Goal: Task Accomplishment & Management: Manage account settings

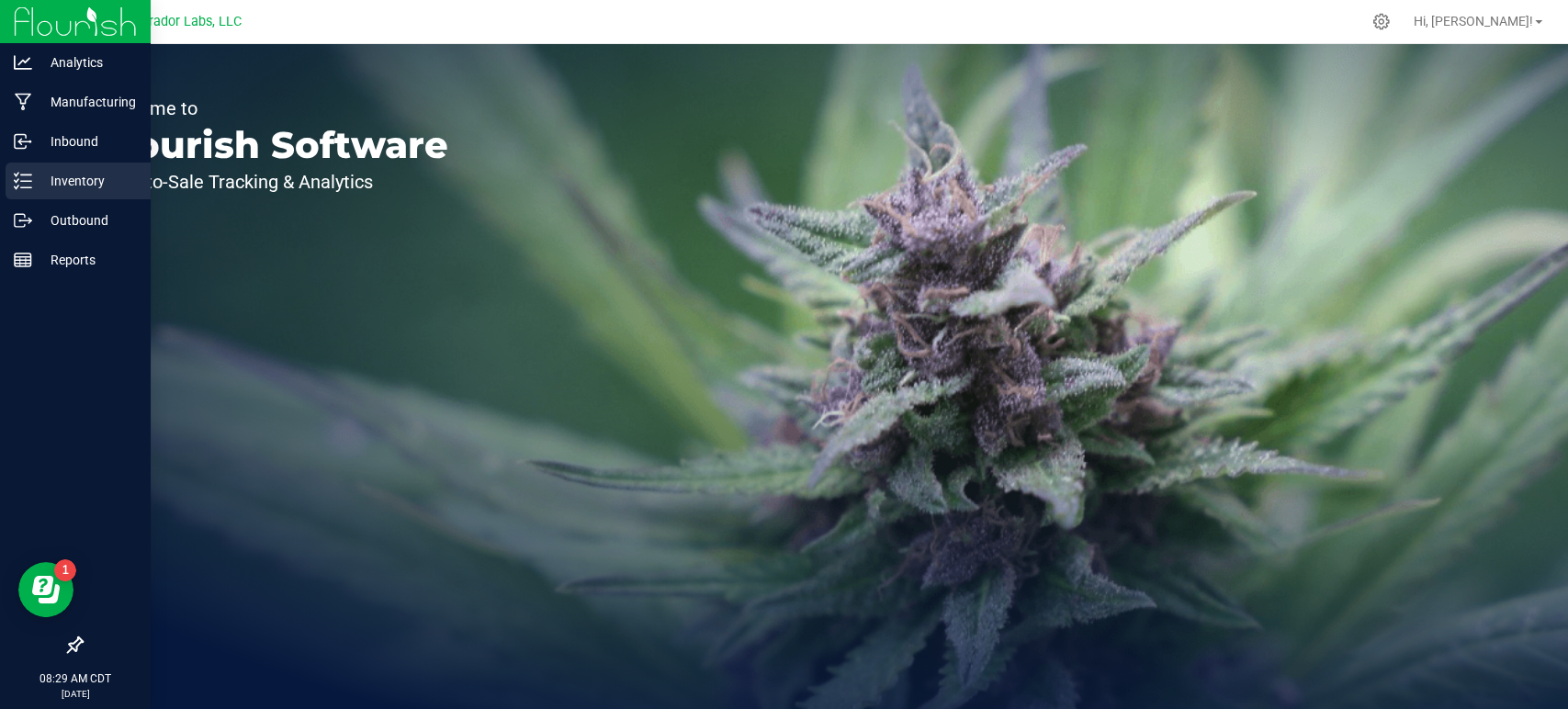
click at [72, 176] on p "Inventory" at bounding box center [86, 181] width 110 height 22
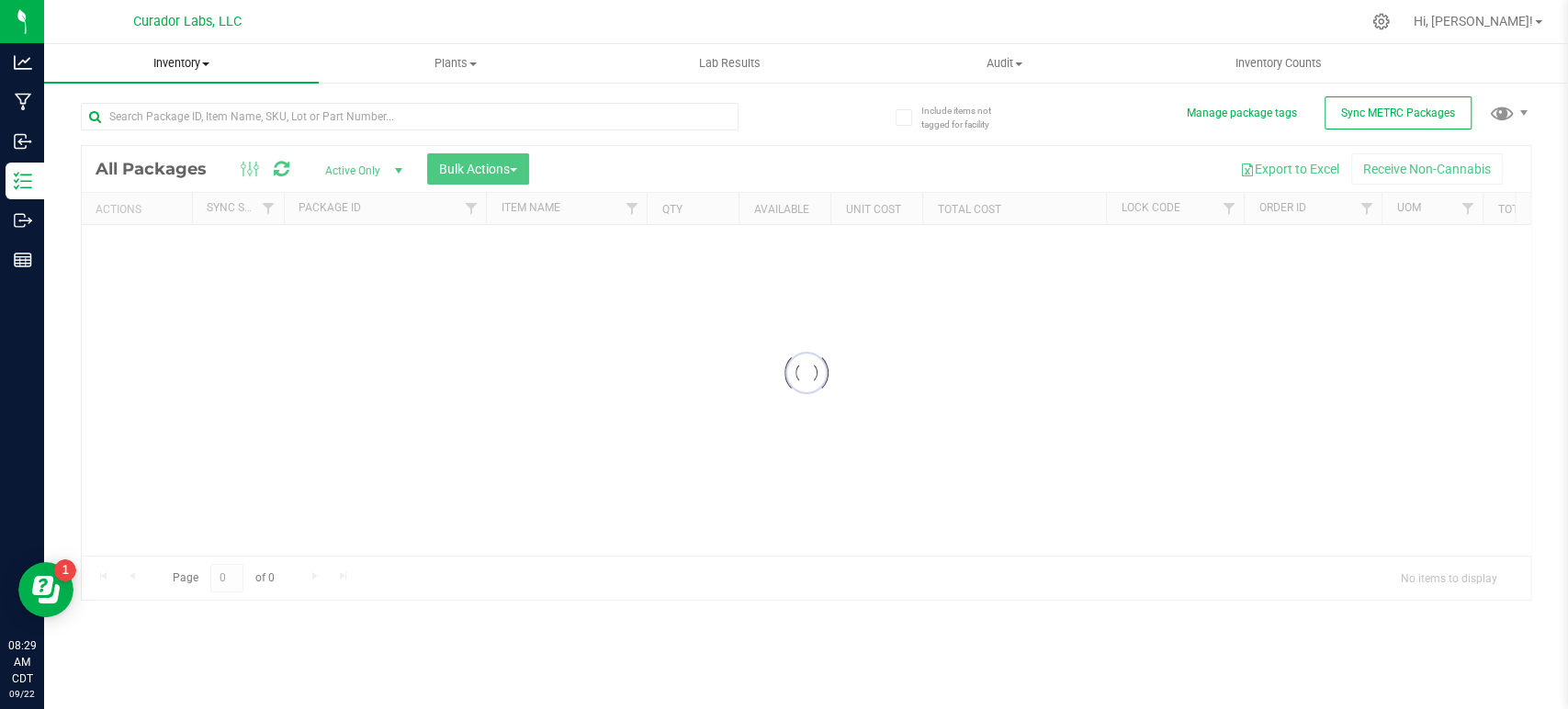
click at [207, 65] on span "Inventory" at bounding box center [181, 63] width 274 height 17
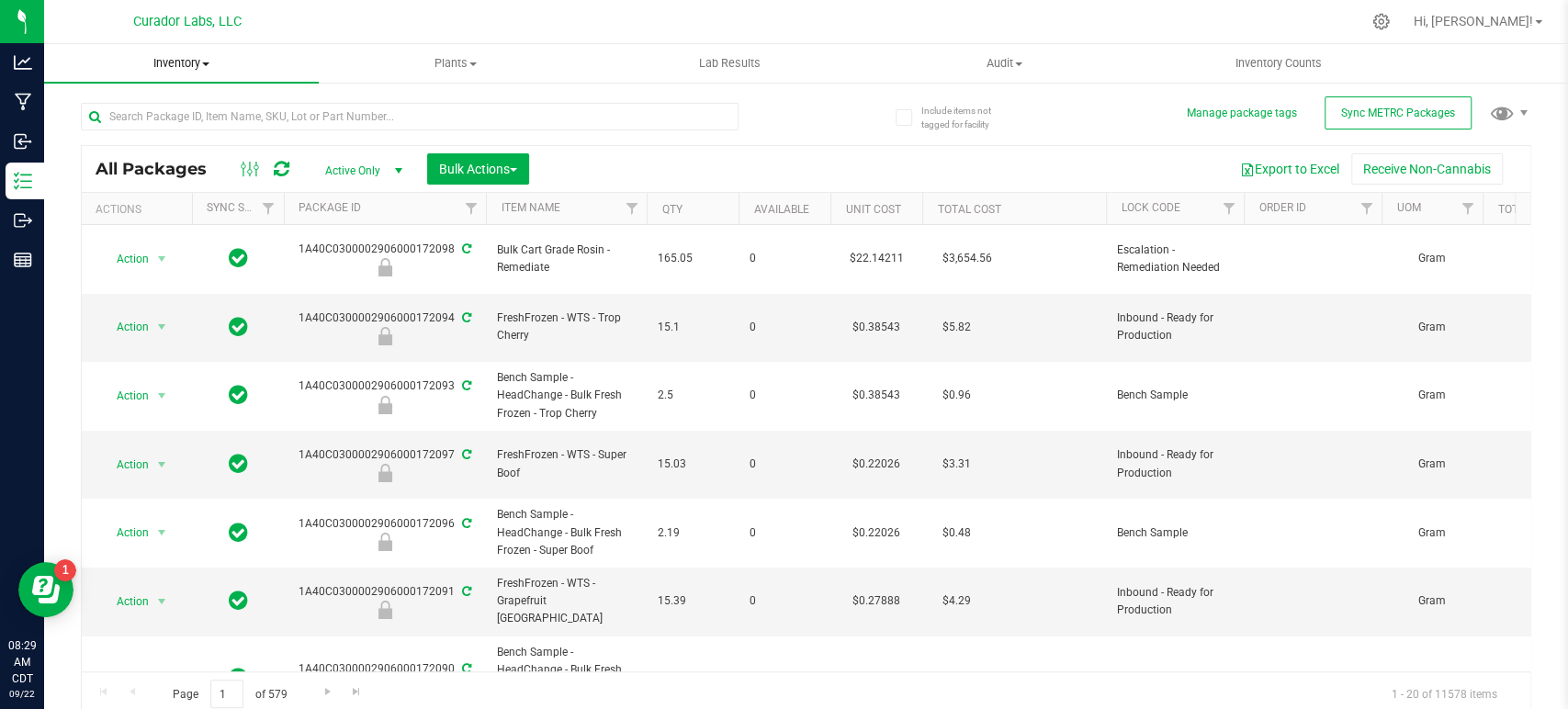
click at [201, 64] on span "Inventory" at bounding box center [181, 63] width 274 height 17
click at [131, 131] on span "All inventory" at bounding box center [105, 133] width 124 height 16
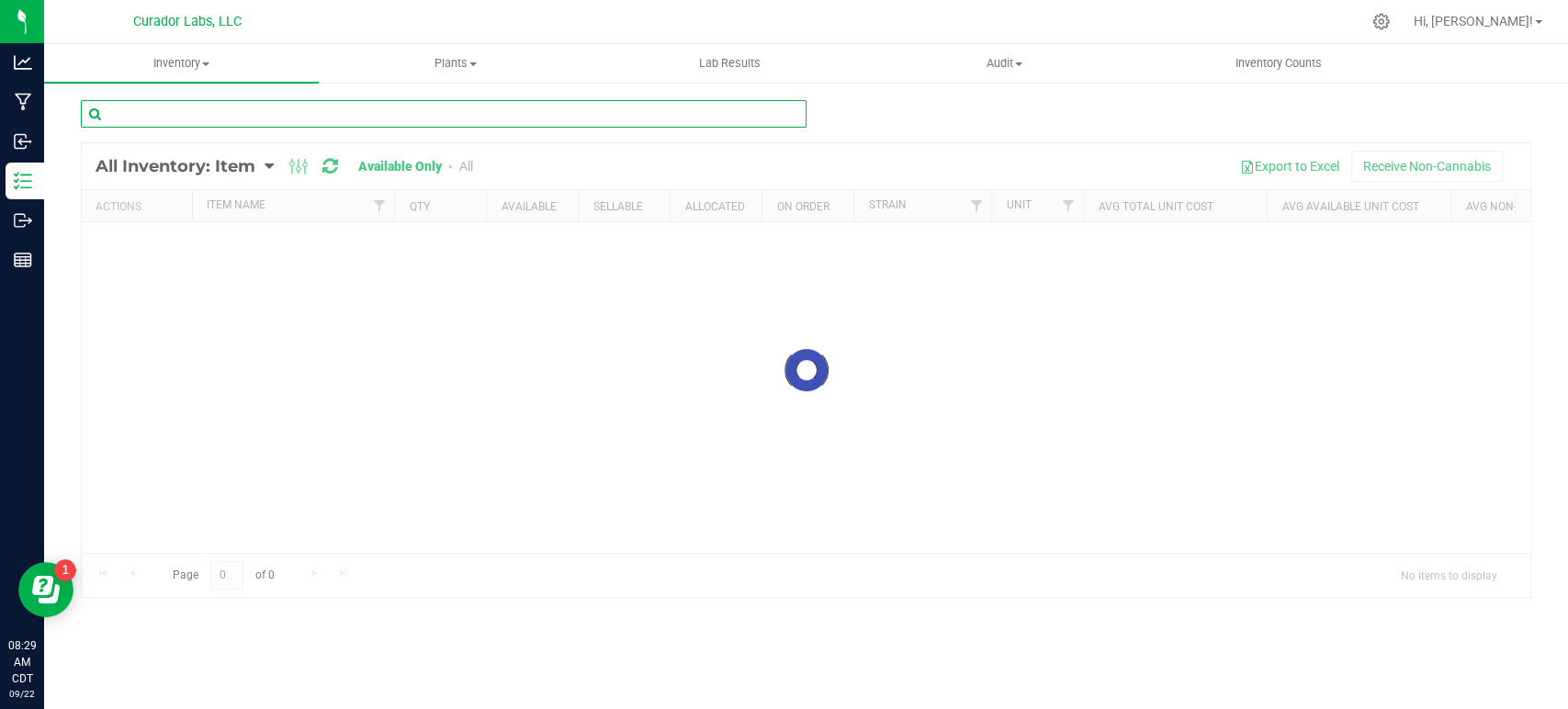
click at [167, 115] on input "text" at bounding box center [443, 114] width 725 height 28
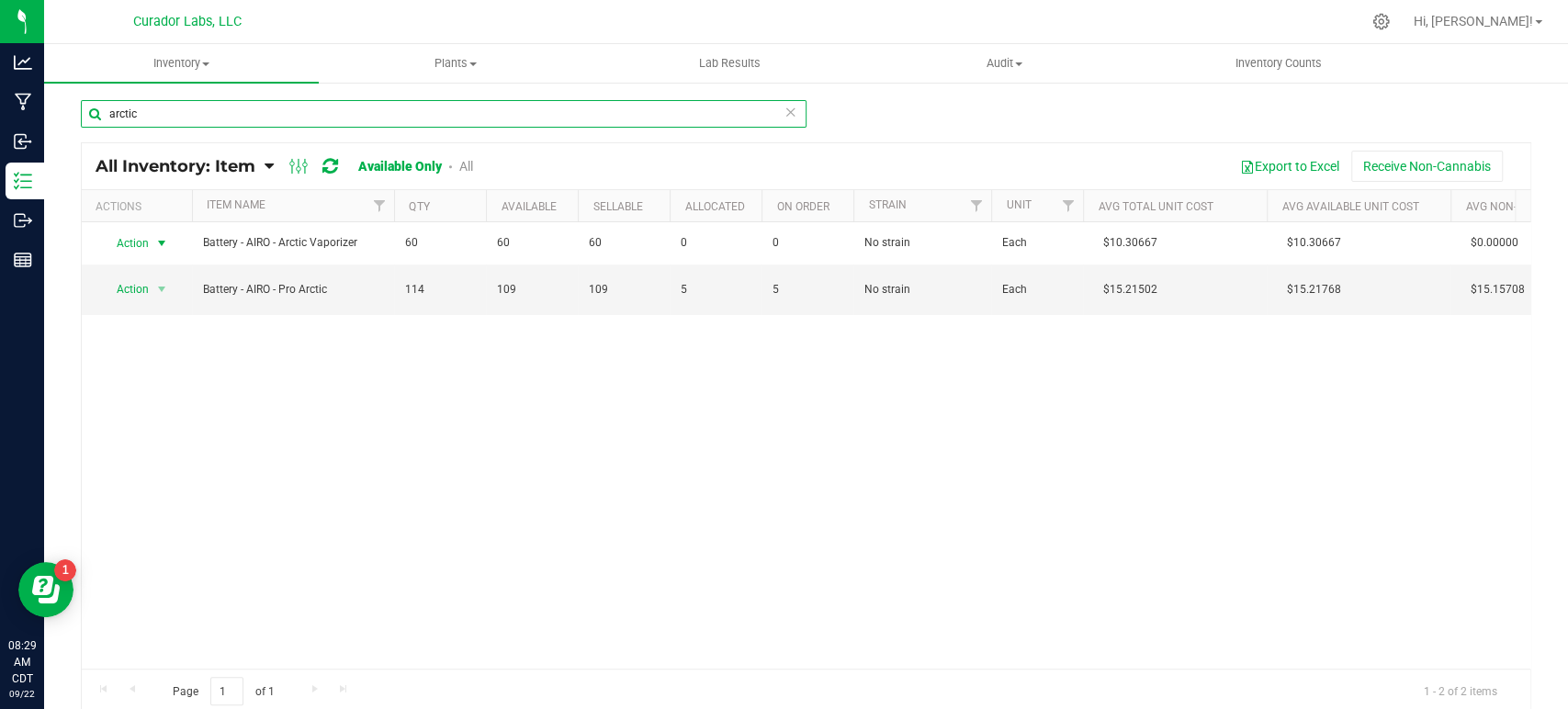
type input "arctic"
click at [161, 244] on span "select" at bounding box center [161, 243] width 15 height 15
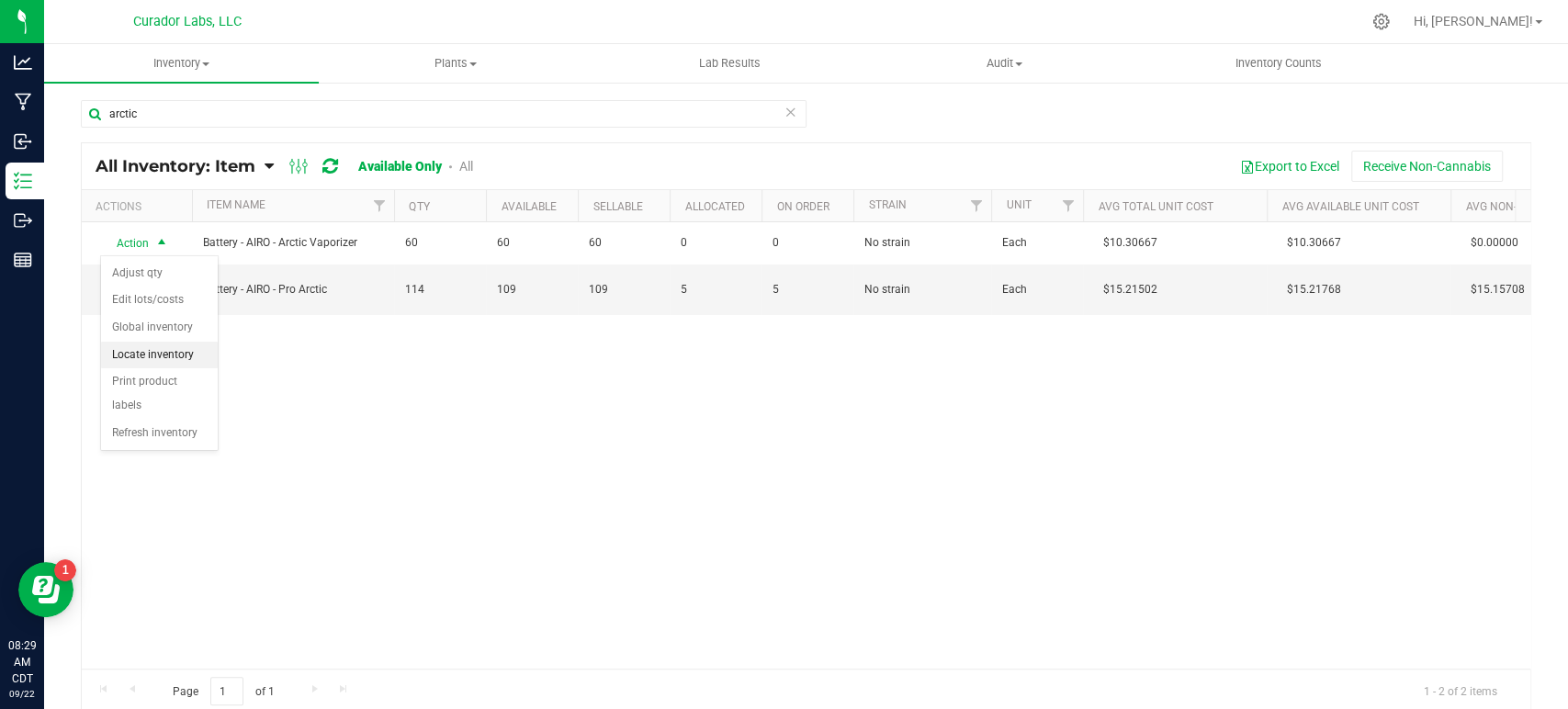
click at [169, 351] on li "Locate inventory" at bounding box center [159, 355] width 116 height 28
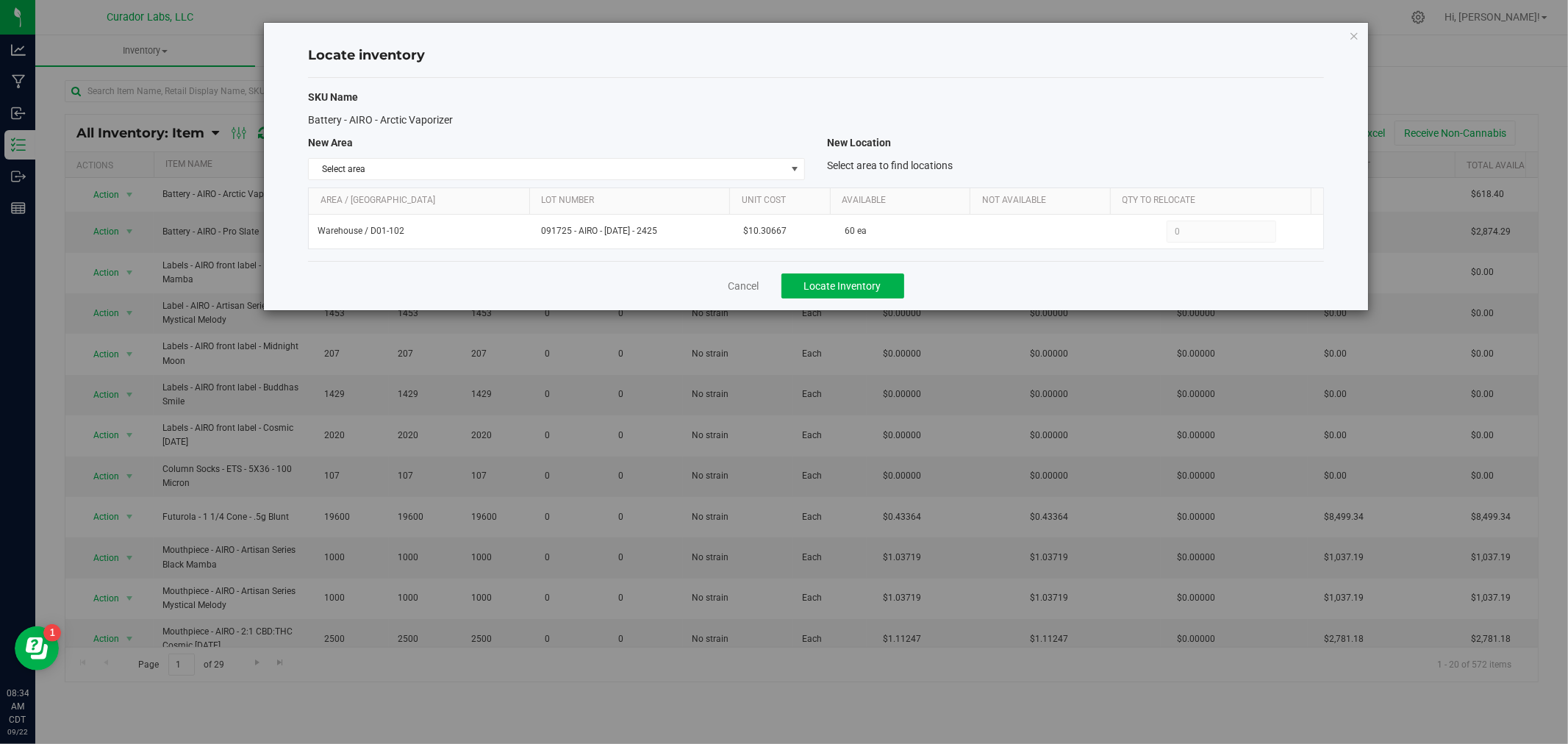
drag, startPoint x: 472, startPoint y: 123, endPoint x: 298, endPoint y: 119, distance: 174.0
click at [298, 119] on div "Battery - AIRO - Arctic Vaporizer" at bounding box center [556, 119] width 519 height 15
click at [679, 283] on div "Cancel Locate Inventory" at bounding box center [815, 286] width 1016 height 49
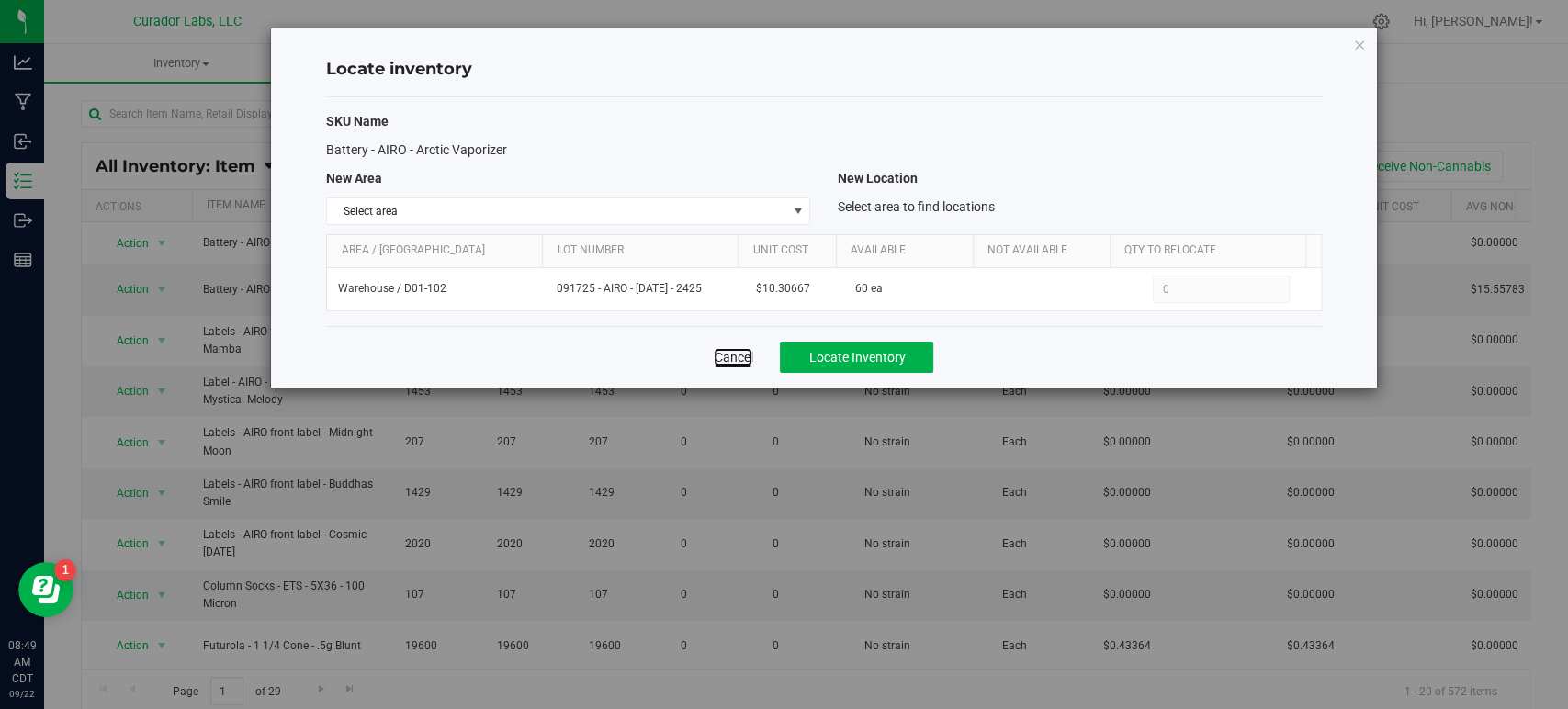
click at [725, 353] on link "Cancel" at bounding box center [732, 356] width 39 height 18
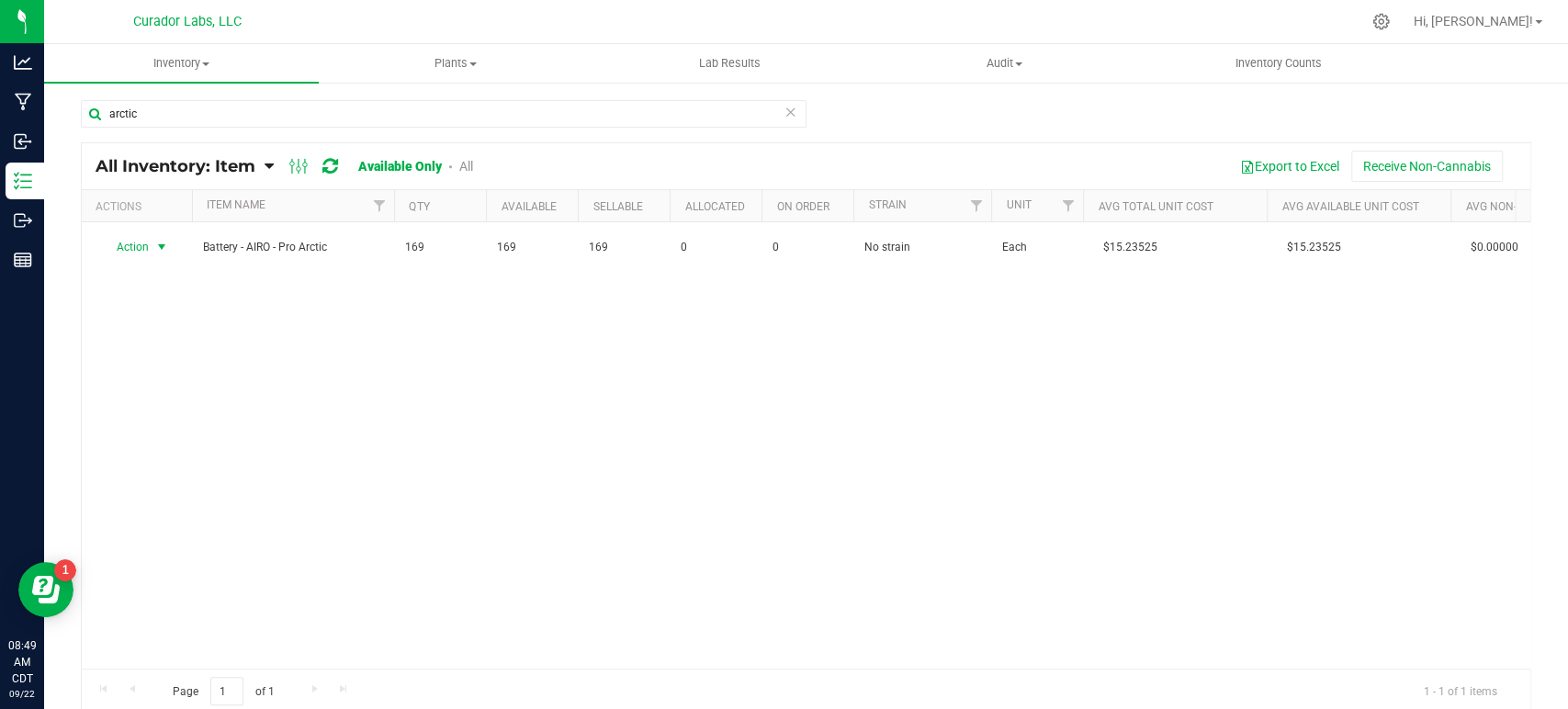
click at [127, 246] on span "Action" at bounding box center [125, 247] width 50 height 26
click at [155, 355] on li "Locate inventory" at bounding box center [159, 359] width 116 height 28
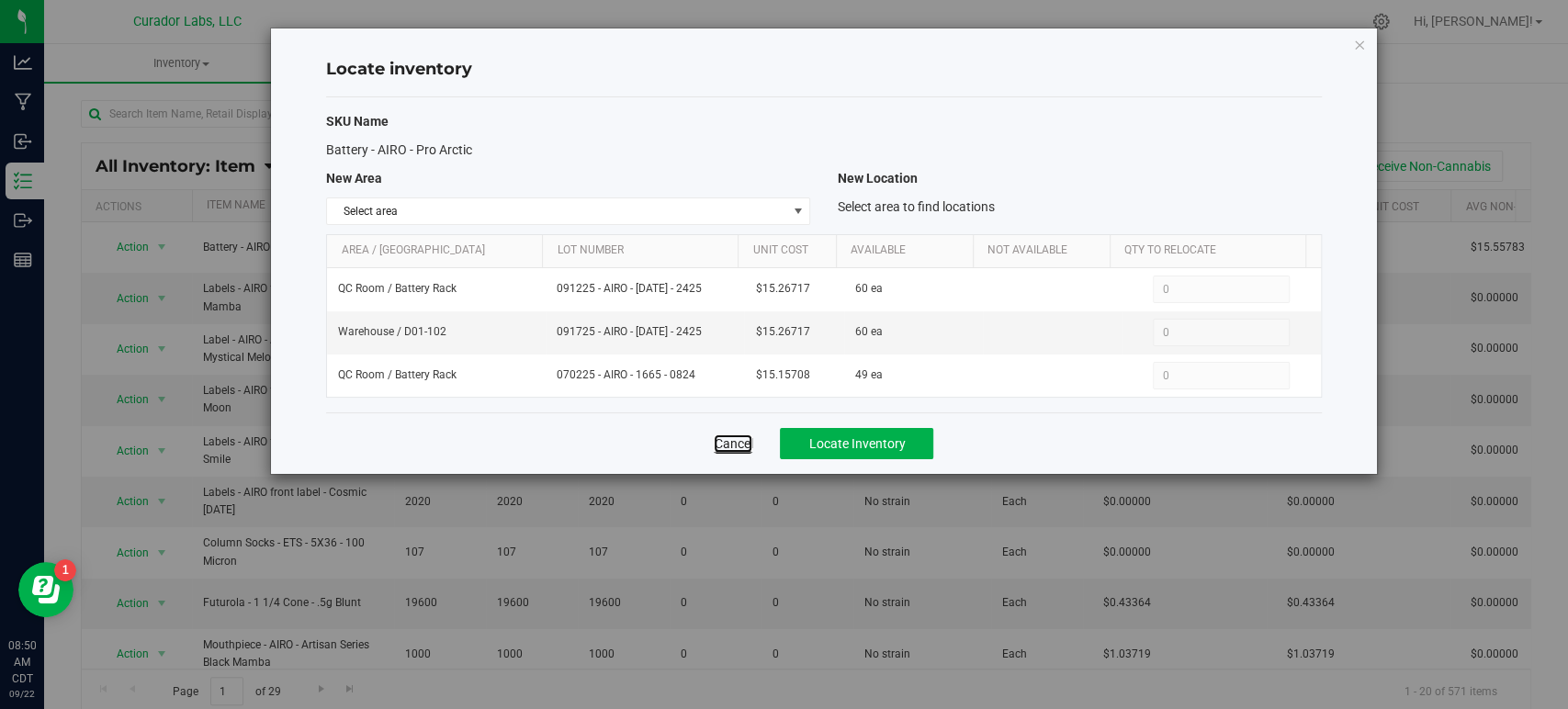
click at [722, 440] on link "Cancel" at bounding box center [732, 443] width 39 height 18
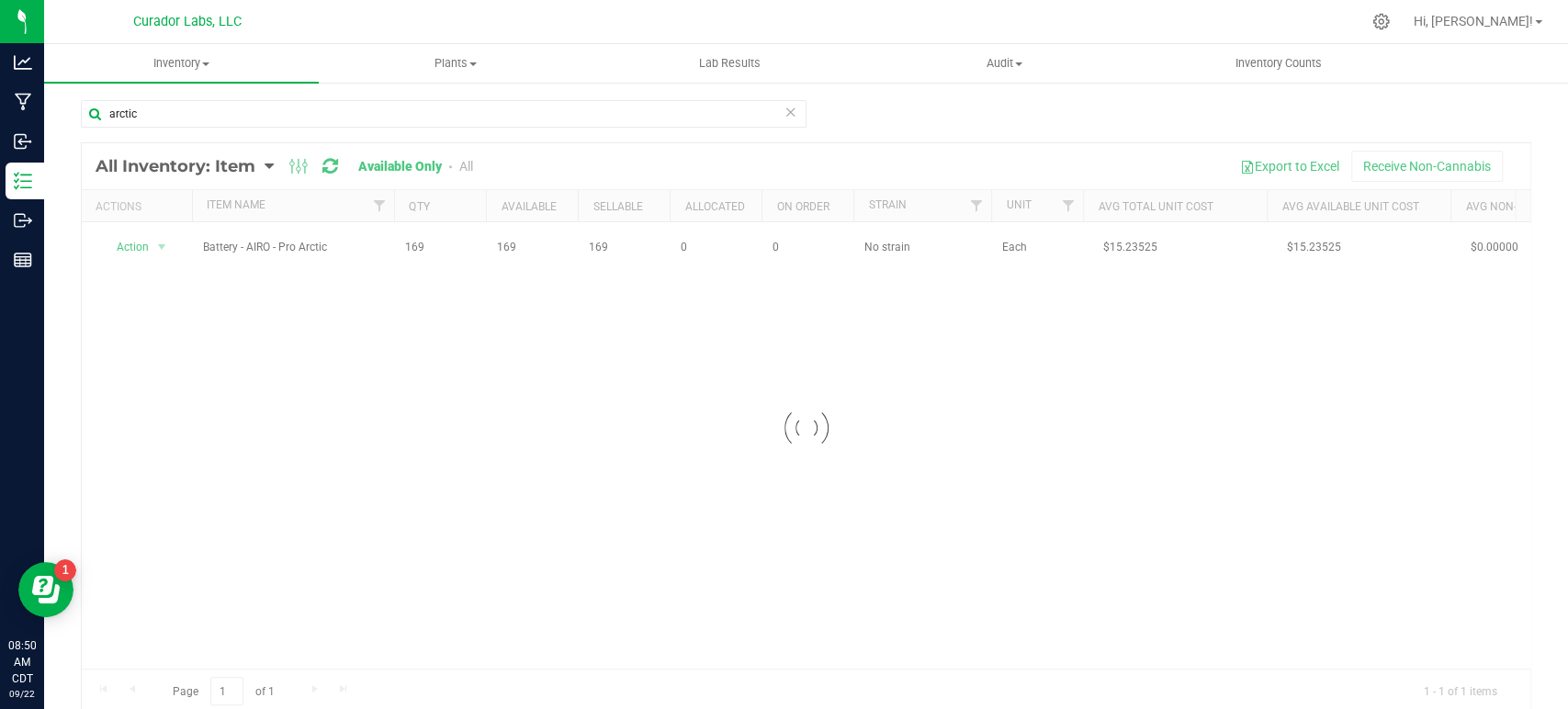
click at [139, 245] on div at bounding box center [806, 427] width 1449 height 569
click at [139, 245] on span "Action" at bounding box center [125, 247] width 50 height 26
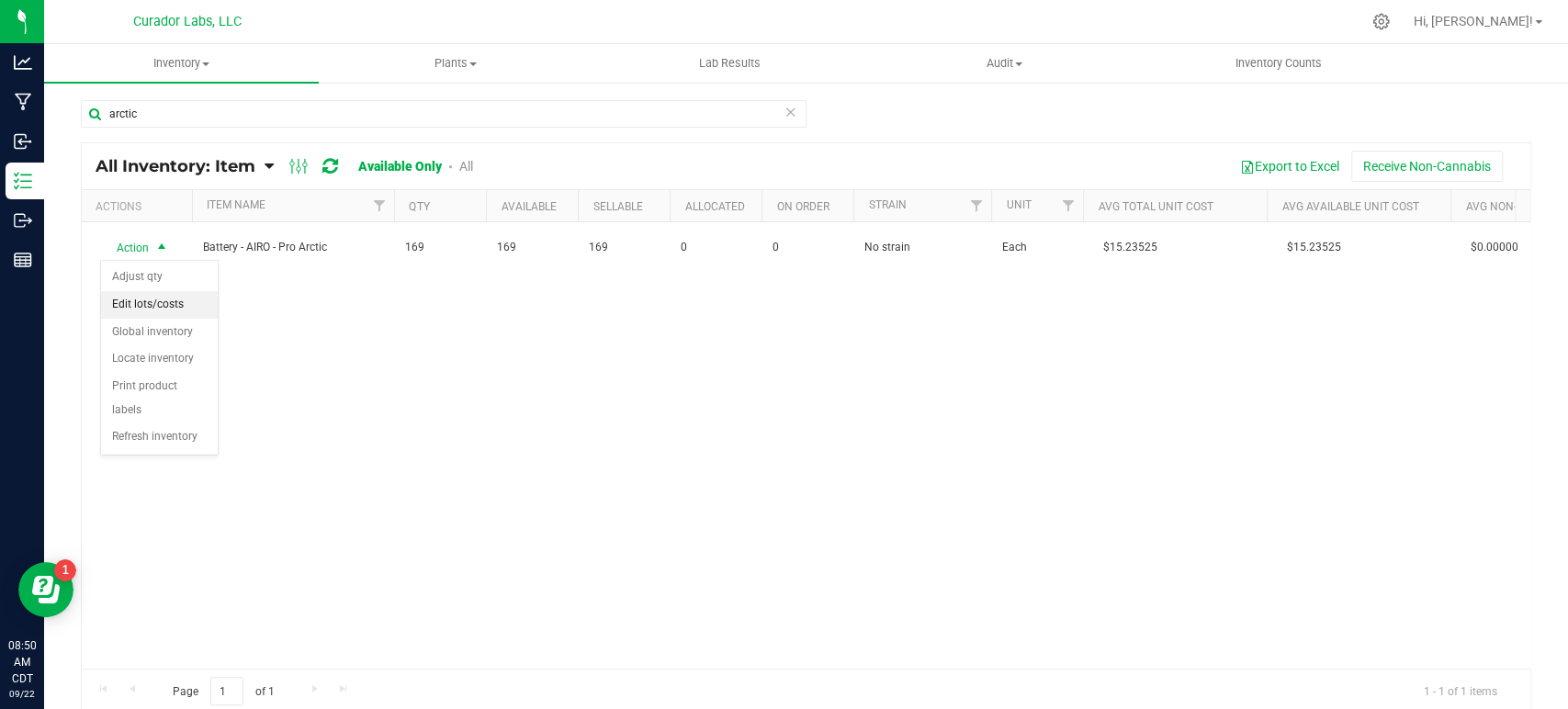
click at [177, 296] on li "Edit lots/costs" at bounding box center [159, 305] width 116 height 28
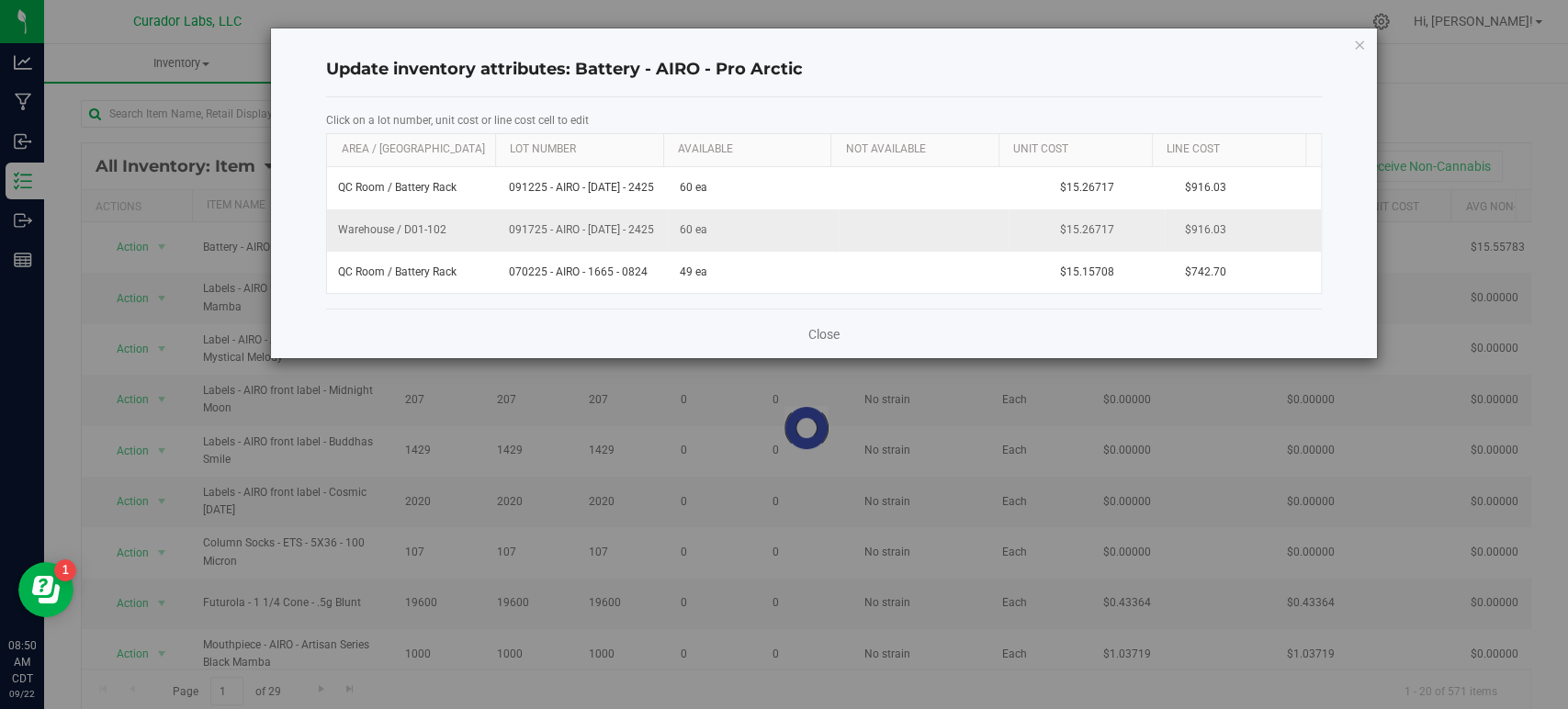
click at [1063, 221] on td "$15.26717" at bounding box center [1086, 230] width 156 height 43
click at [1063, 221] on input "15.26717" at bounding box center [1082, 229] width 136 height 26
type input "10.30667"
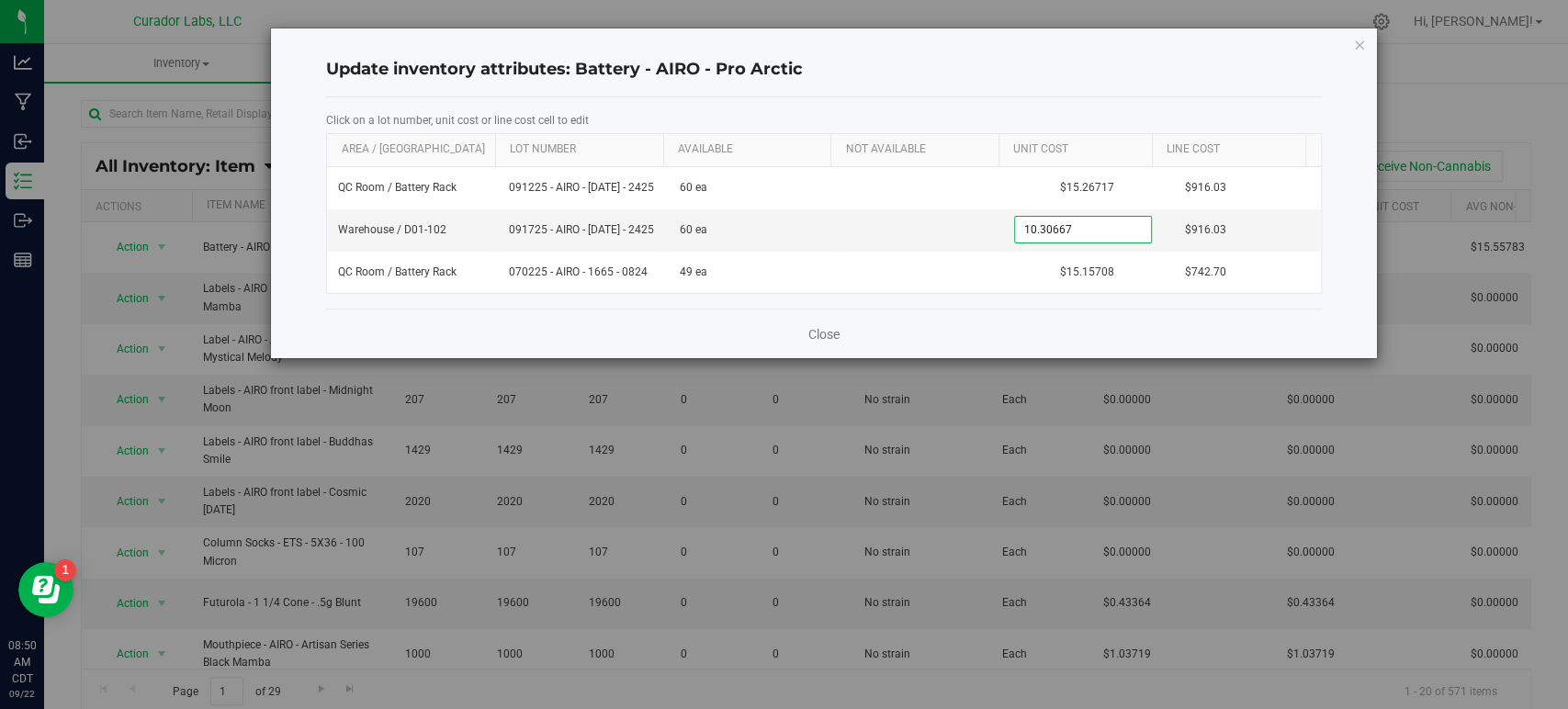
click at [954, 302] on div "Click on a lot number, unit cost or line cost cell to edit Area / Locn Lot Numb…" at bounding box center [823, 203] width 995 height 212
click at [828, 329] on link "Close" at bounding box center [823, 334] width 31 height 18
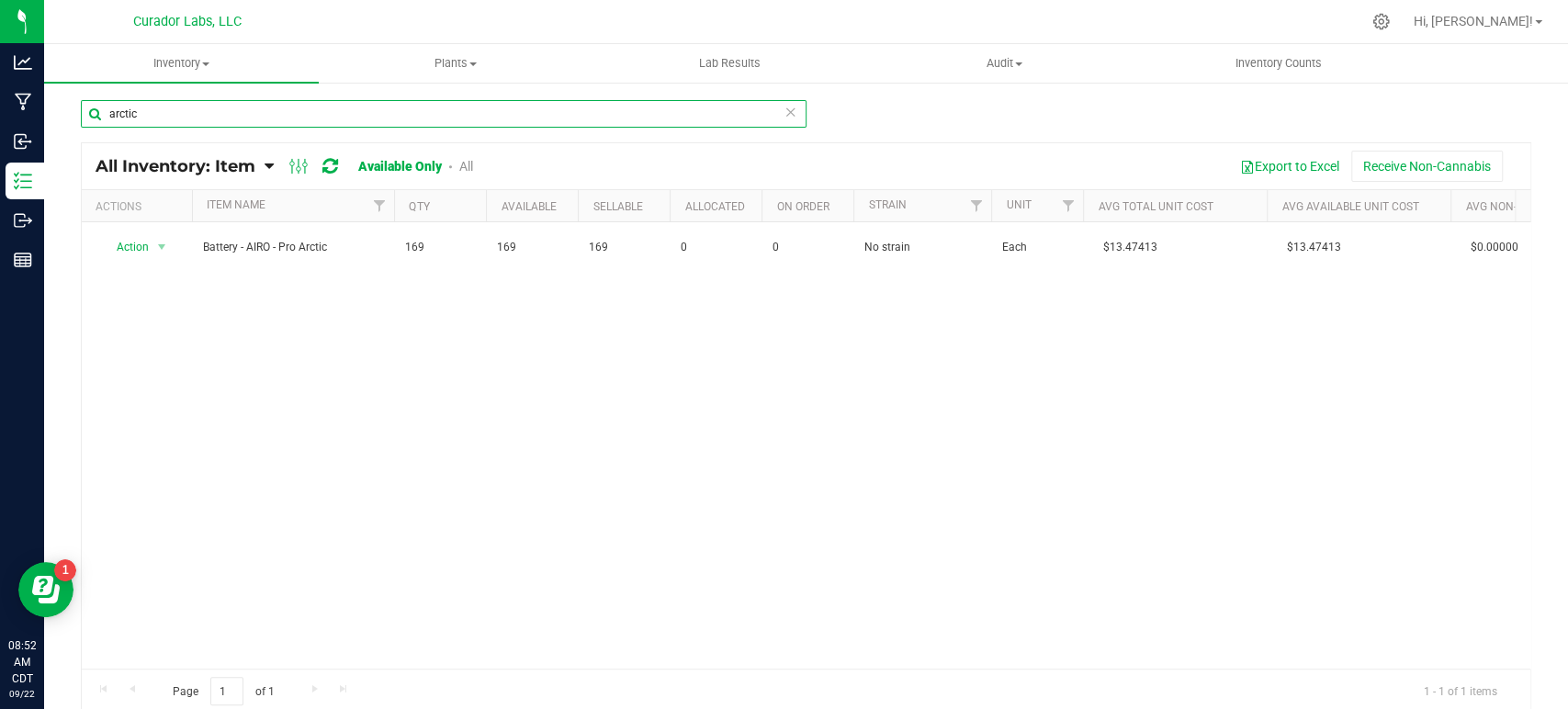
click at [240, 113] on input "arctic" at bounding box center [443, 114] width 725 height 28
click at [238, 279] on div "Action Action Adjust qty Edit lots/costs Global inventory Locate inventory Prin…" at bounding box center [806, 445] width 1449 height 446
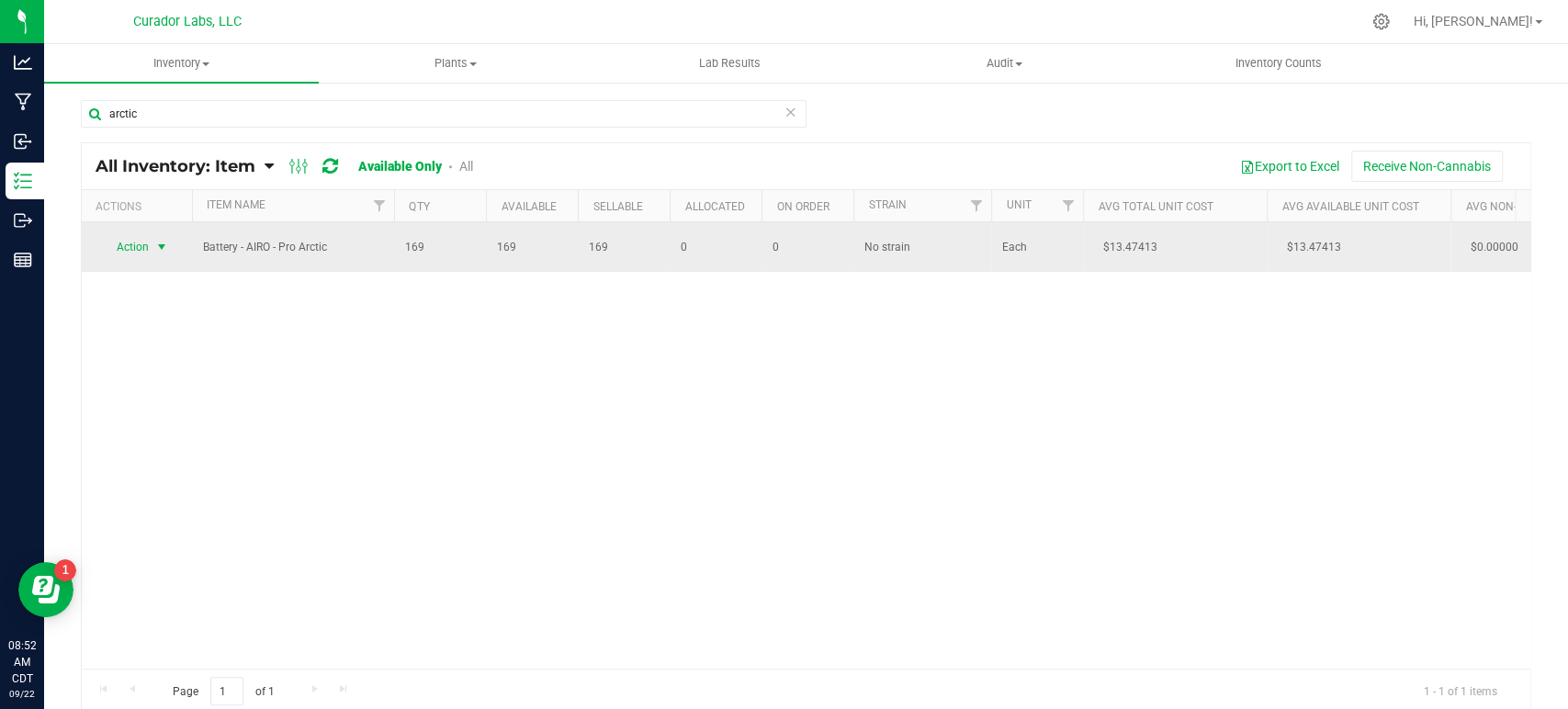
click at [149, 248] on span "Action" at bounding box center [125, 247] width 50 height 26
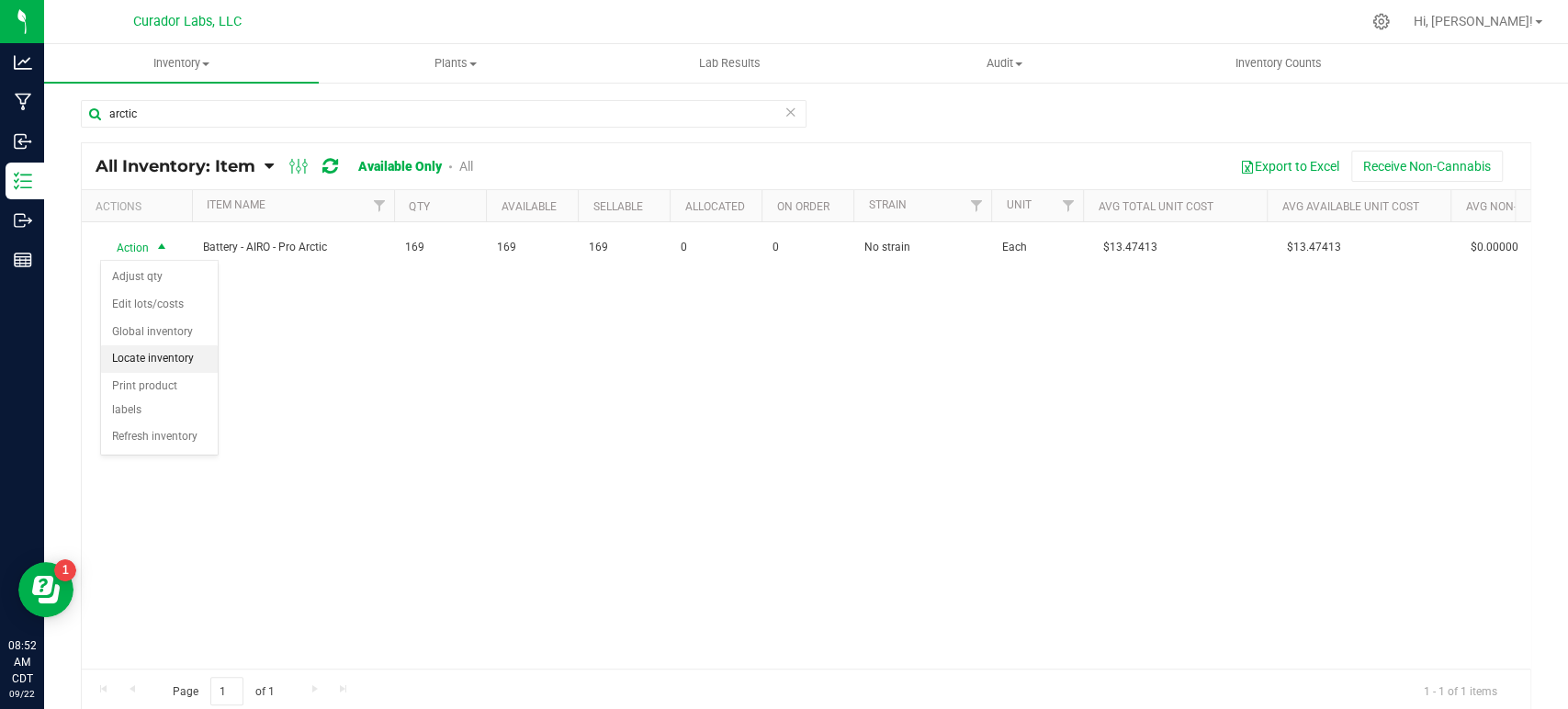
click at [139, 355] on li "Locate inventory" at bounding box center [159, 359] width 116 height 28
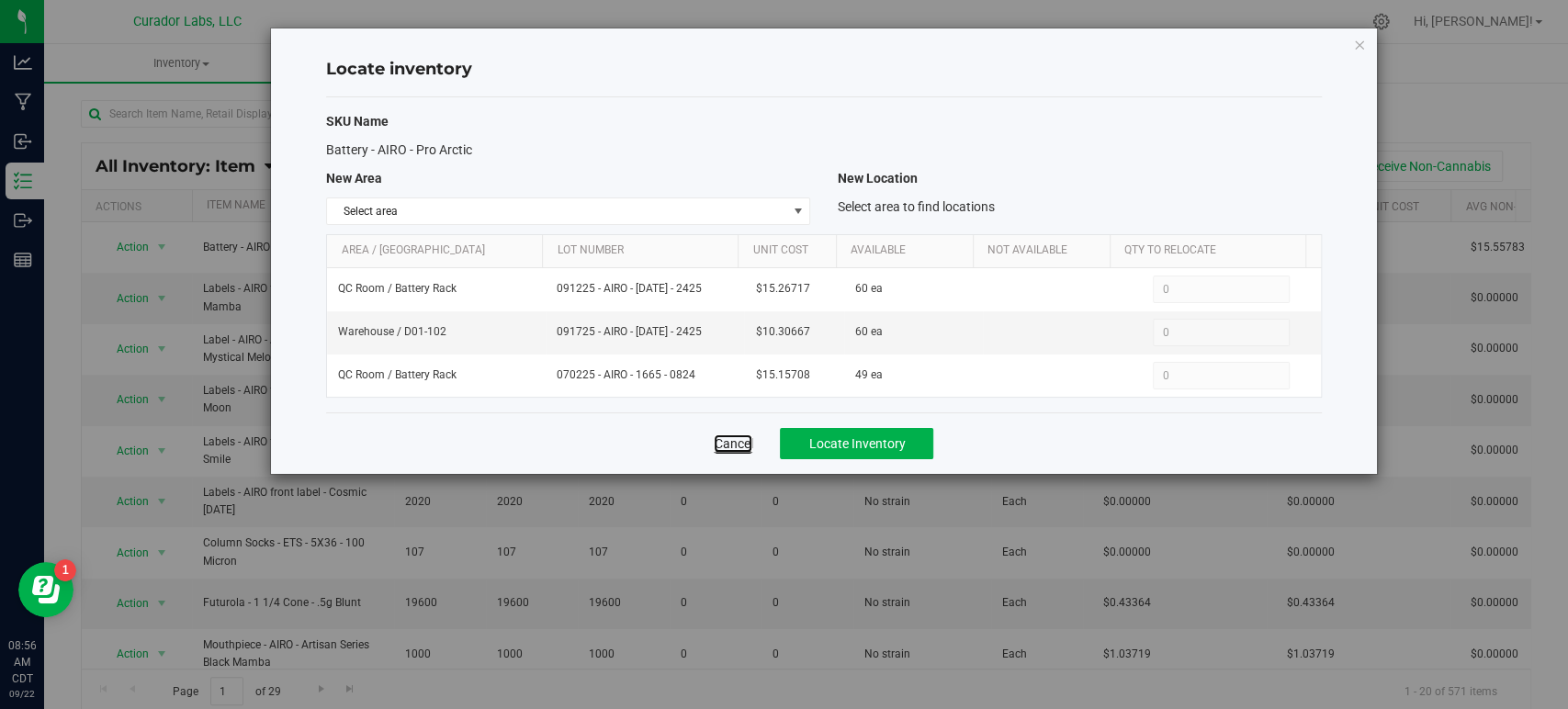
click at [720, 434] on link "Cancel" at bounding box center [732, 443] width 39 height 18
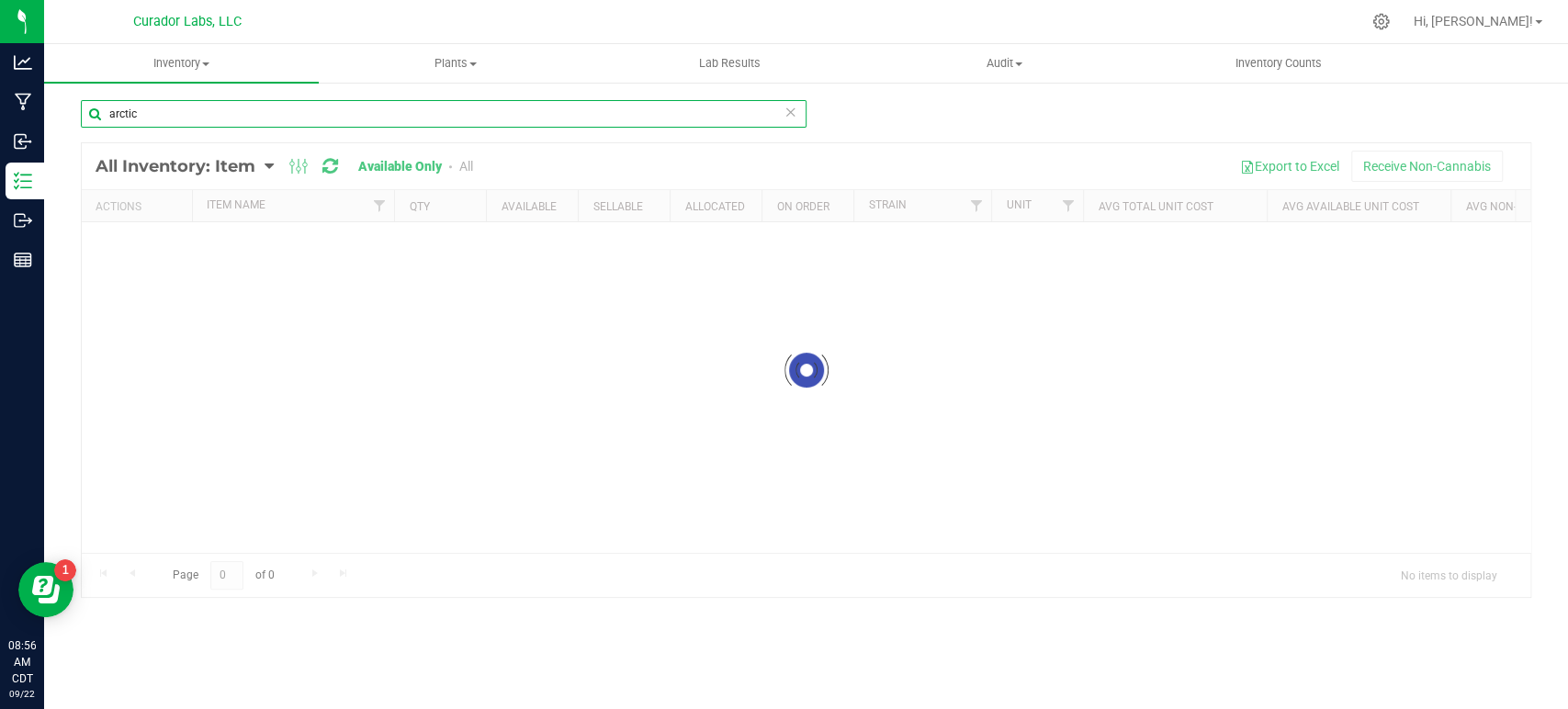
click at [256, 103] on input "arctic" at bounding box center [443, 114] width 725 height 28
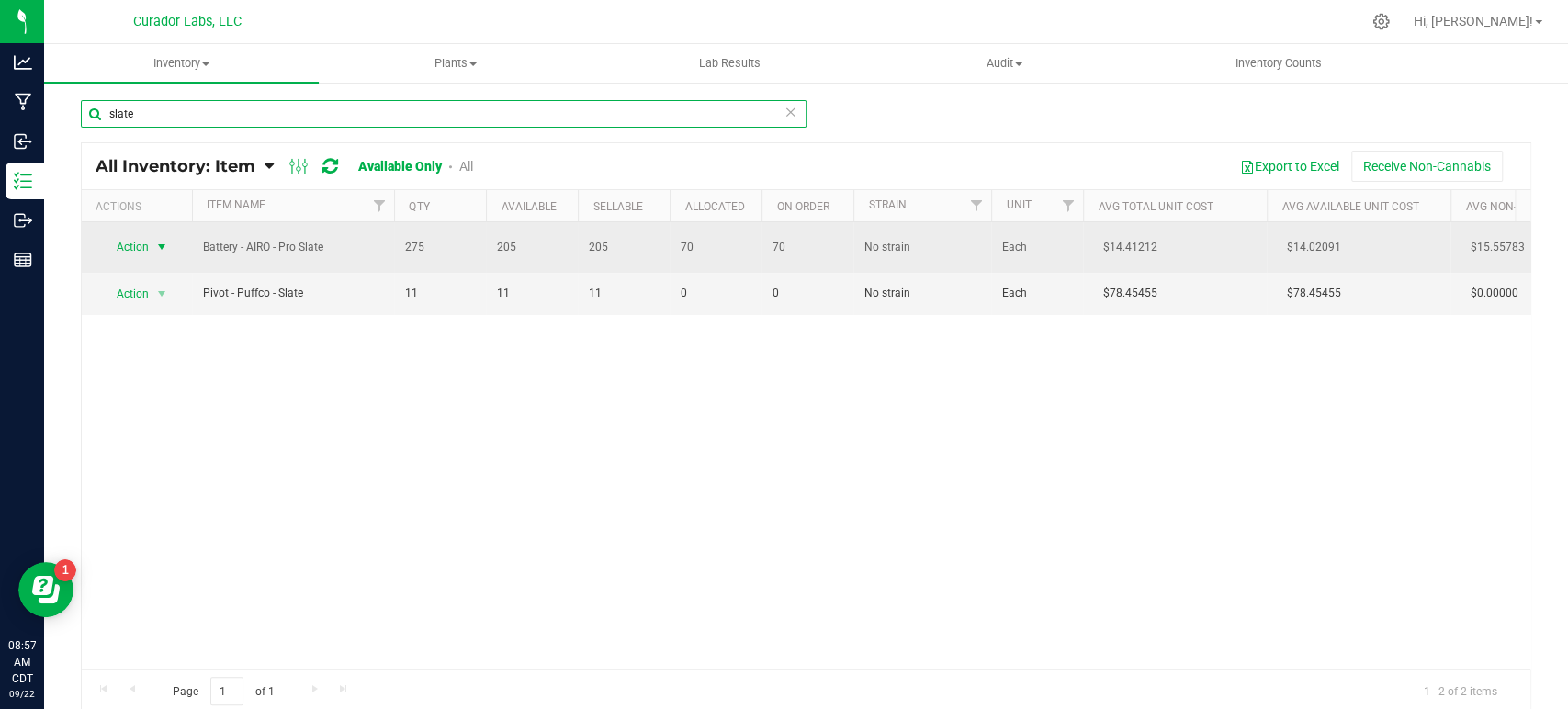
type input "slate"
click at [155, 244] on span "select" at bounding box center [161, 246] width 15 height 15
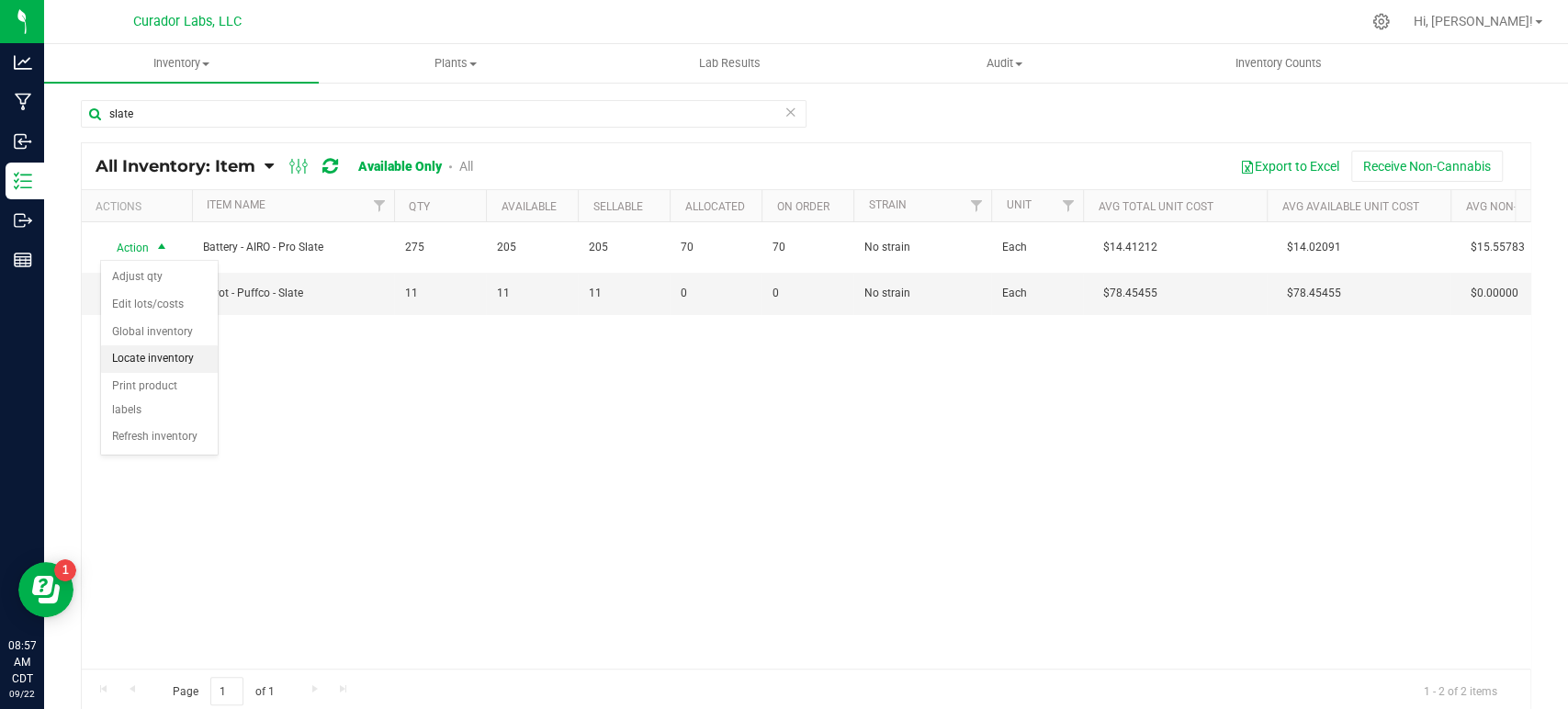
drag, startPoint x: 162, startPoint y: 285, endPoint x: 163, endPoint y: 364, distance: 79.0
click at [163, 365] on ul "Adjust qty Edit lots/costs Global inventory Locate inventory Print product labe…" at bounding box center [159, 356] width 116 height 188
click at [163, 364] on li "Locate inventory" at bounding box center [159, 359] width 116 height 28
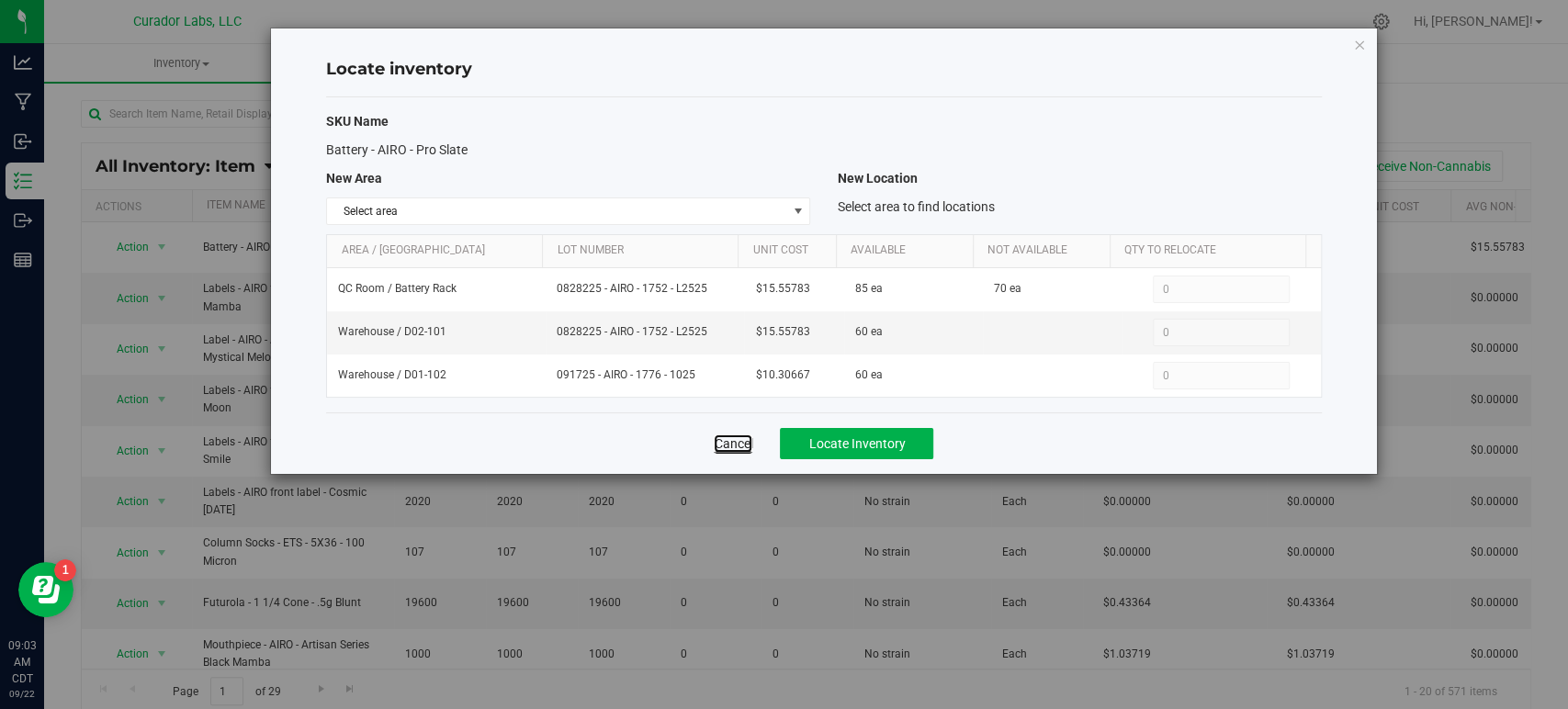
click at [714, 445] on link "Cancel" at bounding box center [732, 443] width 39 height 18
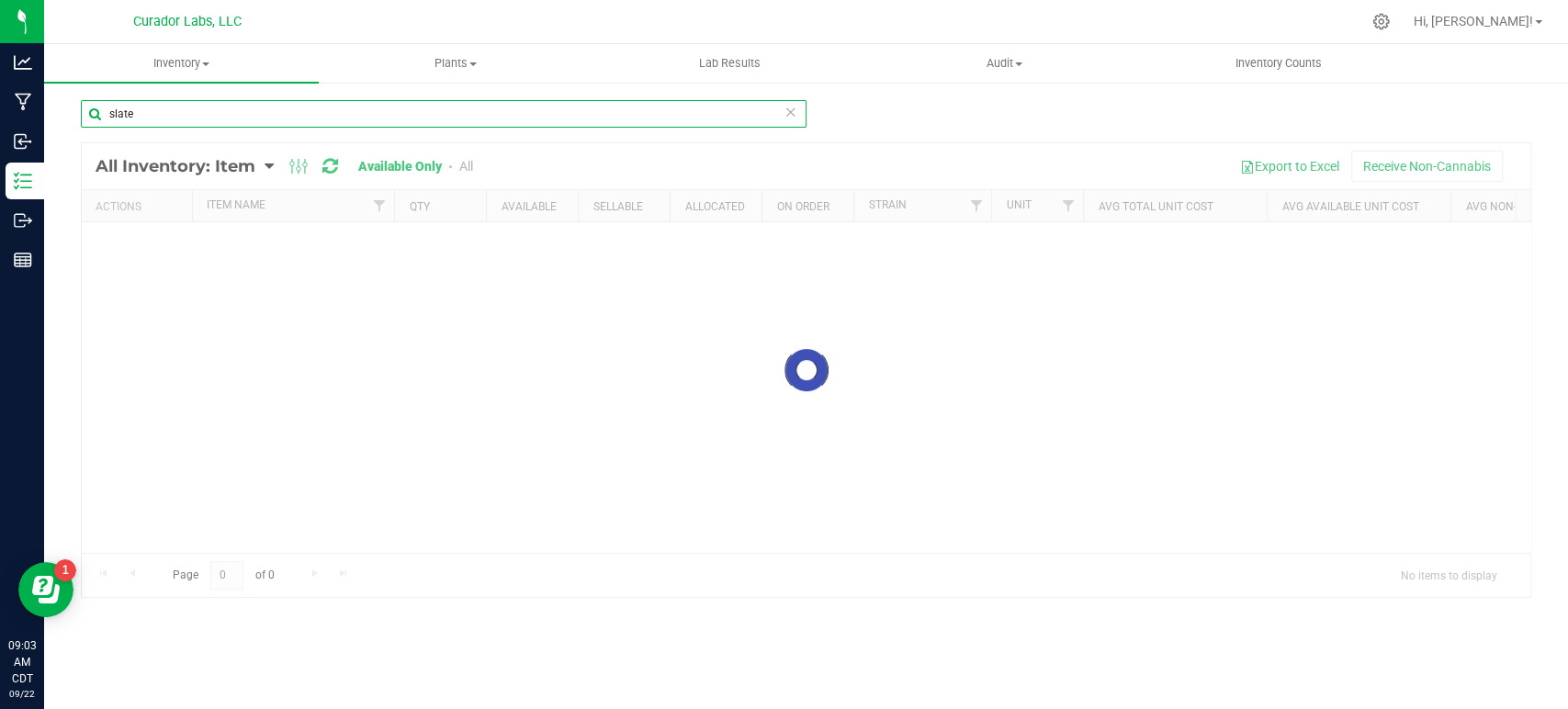
click at [291, 115] on input "slate" at bounding box center [443, 114] width 725 height 28
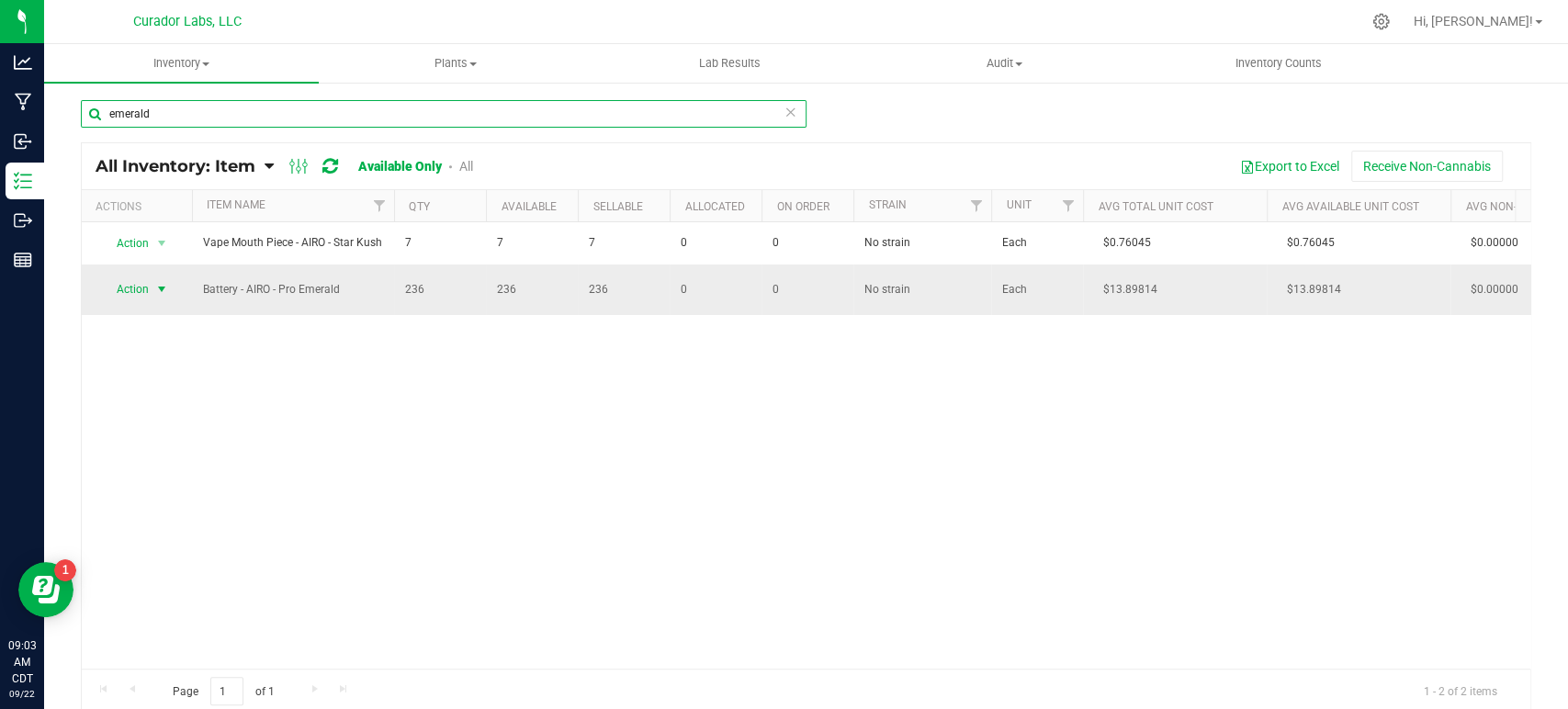
type input "emerald"
click at [146, 302] on span "Action" at bounding box center [125, 289] width 50 height 26
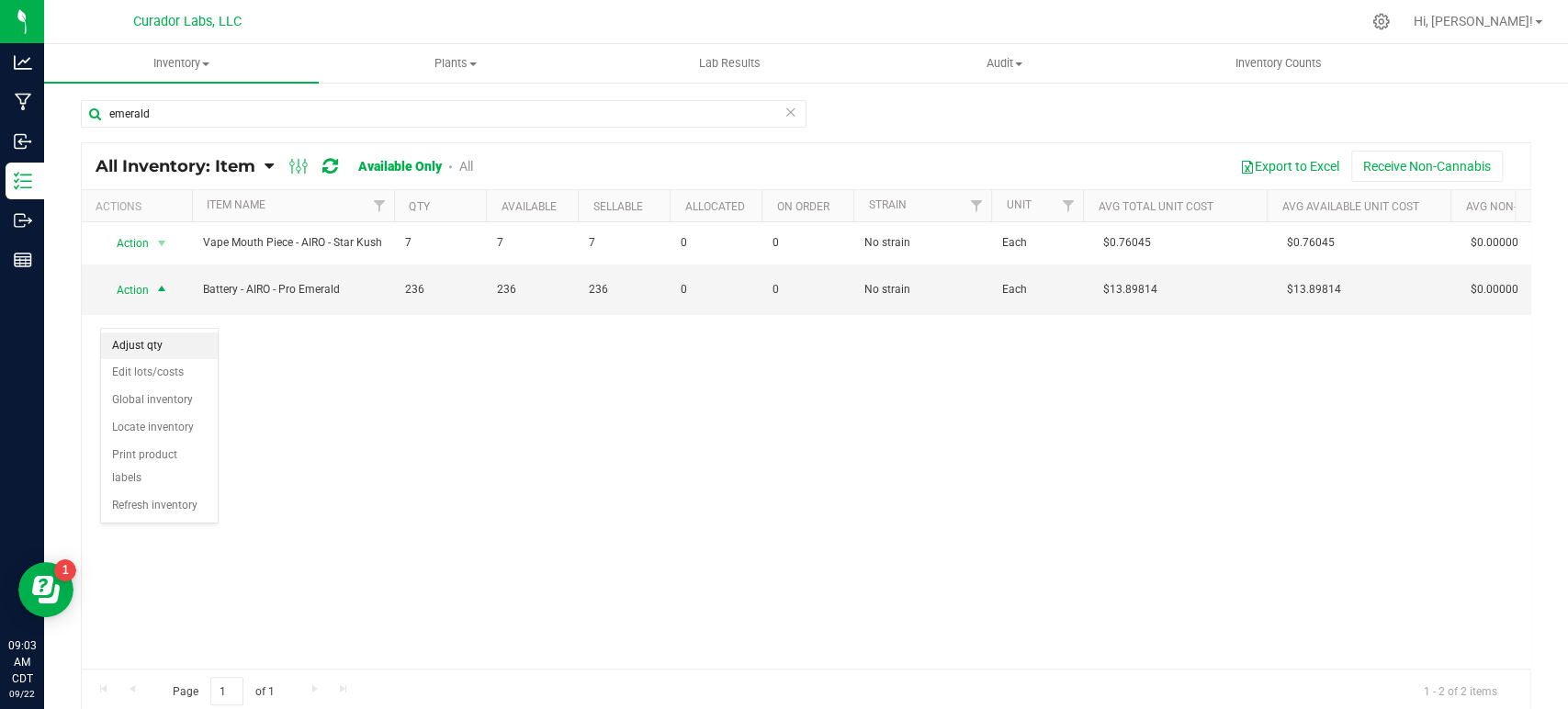
click at [151, 350] on li "Adjust qty" at bounding box center [159, 347] width 116 height 28
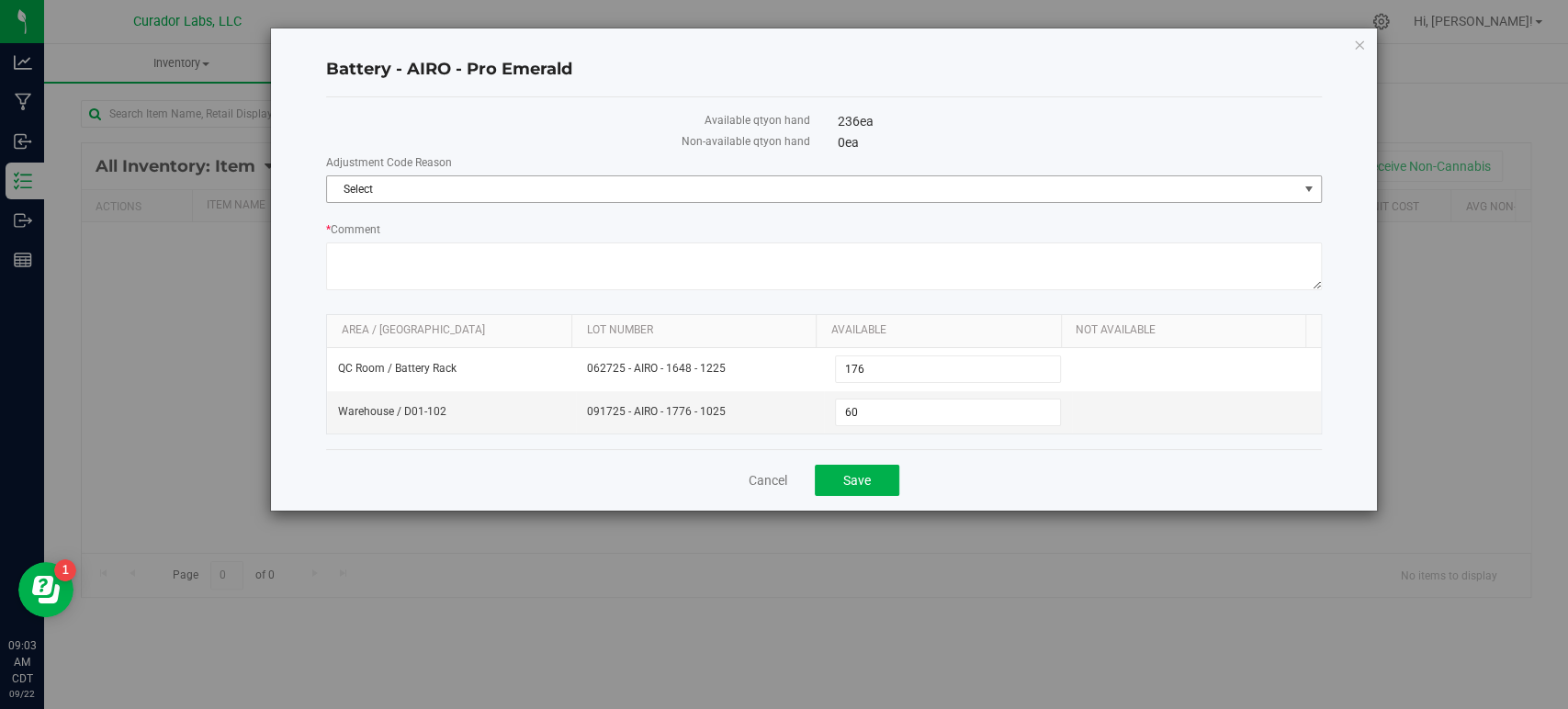
click at [473, 186] on span "Select" at bounding box center [812, 189] width 970 height 26
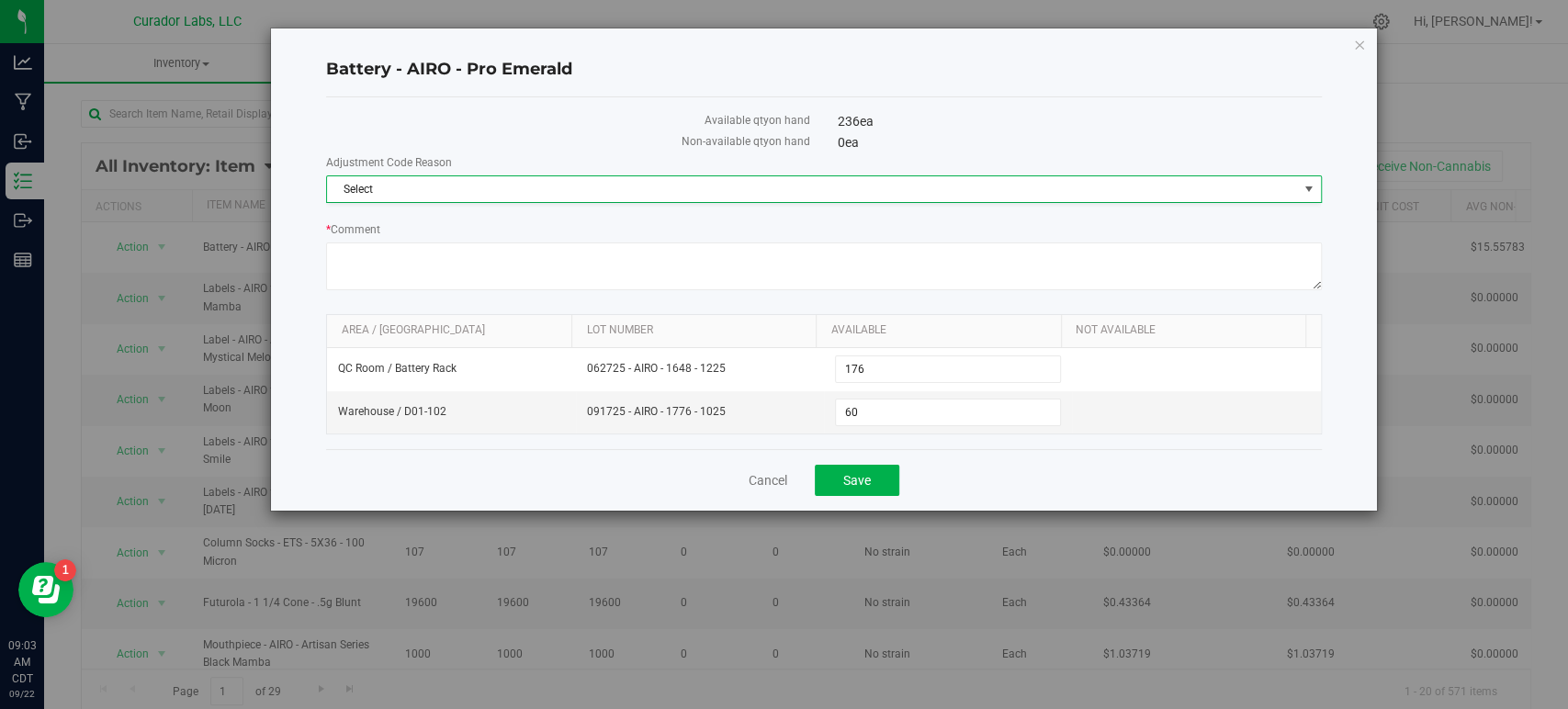
click at [464, 133] on label "Non-available qty on hand" at bounding box center [567, 141] width 484 height 17
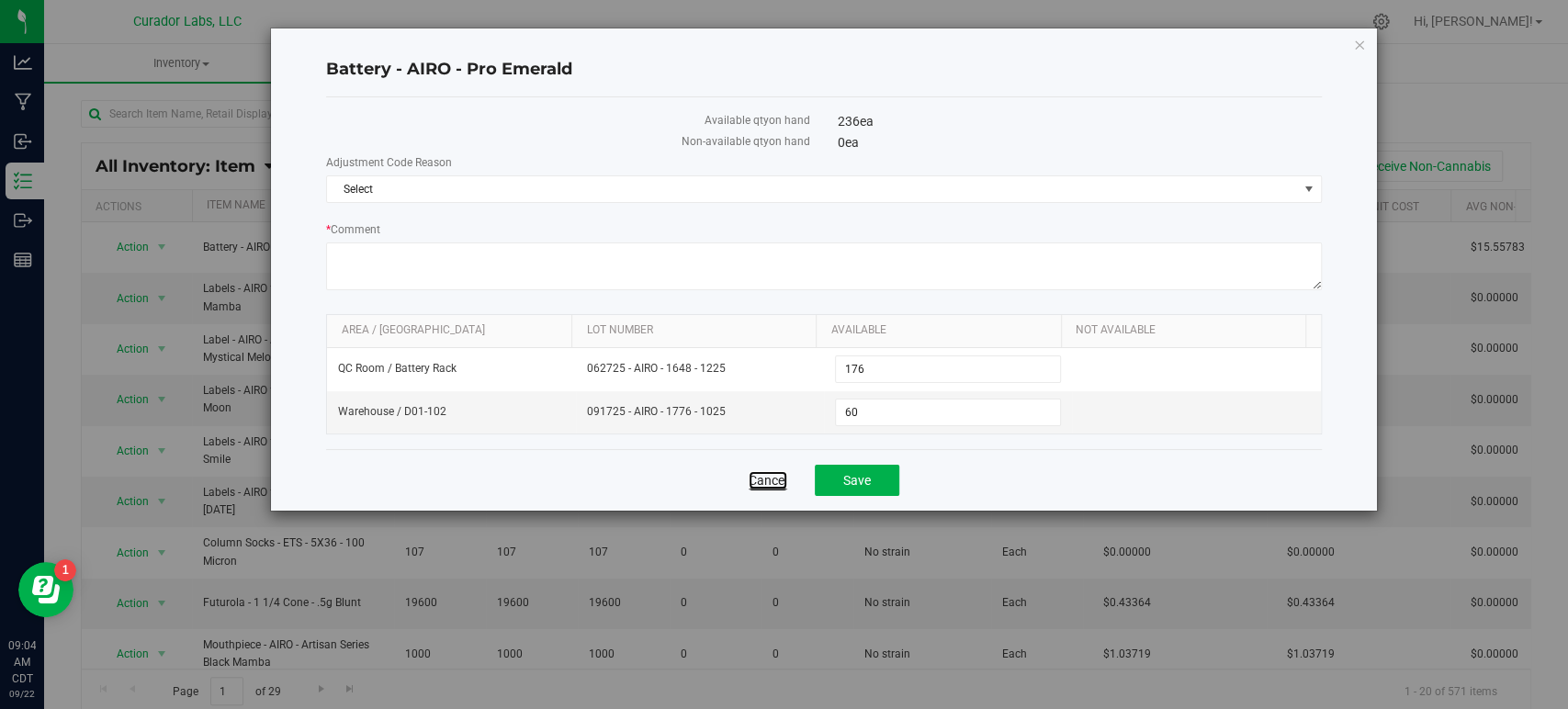
click at [770, 478] on link "Cancel" at bounding box center [767, 480] width 39 height 18
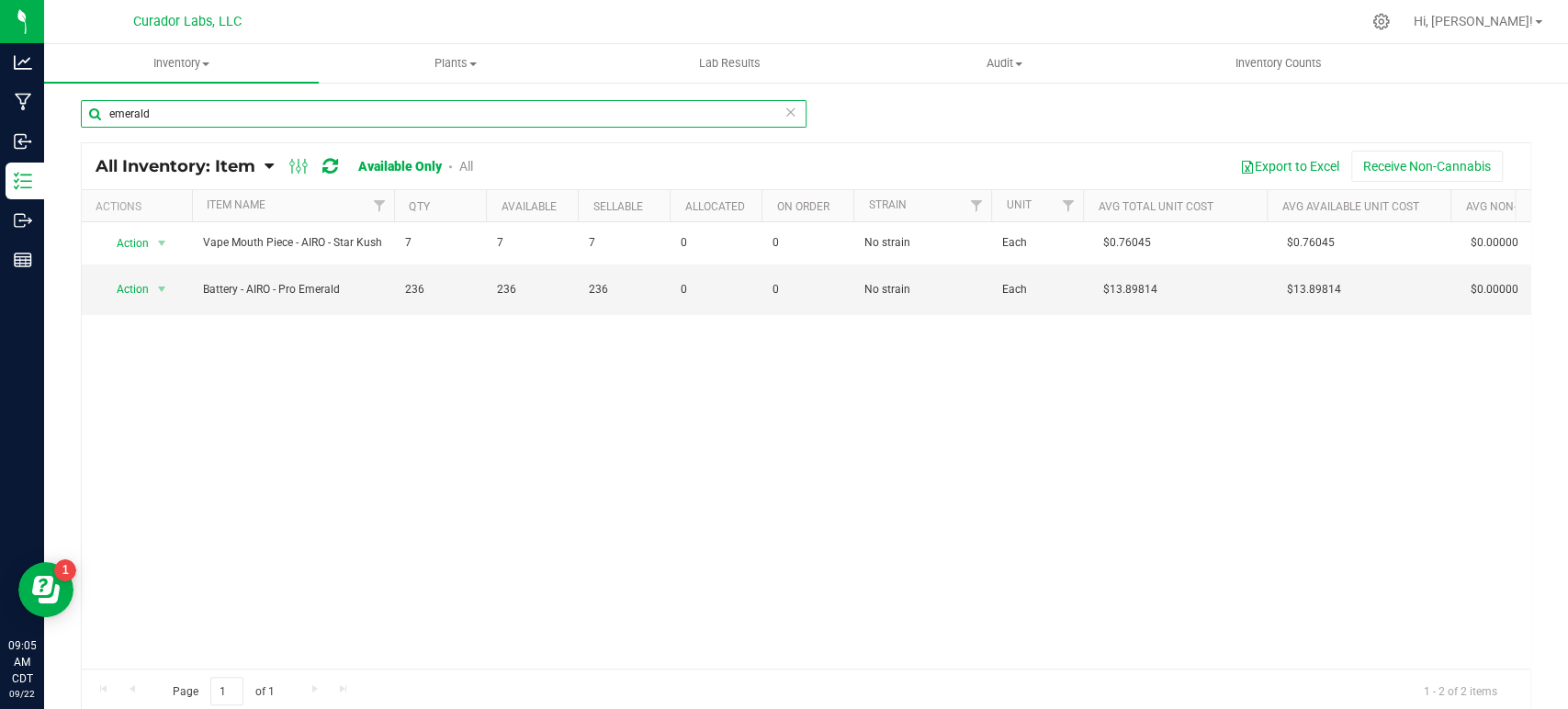
click at [169, 116] on input "emerald" at bounding box center [443, 114] width 725 height 28
click at [292, 110] on input "emerald" at bounding box center [443, 114] width 725 height 28
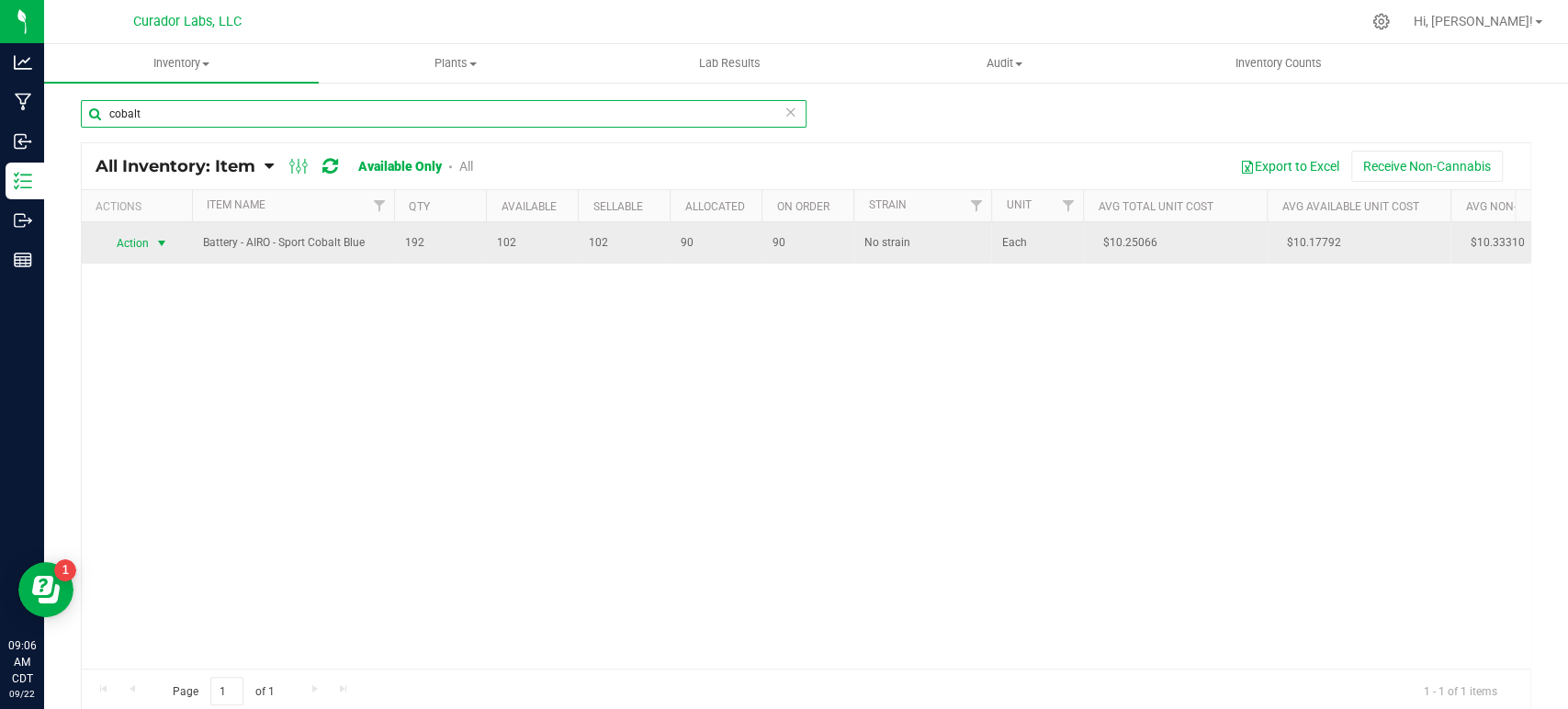
type input "cobalt"
click at [148, 250] on span "Action" at bounding box center [125, 243] width 50 height 26
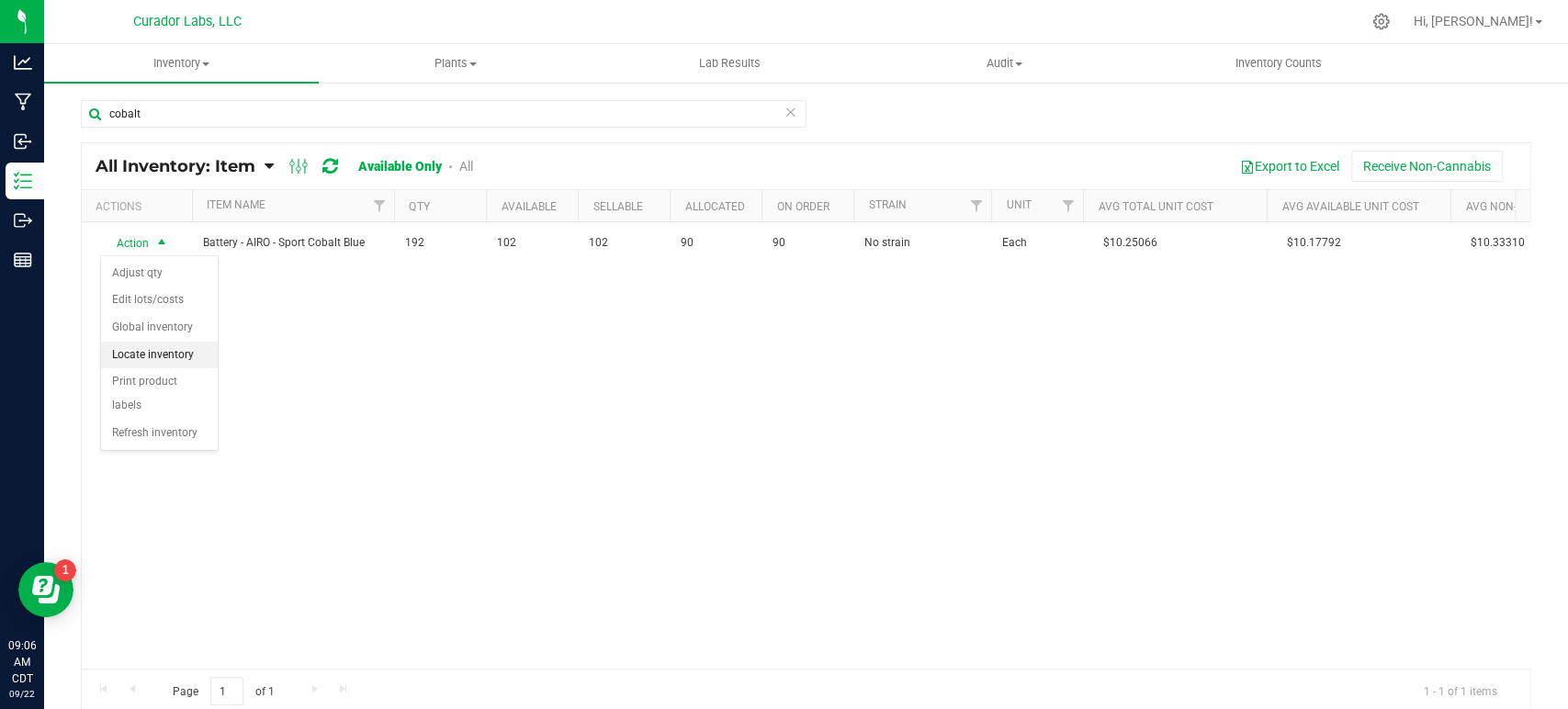
click at [162, 351] on li "Locate inventory" at bounding box center [159, 355] width 116 height 28
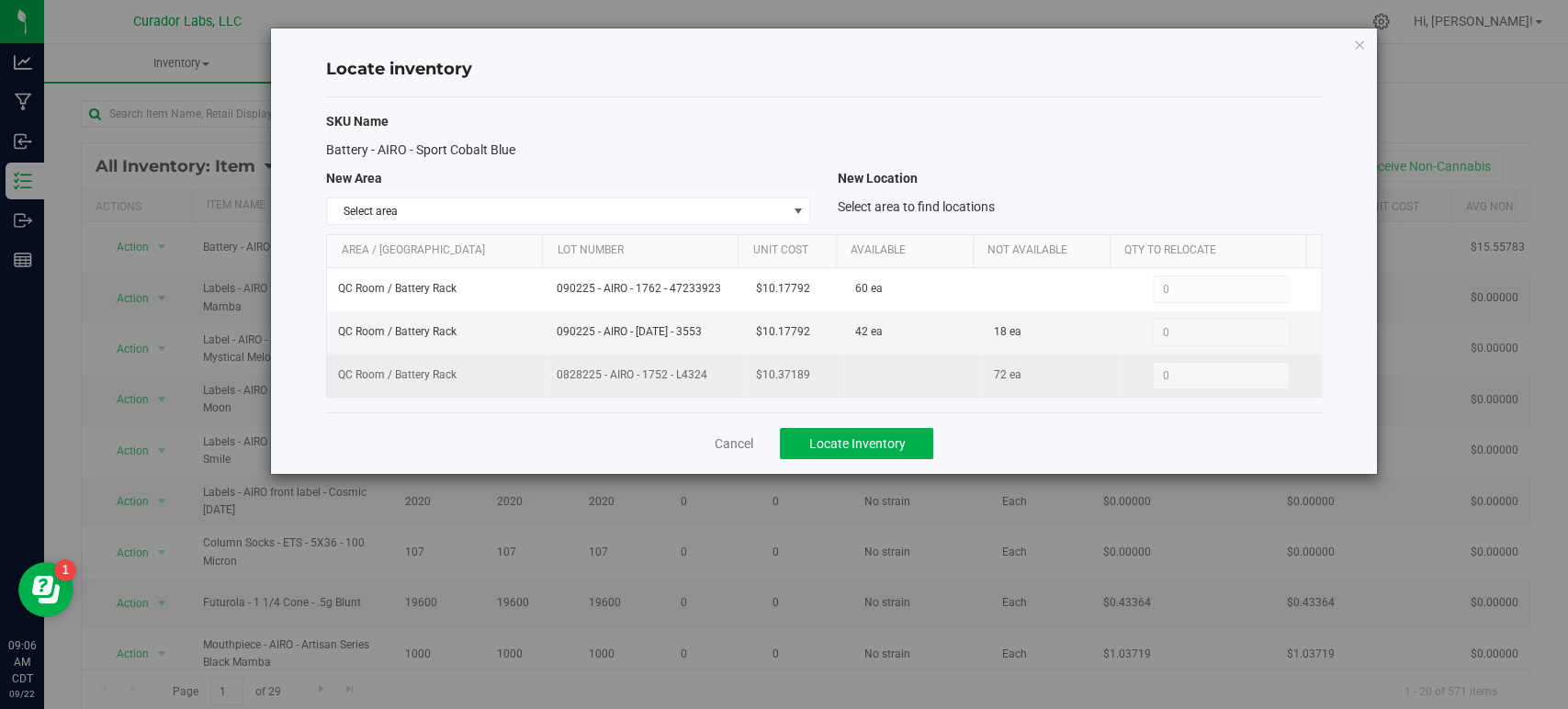
drag, startPoint x: 704, startPoint y: 369, endPoint x: 537, endPoint y: 374, distance: 167.1
click at [537, 374] on tr "QC Room / Battery Rack 0828225 - AIRO - 1752 - L4324 $10.37189 72 ea 0 0" at bounding box center [823, 375] width 993 height 43
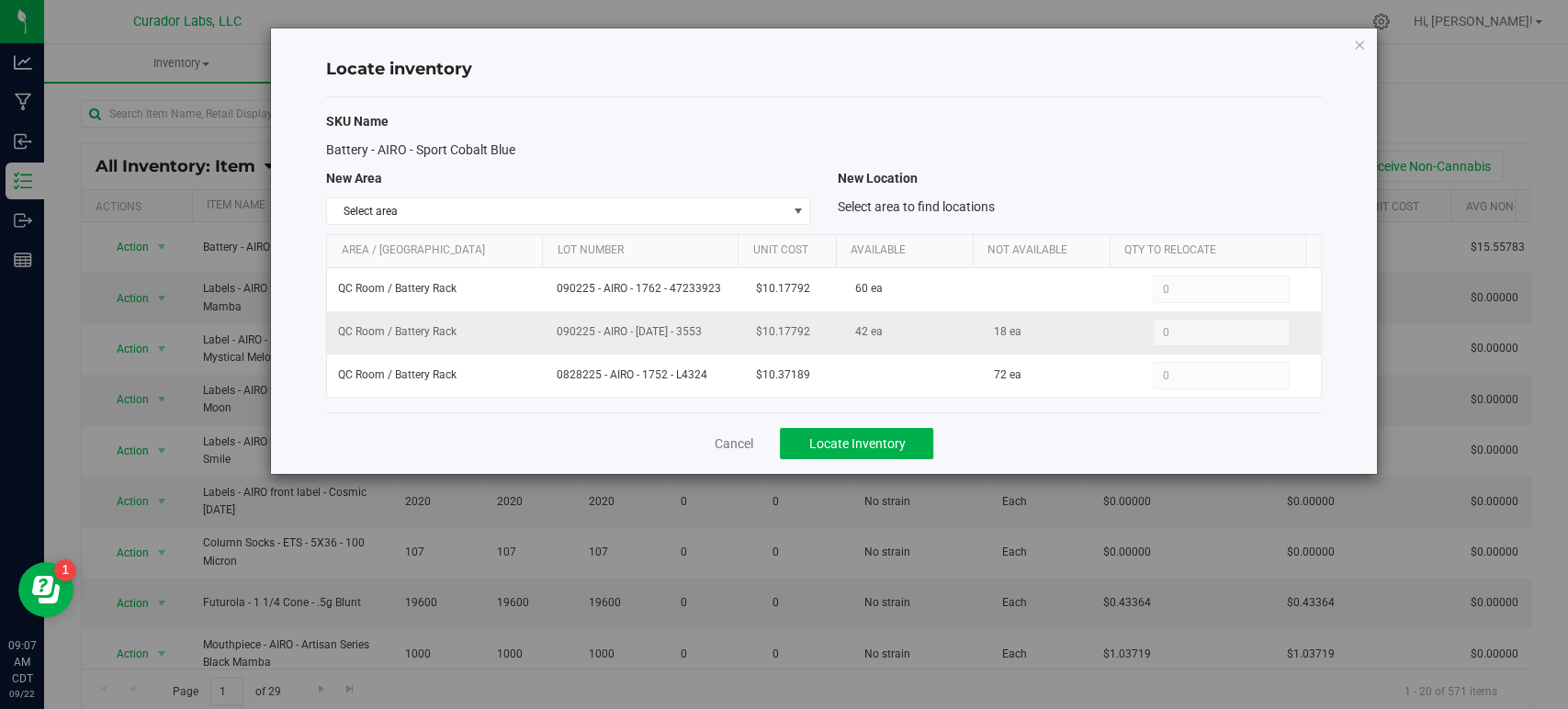
click at [715, 336] on span "090225 - AIRO - [DATE] - 3553" at bounding box center [644, 332] width 176 height 18
drag, startPoint x: 703, startPoint y: 329, endPoint x: 551, endPoint y: 322, distance: 152.2
click at [556, 323] on span "090225 - AIRO - [DATE] - 3553" at bounding box center [644, 332] width 176 height 18
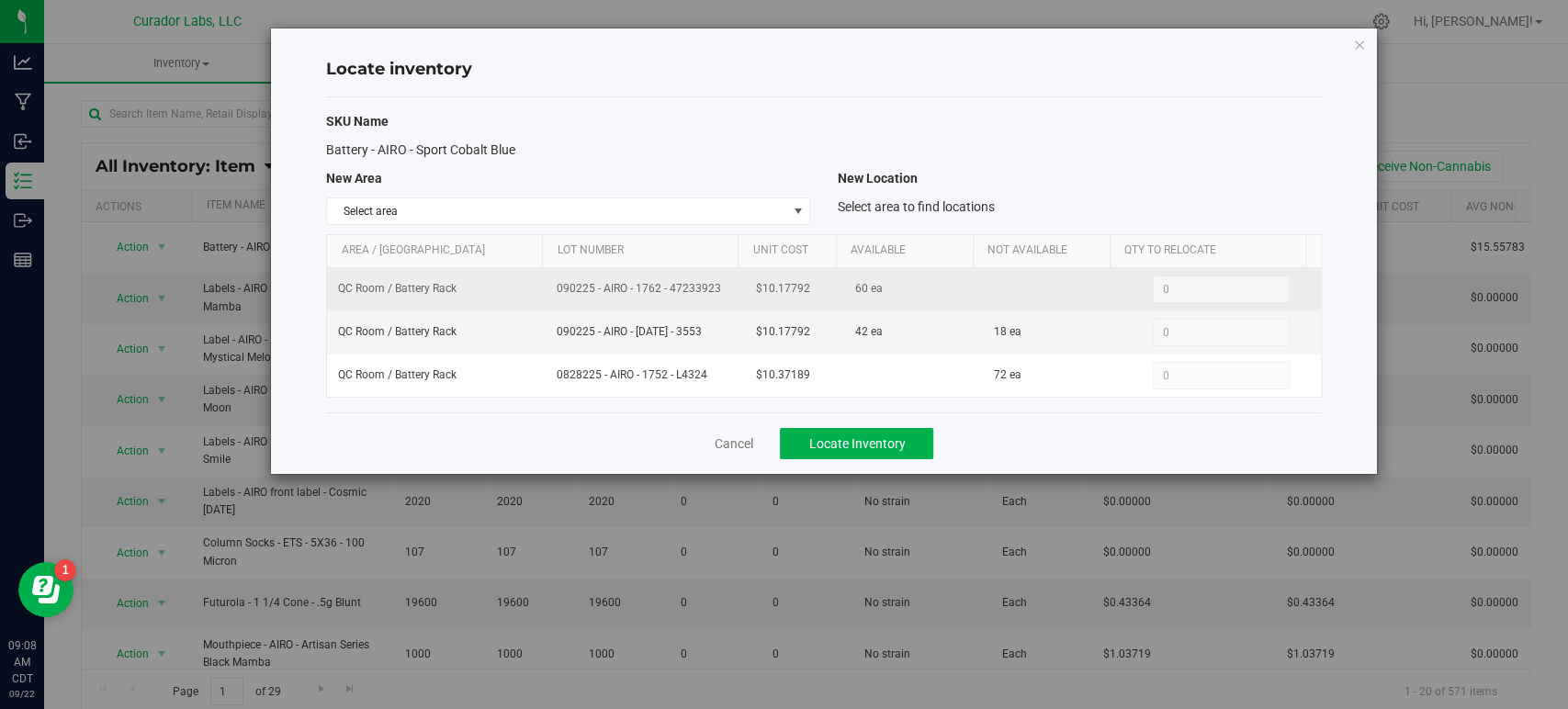
drag, startPoint x: 706, startPoint y: 289, endPoint x: 548, endPoint y: 286, distance: 158.0
click at [548, 286] on td "090225 - AIRO - 1762 - 47233923" at bounding box center [645, 289] width 199 height 43
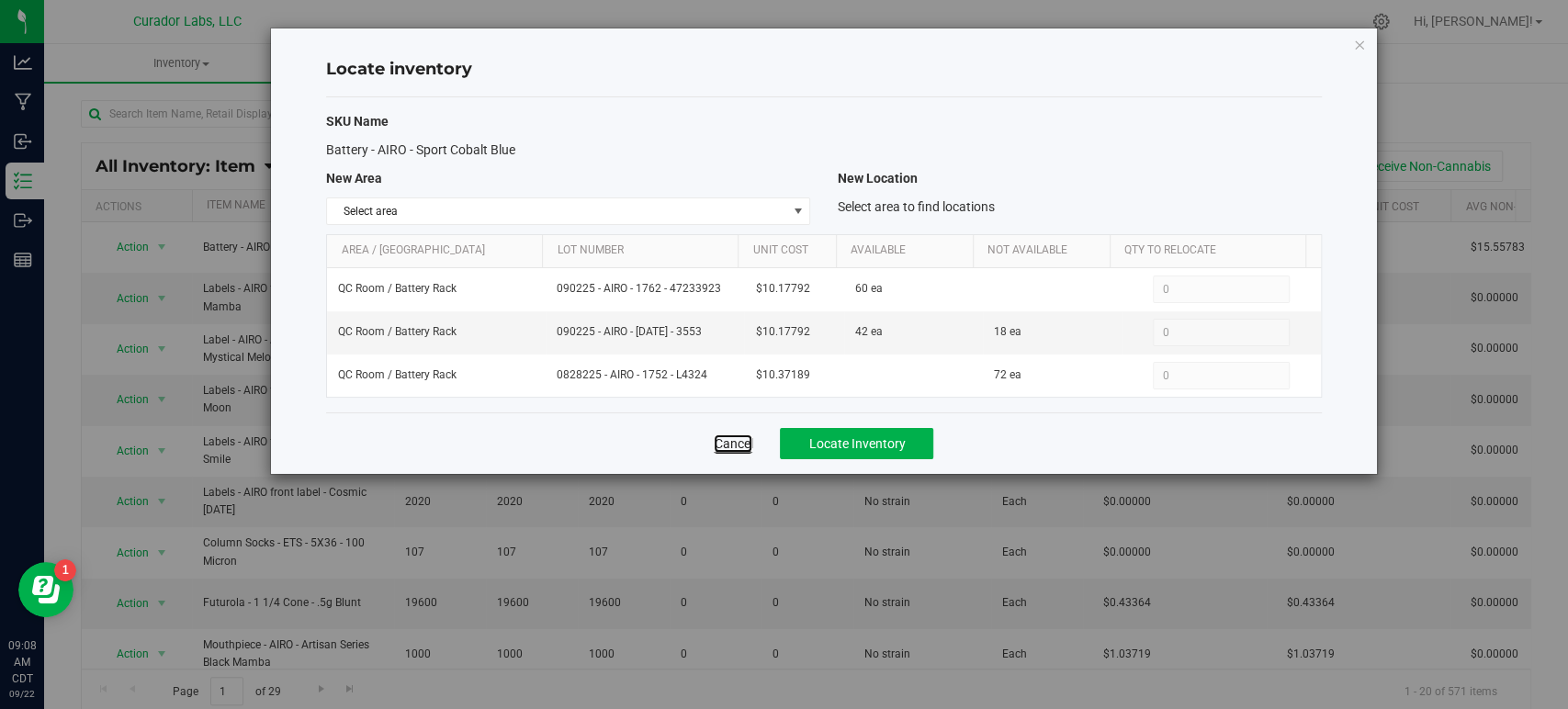
click at [734, 435] on link "Cancel" at bounding box center [732, 443] width 39 height 18
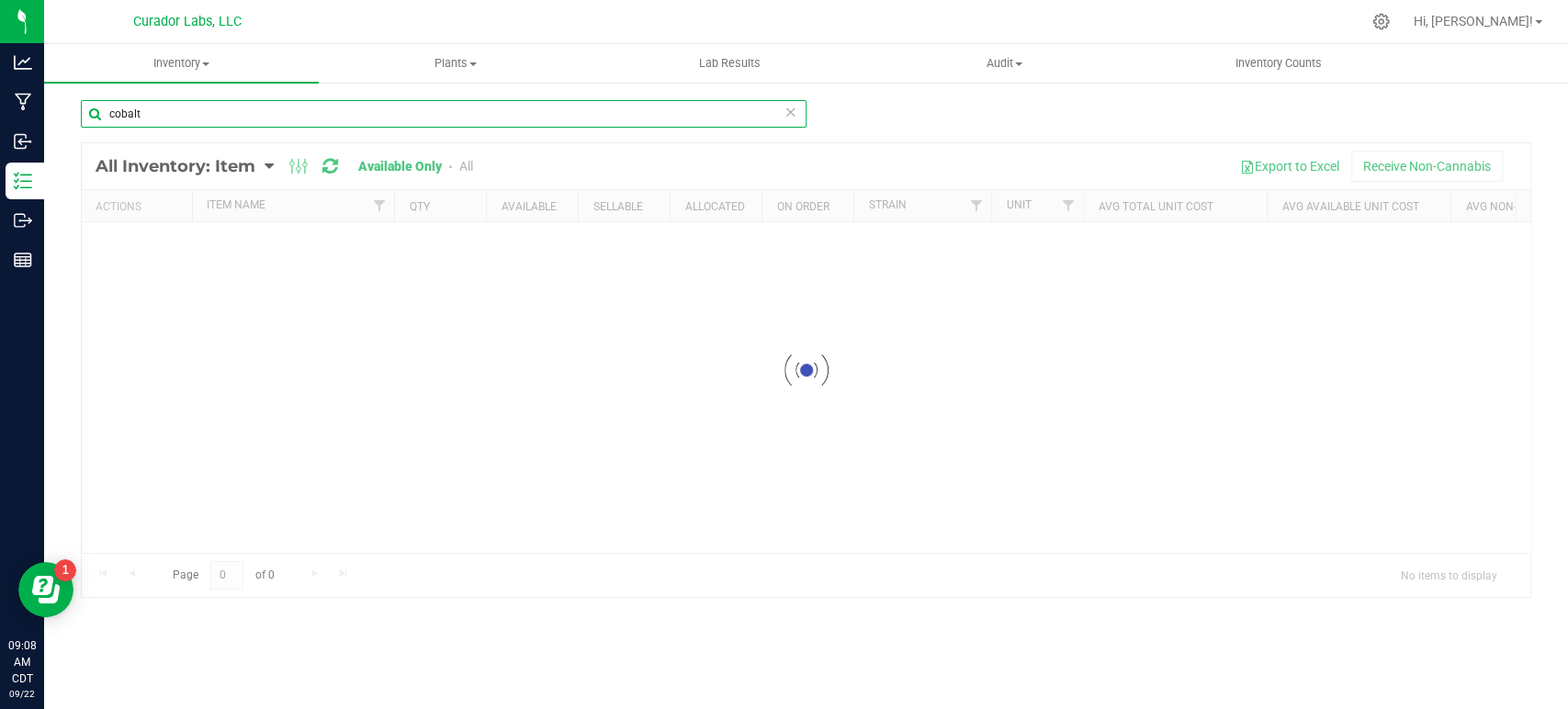
click at [205, 110] on input "cobalt" at bounding box center [443, 114] width 725 height 28
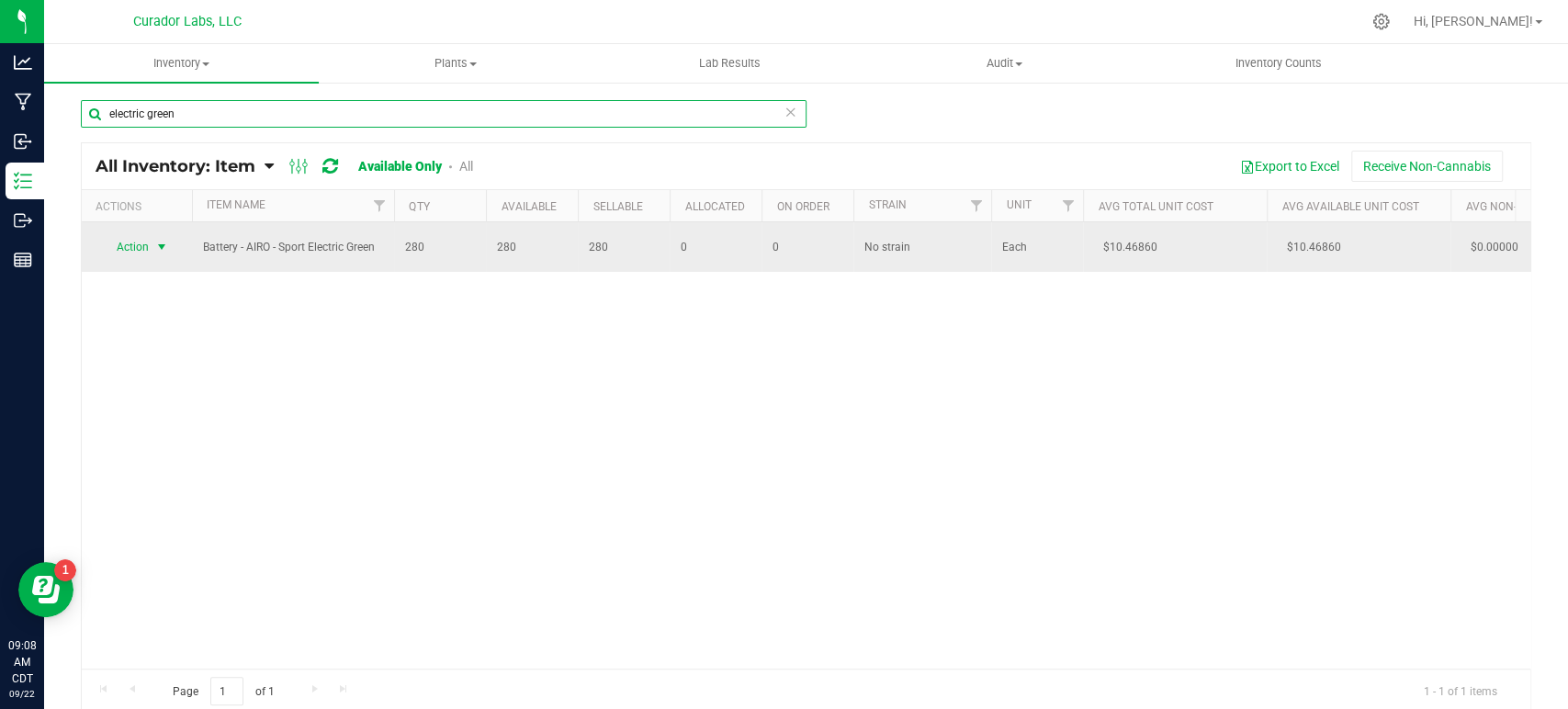
type input "electric green"
click at [159, 247] on span "select" at bounding box center [161, 246] width 15 height 15
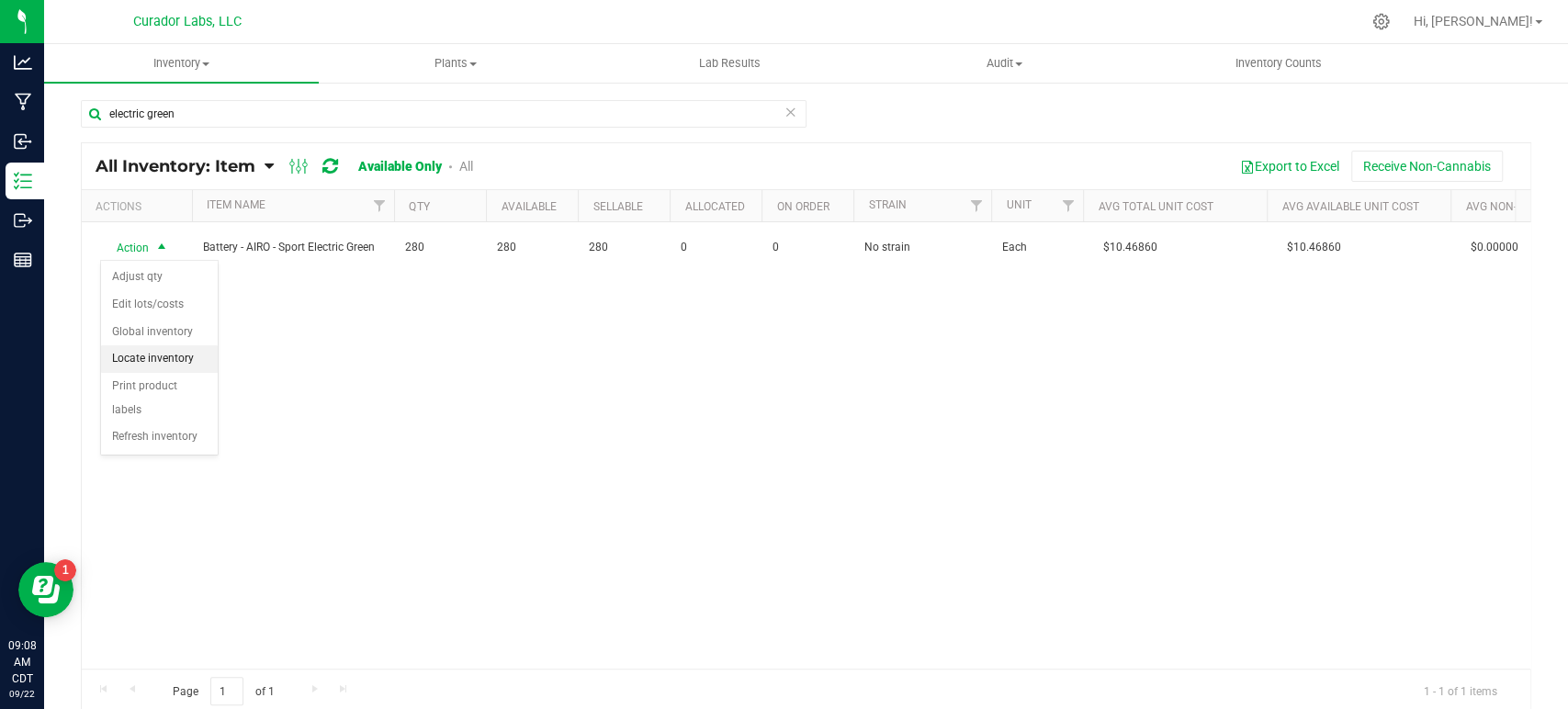
click at [146, 365] on li "Locate inventory" at bounding box center [159, 359] width 116 height 28
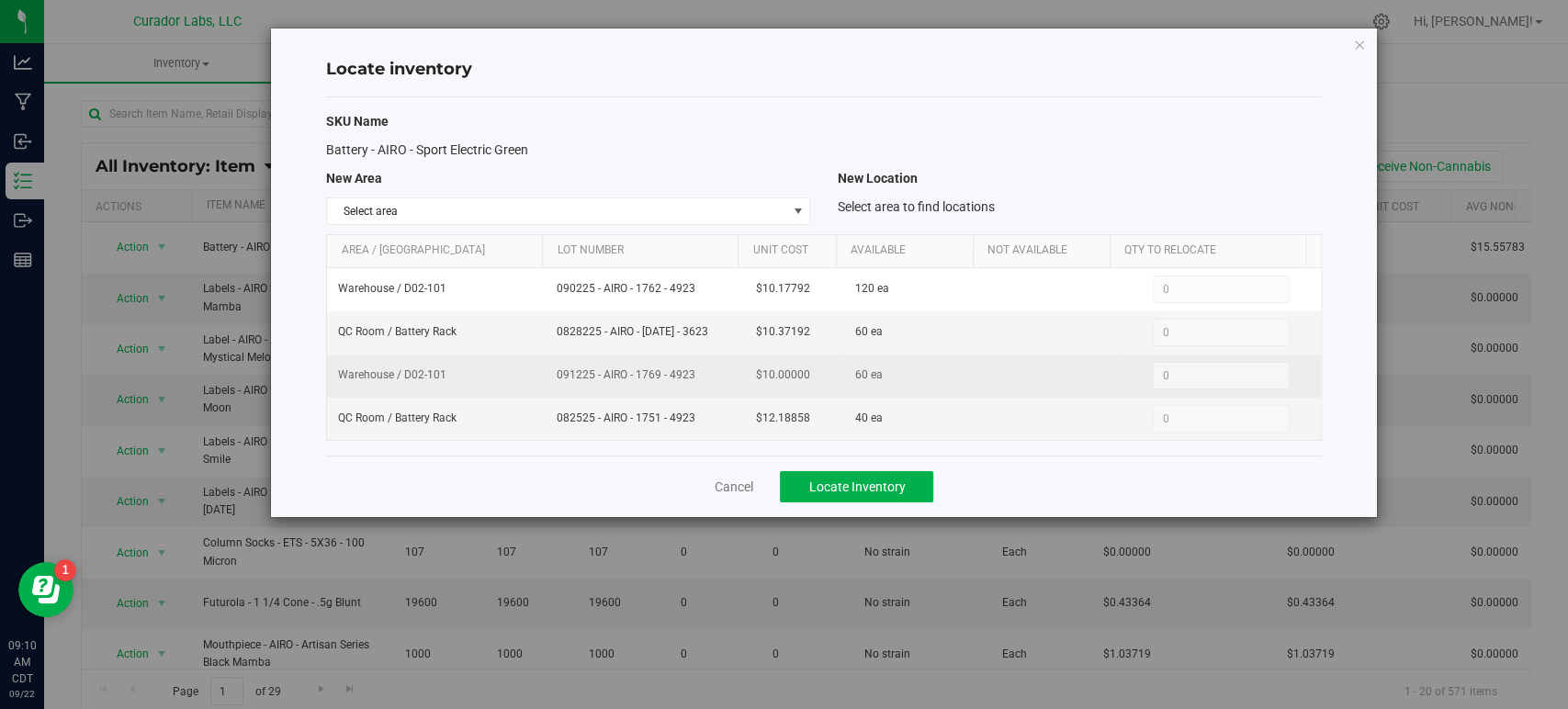
click at [546, 374] on td "091225 - AIRO - 1769 - 4923" at bounding box center [645, 375] width 199 height 43
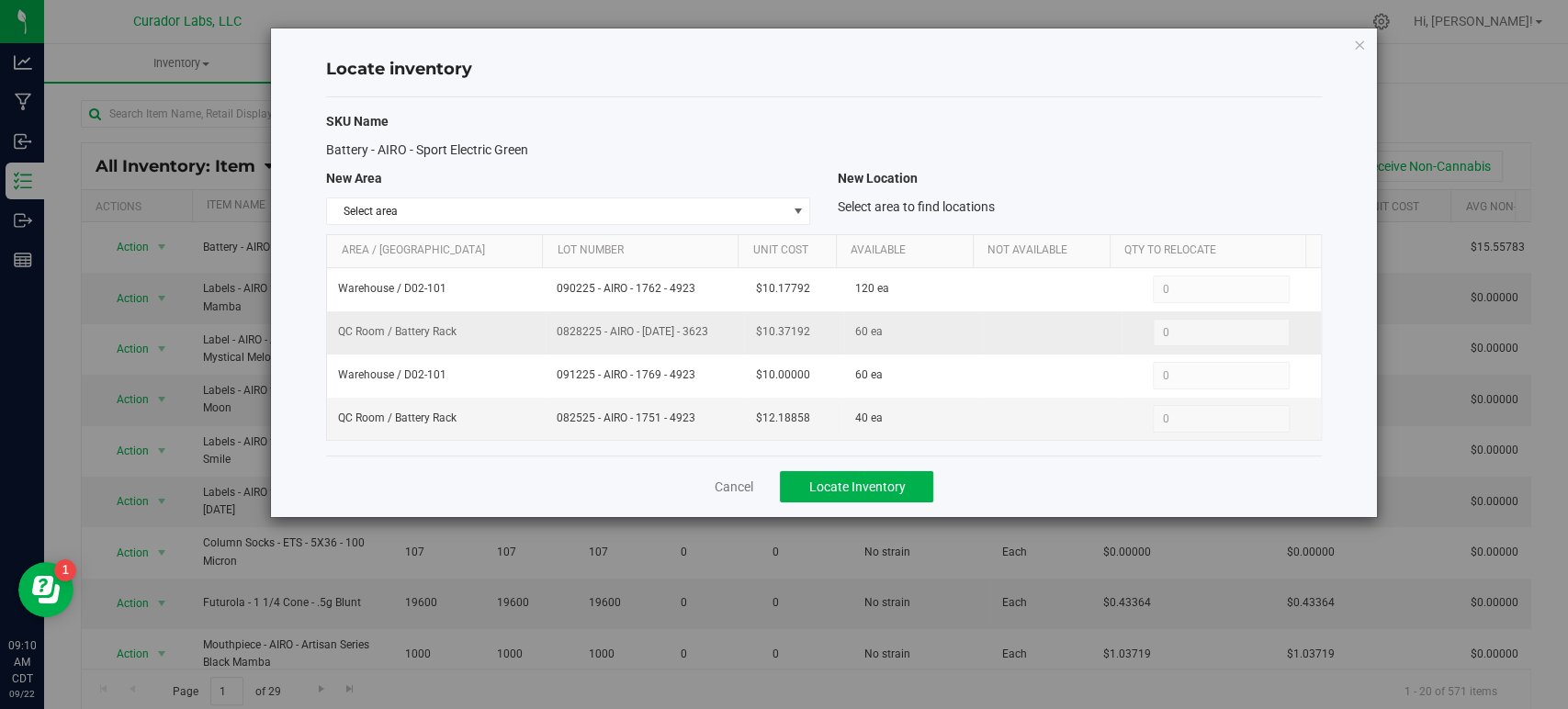
drag, startPoint x: 545, startPoint y: 332, endPoint x: 711, endPoint y: 337, distance: 166.1
click at [711, 337] on td "0828225 - AIRO - [DATE] - 3623" at bounding box center [645, 332] width 199 height 43
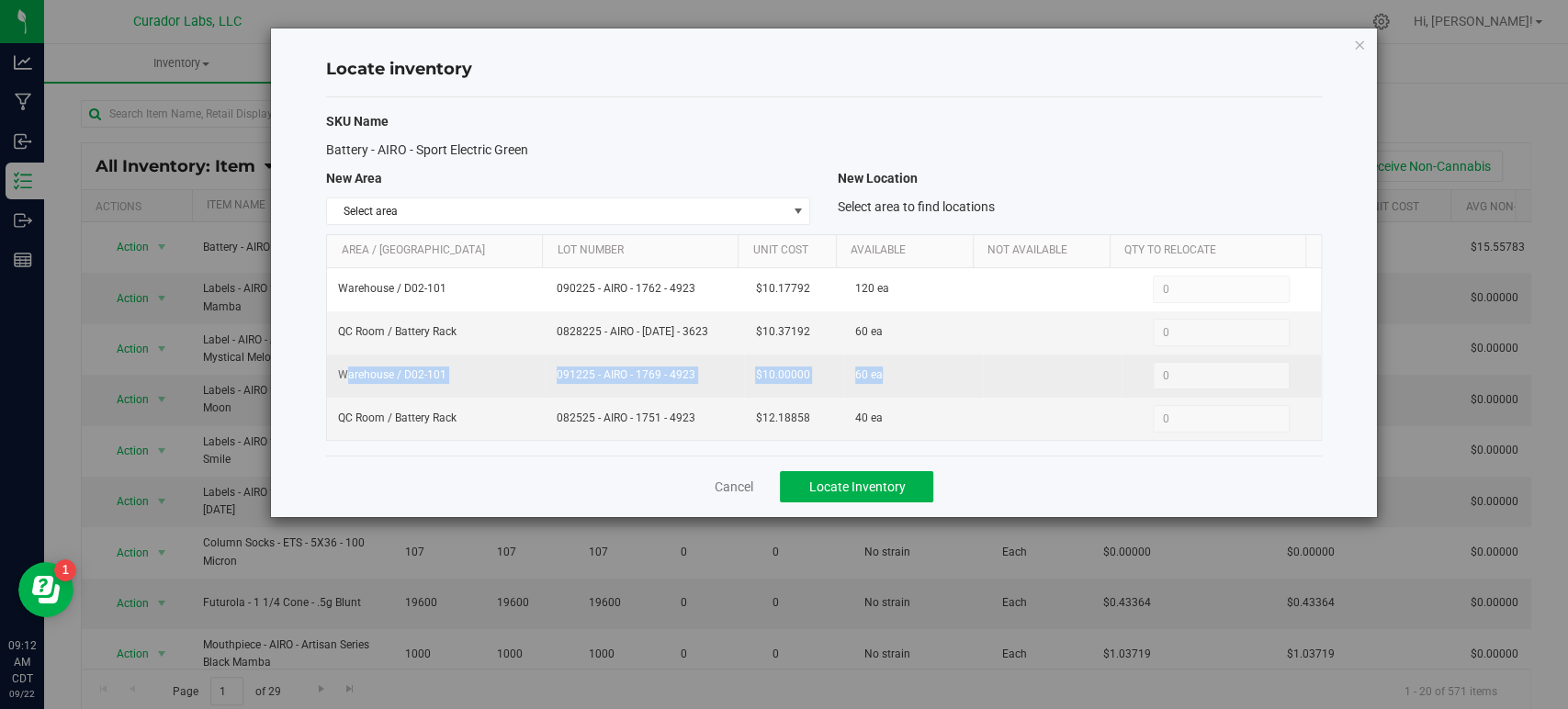
drag, startPoint x: 711, startPoint y: 372, endPoint x: 346, endPoint y: 375, distance: 365.0
click at [346, 375] on tr "Warehouse / D02-101 091225 - AIRO - 1769 - 4923 $10.00000 60 ea 0 0" at bounding box center [823, 375] width 993 height 43
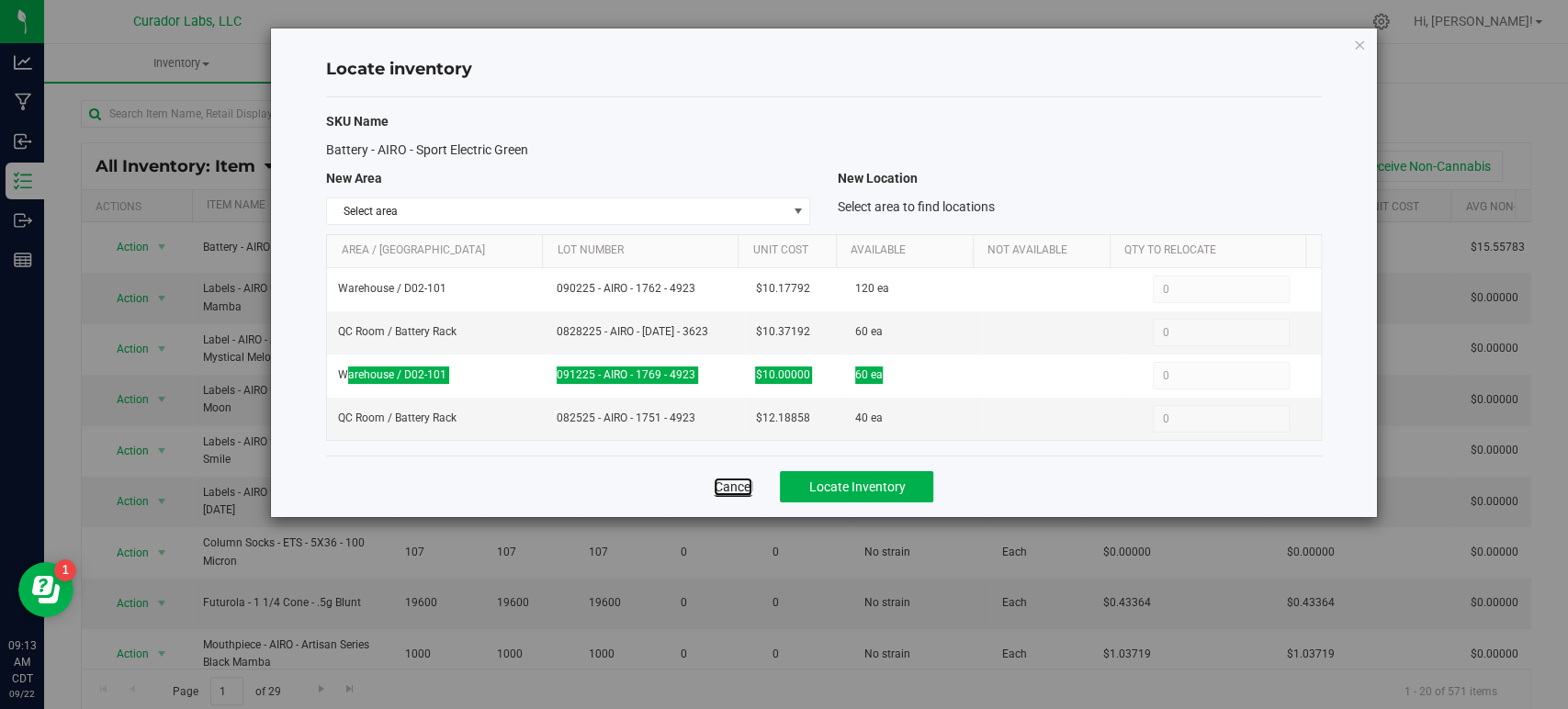
click at [734, 484] on link "Cancel" at bounding box center [732, 487] width 39 height 18
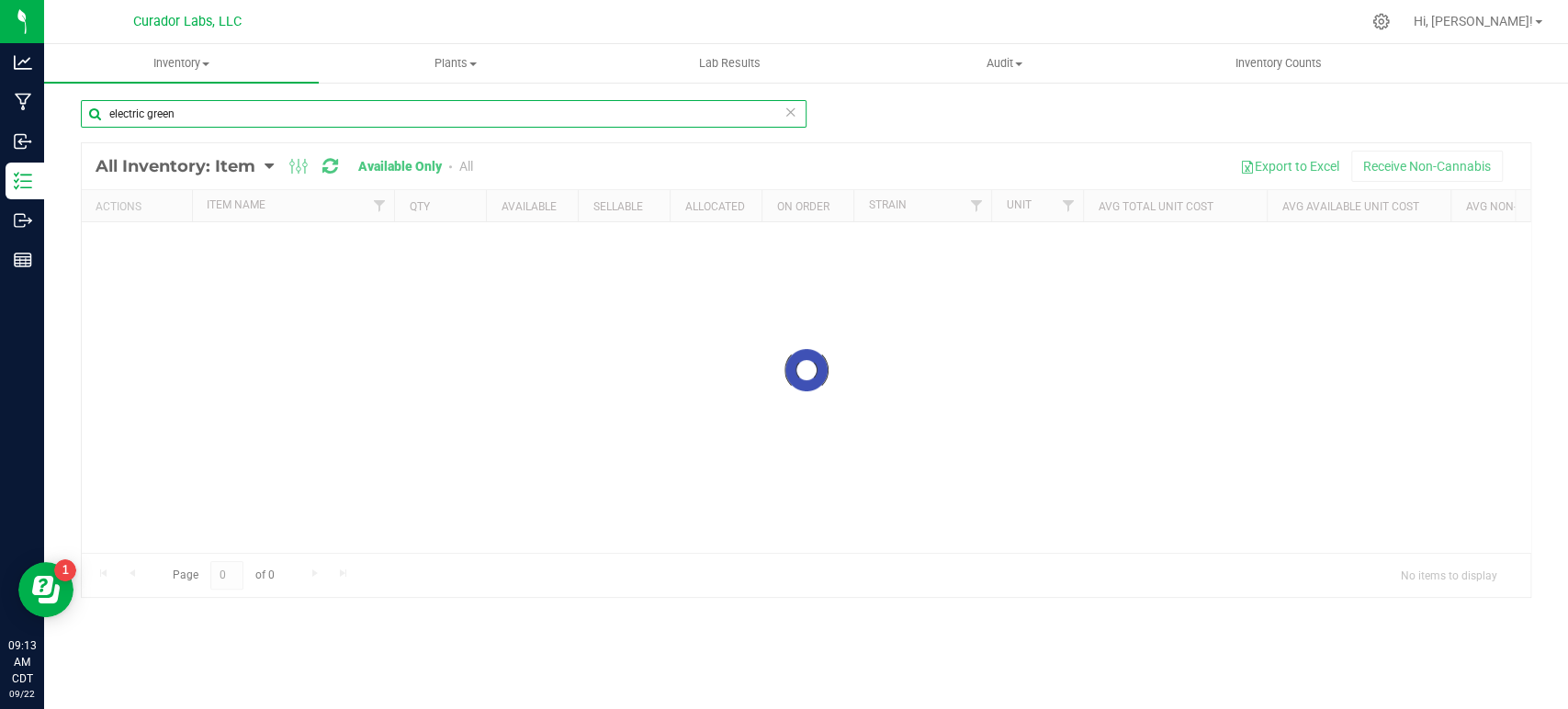
click at [255, 123] on input "electric green" at bounding box center [443, 114] width 725 height 28
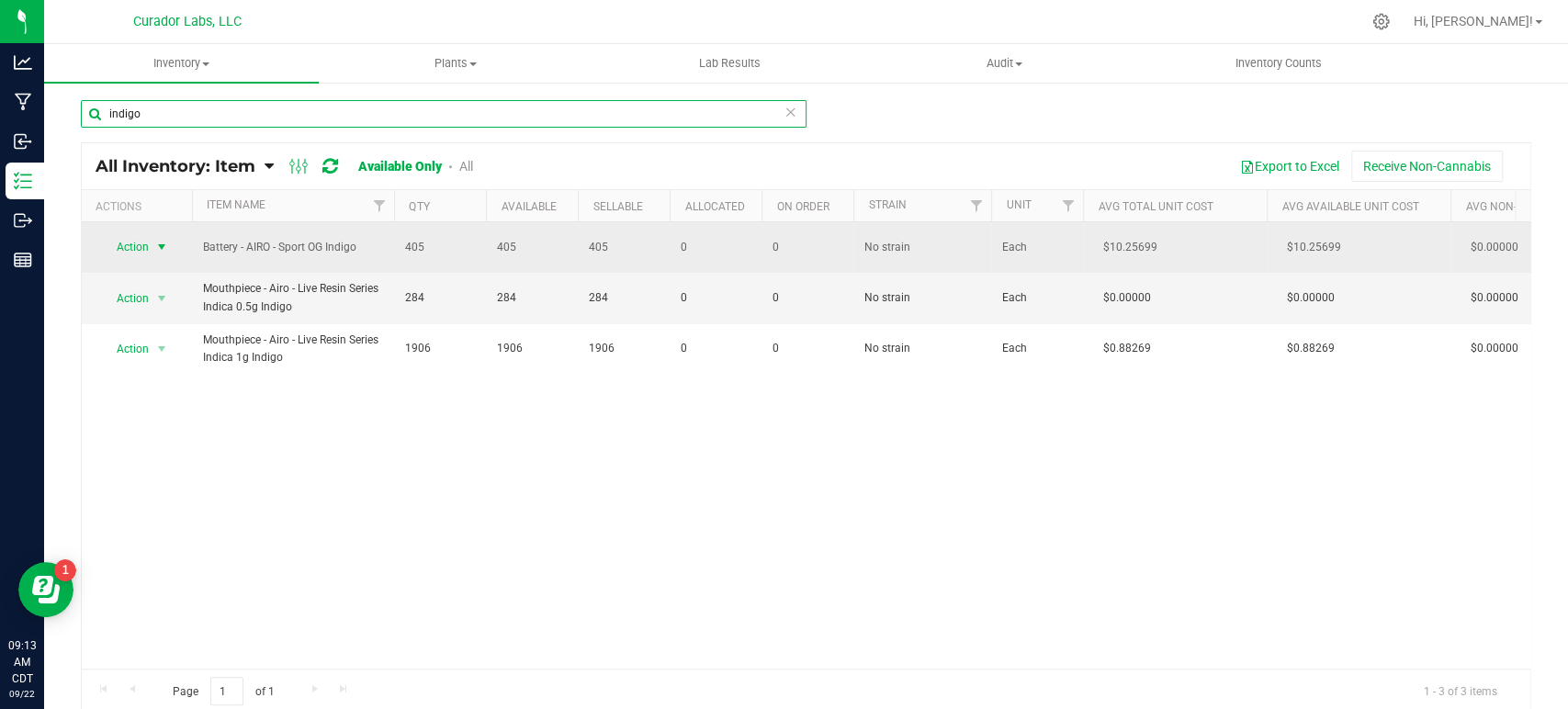
type input "indigo"
click at [151, 254] on span "select" at bounding box center [162, 247] width 23 height 26
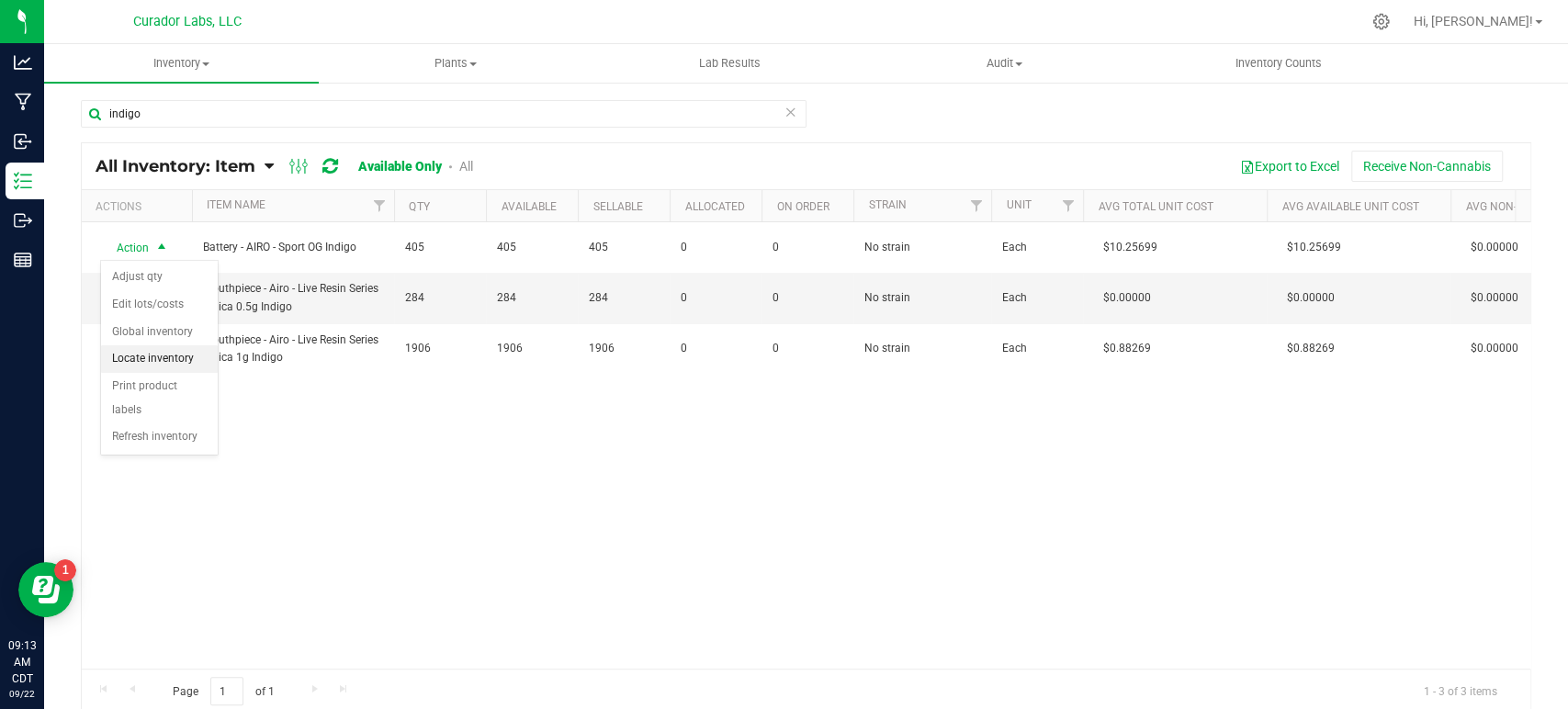
click at [164, 349] on li "Locate inventory" at bounding box center [159, 359] width 116 height 28
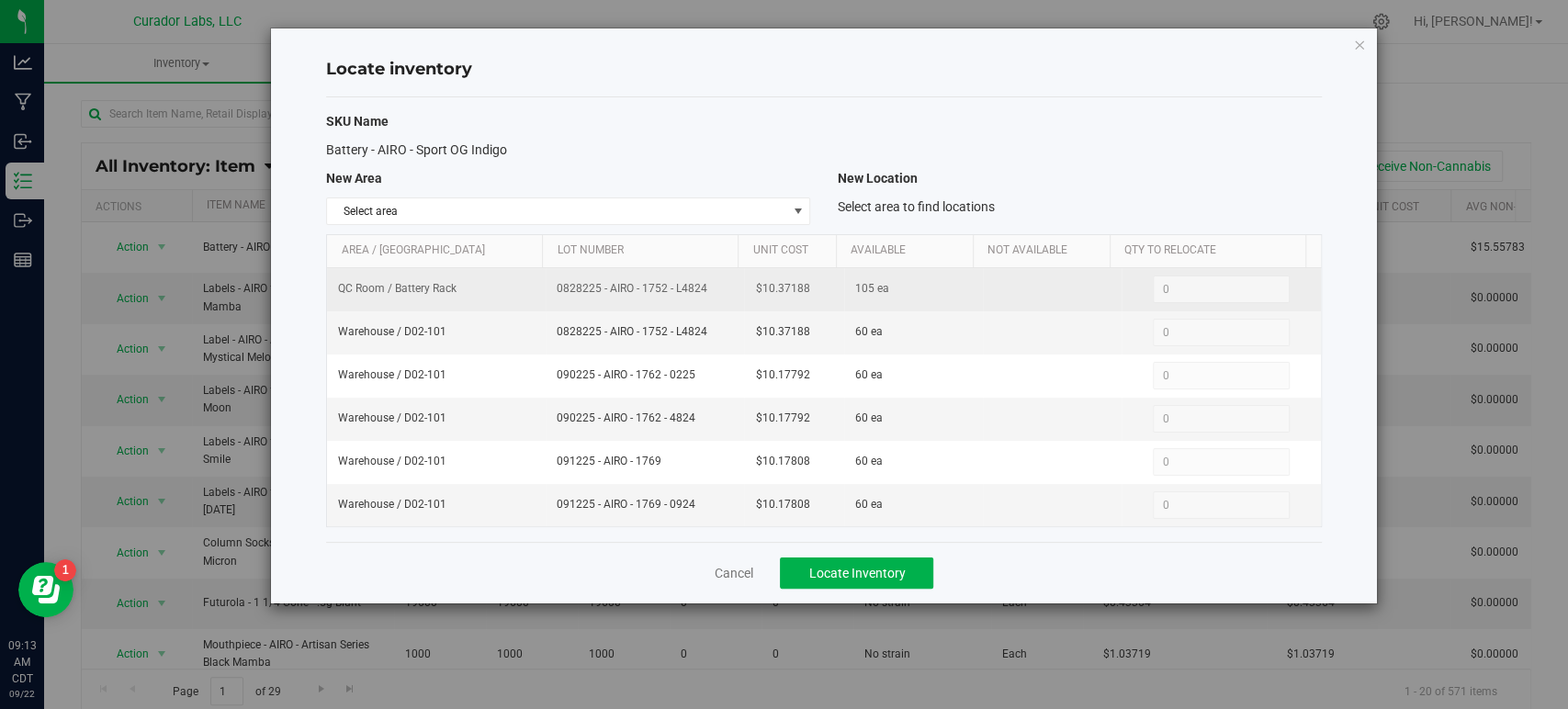
drag, startPoint x: 717, startPoint y: 285, endPoint x: 330, endPoint y: 291, distance: 387.0
click at [330, 291] on tr "QC Room / Battery Rack 0828225 - AIRO - 1752 - L4824 $10.37188 105 ea 0 0" at bounding box center [823, 289] width 993 height 43
click at [503, 284] on td "QC Room / Battery Rack" at bounding box center [436, 289] width 219 height 43
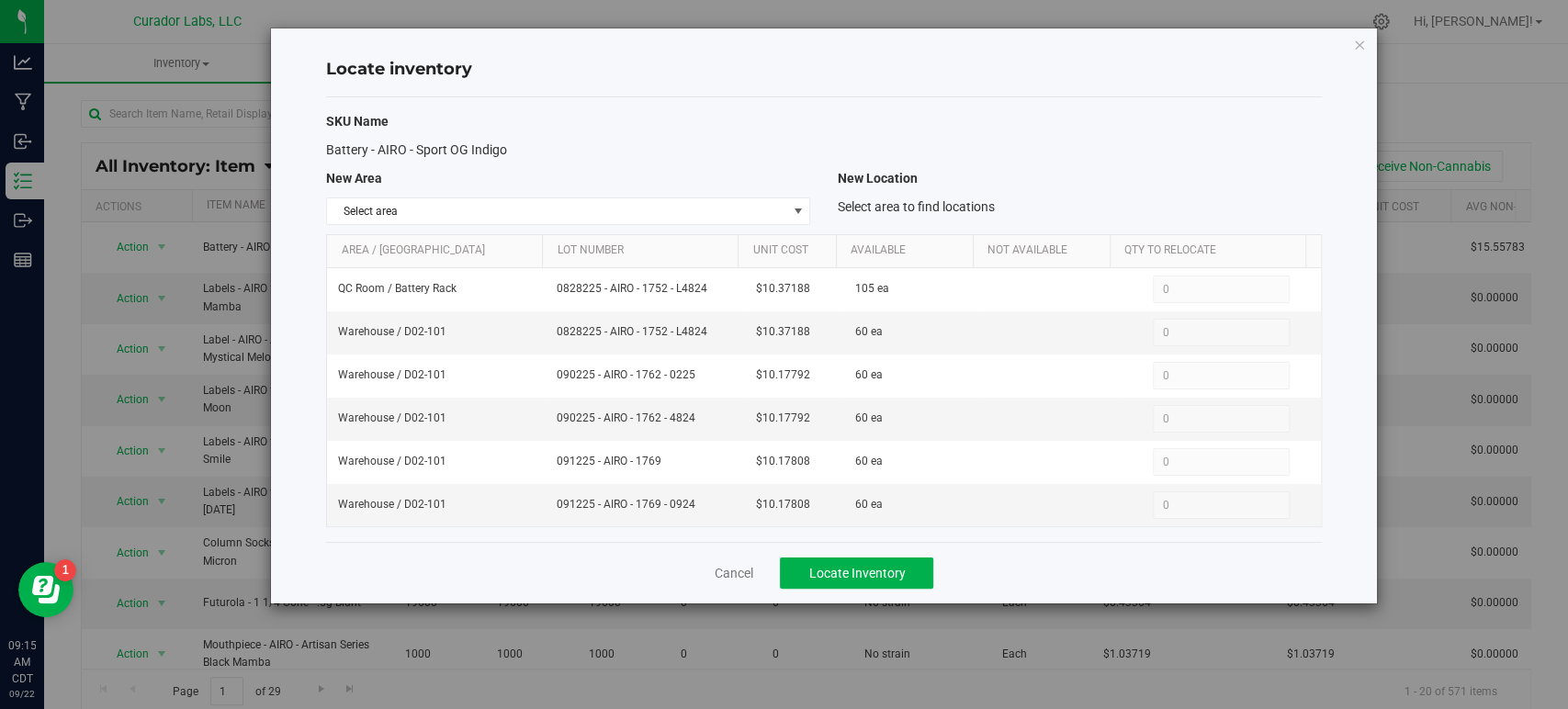
click at [1051, 167] on div "SKU Name Battery - AIRO - Sport OG Indigo New Area New Location Select area Sel…" at bounding box center [823, 319] width 995 height 444
click at [1357, 43] on icon "button" at bounding box center [1358, 44] width 13 height 22
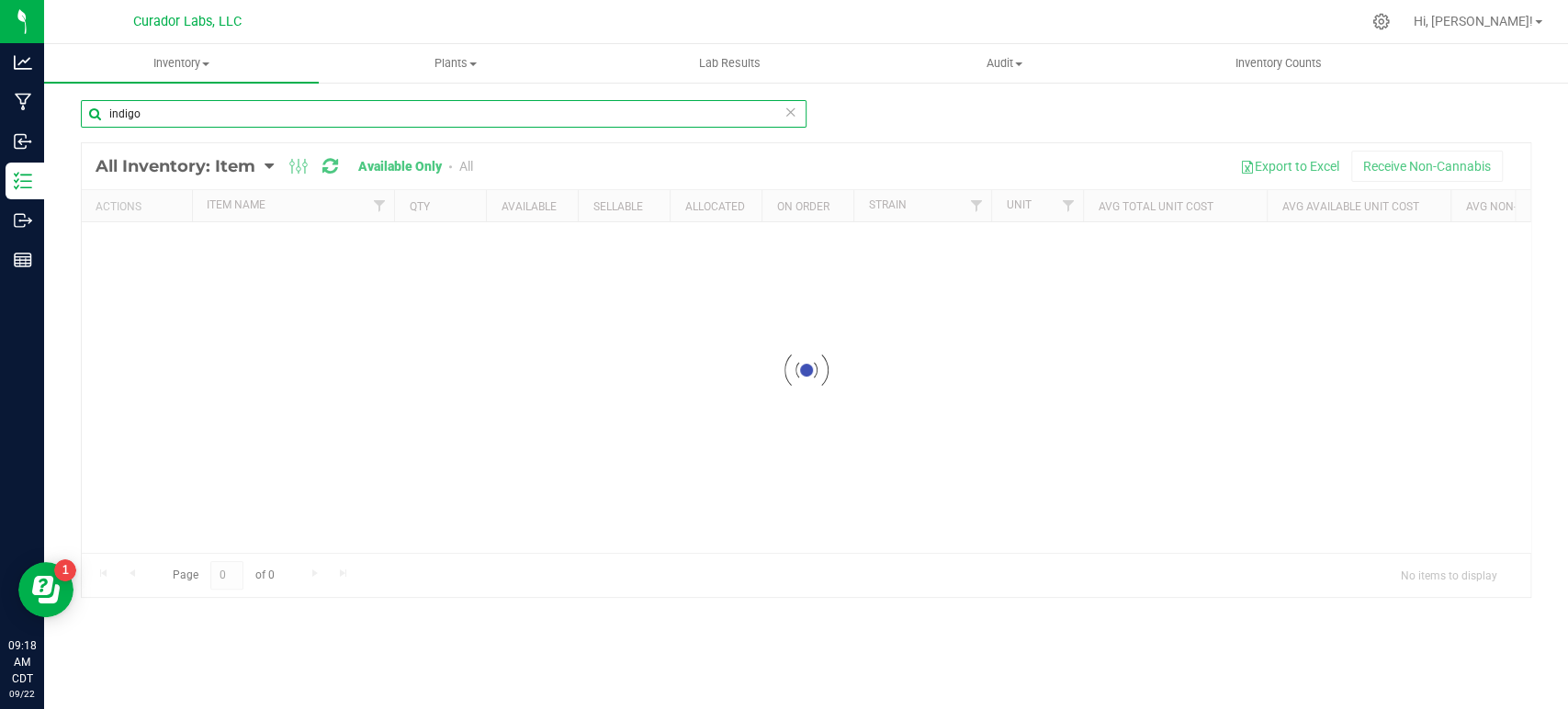
click at [205, 116] on input "indigo" at bounding box center [443, 114] width 725 height 28
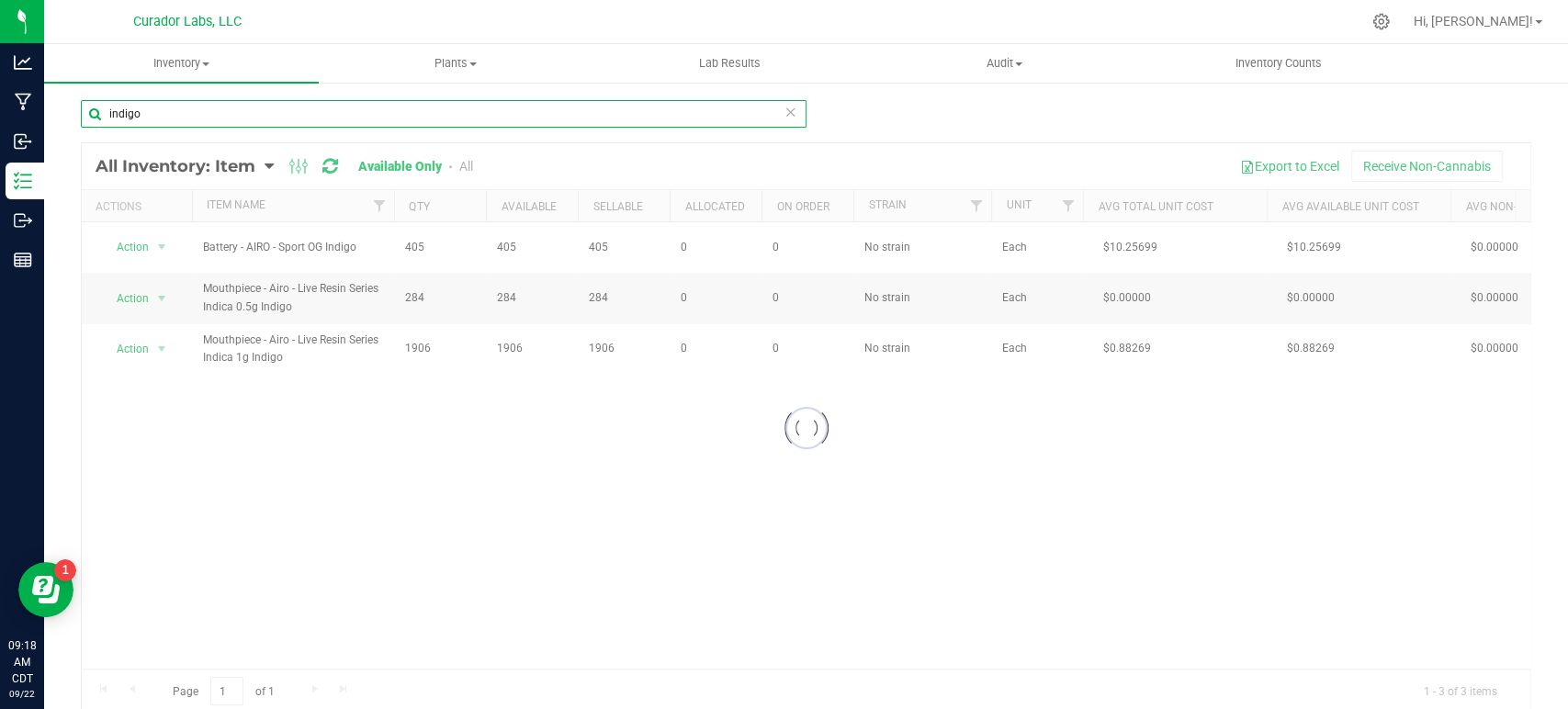
click at [205, 116] on input "indigo" at bounding box center [443, 114] width 725 height 28
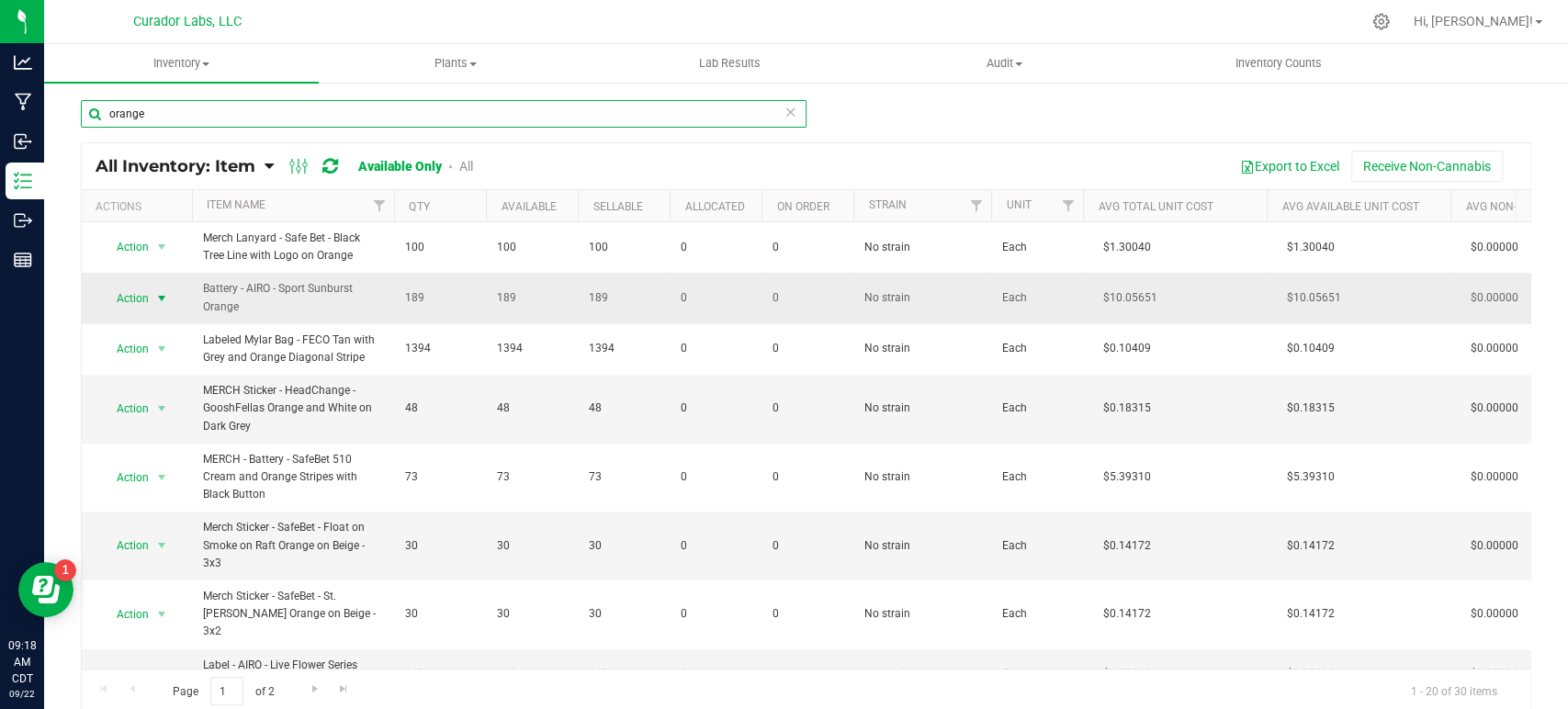
type input "orange"
click at [147, 299] on span "Action" at bounding box center [125, 298] width 50 height 26
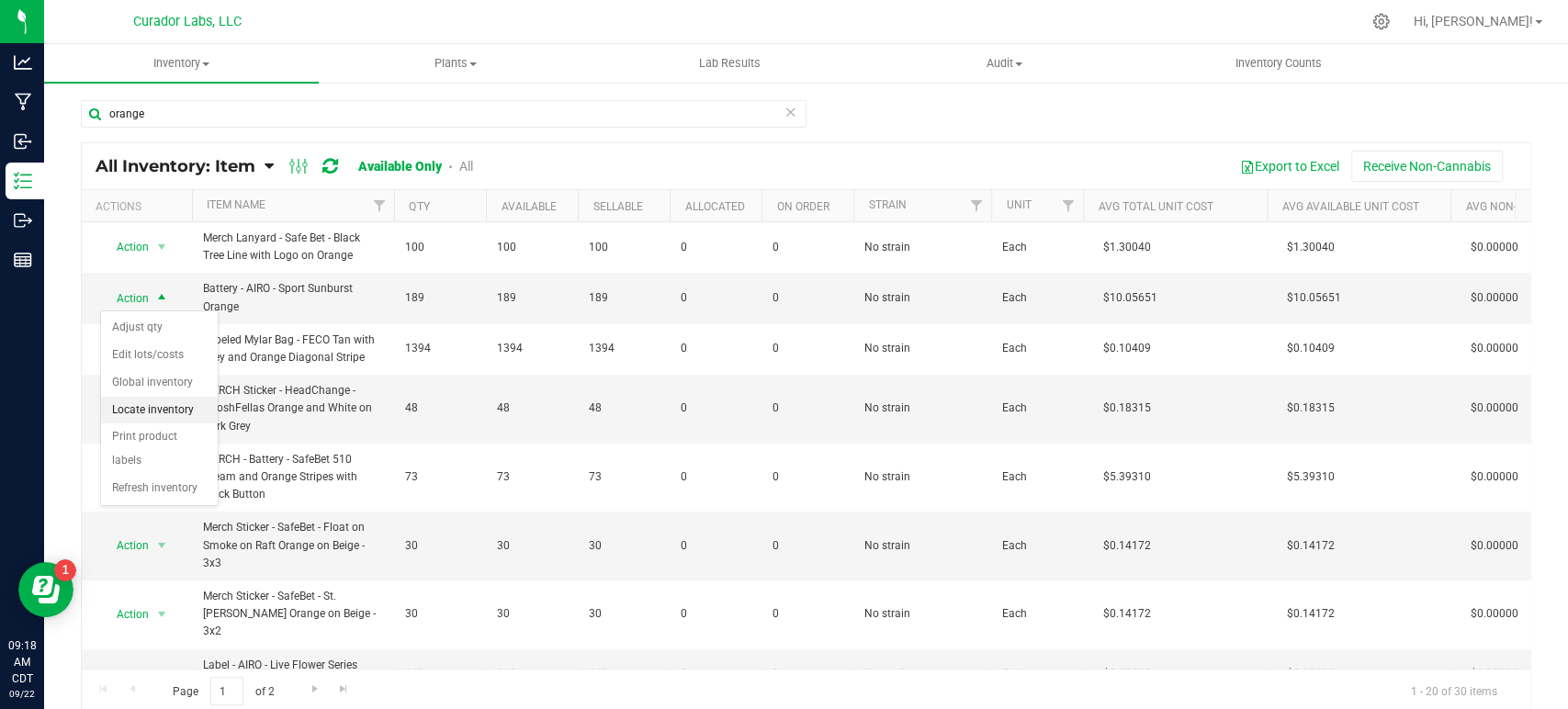
click at [158, 405] on li "Locate inventory" at bounding box center [159, 410] width 116 height 28
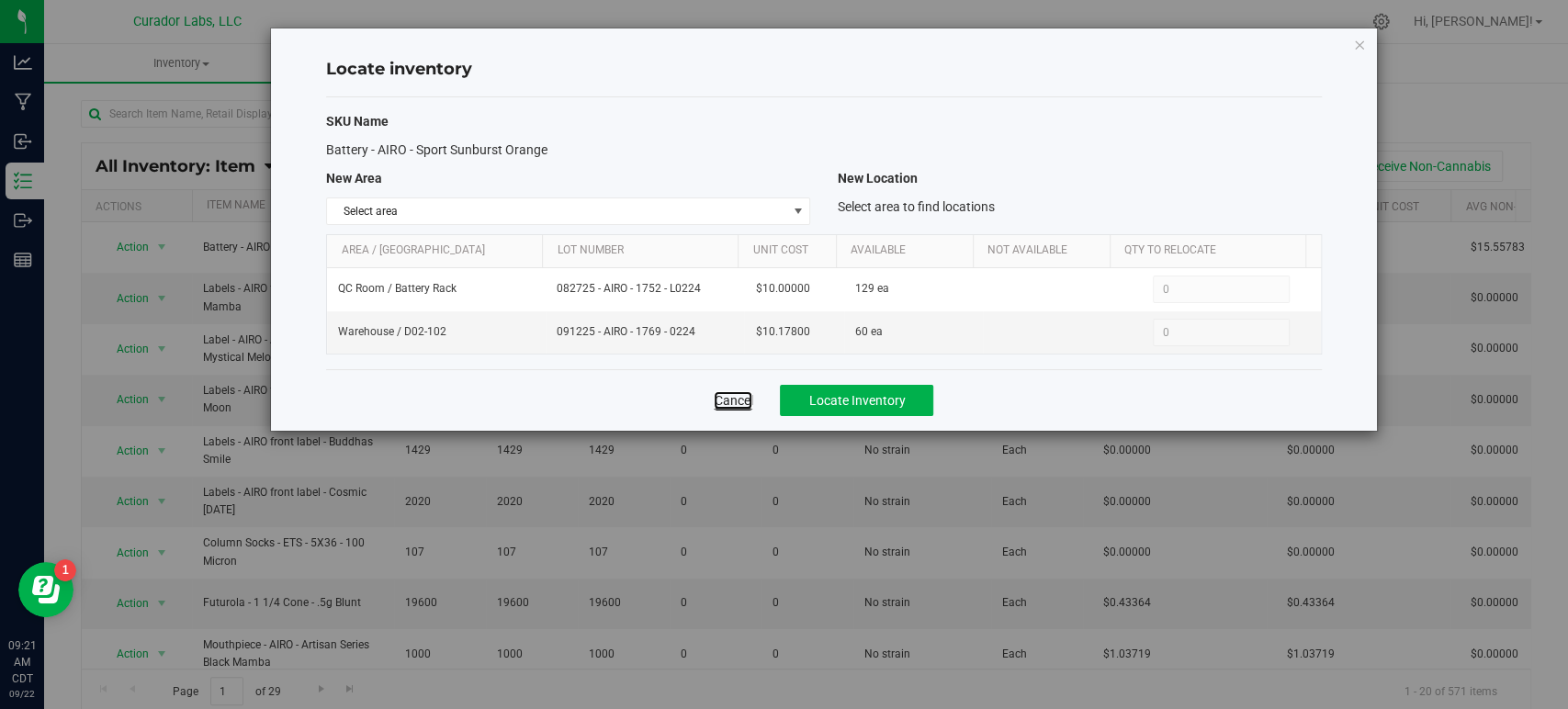
click at [732, 397] on link "Cancel" at bounding box center [732, 400] width 39 height 18
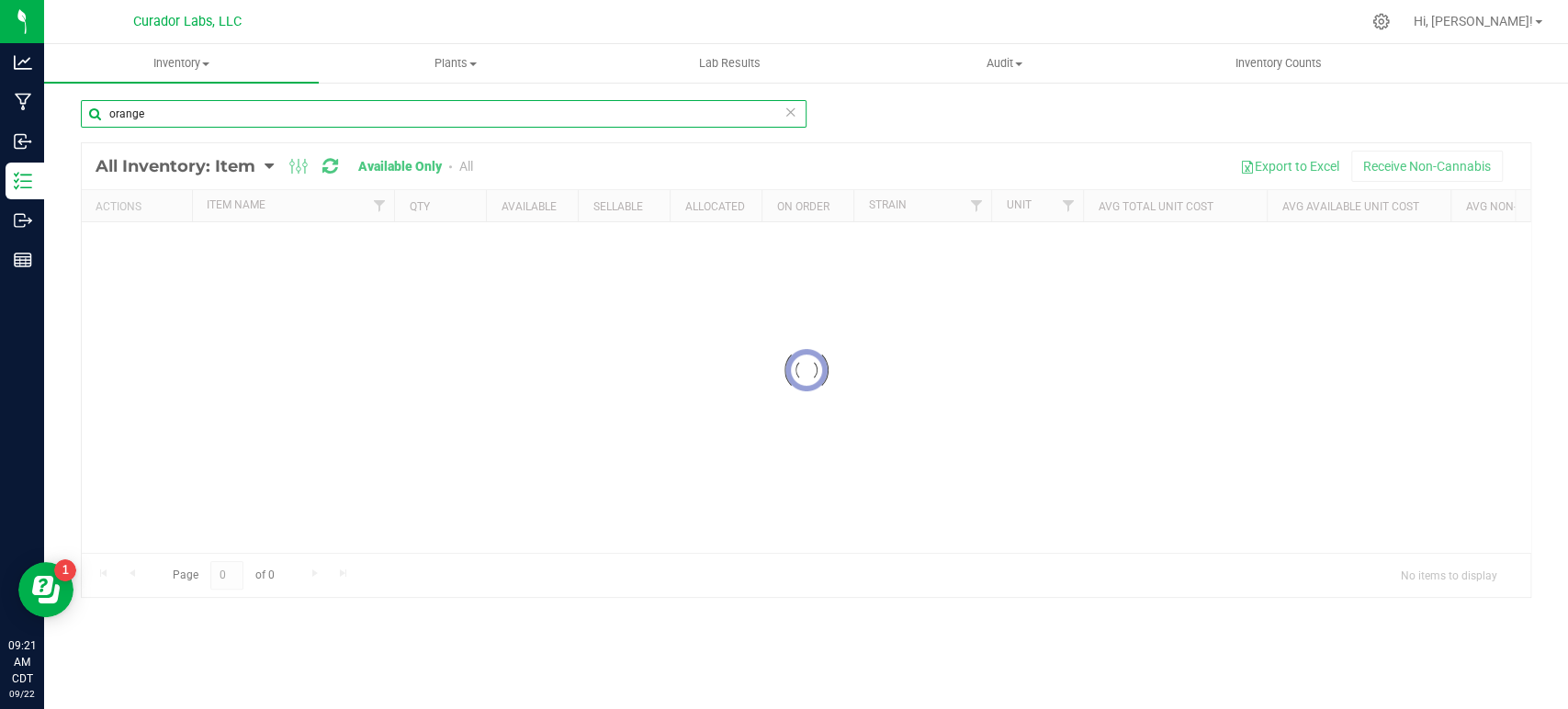
click at [190, 103] on input "orange" at bounding box center [443, 114] width 725 height 28
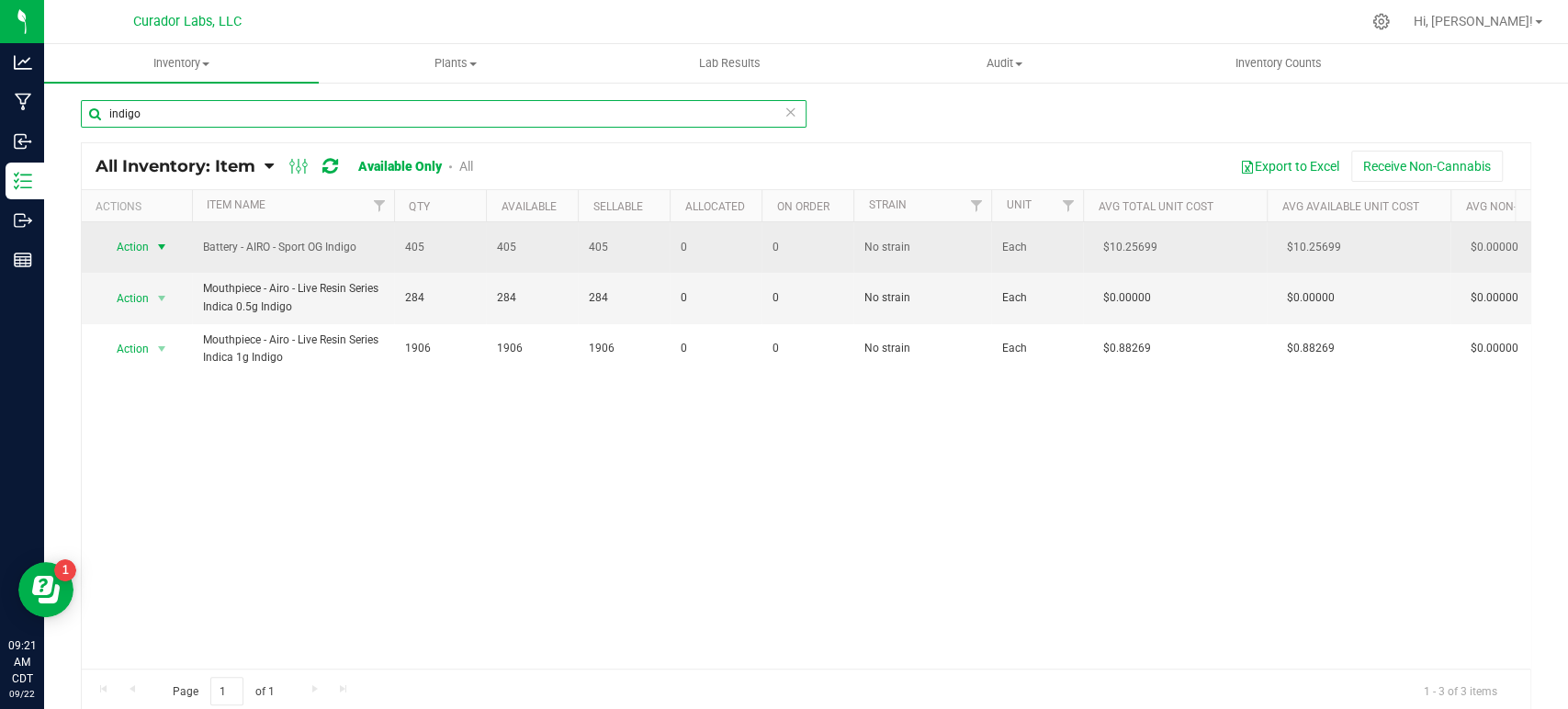
type input "indigo"
click at [128, 245] on span "Action" at bounding box center [125, 247] width 50 height 26
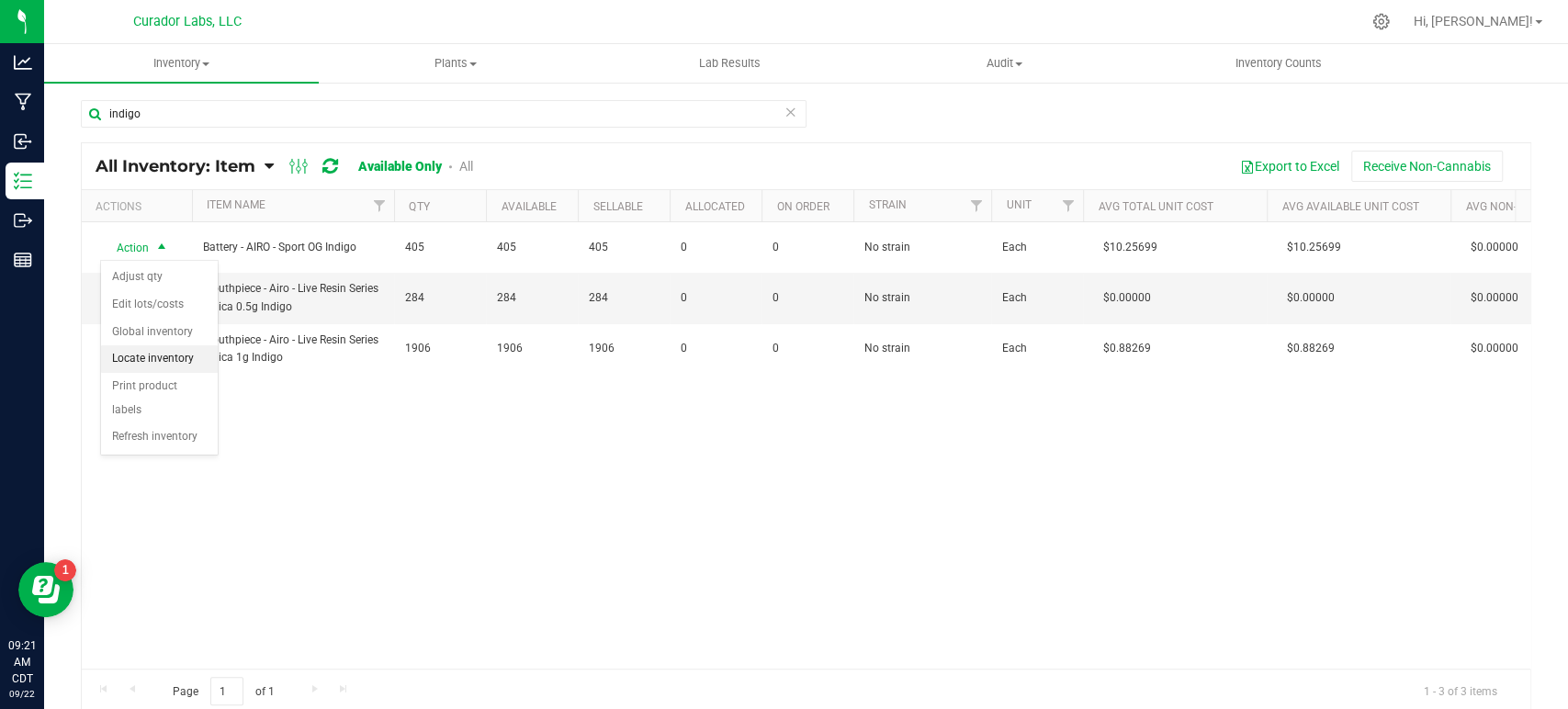
click at [159, 357] on li "Locate inventory" at bounding box center [159, 359] width 116 height 28
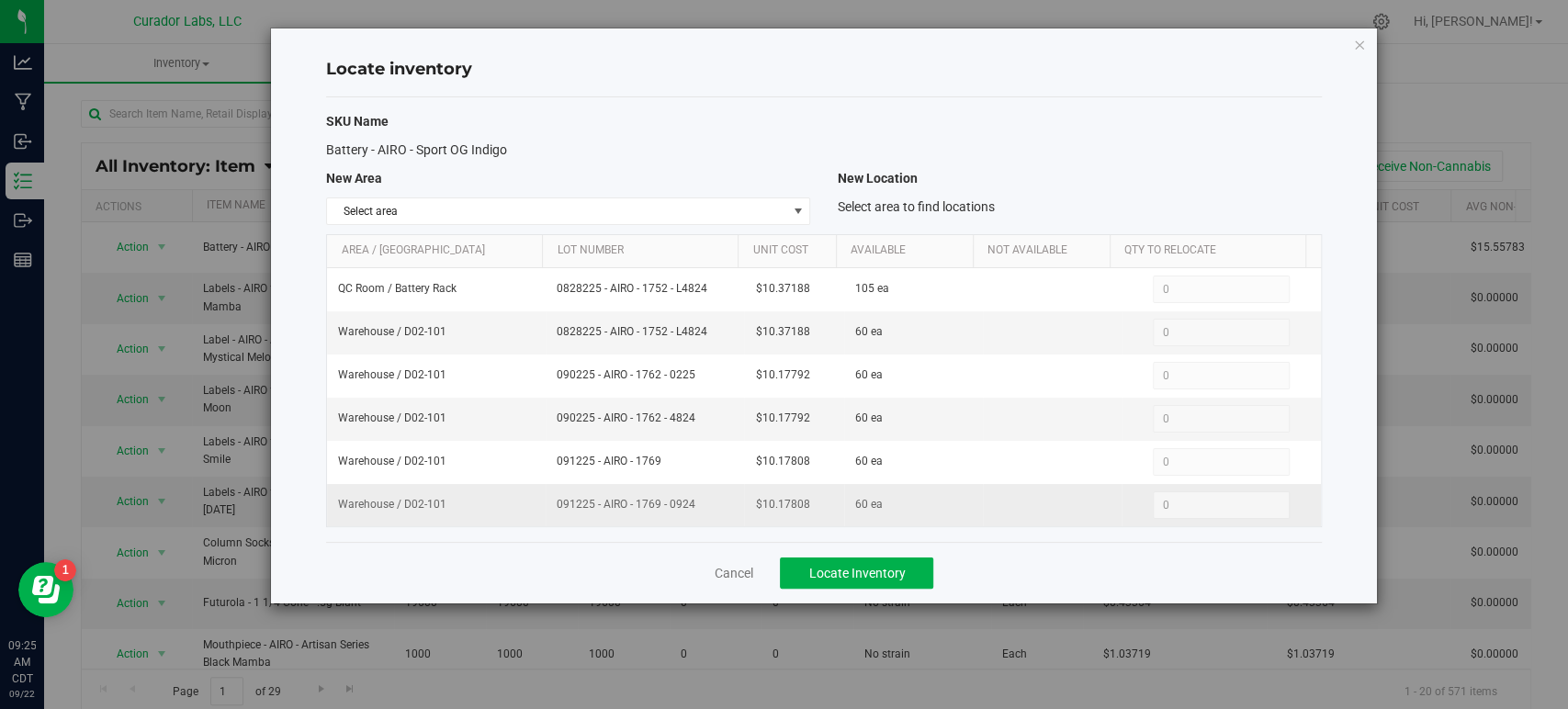
drag, startPoint x: 698, startPoint y: 502, endPoint x: 549, endPoint y: 504, distance: 149.0
click at [549, 504] on td "091225 - AIRO - 1769 - 0924" at bounding box center [645, 504] width 199 height 43
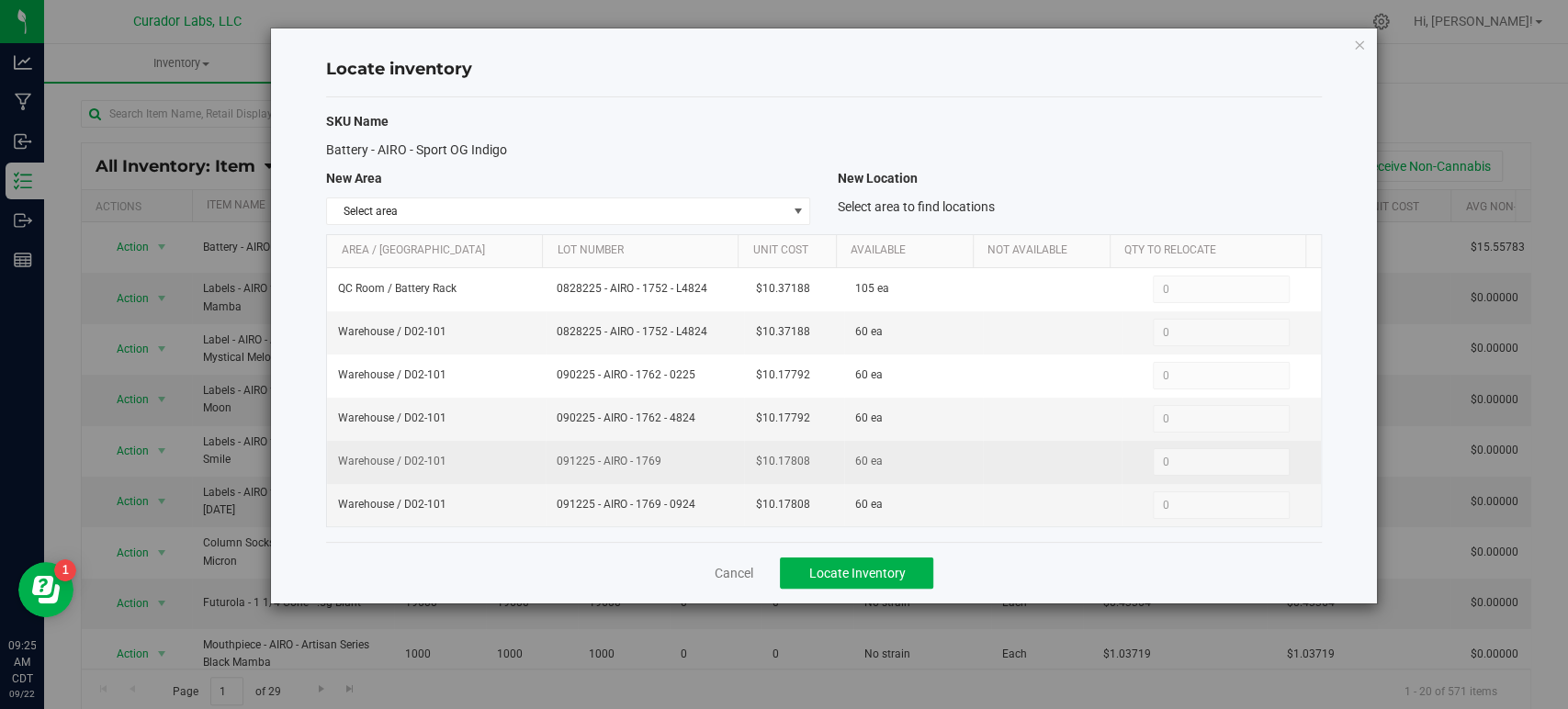
drag, startPoint x: 660, startPoint y: 459, endPoint x: 547, endPoint y: 459, distance: 113.0
click at [547, 459] on td "091225 - AIRO - 1769" at bounding box center [645, 462] width 199 height 43
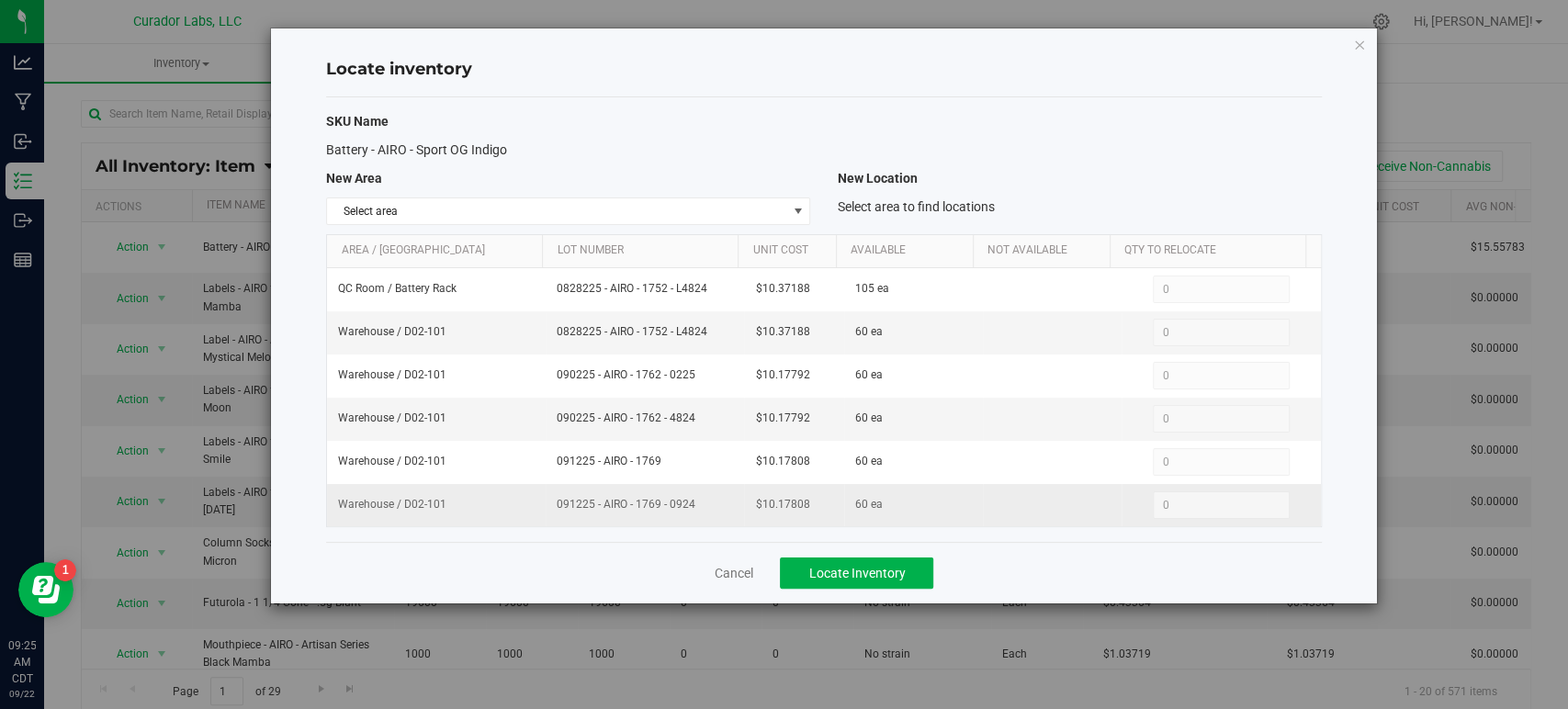
click at [595, 498] on span "091225 - AIRO - 1769 - 0924" at bounding box center [644, 504] width 176 height 18
click at [720, 576] on link "Cancel" at bounding box center [732, 572] width 39 height 18
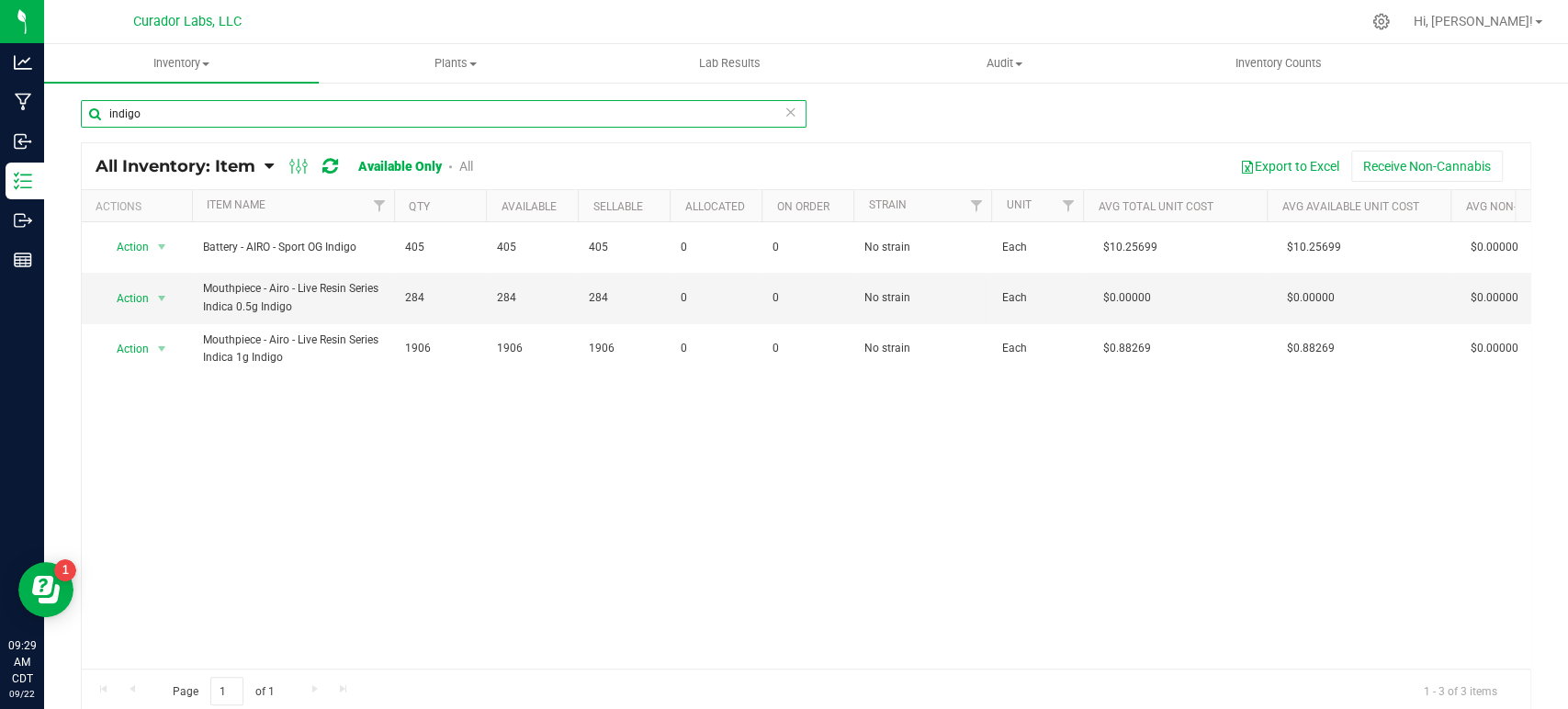
click at [275, 107] on input "indigo" at bounding box center [443, 114] width 725 height 28
paste input "Bobbin Paper - Safe Bet - Natural Wood Pulp - 36mm"
type input "Bobbin Paper - Safe Bet - Natural Wood Pulp - 36mm"
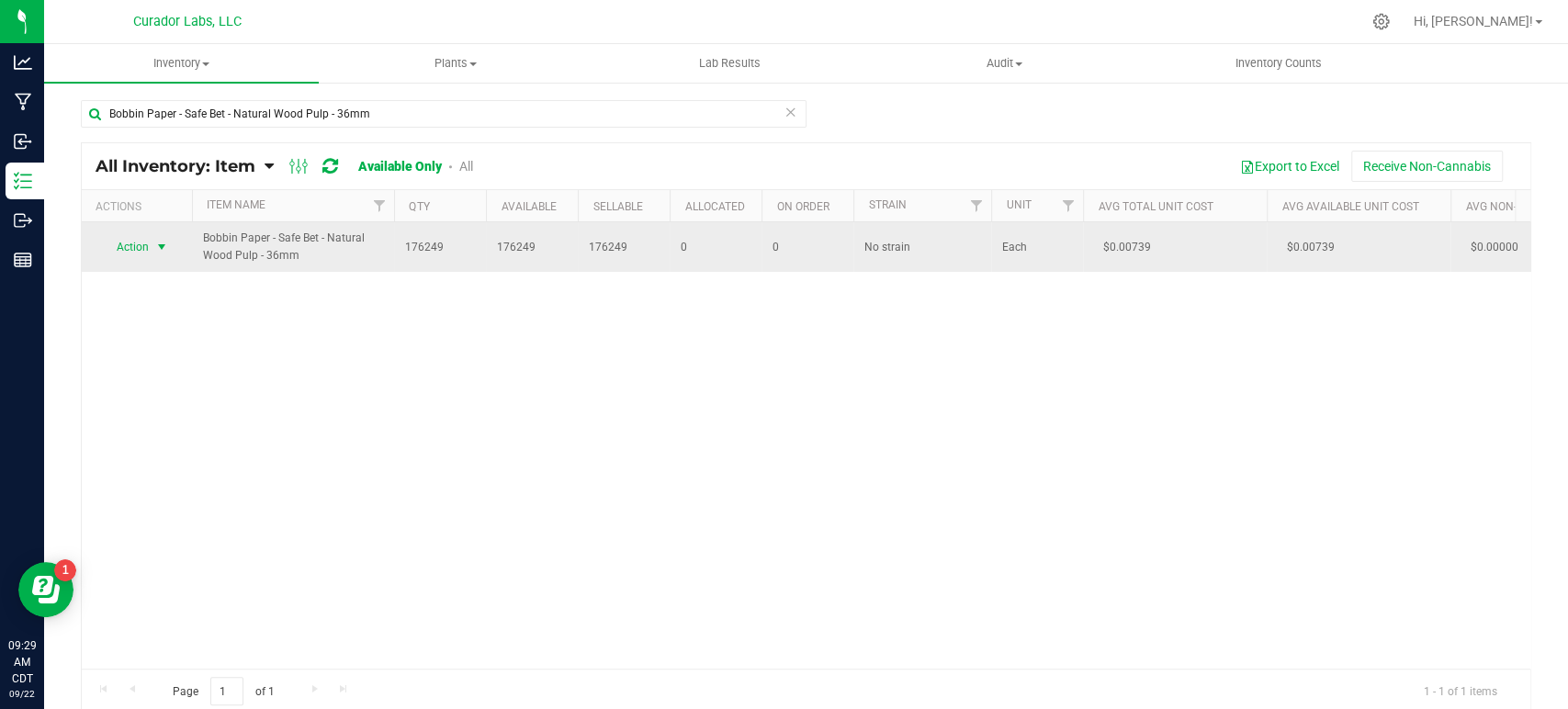
click at [145, 255] on span "Action" at bounding box center [125, 247] width 50 height 26
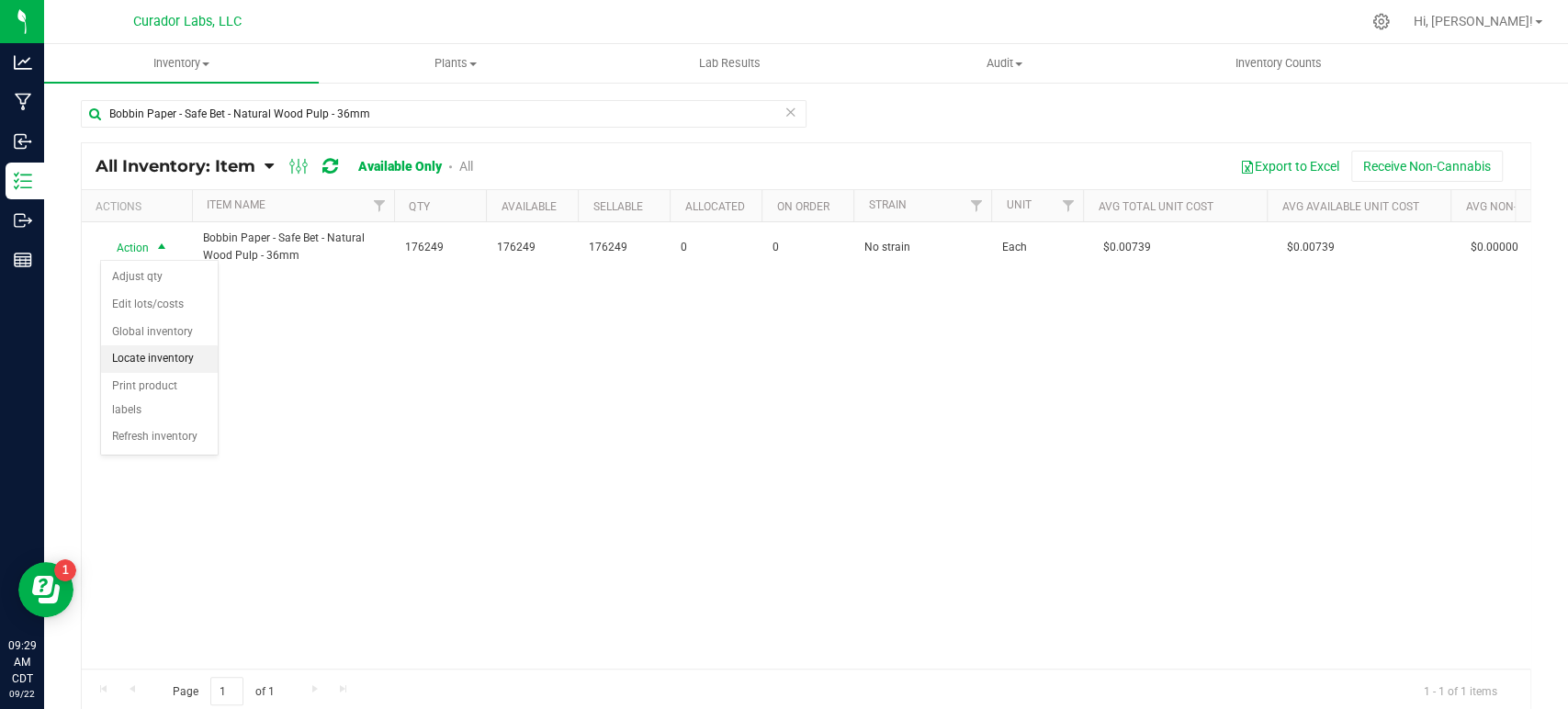
click at [153, 363] on li "Locate inventory" at bounding box center [159, 359] width 116 height 28
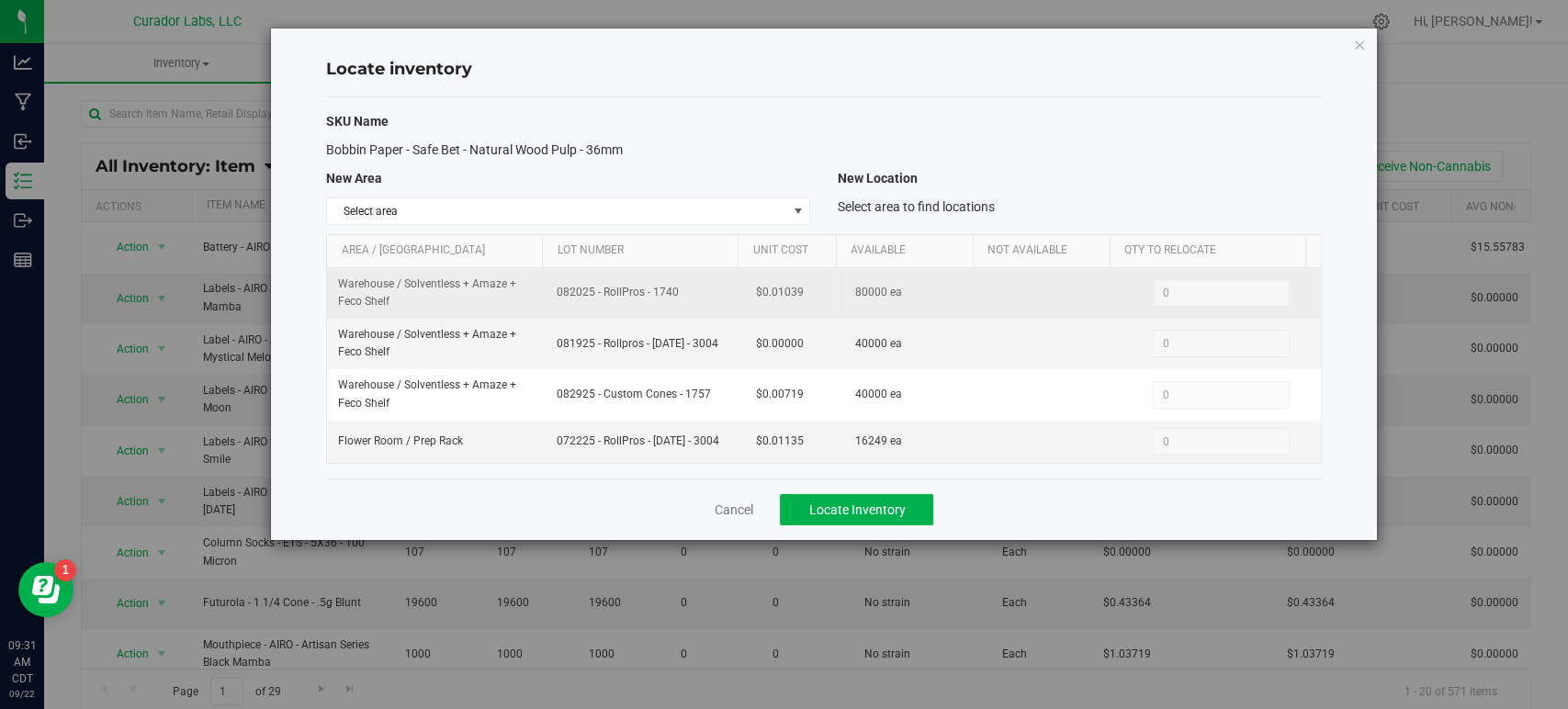
drag, startPoint x: 688, startPoint y: 292, endPoint x: 538, endPoint y: 299, distance: 150.2
click at [538, 299] on tr "Warehouse / Solventless + Amaze + Feco Shelf 082025 - RollPros - 1740 $0.01039 …" at bounding box center [823, 293] width 993 height 51
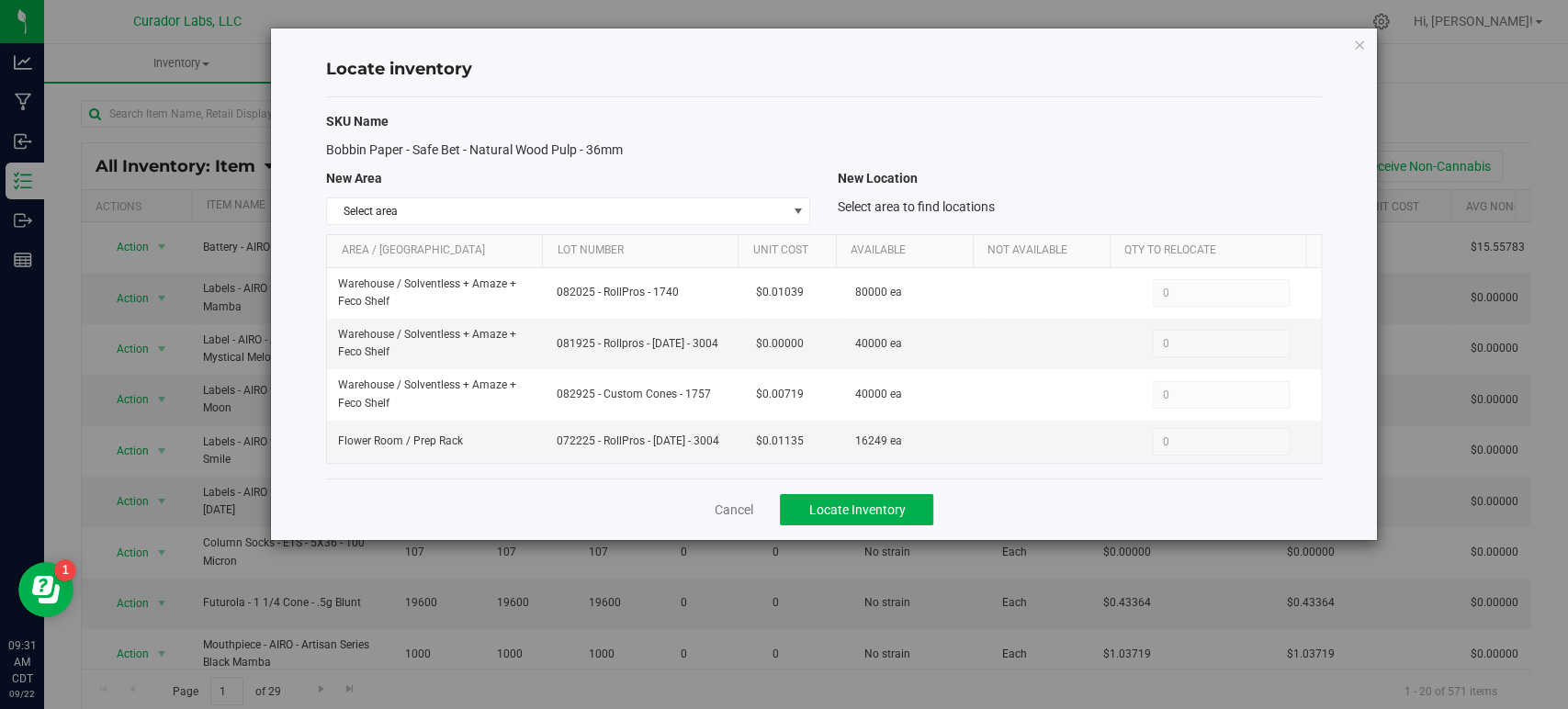
copy tr "082025 - RollPros - 1740"
drag, startPoint x: 685, startPoint y: 346, endPoint x: 551, endPoint y: 351, distance: 134.1
click at [551, 351] on td "081925 - Rollpros - [DATE] - 3004" at bounding box center [645, 344] width 199 height 51
copy span "081925 - Rollpros - [DATE] - 3004"
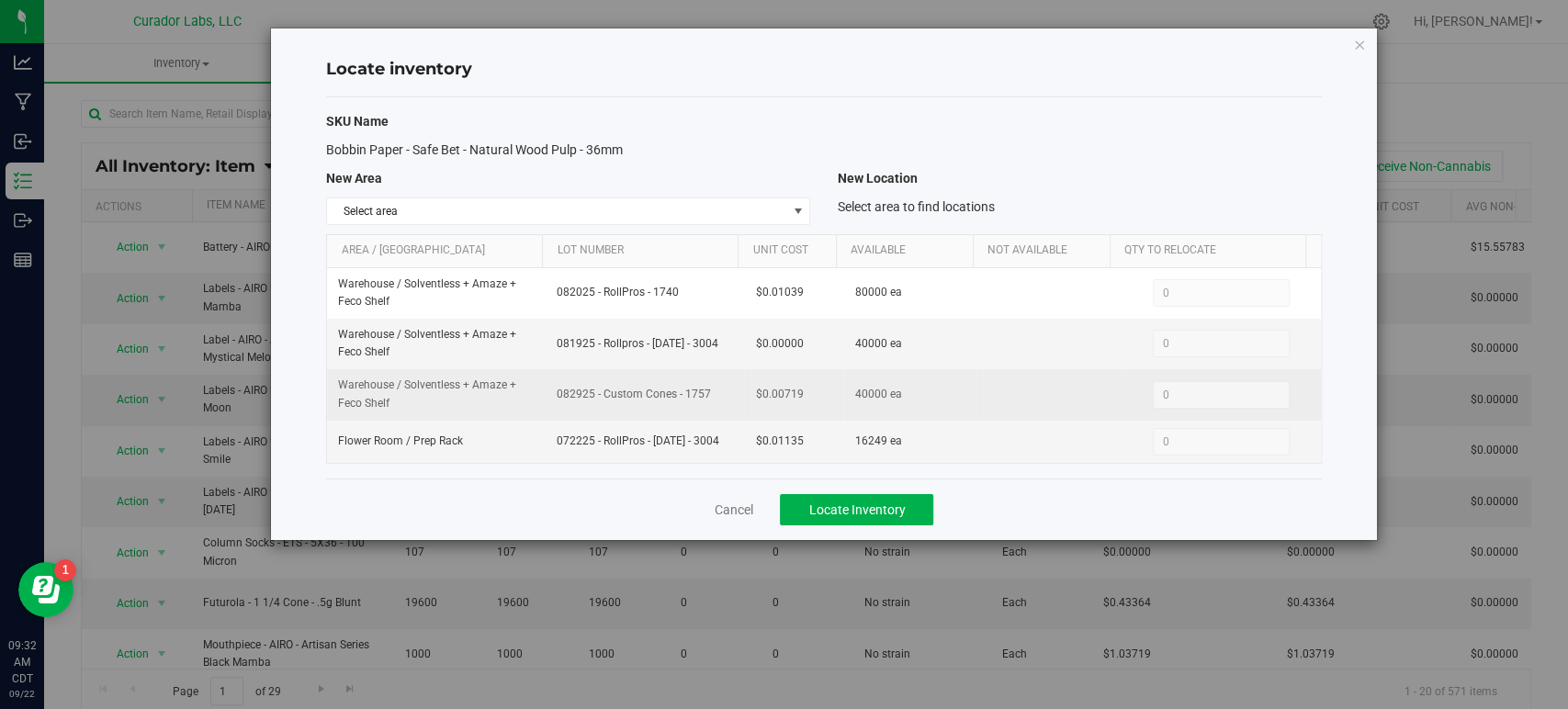
drag, startPoint x: 709, startPoint y: 394, endPoint x: 515, endPoint y: 390, distance: 194.0
click at [515, 390] on tr "Warehouse / Solventless + Amaze + Feco Shelf 082925 - Custom Cones - 1757 $0.00…" at bounding box center [823, 394] width 993 height 51
click at [562, 402] on span "082925 - Custom Cones - 1757" at bounding box center [644, 394] width 176 height 18
drag, startPoint x: 712, startPoint y: 387, endPoint x: 548, endPoint y: 393, distance: 164.1
click at [548, 393] on td "082925 - Custom Cones - 1757" at bounding box center [645, 394] width 199 height 51
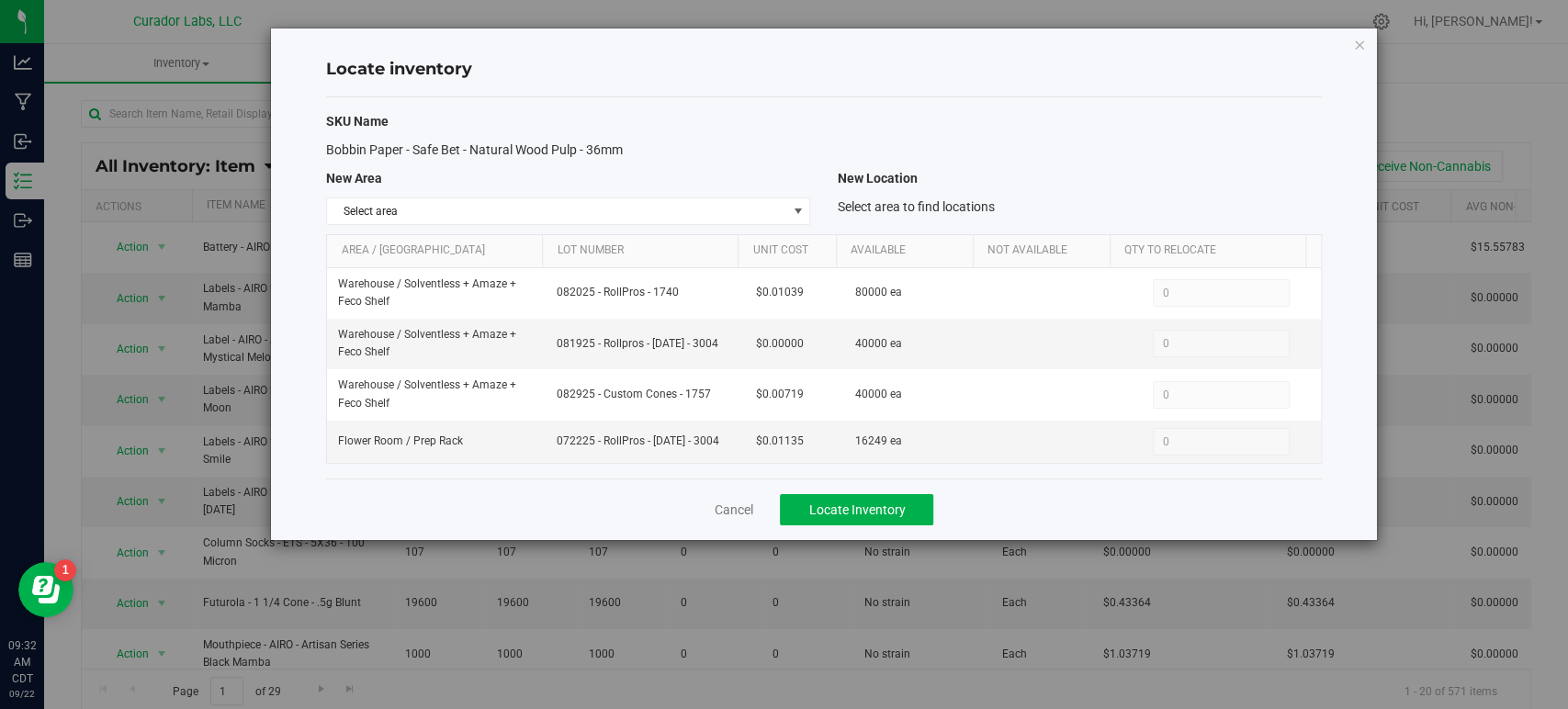
copy span "082925 - Custom Cones - 1757"
drag, startPoint x: 712, startPoint y: 440, endPoint x: 551, endPoint y: 446, distance: 161.1
click at [556, 446] on span "072225 - RollPros - [DATE] - 3004" at bounding box center [644, 441] width 176 height 18
copy span "072225 - RollPros - [DATE] - 3004"
click at [739, 501] on link "Cancel" at bounding box center [732, 509] width 39 height 18
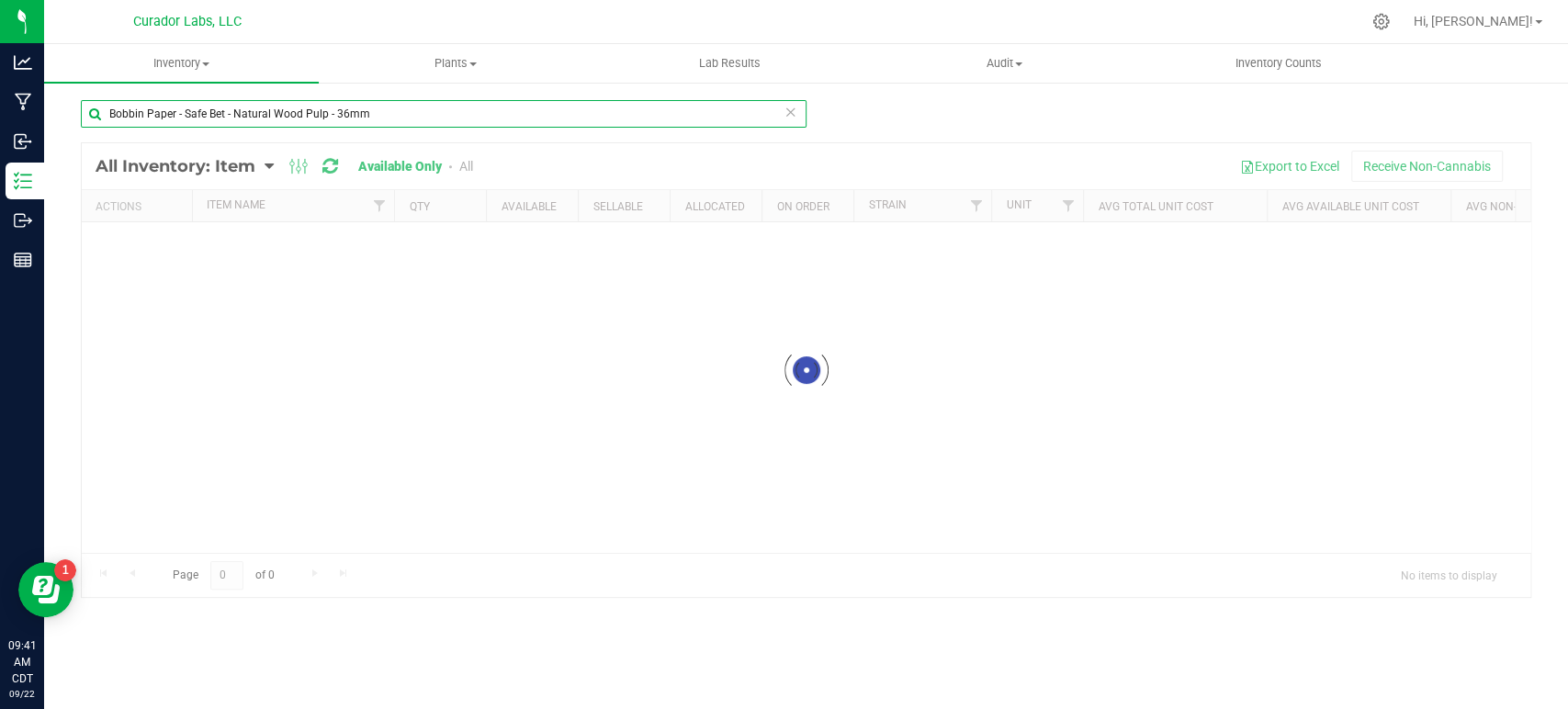
click at [284, 122] on input "Bobbin Paper - Safe Bet - Natural Wood Pulp - 36mm" at bounding box center [443, 114] width 725 height 28
paste input "ttle - Safe Bet - Infused Preroll Rolls 0.5g 14pk 15pk Plastic CR Black - 4oz"
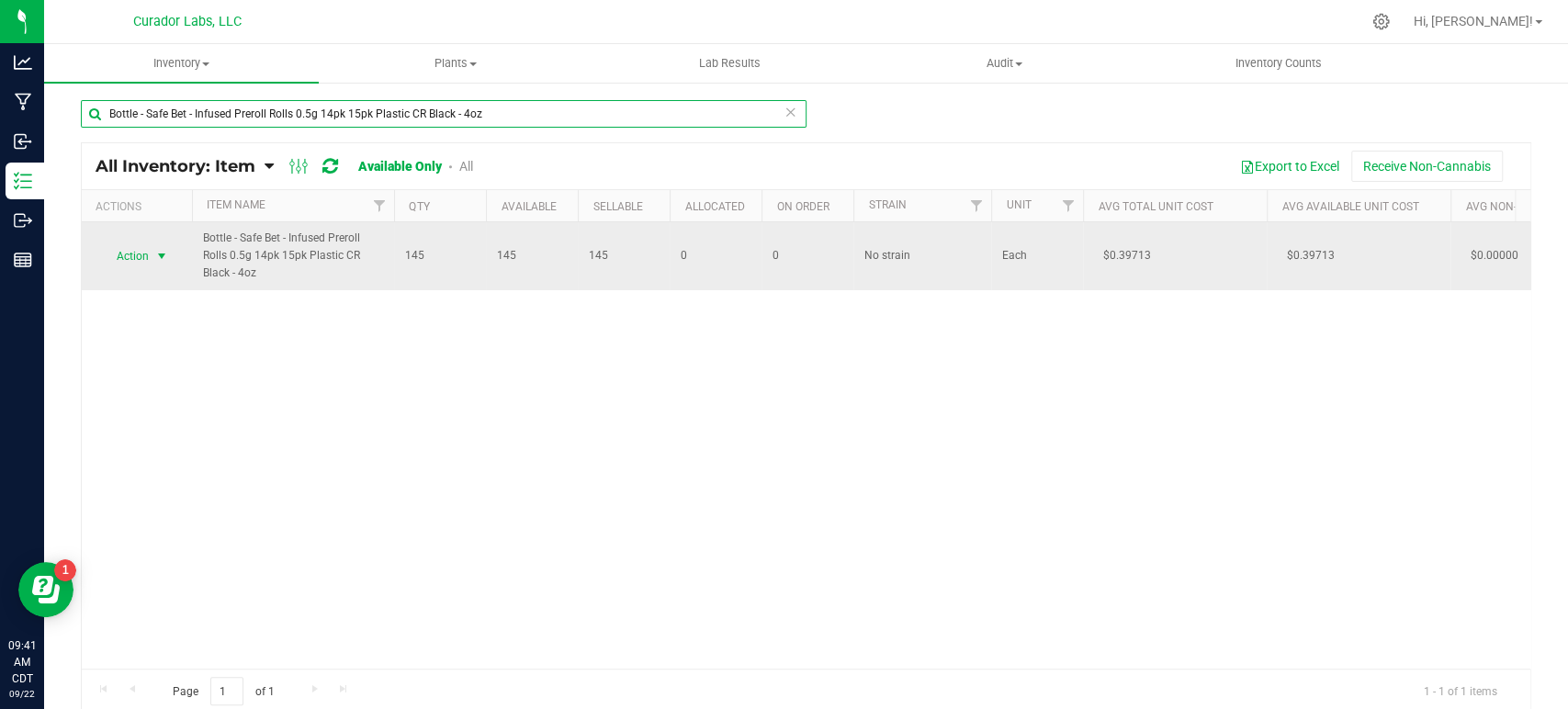
type input "Bottle - Safe Bet - Infused Preroll Rolls 0.5g 14pk 15pk Plastic CR Black - 4oz"
click at [147, 255] on span "Action" at bounding box center [125, 256] width 50 height 26
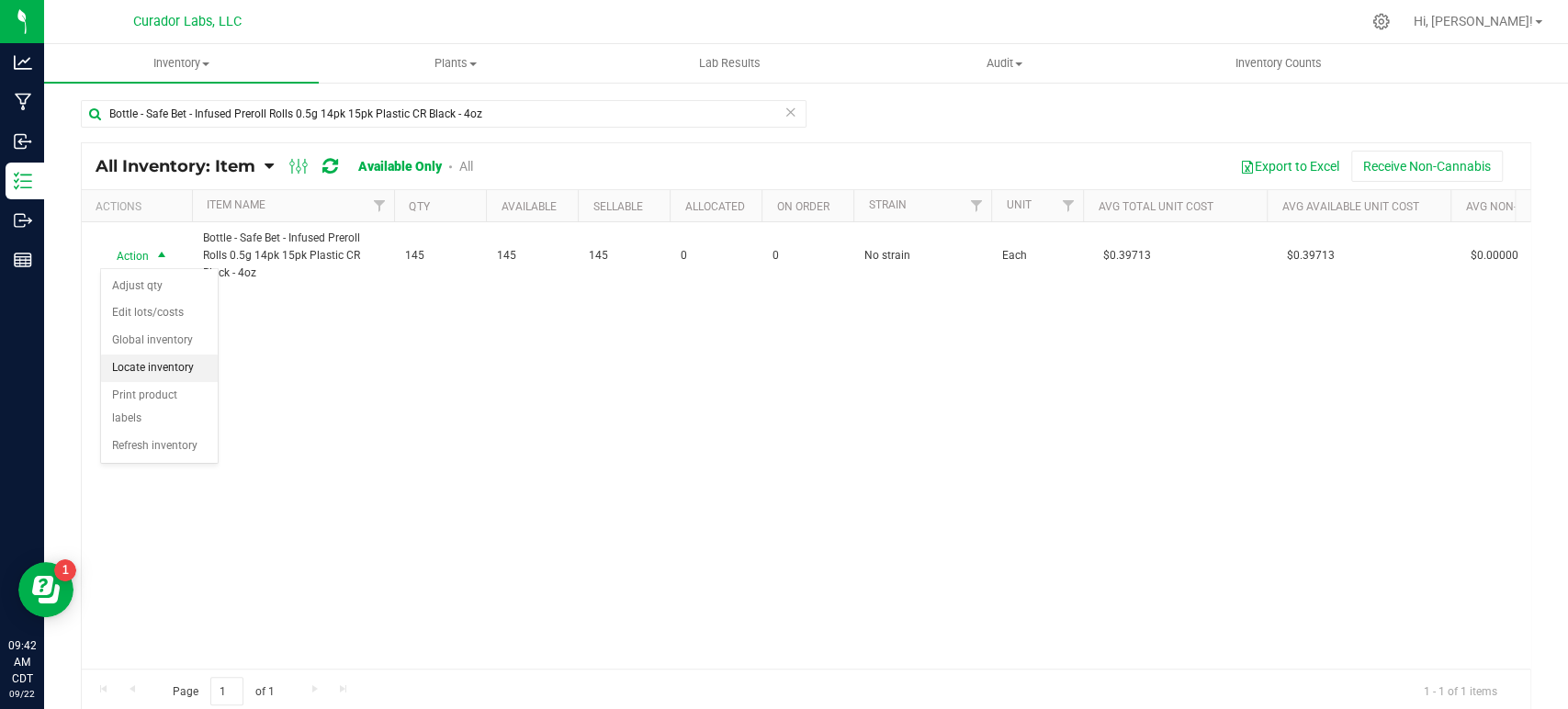
click at [159, 366] on li "Locate inventory" at bounding box center [159, 368] width 116 height 28
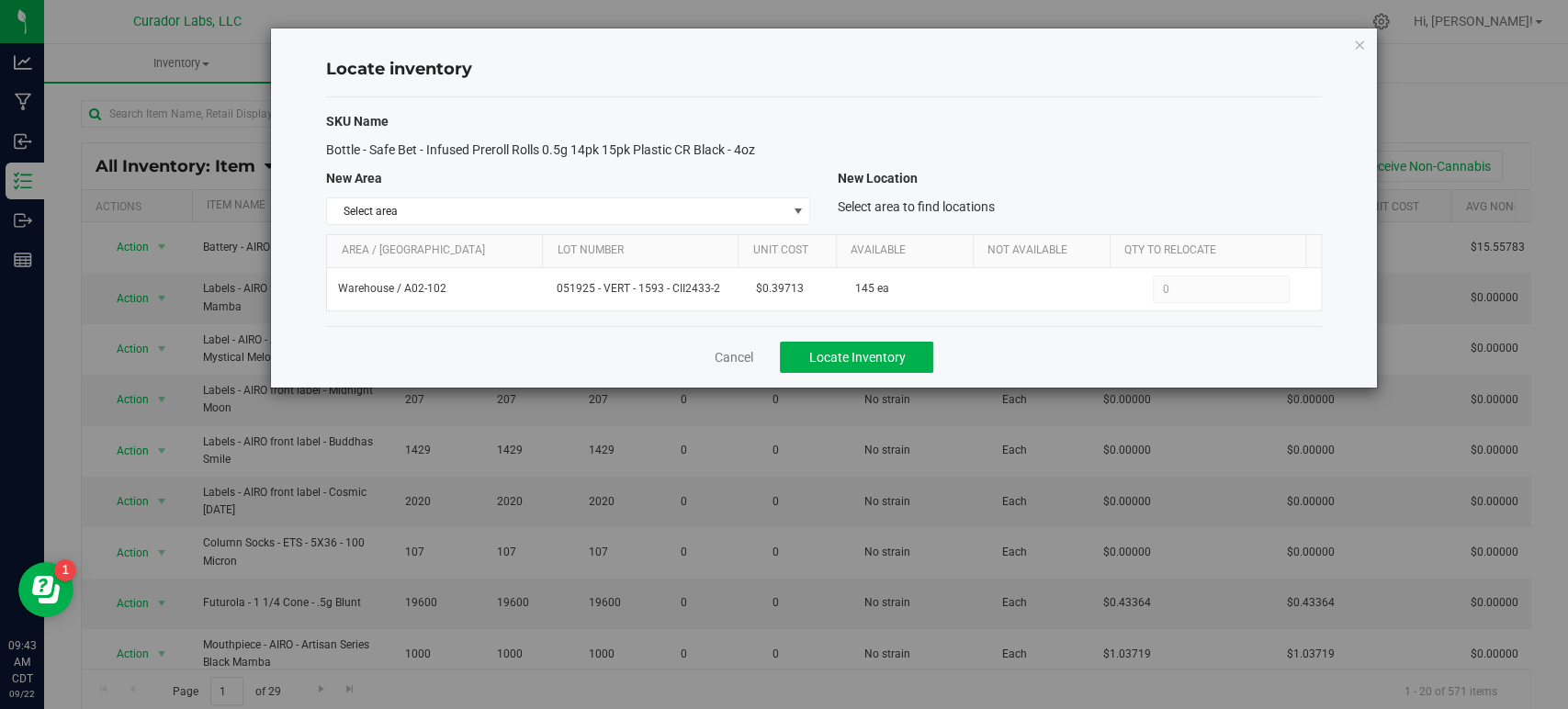
click at [758, 365] on div "Cancel Locate Inventory" at bounding box center [823, 356] width 995 height 62
click at [740, 356] on link "Cancel" at bounding box center [732, 356] width 39 height 18
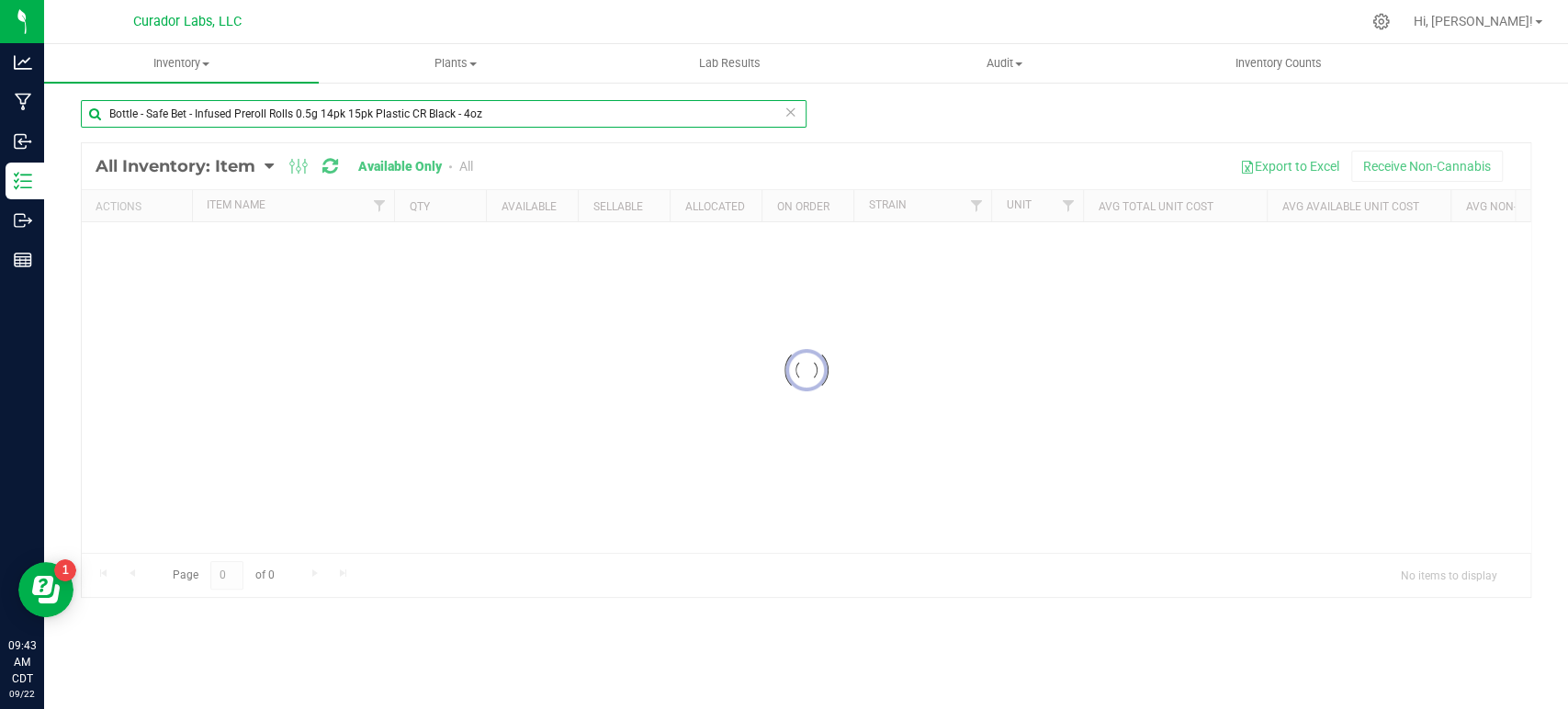
click at [382, 115] on input "Bottle - Safe Bet - Infused Preroll Rolls 0.5g 14pk 15pk Plastic CR Black - 4oz" at bounding box center [443, 114] width 725 height 28
paste input "5pk 7pk Plastic CR Black - 60ml"
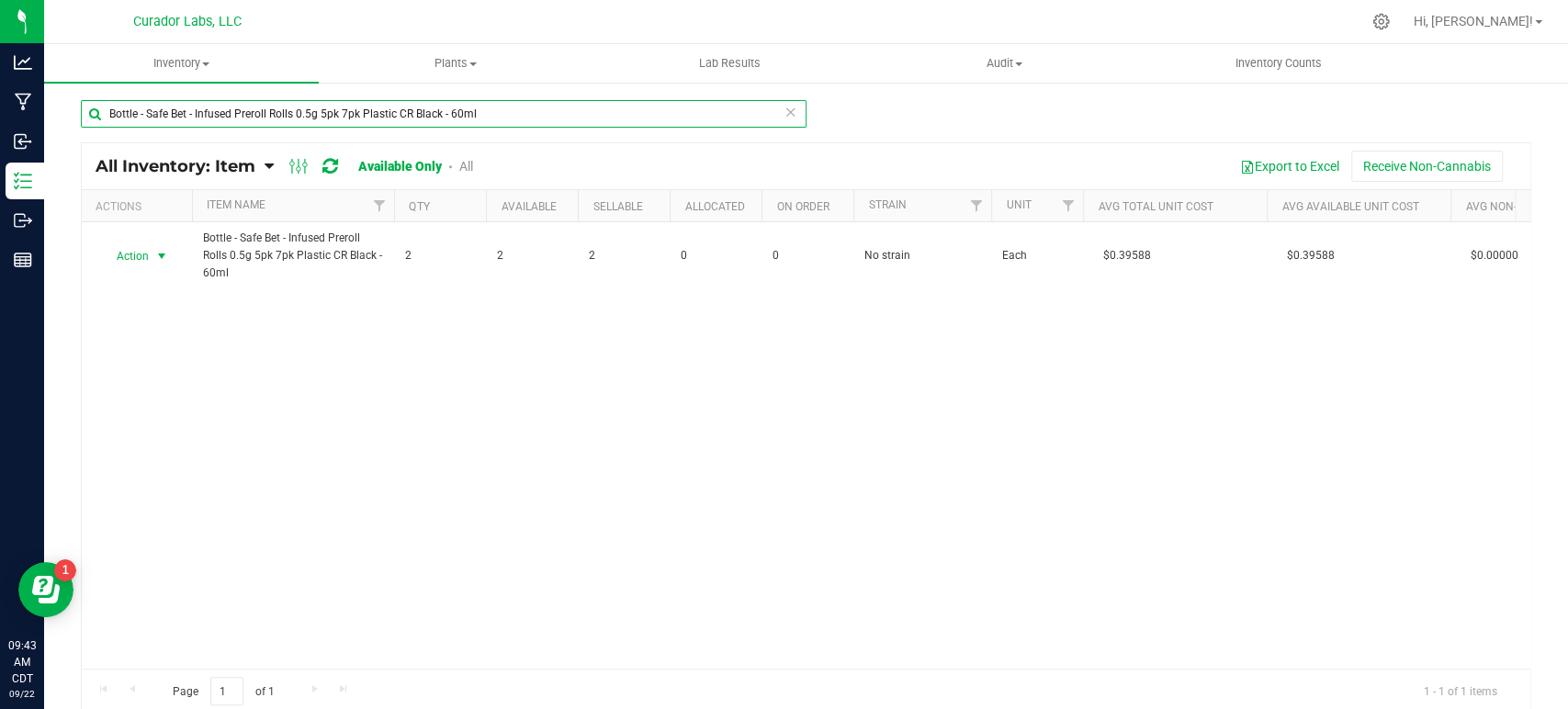
type input "Bottle - Safe Bet - Infused Preroll Rolls 0.5g 5pk 7pk Plastic CR Black - 60ml"
click at [151, 258] on span "select" at bounding box center [162, 256] width 23 height 26
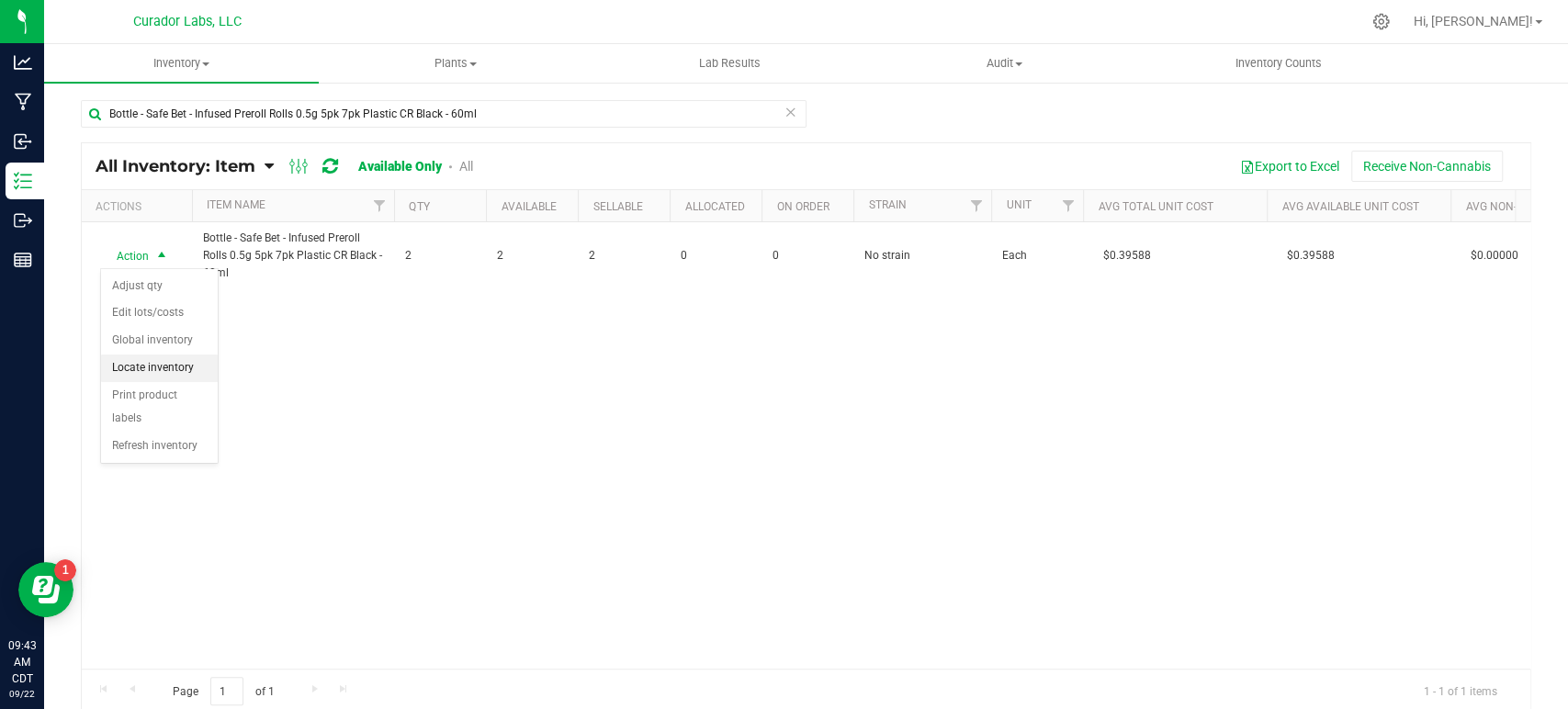
click at [151, 361] on li "Locate inventory" at bounding box center [159, 368] width 116 height 28
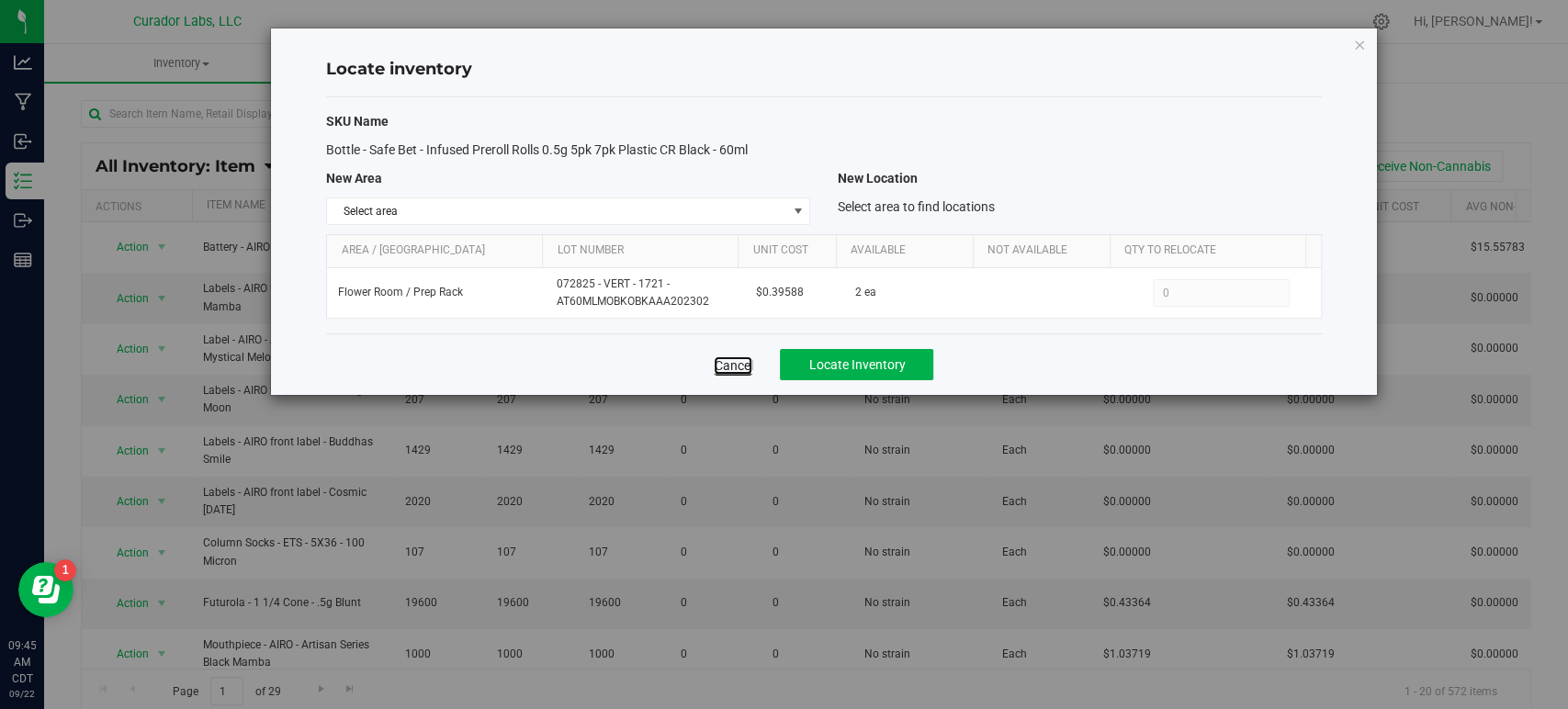
click at [730, 366] on link "Cancel" at bounding box center [732, 365] width 39 height 18
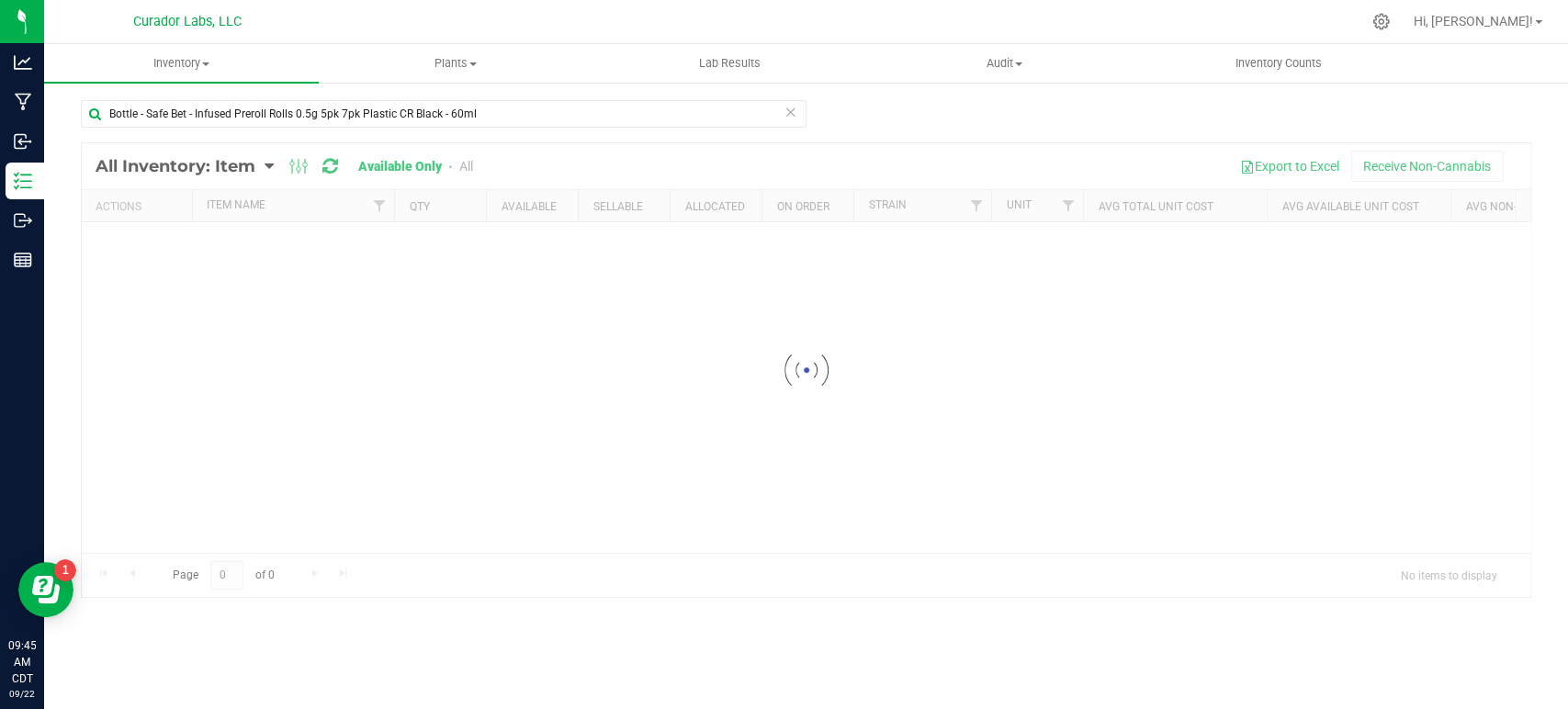
click at [311, 128] on div "Bottle - Safe Bet - Infused Preroll Rolls 0.5g 5pk 7pk Plastic CR Black - 60ml" at bounding box center [443, 121] width 725 height 43
click at [309, 113] on input "Bottle - Safe Bet - Infused Preroll Rolls 0.5g 5pk 7pk Plastic CR Black - 60ml" at bounding box center [443, 114] width 725 height 28
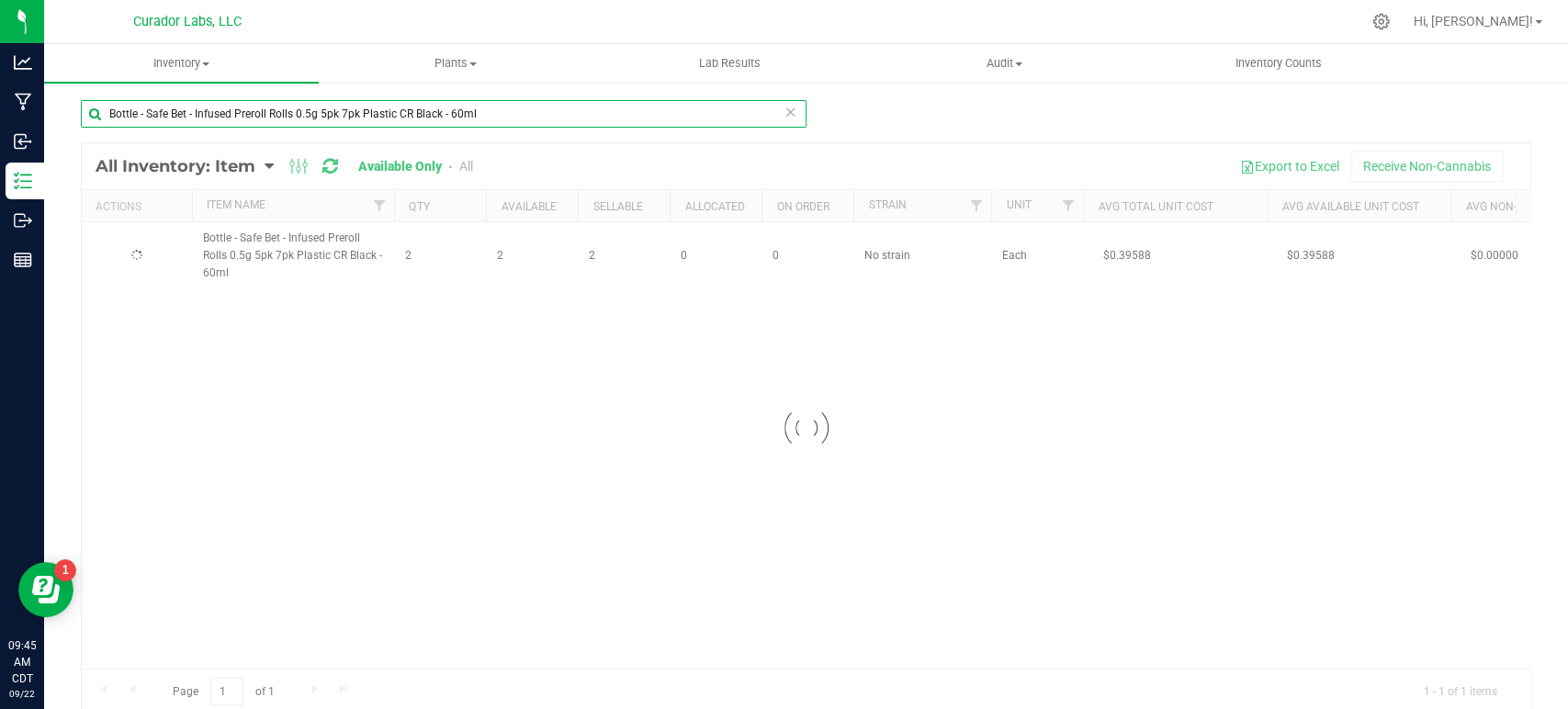
click at [309, 113] on input "Bottle - Safe Bet - Infused Preroll Rolls 0.5g 5pk 7pk Plastic CR Black - 60ml" at bounding box center [443, 114] width 725 height 28
paste input "Lid - Safe Bet - .5g PreRoll 14 pack - White - 4oz"
type input "Bottle Lid - Safe Bet - .5g PreRoll 14 pack - White - 4oz"
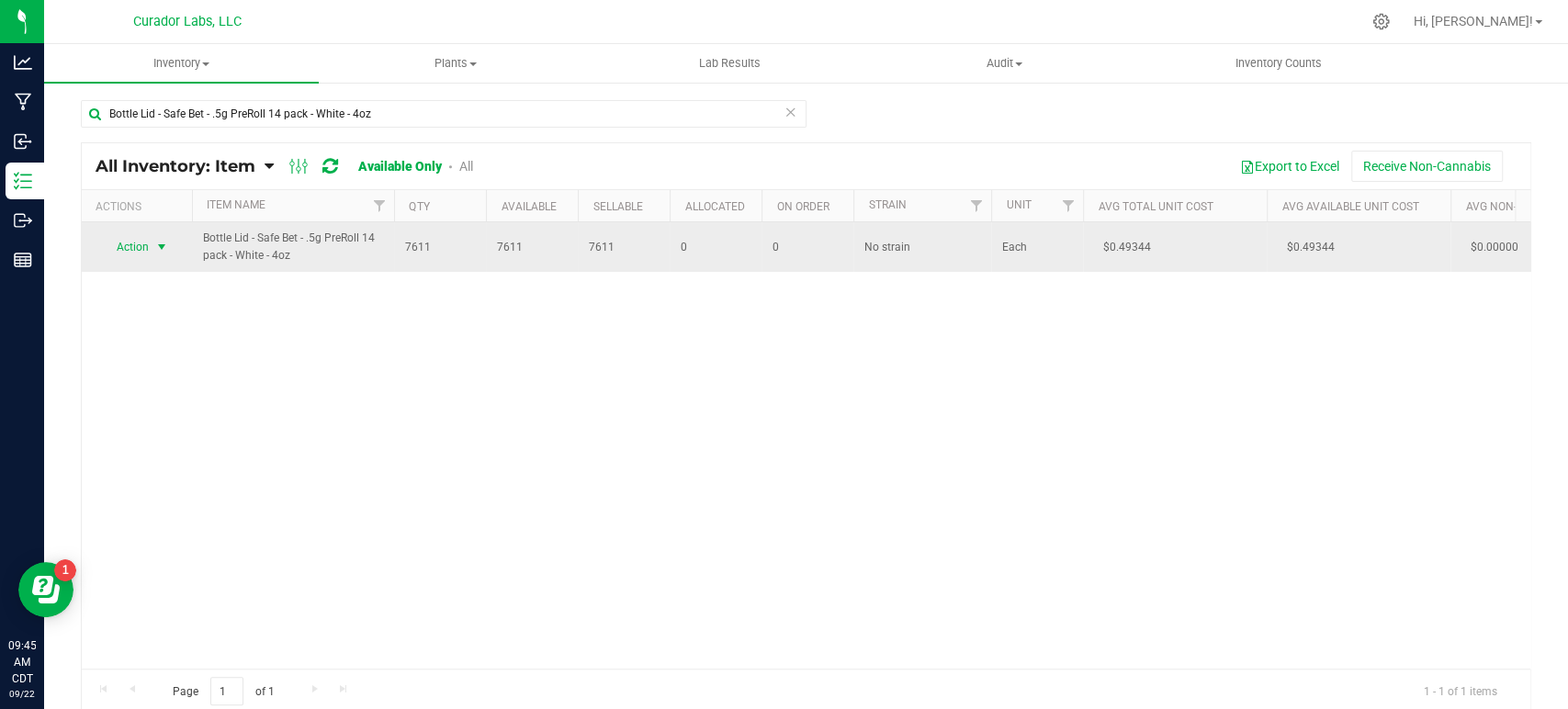
click at [141, 251] on span "Action" at bounding box center [125, 247] width 50 height 26
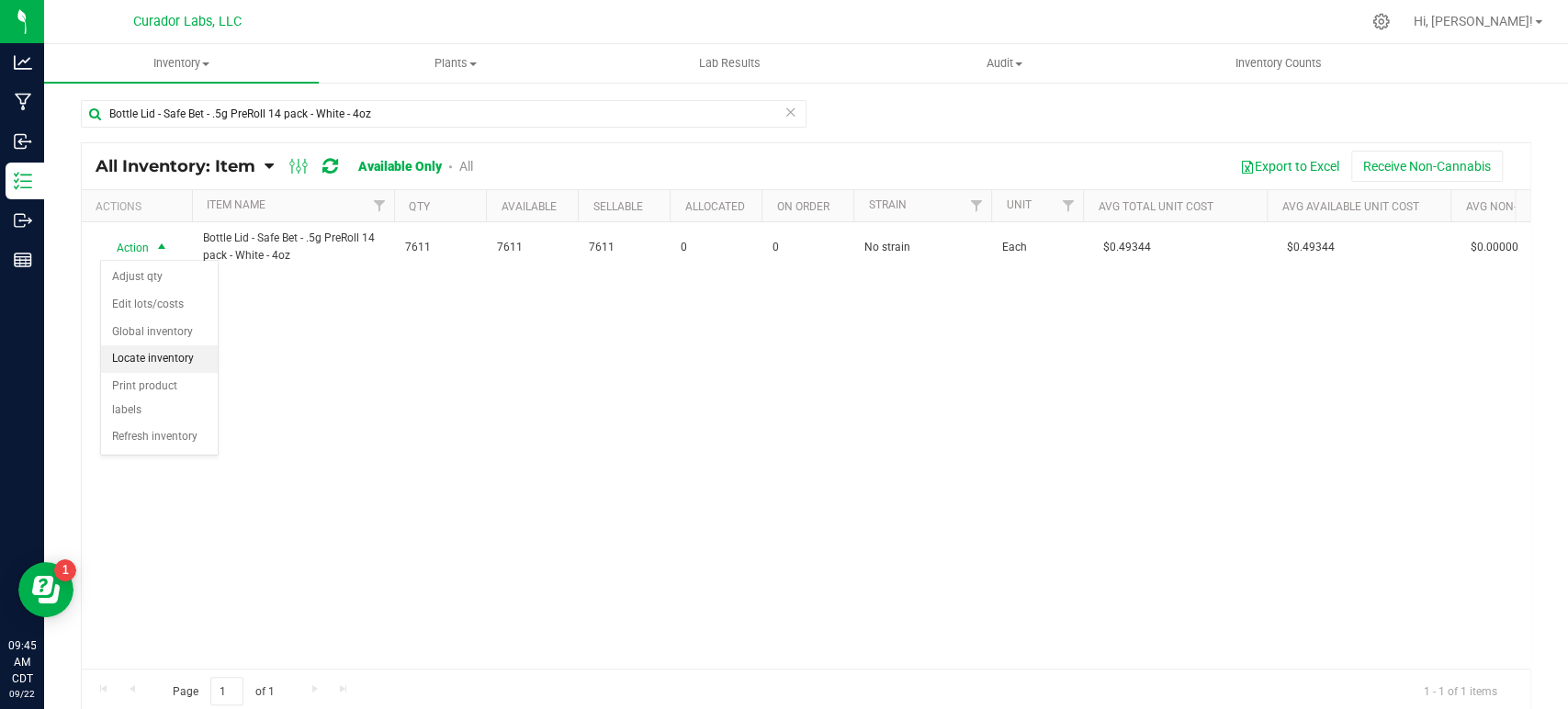
click at [161, 354] on li "Locate inventory" at bounding box center [159, 359] width 116 height 28
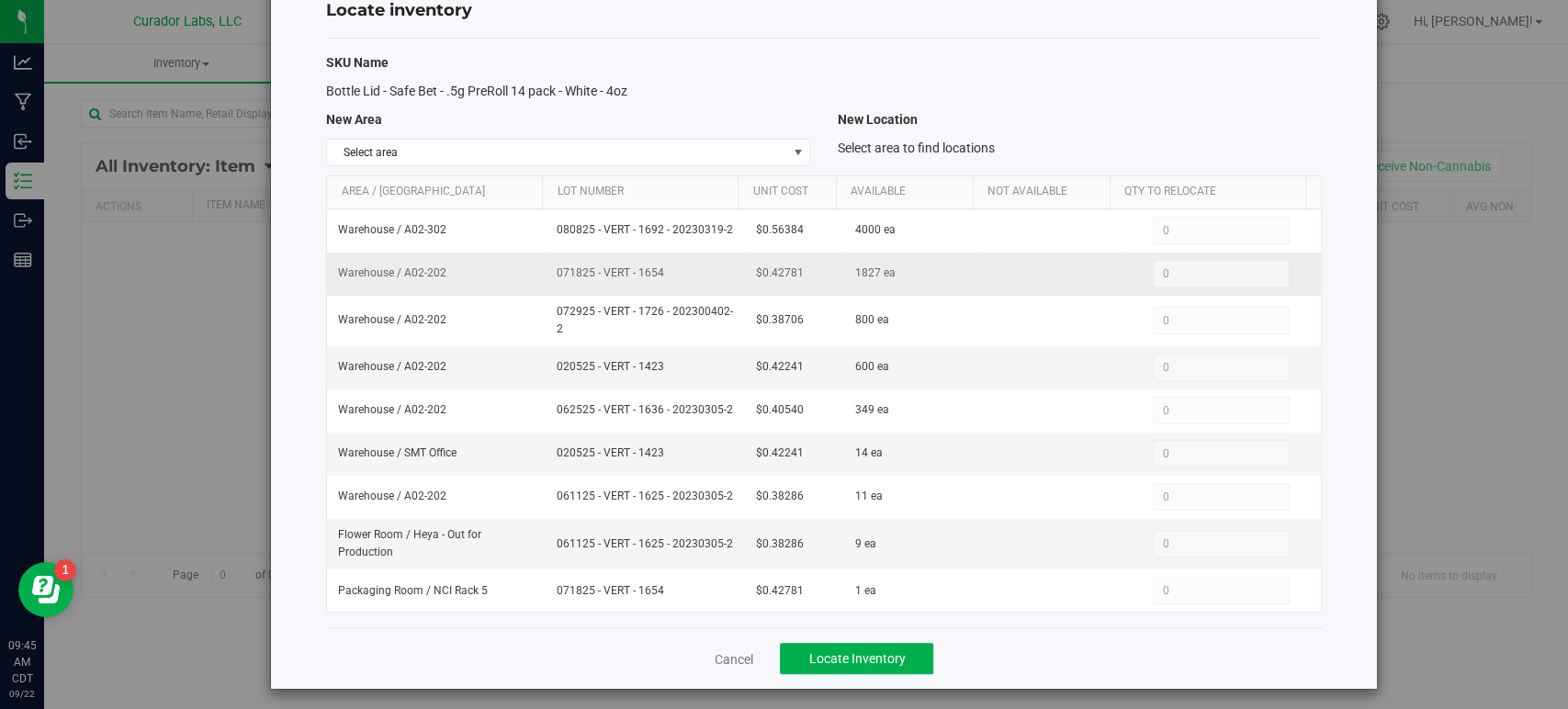
scroll to position [87, 0]
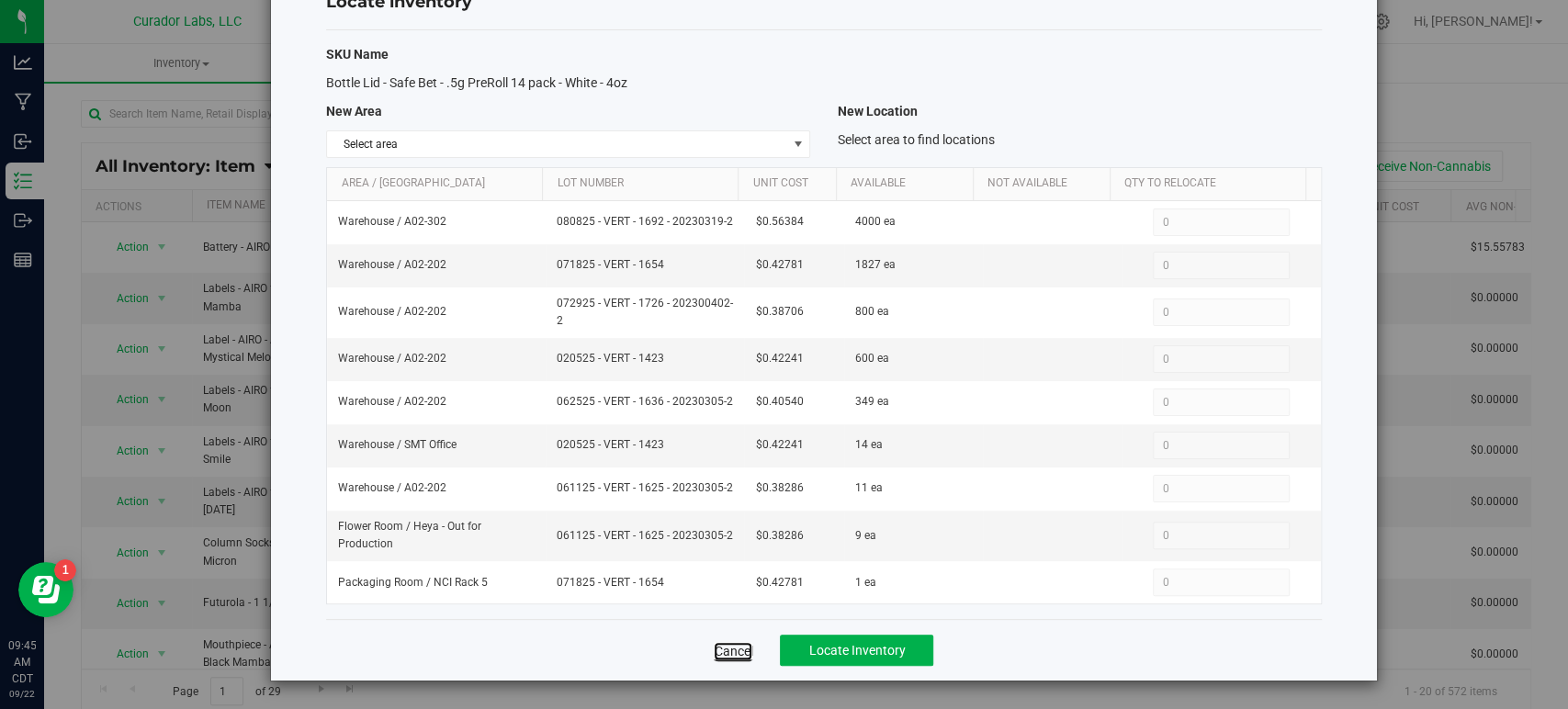
click at [733, 645] on link "Cancel" at bounding box center [732, 650] width 39 height 18
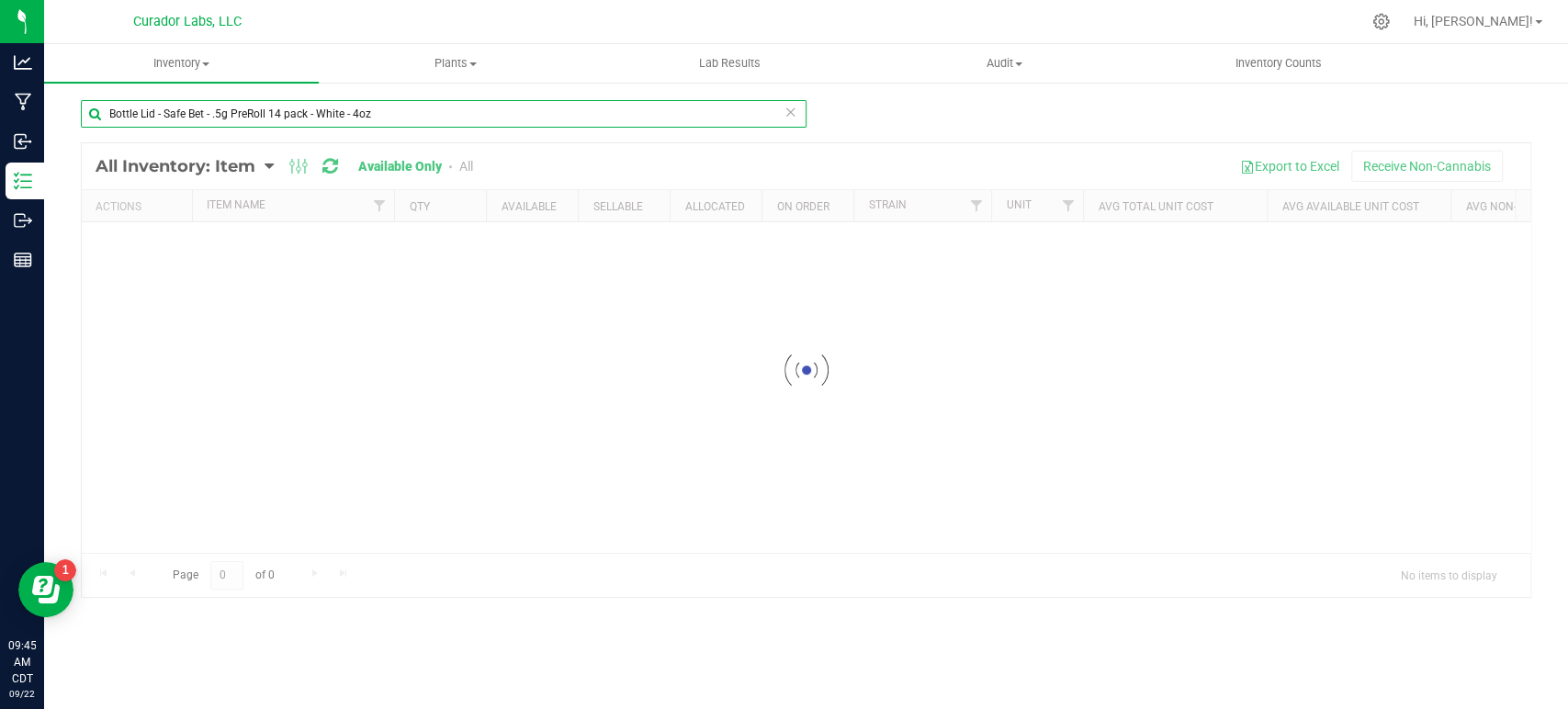
click at [376, 106] on input "Bottle Lid - Safe Bet - .5g PreRoll 14 pack - White - 4oz" at bounding box center [443, 114] width 725 height 28
paste input "Bottle Lid - Safe Bet - Infused .5g Rolls 15 Pack - Black -"
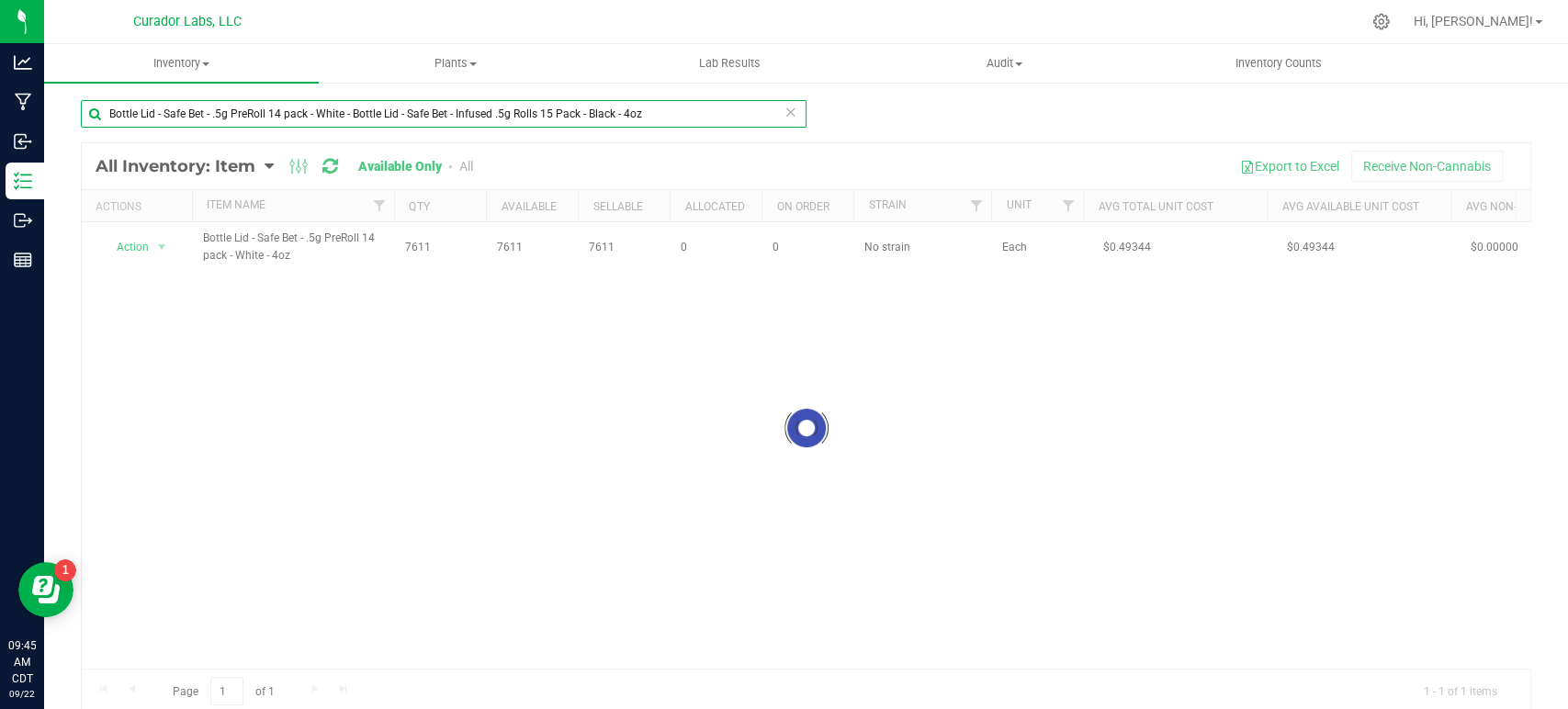
click at [384, 115] on input "Bottle Lid - Safe Bet - .5g PreRoll 14 pack - White - Bottle Lid - Safe Bet - I…" at bounding box center [443, 114] width 725 height 28
paste input "text"
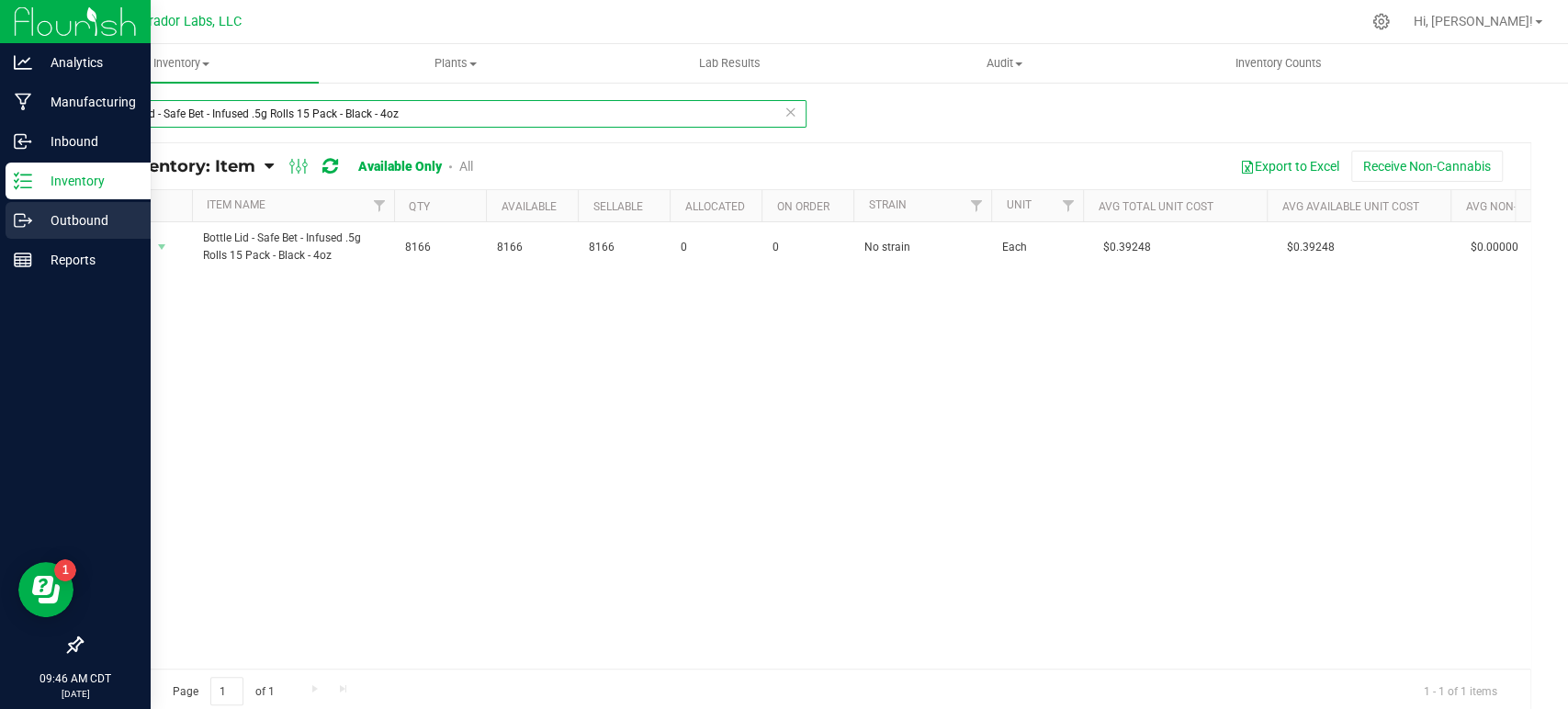
type input "Bottle Lid - Safe Bet - Infused .5g Rolls 15 Pack - Black - 4oz"
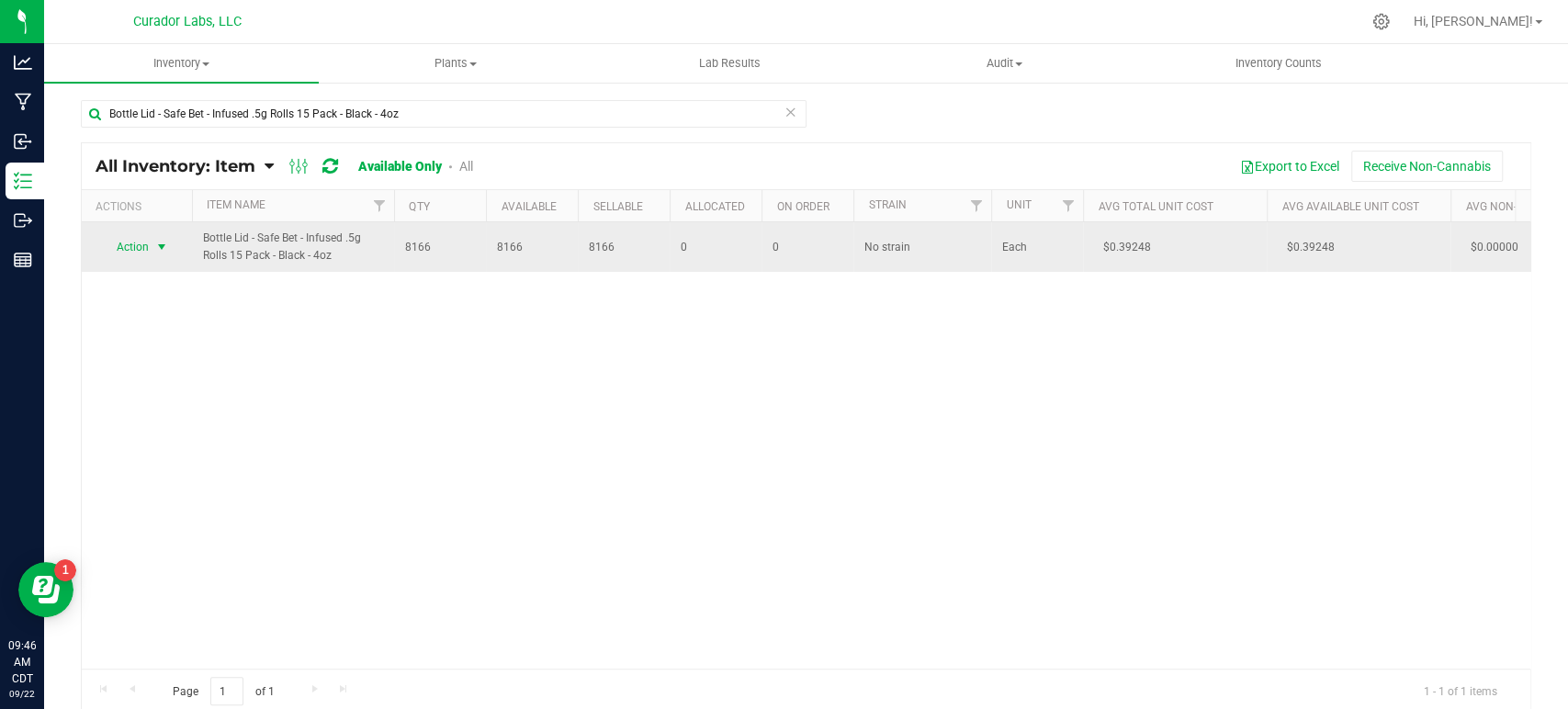
click at [141, 240] on span "Action" at bounding box center [125, 247] width 50 height 26
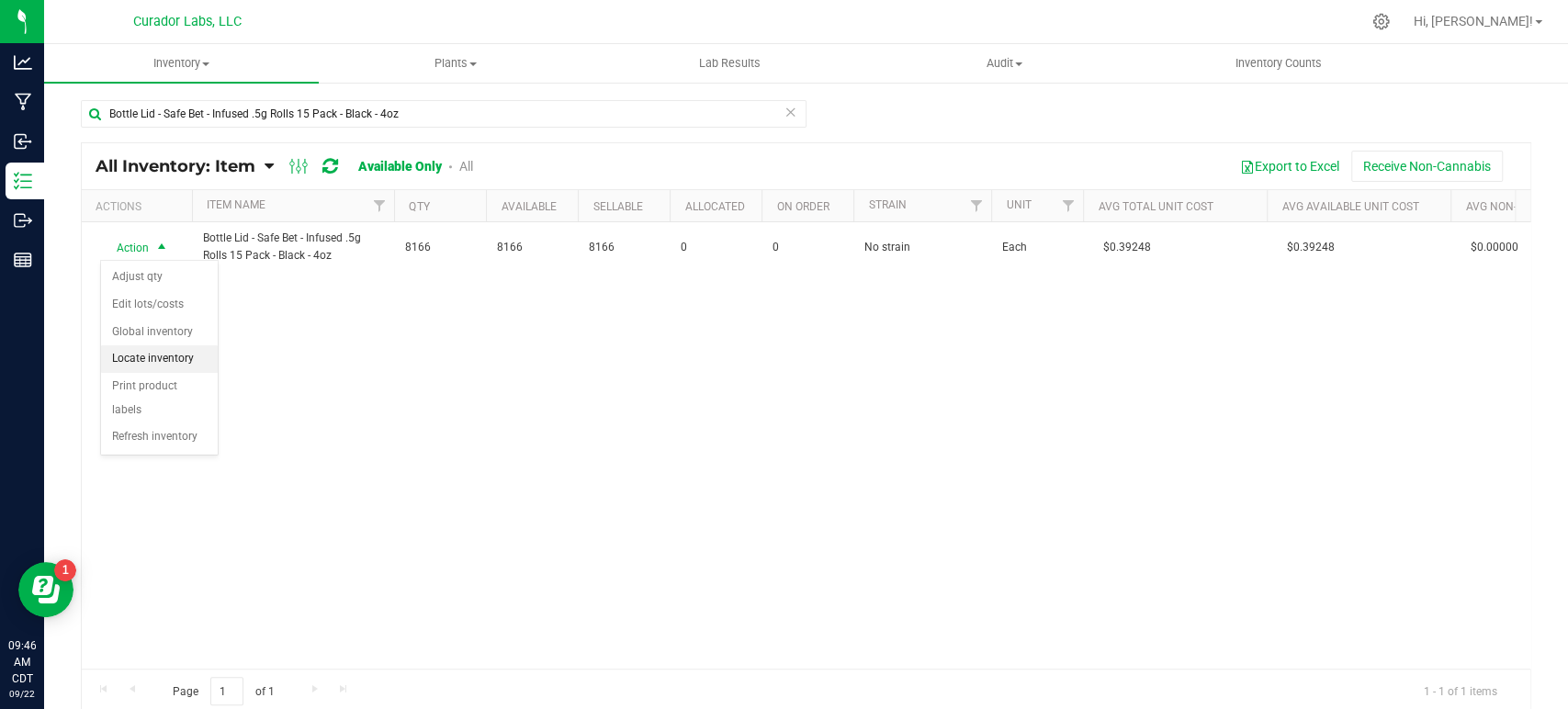
click at [163, 351] on li "Locate inventory" at bounding box center [159, 359] width 116 height 28
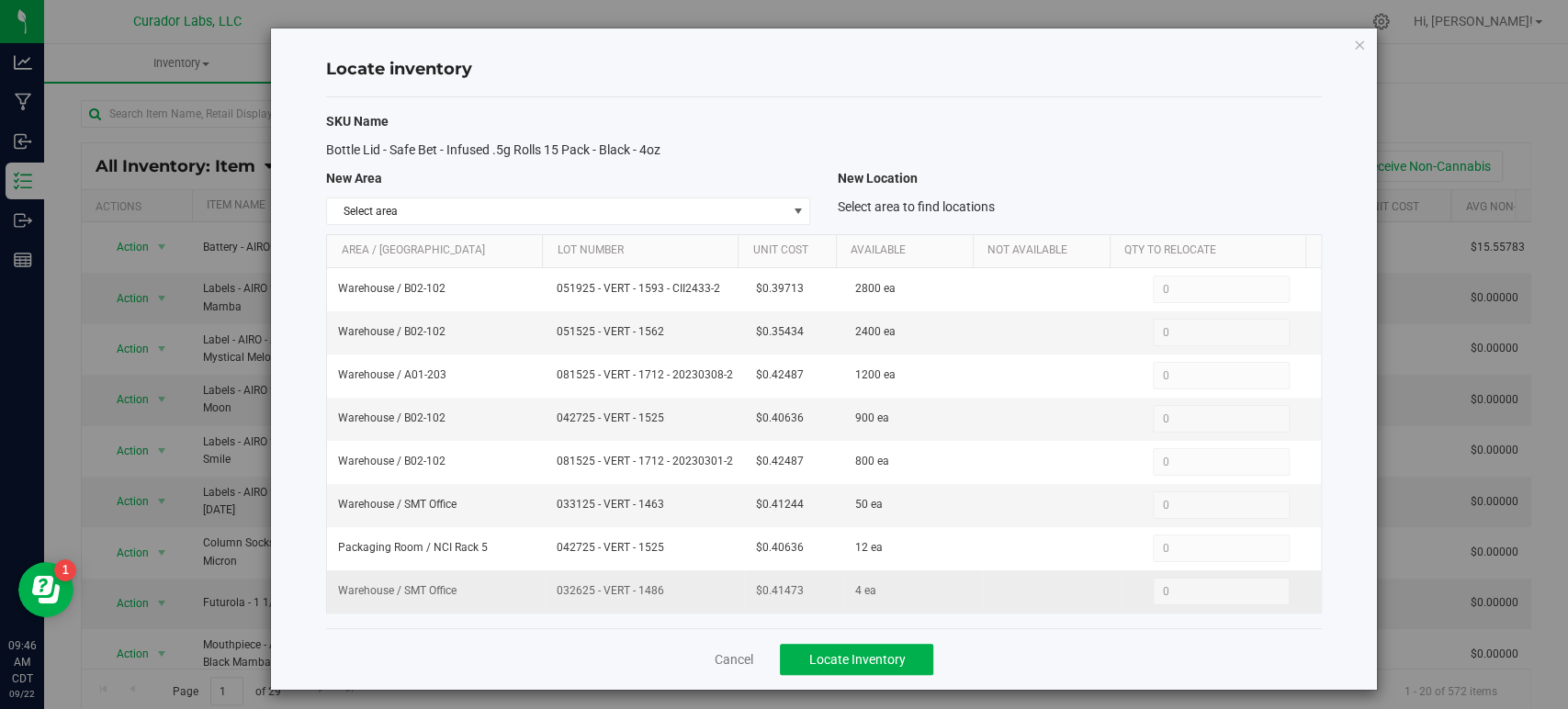
drag, startPoint x: 672, startPoint y: 598, endPoint x: 529, endPoint y: 600, distance: 143.0
click at [529, 600] on tr "Warehouse / SMT Office 032625 - VERT - 1486 $0.41473 4 ea 0 0" at bounding box center [823, 591] width 993 height 43
drag, startPoint x: 613, startPoint y: 521, endPoint x: 508, endPoint y: 519, distance: 105.0
click at [508, 519] on tr "Warehouse / SMT Office 033125 - VERT - 1463 $0.41244 50 ea 0 0" at bounding box center [823, 504] width 993 height 43
drag, startPoint x: 668, startPoint y: 421, endPoint x: 540, endPoint y: 424, distance: 128.0
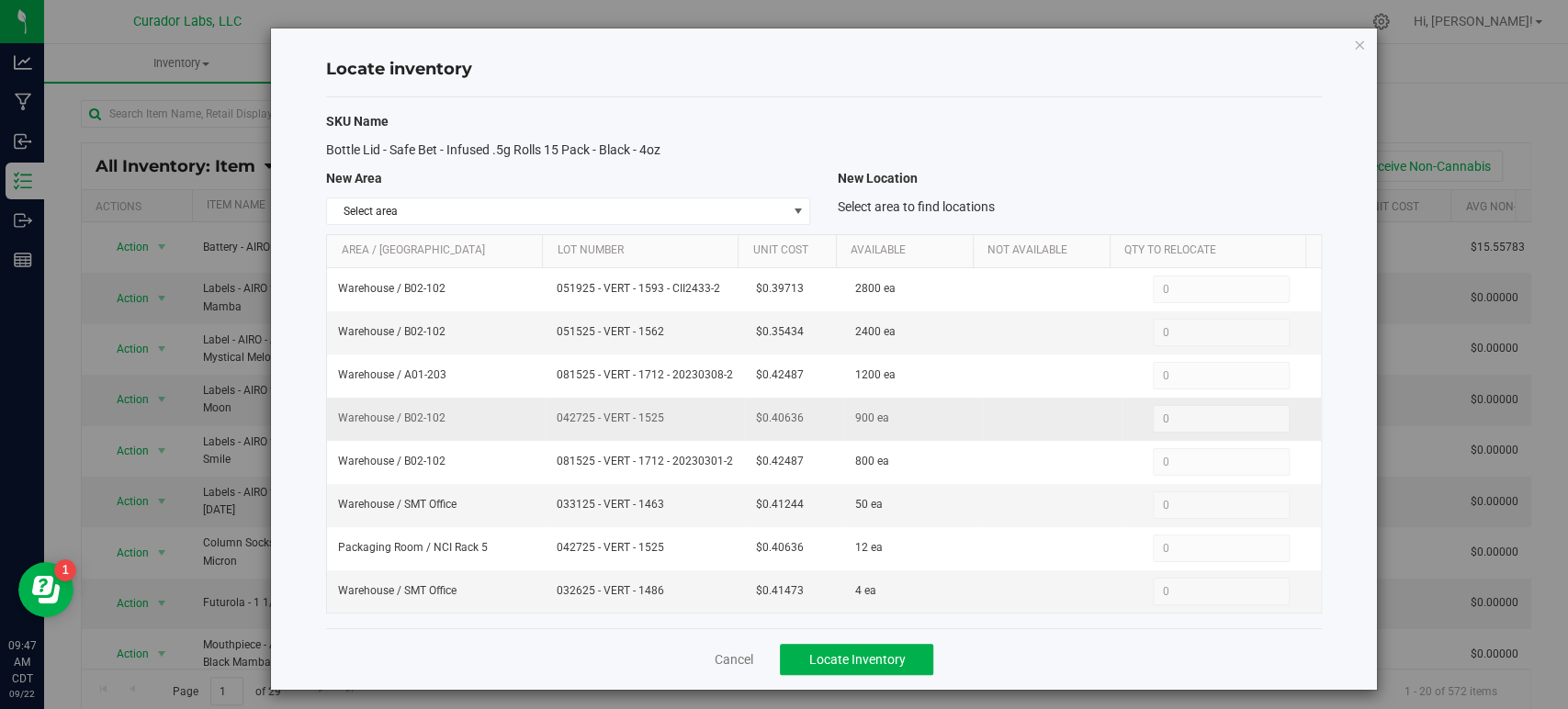
click at [546, 424] on td "042725 - VERT - 1525" at bounding box center [645, 418] width 199 height 43
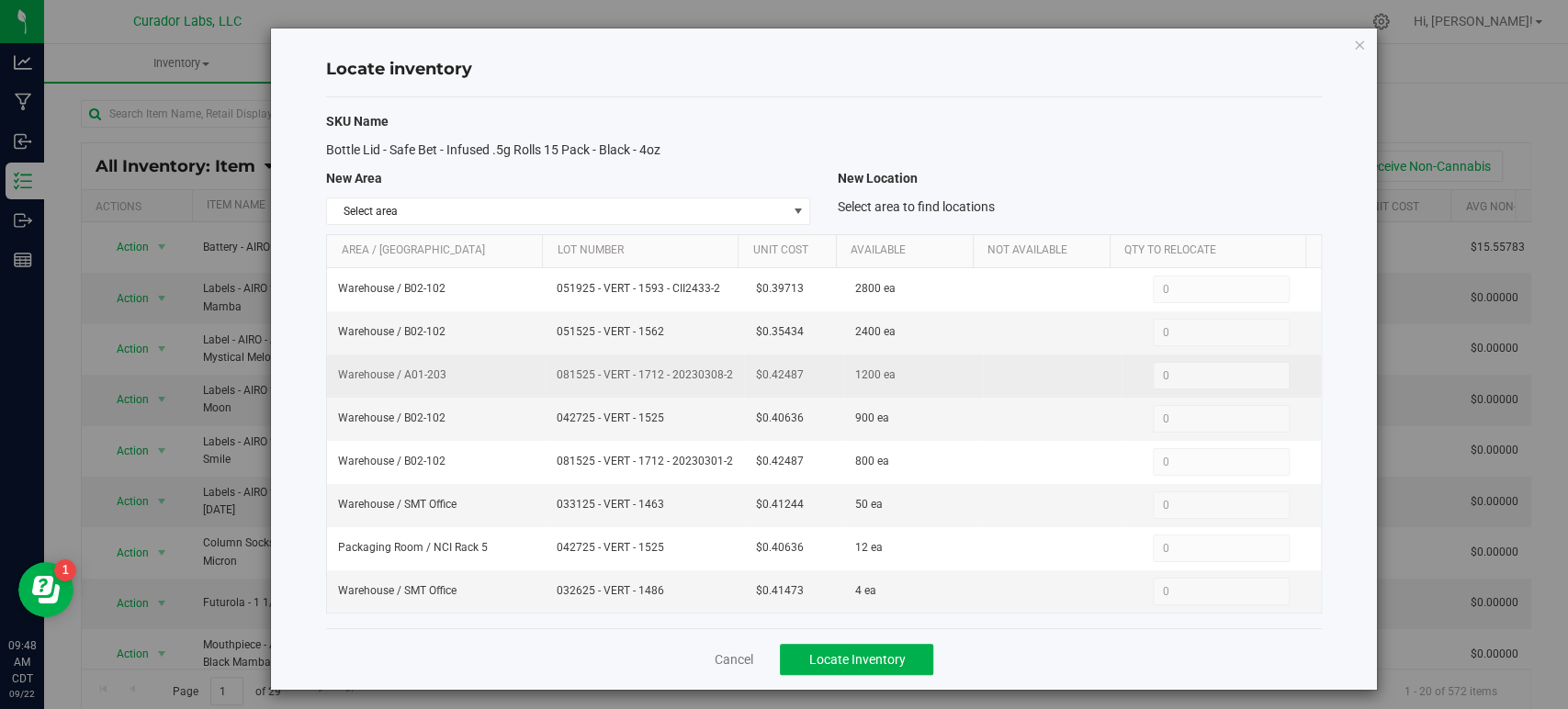
drag, startPoint x: 545, startPoint y: 384, endPoint x: 523, endPoint y: 379, distance: 22.6
click at [523, 379] on tr "Warehouse / A01-203 081525 - VERT - 1712 - 20230308-2 $0.42487 1200 ea 0 0" at bounding box center [823, 375] width 993 height 43
click at [624, 383] on span "081525 - VERT - 1712 - 20230308-2" at bounding box center [644, 375] width 176 height 18
drag, startPoint x: 602, startPoint y: 386, endPoint x: 543, endPoint y: 373, distance: 60.4
click at [546, 373] on td "081525 - VERT - 1712 - 20230308-2" at bounding box center [645, 375] width 199 height 43
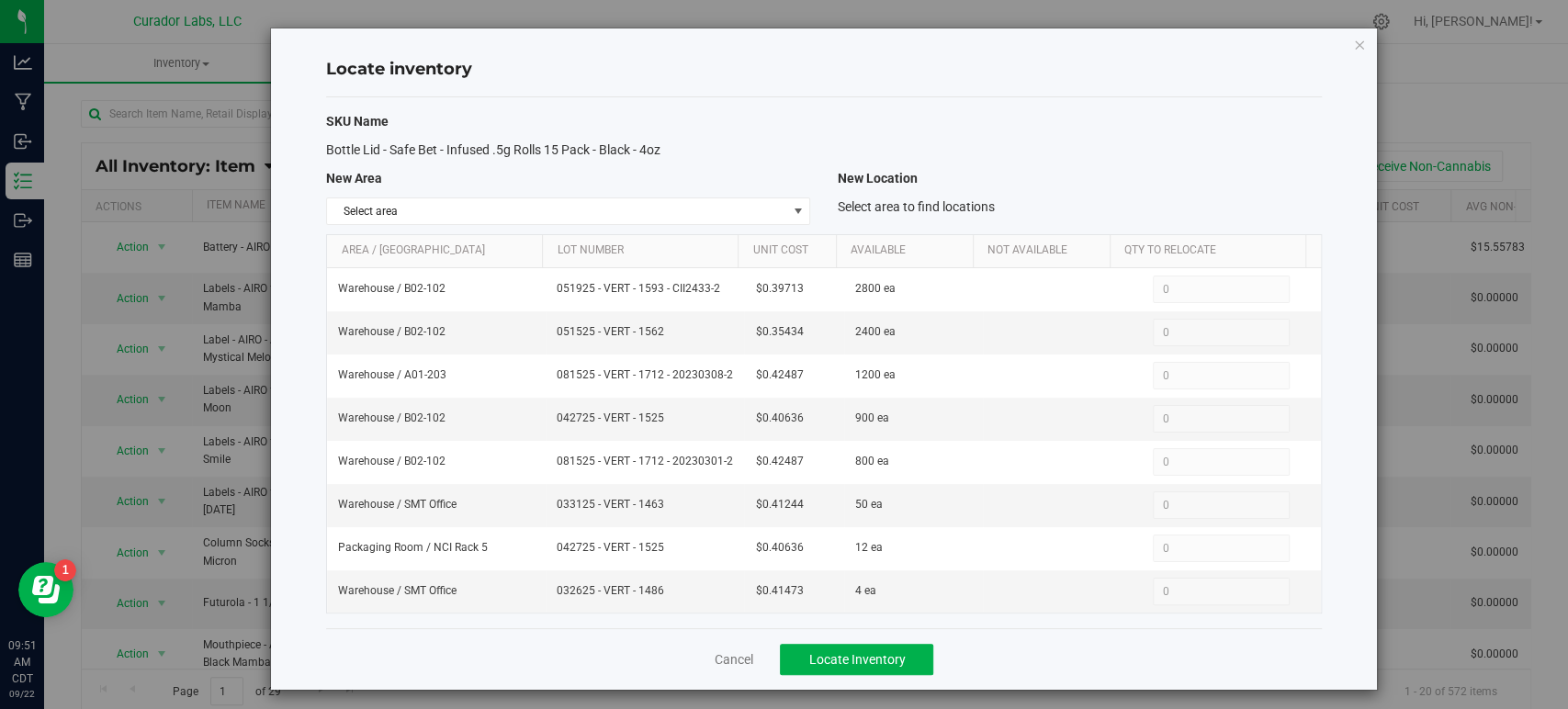
copy span "081525 - VERT - 1712 - 20230308-2"
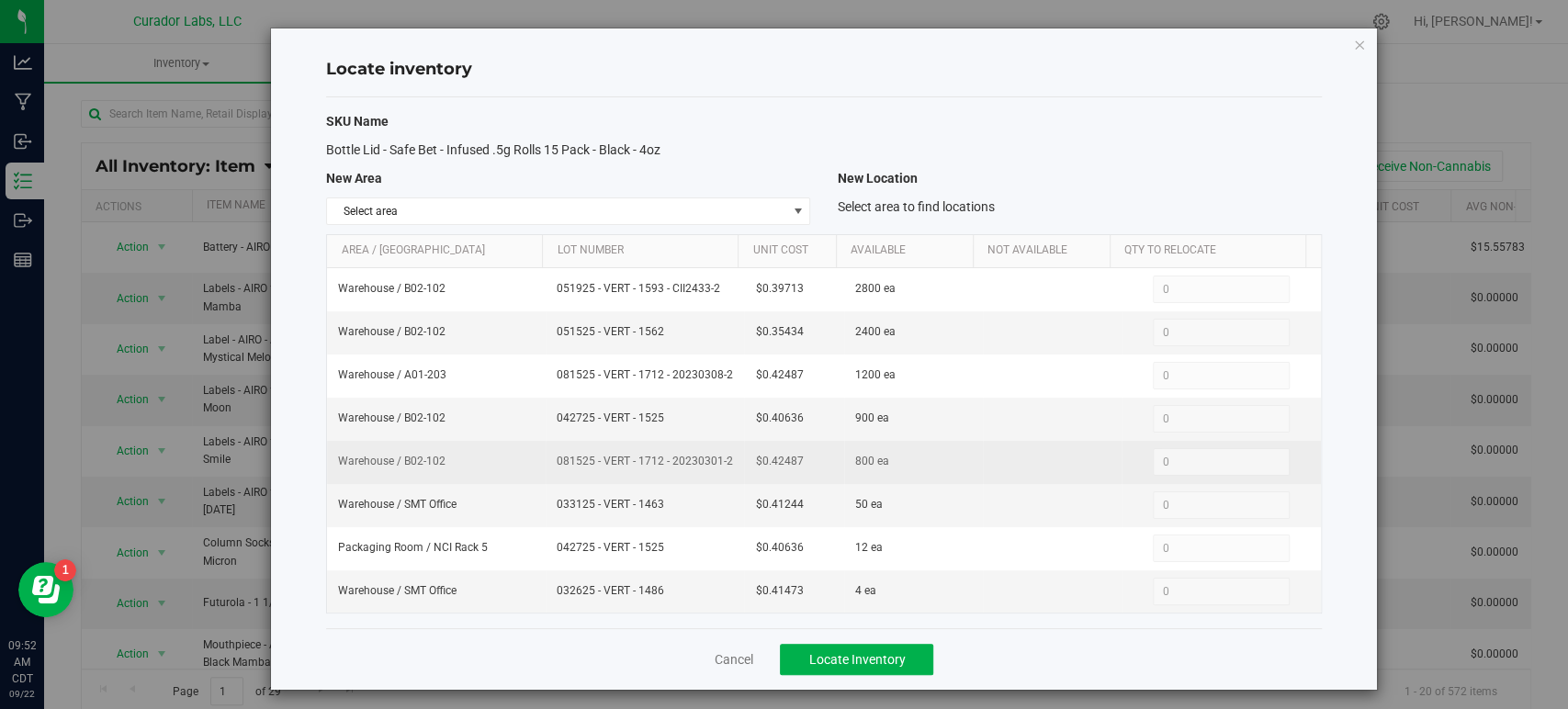
drag, startPoint x: 636, startPoint y: 482, endPoint x: 529, endPoint y: 466, distance: 108.2
click at [529, 466] on tr "Warehouse / B02-102 081525 - VERT - 1712 - 20230301-2 $0.42487 800 ea 0 0" at bounding box center [823, 462] width 993 height 43
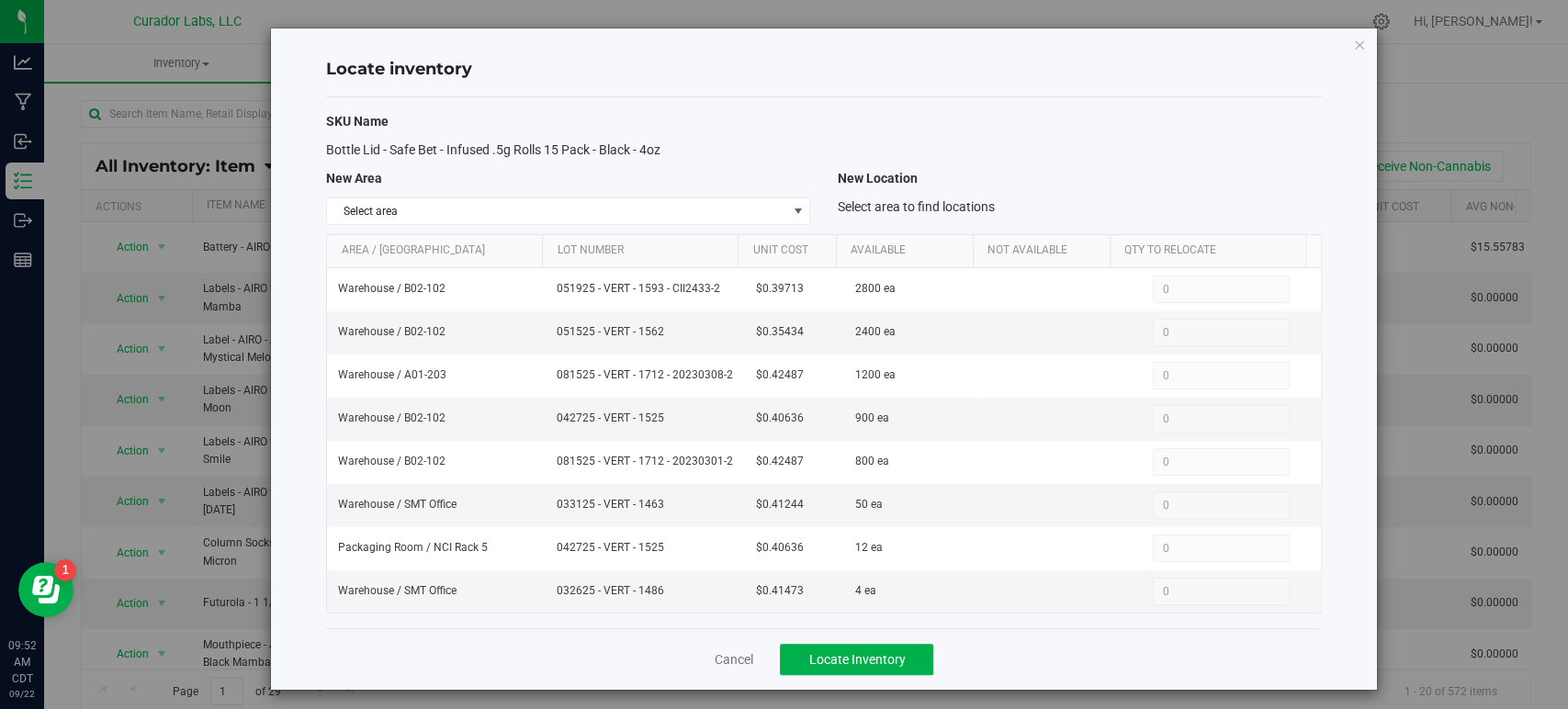
copy tr "081525 - VERT - 1712 - 20230301-2"
click at [1352, 43] on icon "button" at bounding box center [1358, 44] width 13 height 22
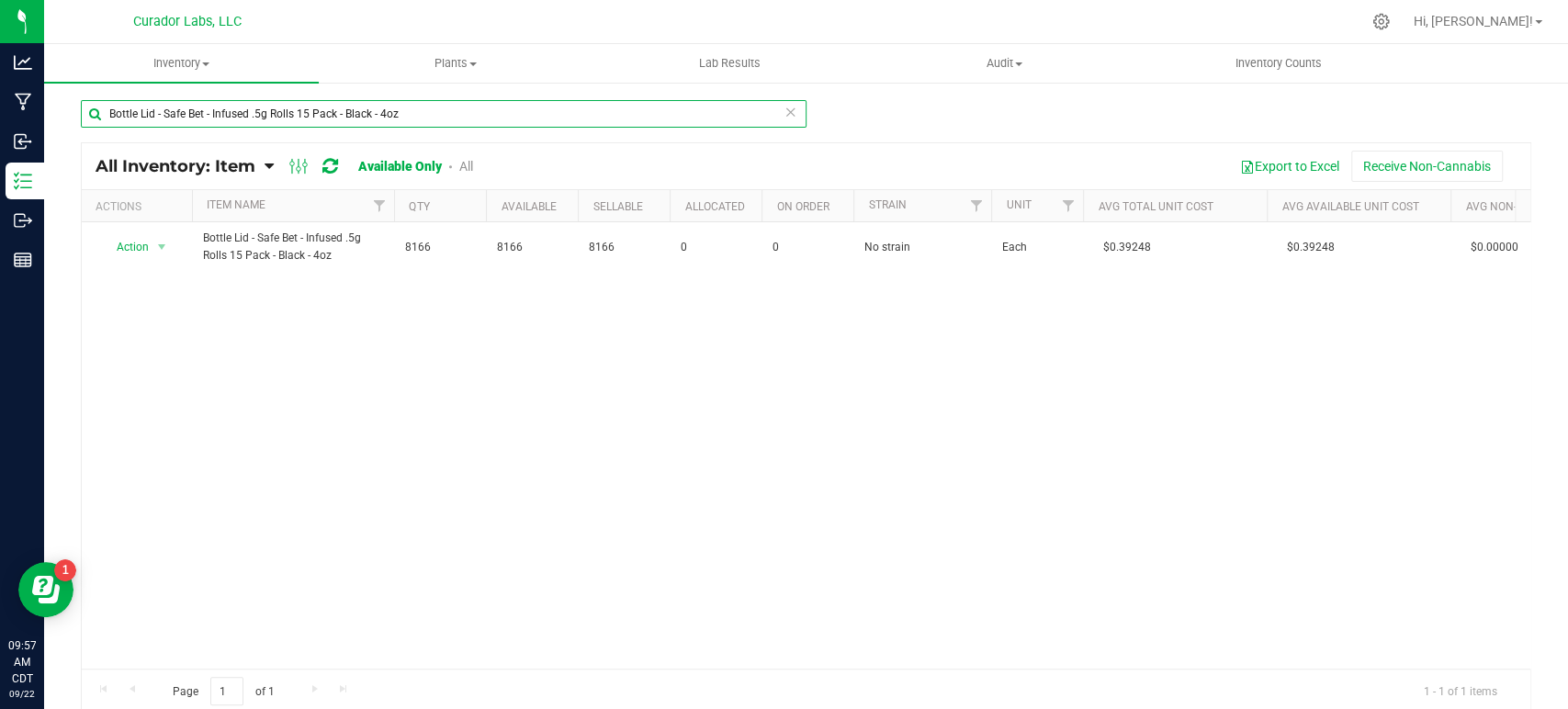
click at [205, 110] on input "Bottle Lid - Safe Bet - Infused .5g Rolls 15 Pack - Black - 4oz" at bounding box center [443, 114] width 725 height 28
paste input "7 Pack - Black - 60ml"
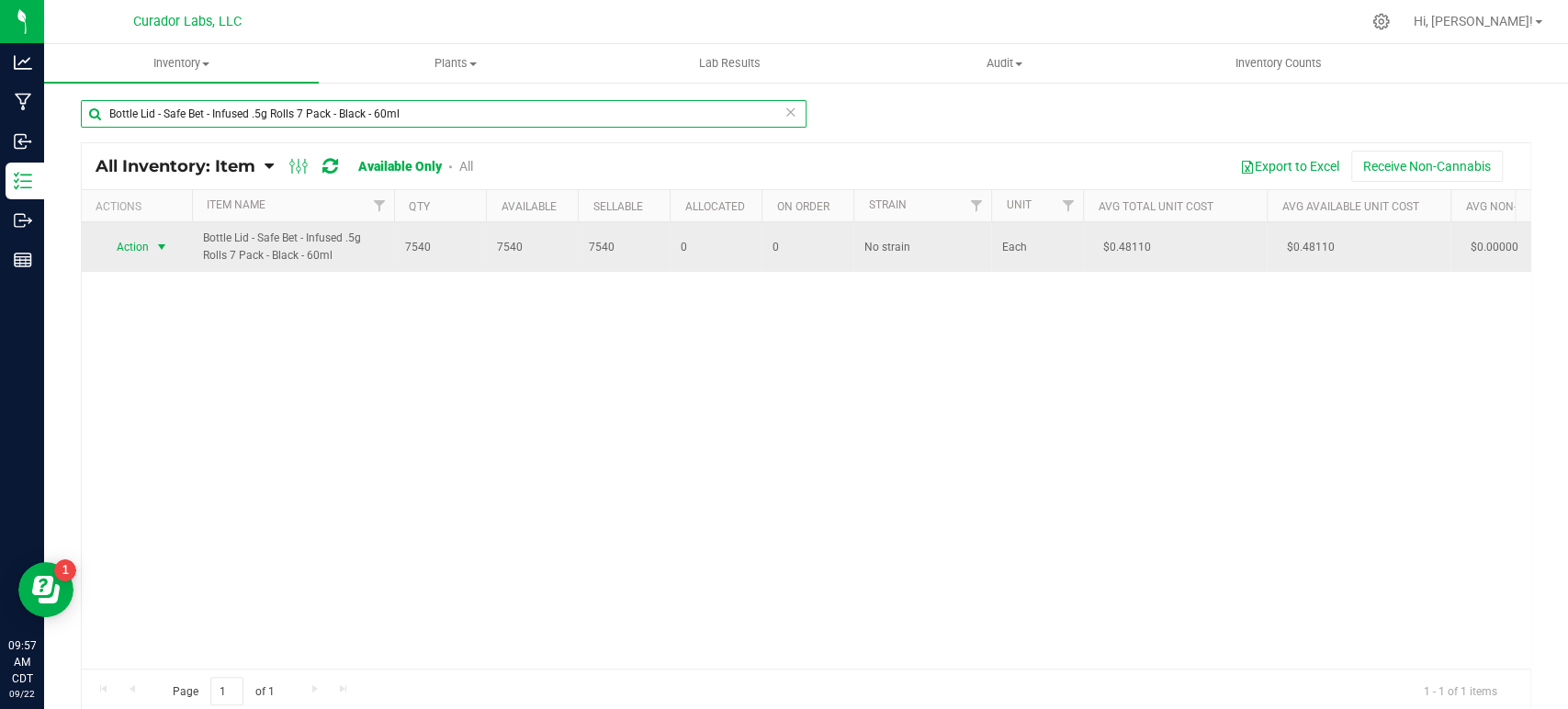
type input "Bottle Lid - Safe Bet - Infused .5g Rolls 7 Pack - Black - 60ml"
click at [147, 240] on span "Action" at bounding box center [125, 247] width 50 height 26
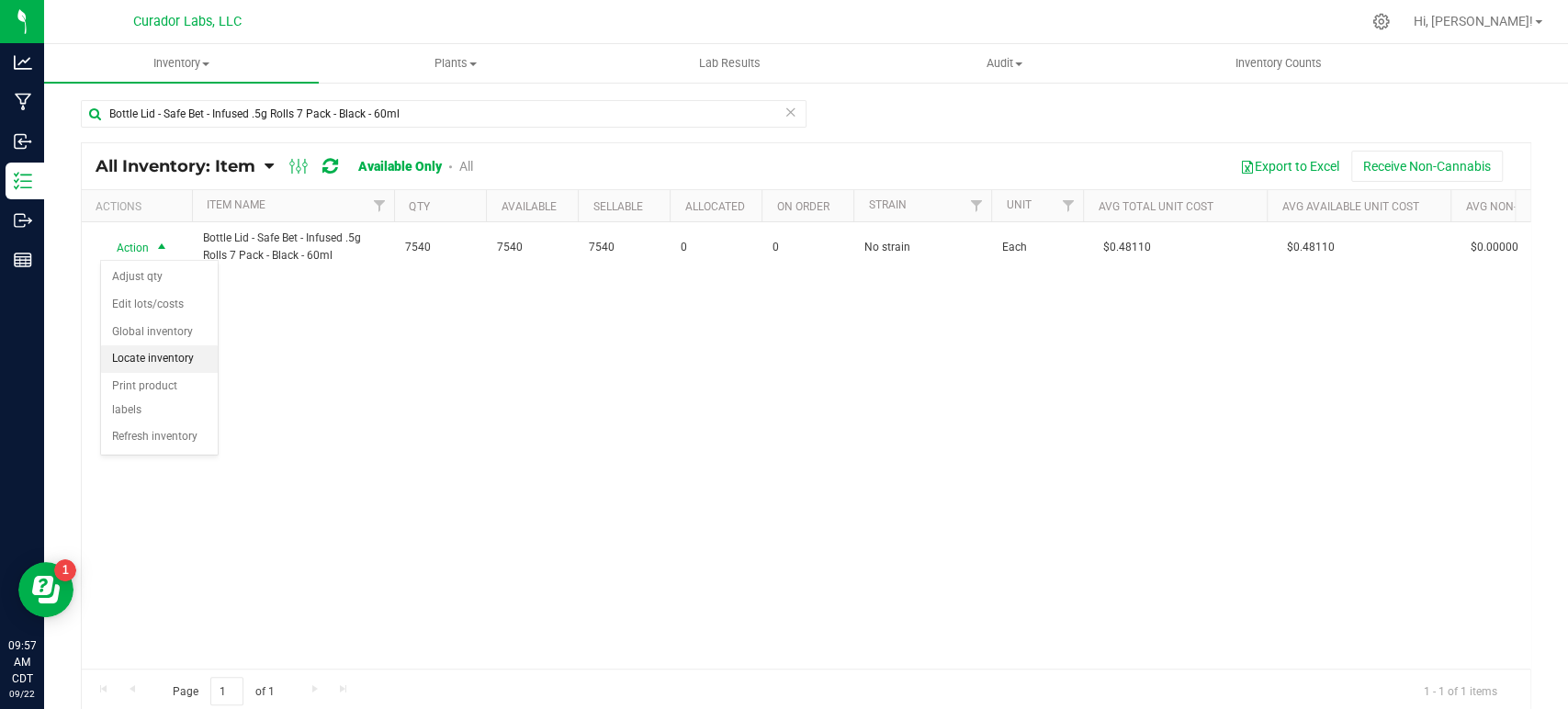
click at [157, 354] on li "Locate inventory" at bounding box center [159, 359] width 116 height 28
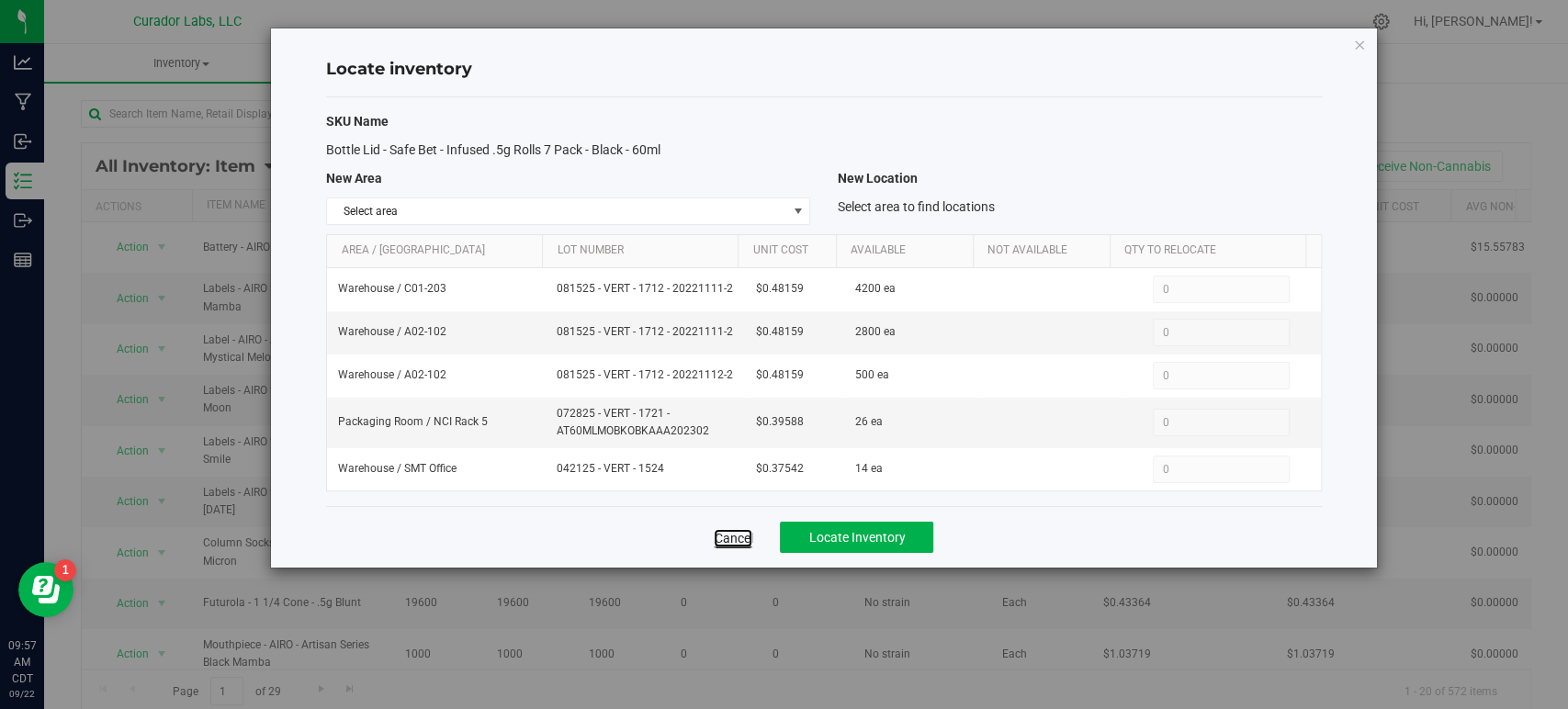
click at [732, 533] on link "Cancel" at bounding box center [732, 537] width 39 height 18
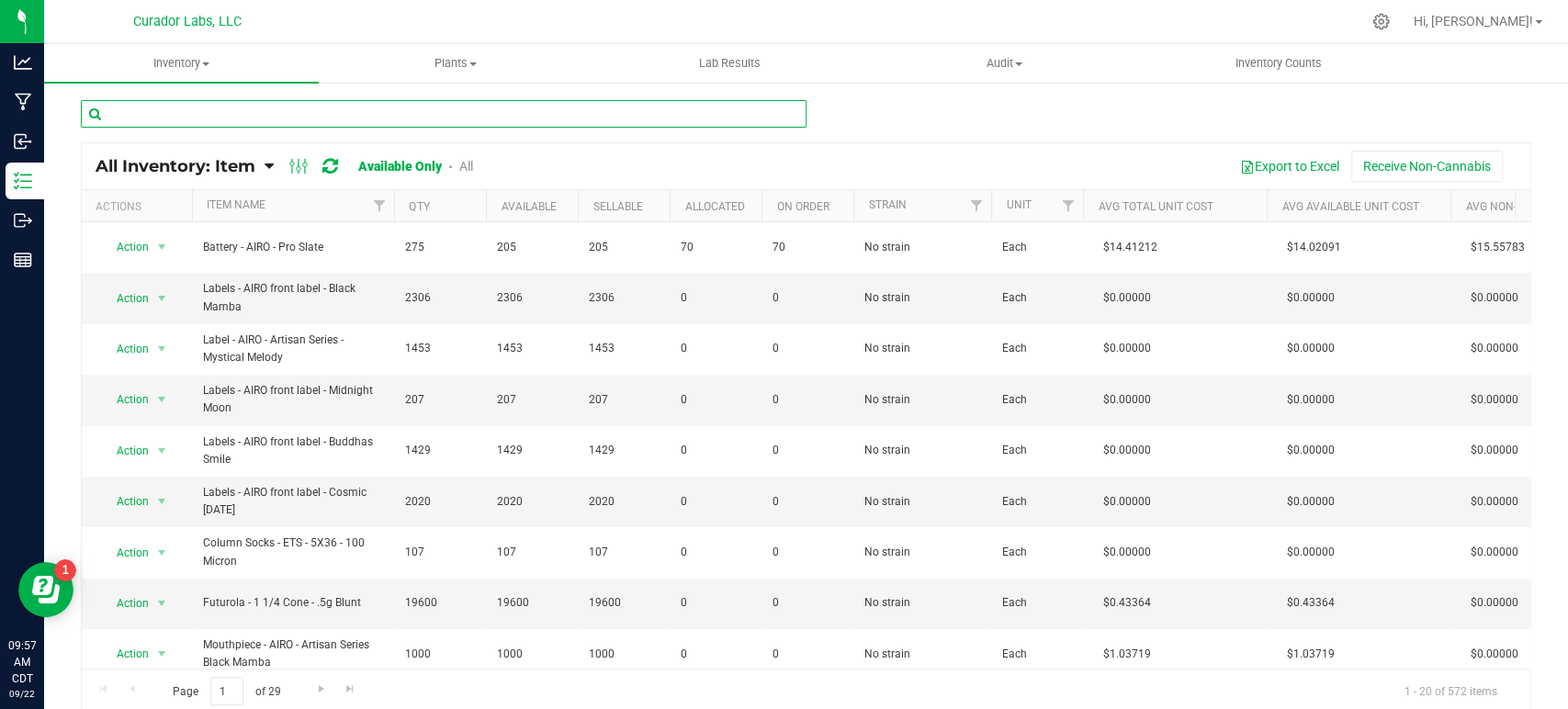
click at [223, 116] on input "text" at bounding box center [443, 114] width 725 height 28
paste input "Bottle Lid - Safe Bet - Infused .5g Rolls 7 Pack - Black - 60ml"
type input "Bottle Lid - Safe Bet - Infused .5g Rolls 7 Pack - Black - 60ml"
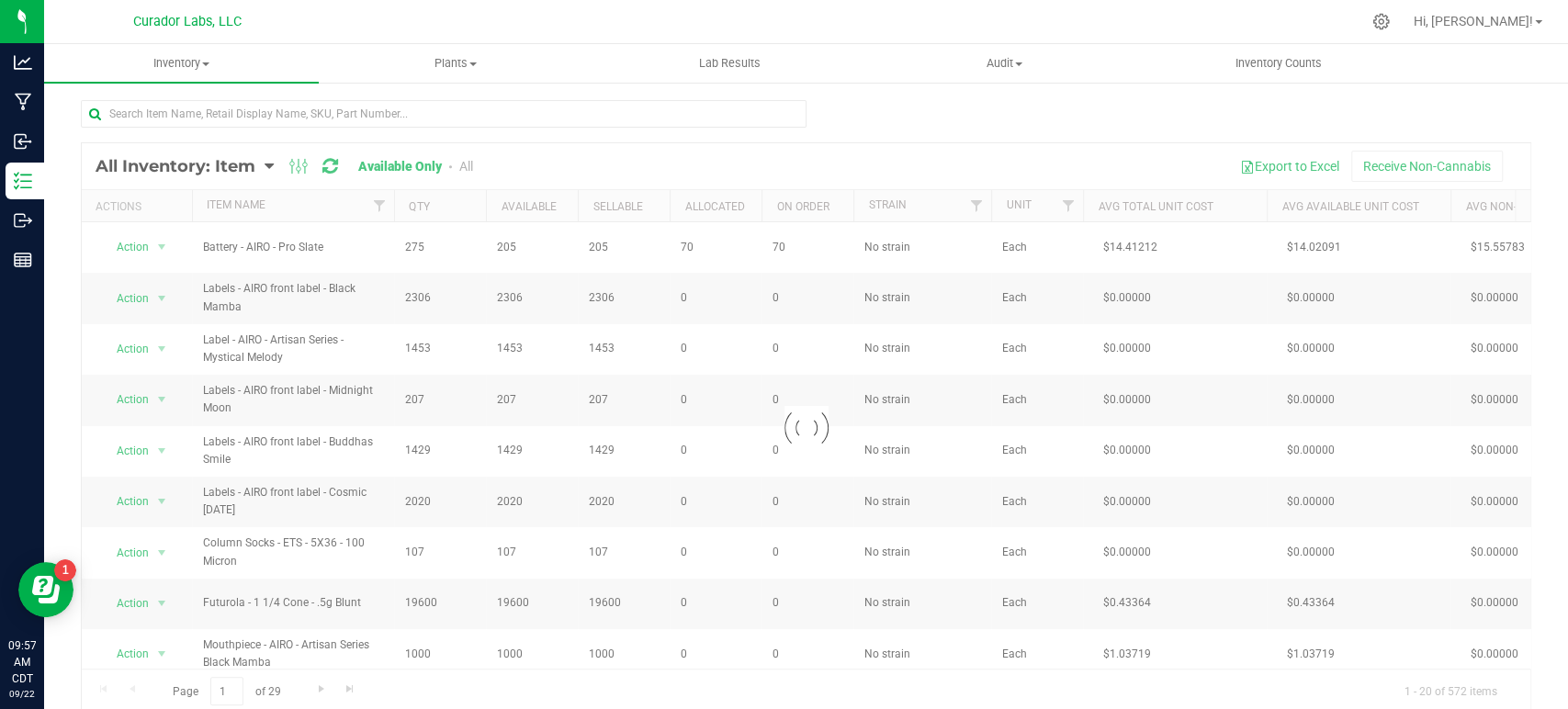
click at [246, 133] on div at bounding box center [443, 121] width 725 height 43
click at [246, 113] on input "text" at bounding box center [443, 114] width 725 height 28
paste input "Bottle Lid - Safe Bet - Infused .5g Rolls 7 Pack - Black - 60ml"
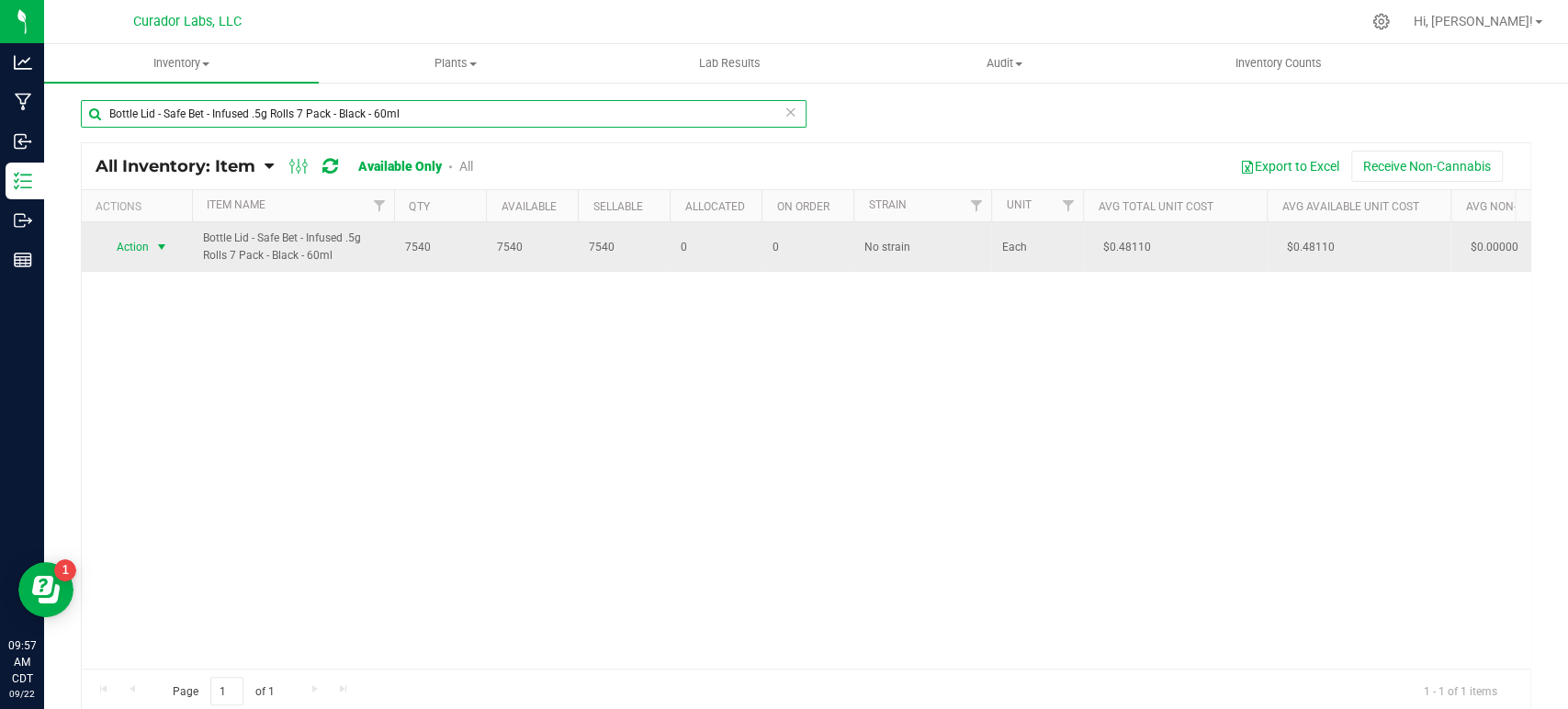
type input "Bottle Lid - Safe Bet - Infused .5g Rolls 7 Pack - Black - 60ml"
click at [151, 255] on span "select" at bounding box center [162, 247] width 23 height 26
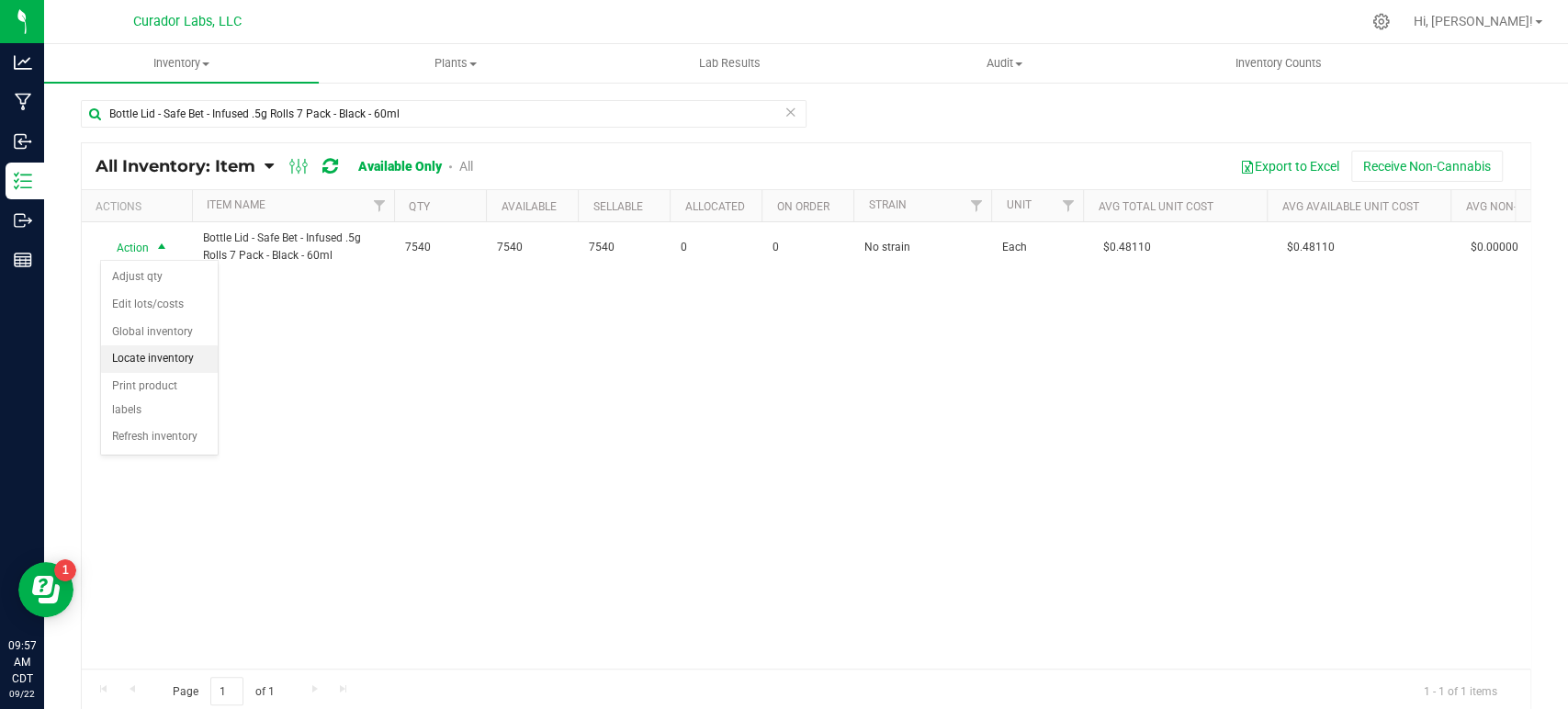
click at [143, 354] on li "Locate inventory" at bounding box center [159, 359] width 116 height 28
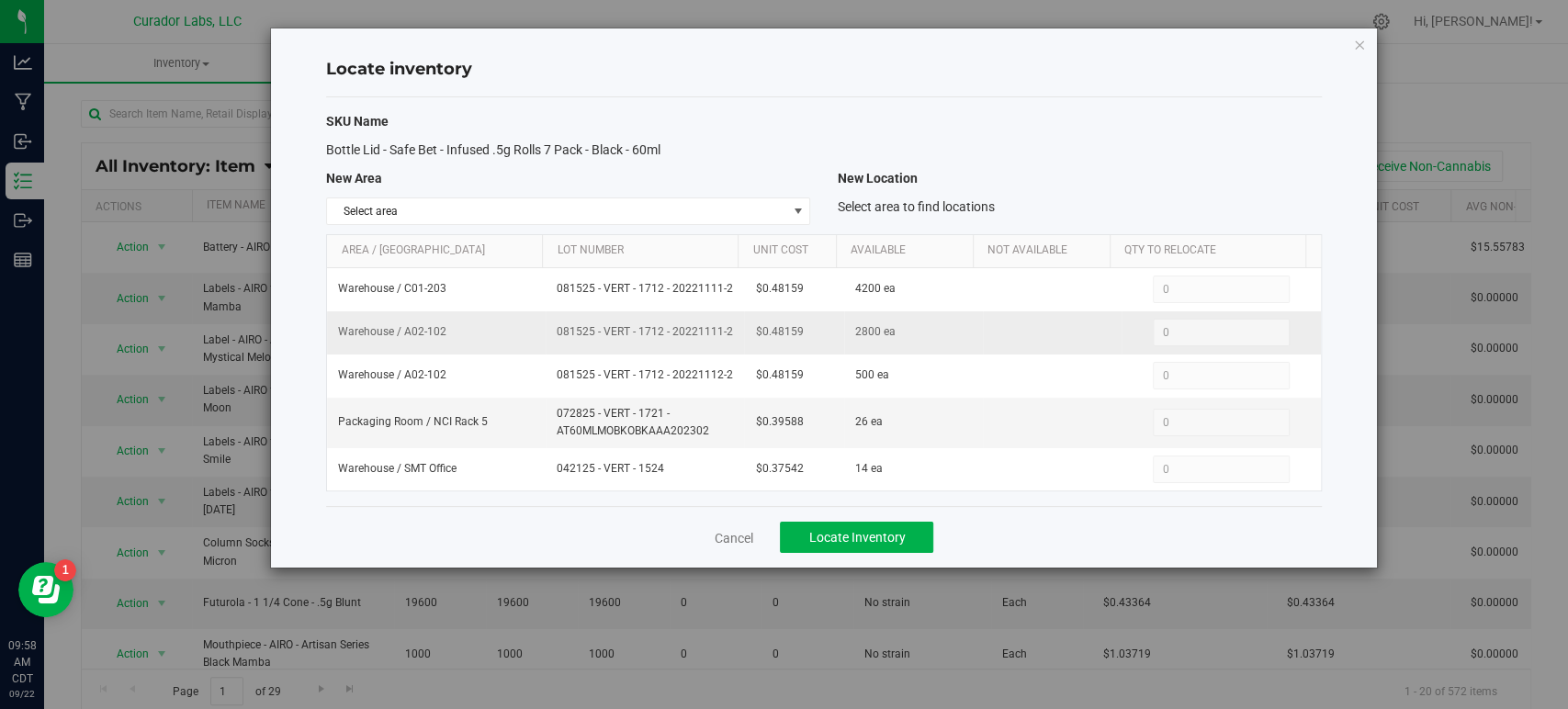
drag, startPoint x: 724, startPoint y: 335, endPoint x: 541, endPoint y: 336, distance: 183.0
click at [541, 336] on tr "Warehouse / A02-102 081525 - VERT - 1712 - 20221111-2 $0.48159 2800 ea 0 0" at bounding box center [823, 332] width 993 height 43
copy tr "081525 - VERT - 1712 - 20221111-2"
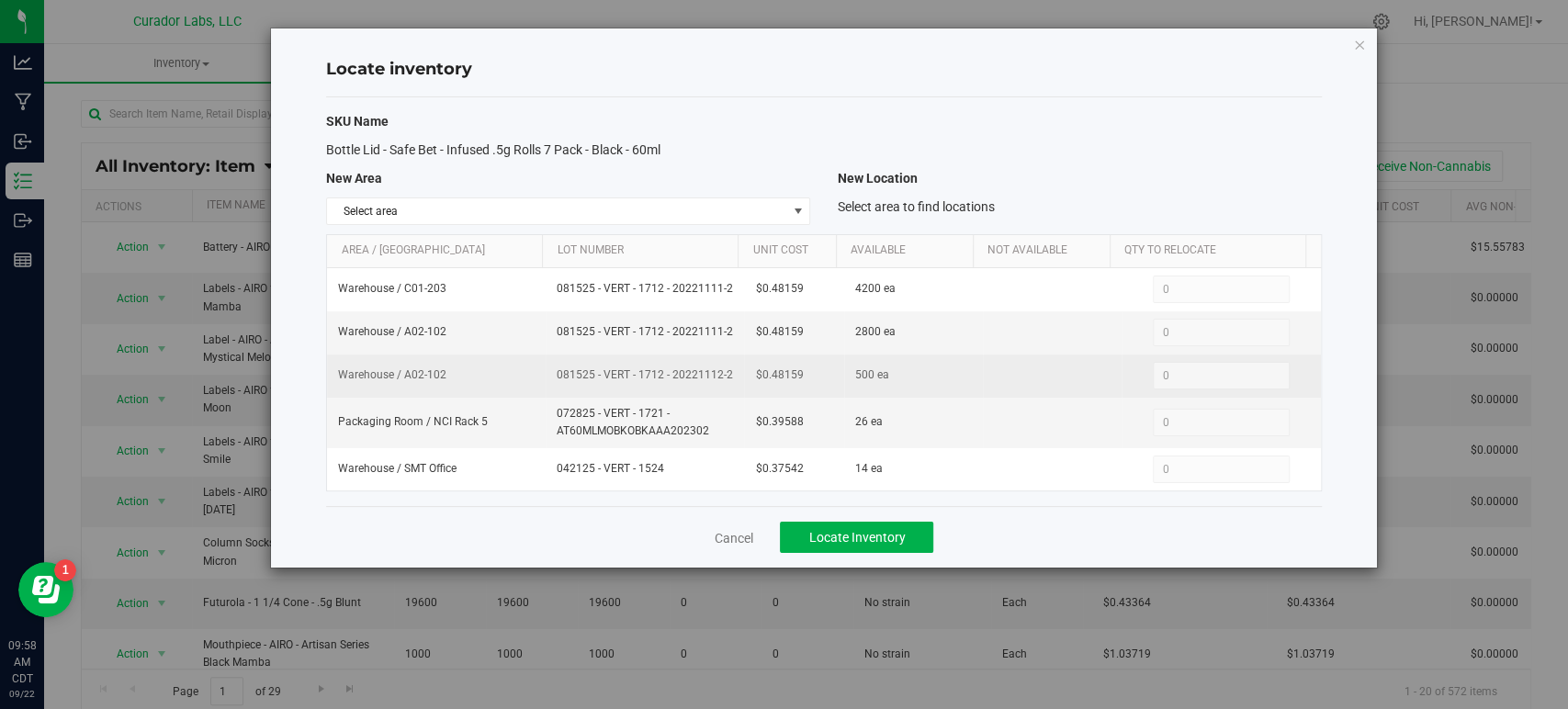
drag, startPoint x: 735, startPoint y: 367, endPoint x: 549, endPoint y: 364, distance: 186.0
click at [549, 364] on td "081525 - VERT - 1712 - 20221112-2" at bounding box center [645, 375] width 199 height 43
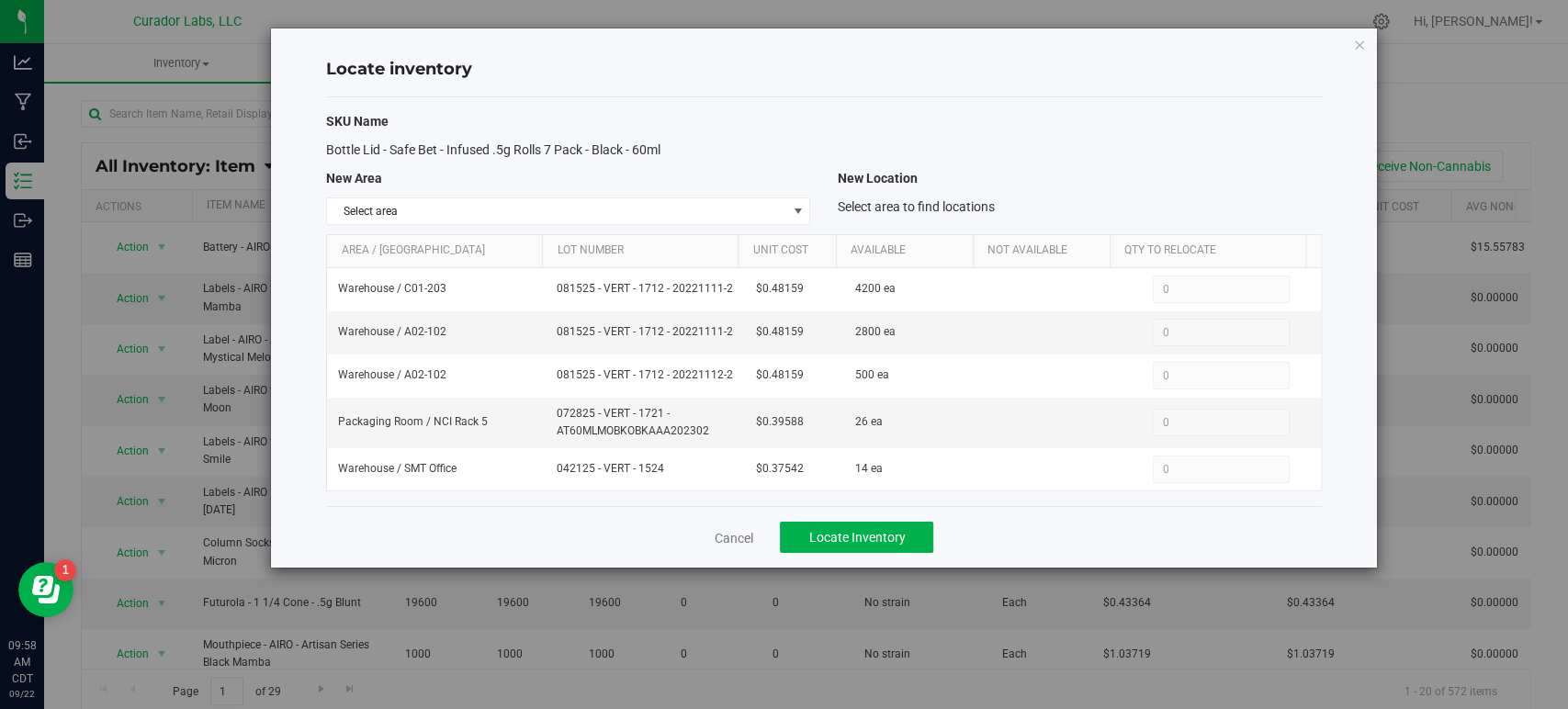
copy span "081525 - VERT - 1712 - 20221112-2"
drag, startPoint x: 709, startPoint y: 428, endPoint x: 550, endPoint y: 413, distance: 159.7
click at [550, 413] on td "072825 - VERT - 1721 - AT60MLMOBKOBKAAA202302" at bounding box center [645, 422] width 199 height 51
click at [600, 405] on span "072825 - VERT - 1721 - AT60MLMOBKOBKAAA202302" at bounding box center [644, 422] width 176 height 35
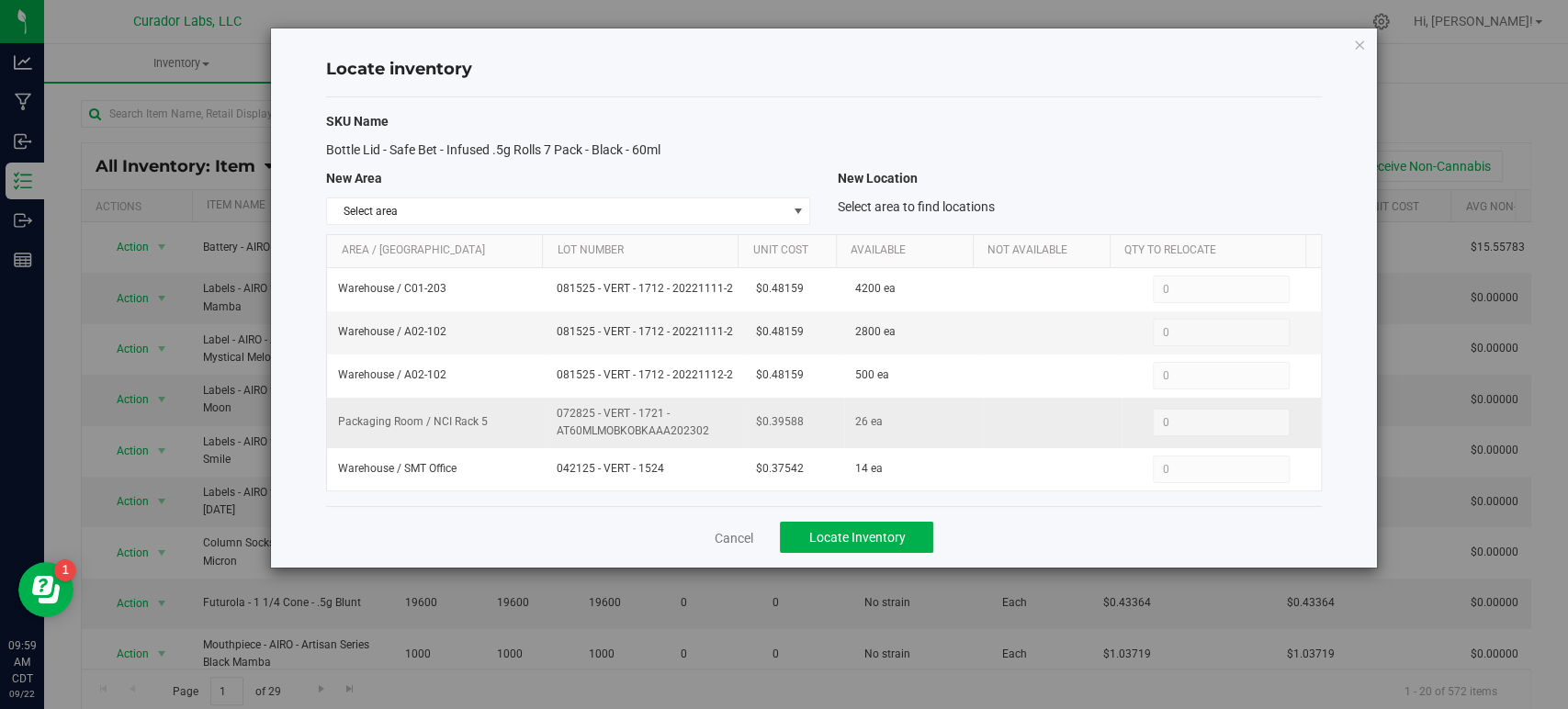
click at [630, 430] on span "072825 - VERT - 1721 - AT60MLMOBKOBKAAA202302" at bounding box center [644, 422] width 176 height 35
click at [720, 435] on span "072825 - VERT - 1721 - AT60MLMOBKOBKAAA202302" at bounding box center [644, 422] width 176 height 35
drag, startPoint x: 719, startPoint y: 430, endPoint x: 529, endPoint y: 412, distance: 190.9
click at [529, 412] on tr "Packaging Room / NCI Rack 5 072825 - VERT - 1721 - AT60MLMOBKOBKAAA202302 $0.39…" at bounding box center [823, 422] width 993 height 51
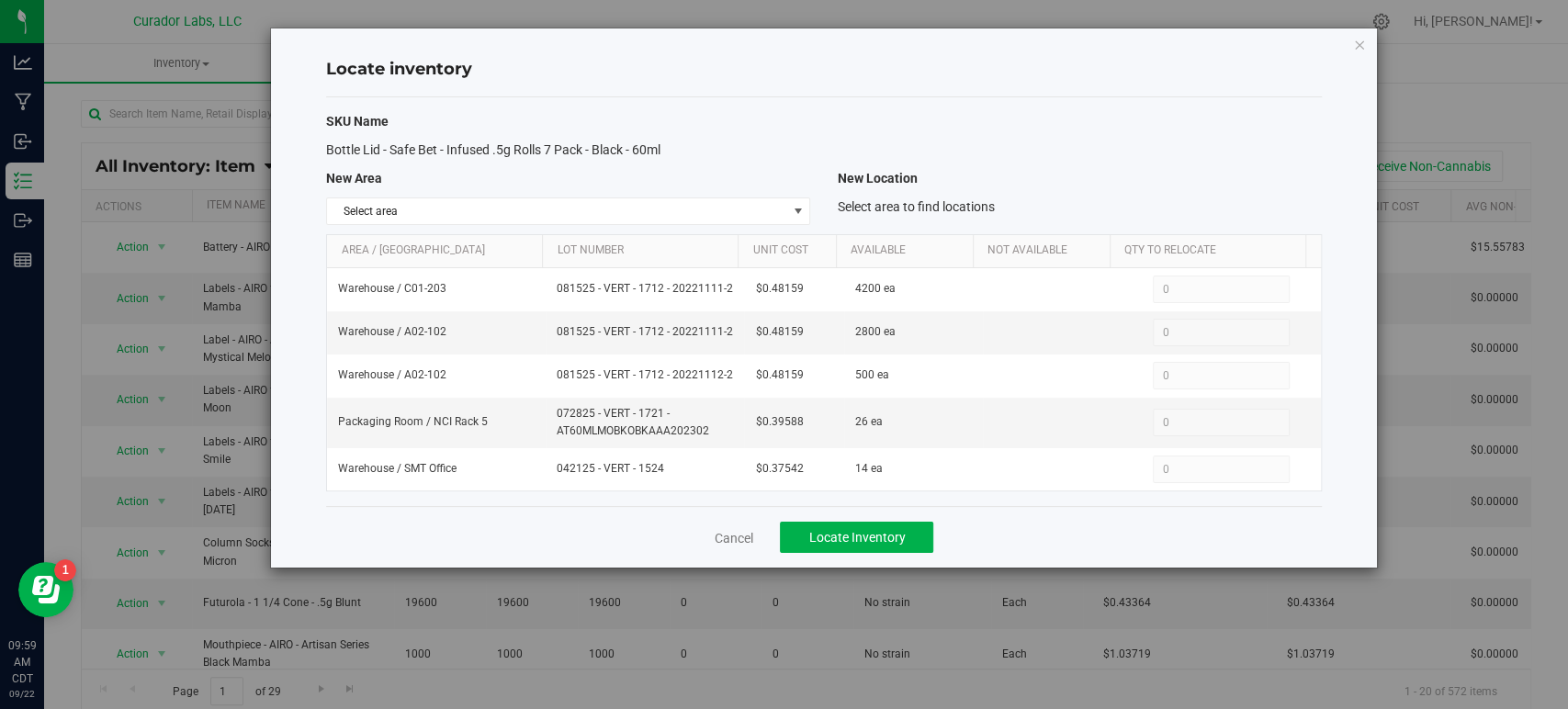
copy tr "072825 - VERT - 1721 - AT60MLMOBKOBKAAA202302"
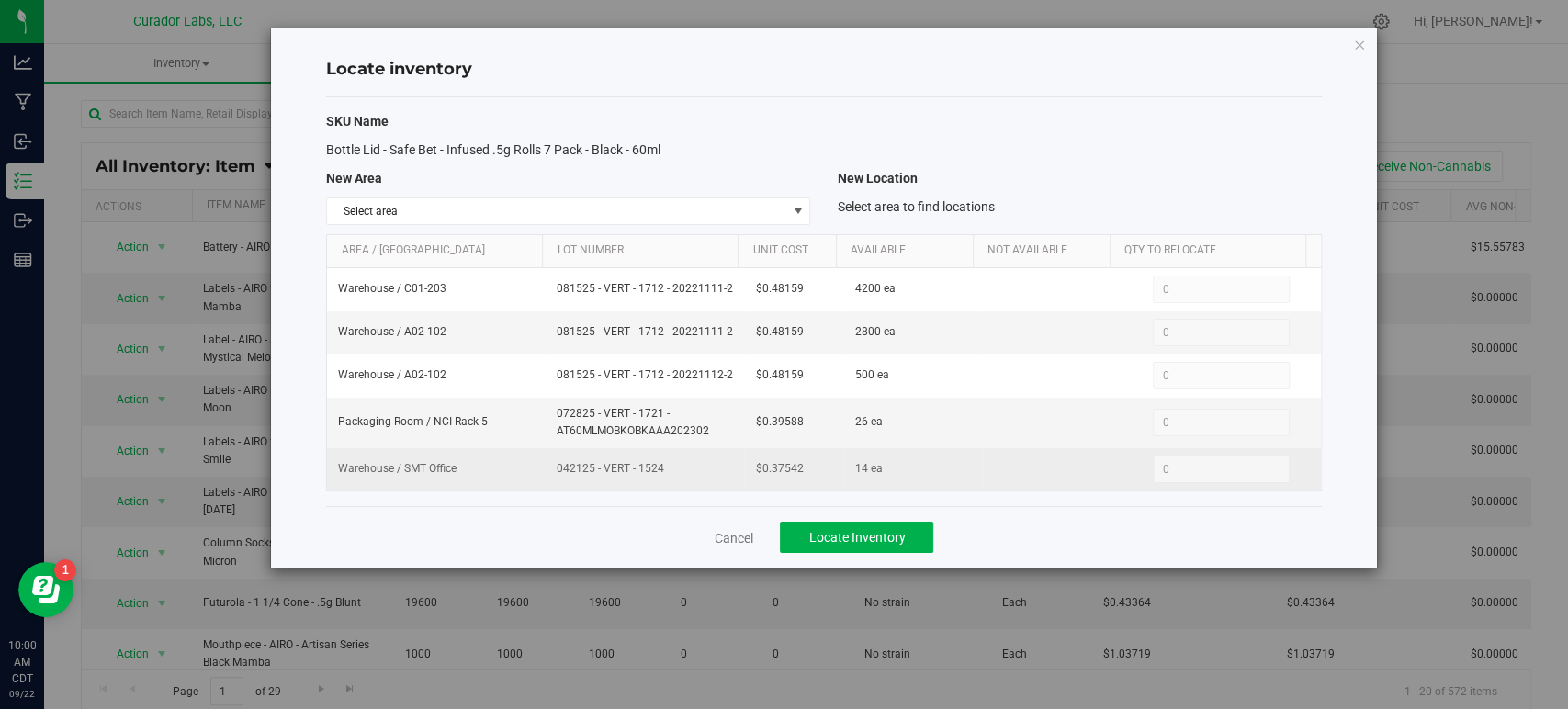
drag, startPoint x: 615, startPoint y: 467, endPoint x: 541, endPoint y: 464, distance: 74.1
click at [541, 464] on tr "Warehouse / SMT Office 042125 - VERT - 1524 $0.37542 14 ea 0 0" at bounding box center [823, 469] width 993 height 43
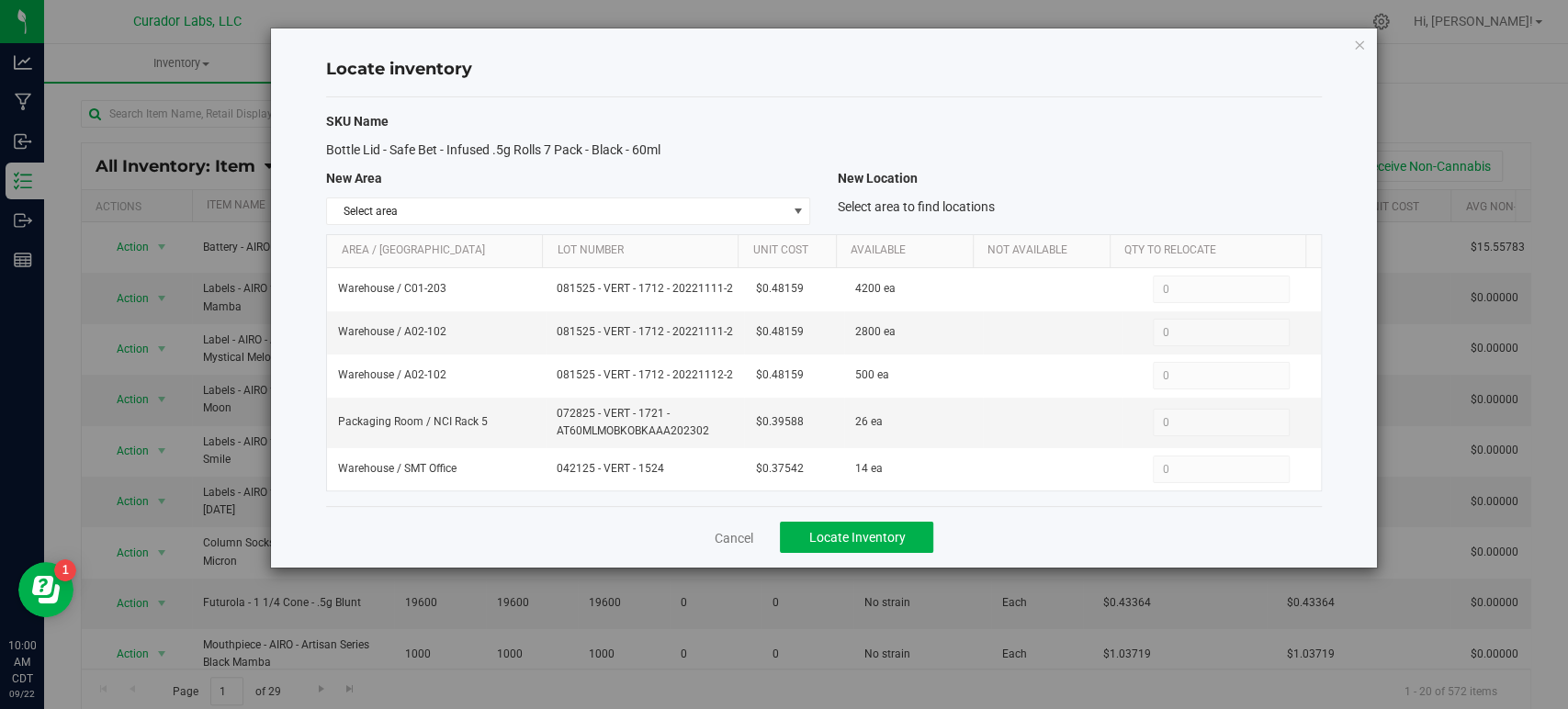
copy tr "042125 - VERT - 1524"
click at [729, 539] on link "Cancel" at bounding box center [732, 537] width 39 height 18
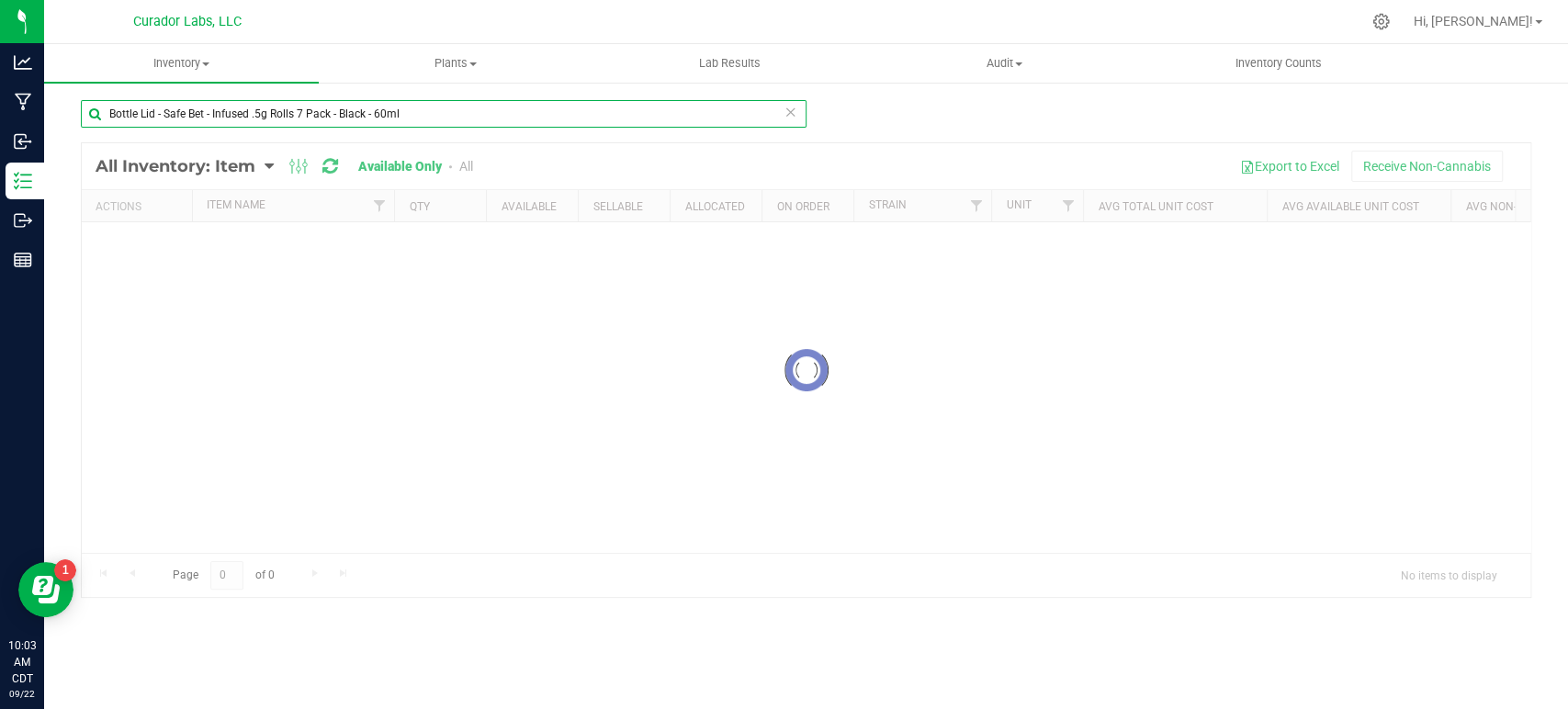
click at [249, 111] on input "Bottle Lid - Safe Bet - Infused .5g Rolls 7 Pack - Black - 60ml" at bounding box center [443, 114] width 725 height 28
paste input "Cart - AIRO - Top Fill Press Fit THC M [PERSON_NAME] - 1mL"
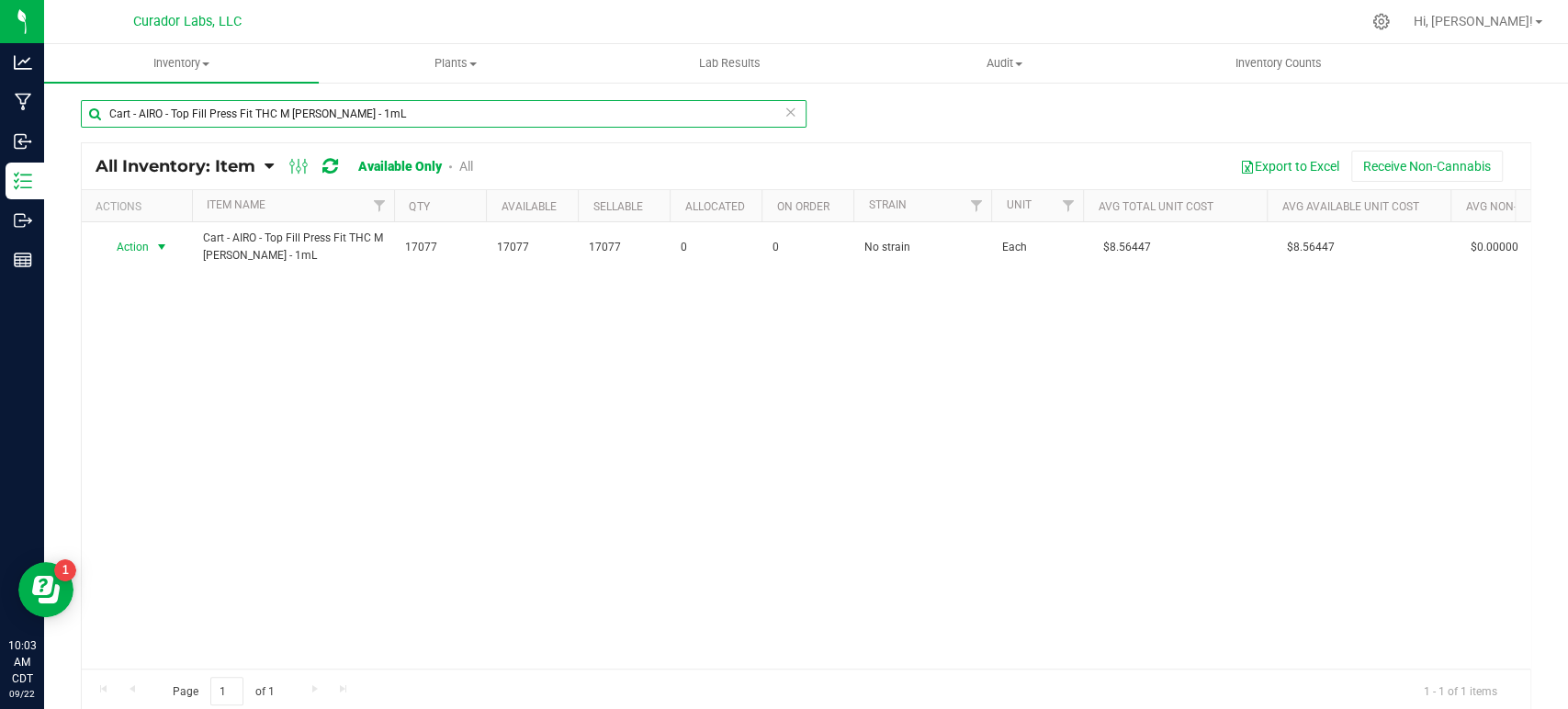
type input "Cart - AIRO - Top Fill Press Fit THC M [PERSON_NAME] - 1mL"
click at [156, 249] on span "select" at bounding box center [161, 246] width 15 height 15
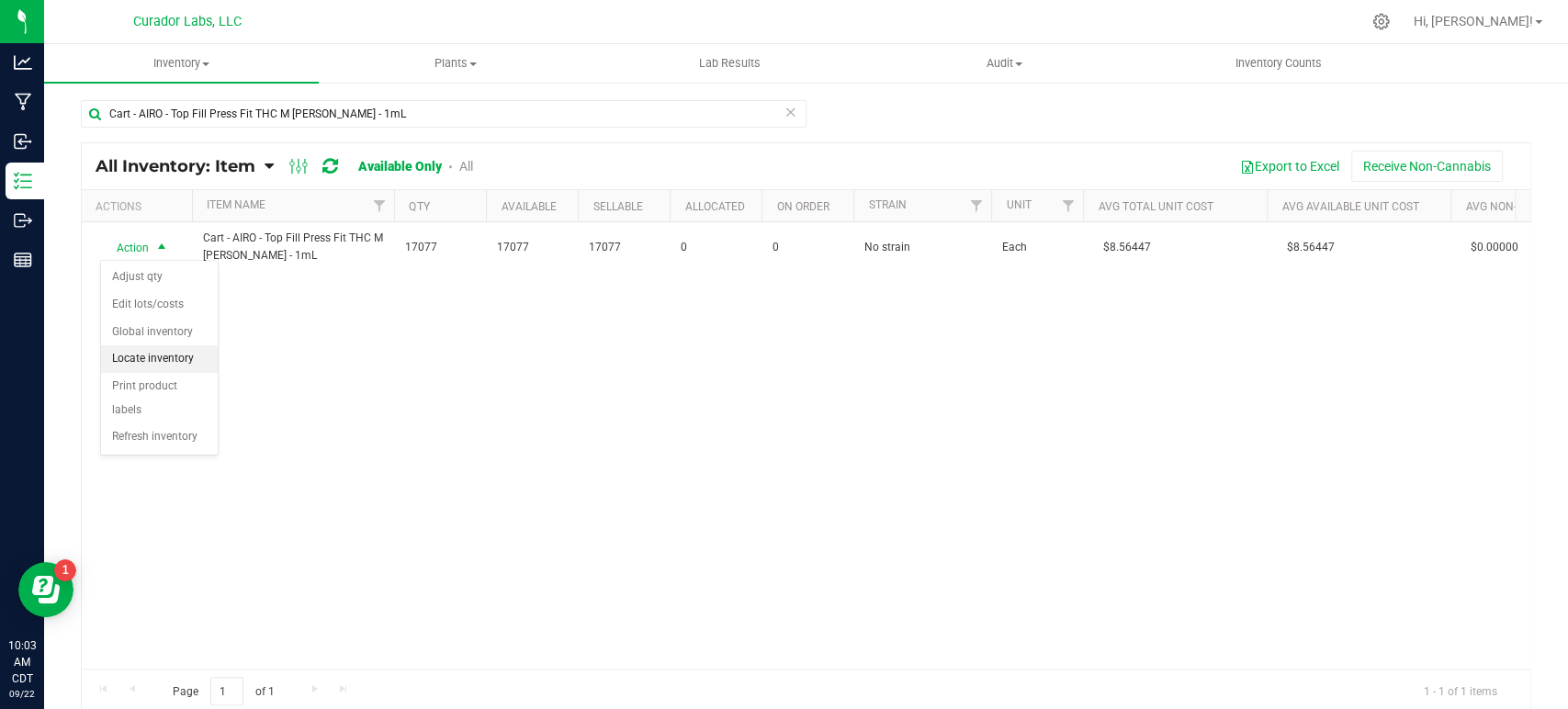
click at [160, 353] on li "Locate inventory" at bounding box center [159, 359] width 116 height 28
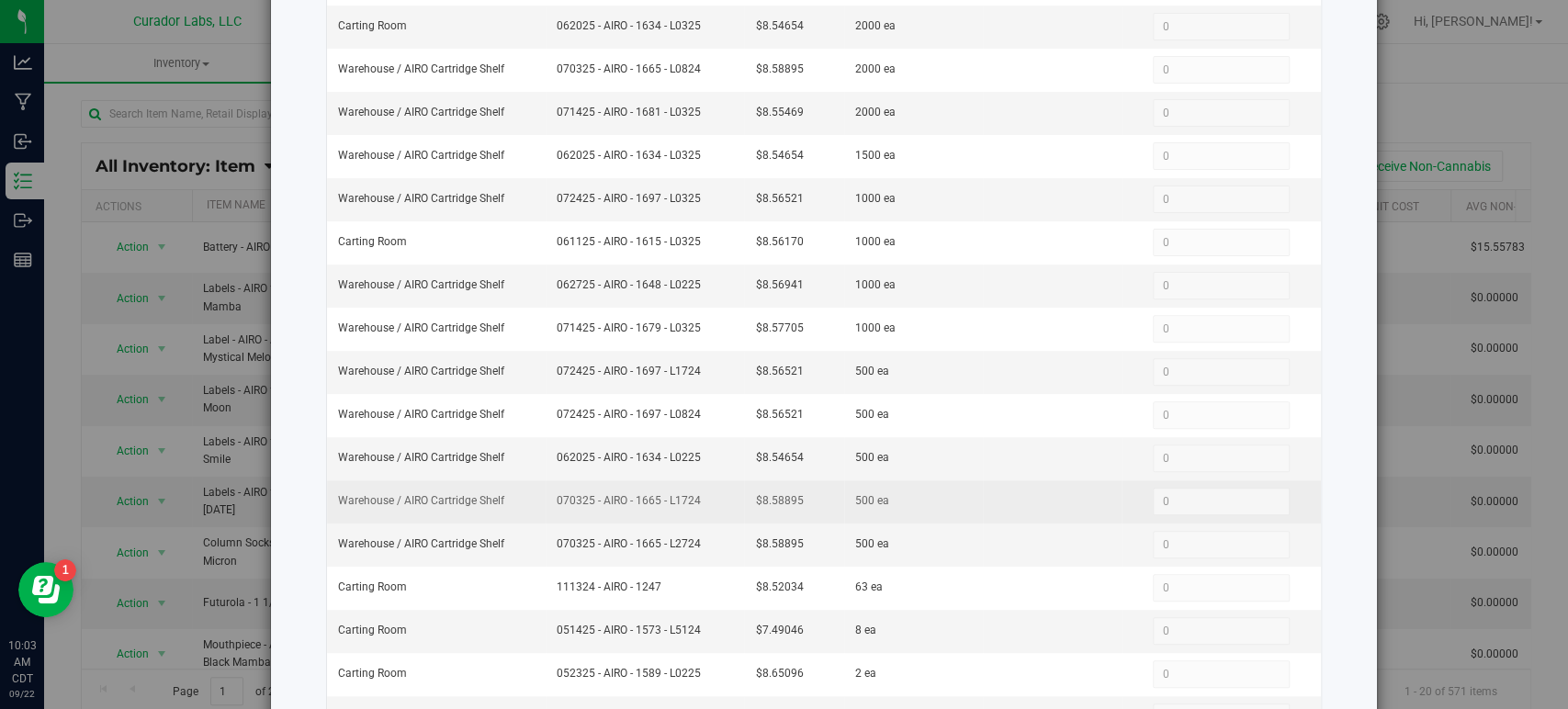
scroll to position [204, 0]
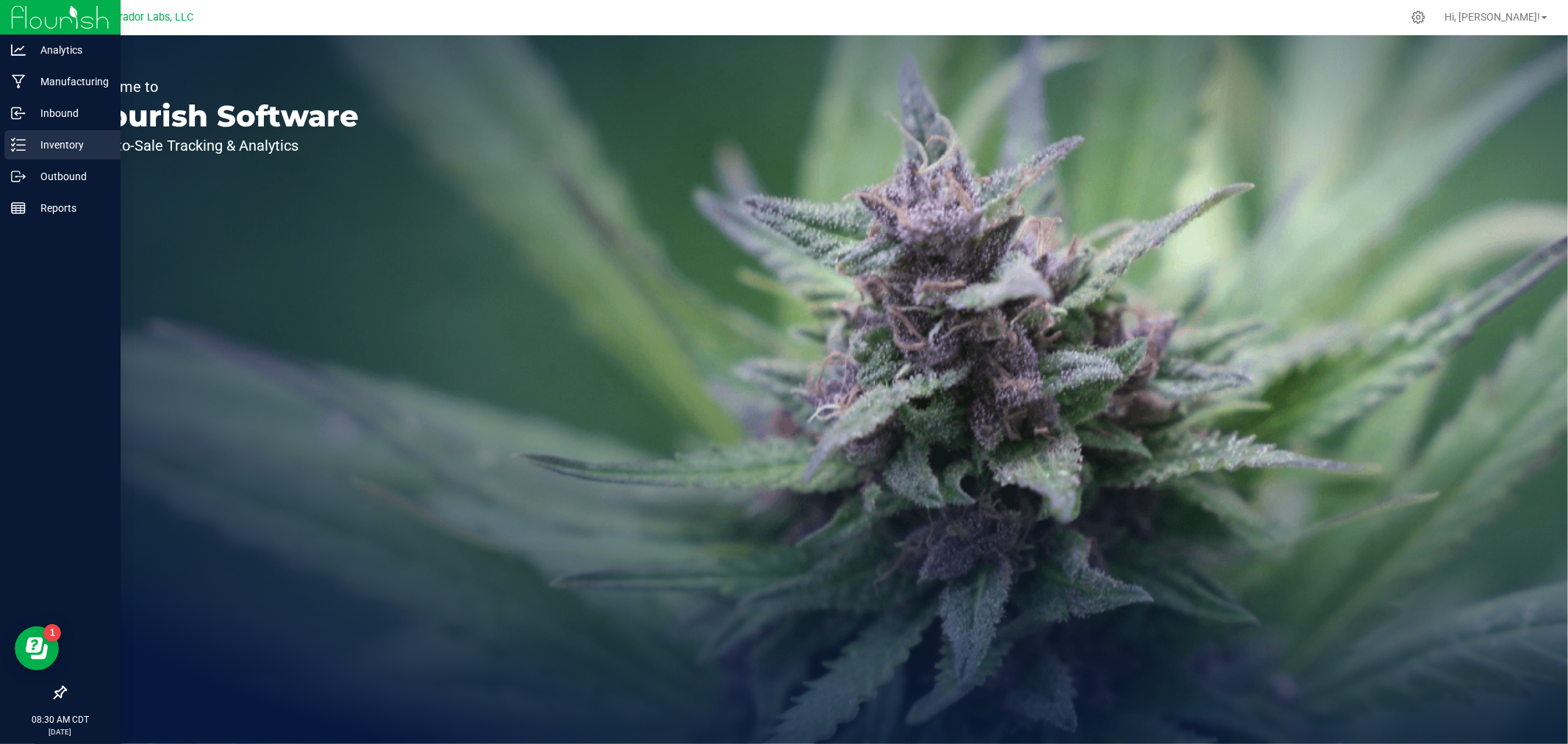
click at [18, 150] on icon at bounding box center [18, 145] width 14 height 14
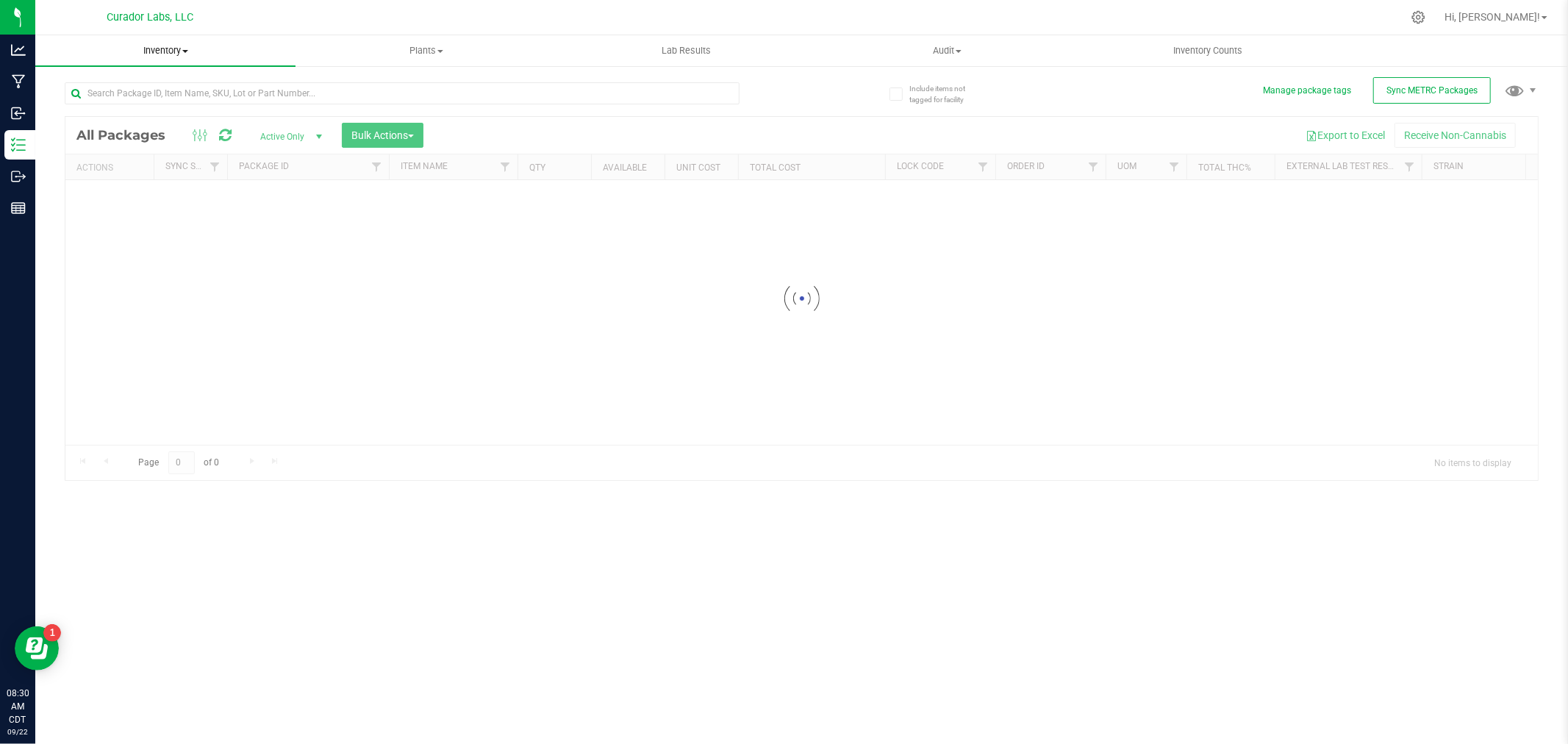
click at [167, 56] on span "Inventory" at bounding box center [165, 50] width 260 height 14
click at [137, 103] on li "All inventory" at bounding box center [165, 107] width 260 height 18
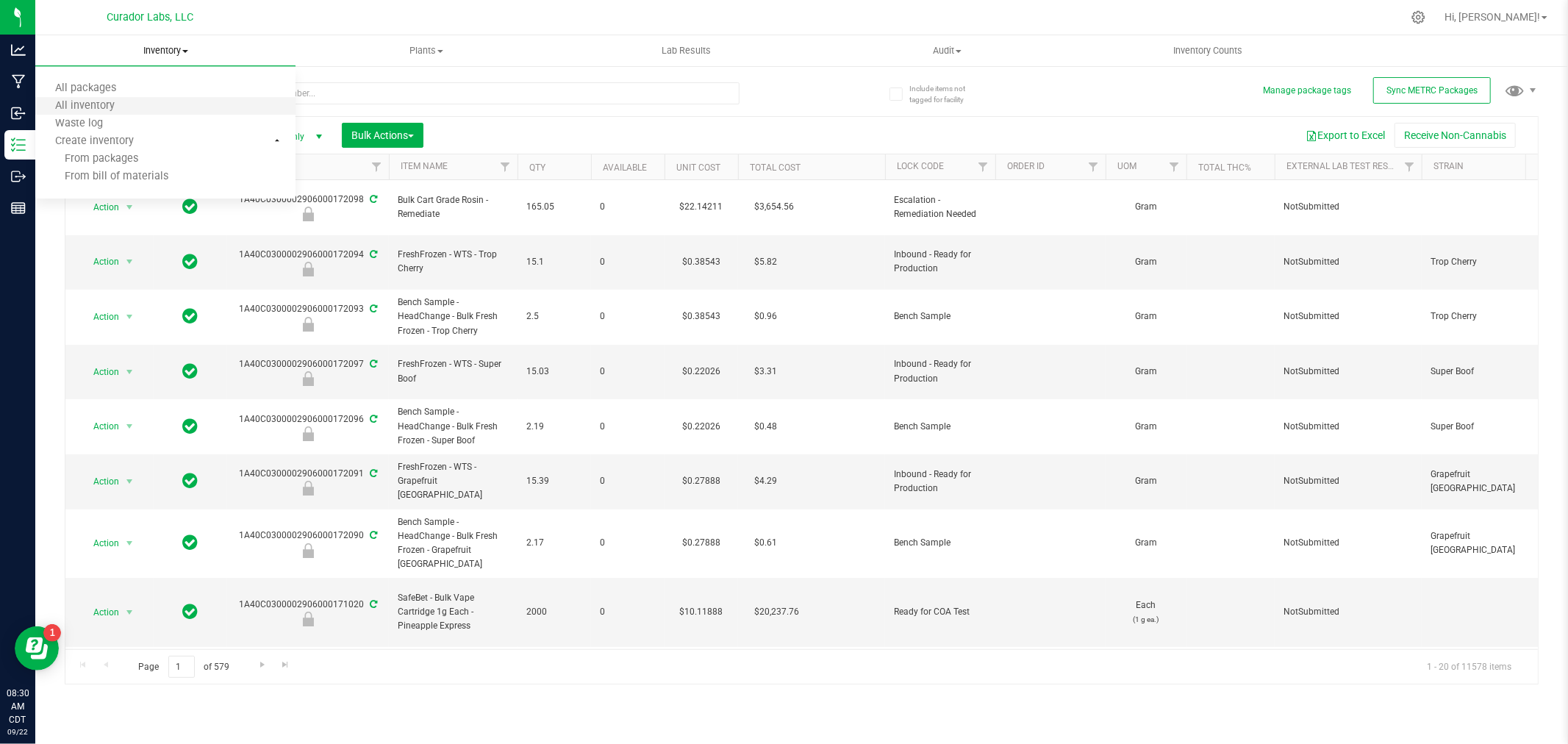
click at [137, 103] on li "All inventory" at bounding box center [165, 107] width 260 height 18
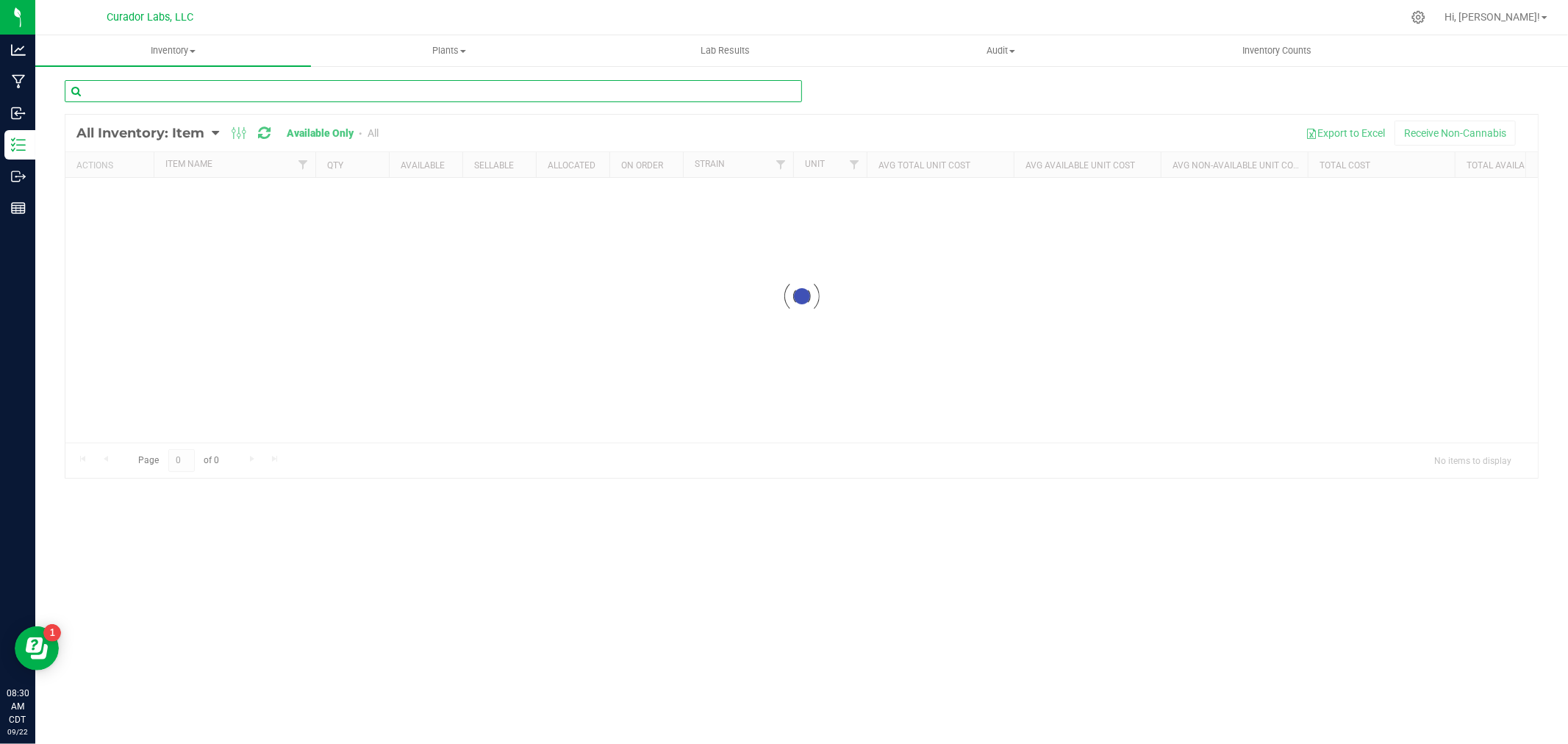
click at [151, 93] on input "text" at bounding box center [433, 92] width 737 height 22
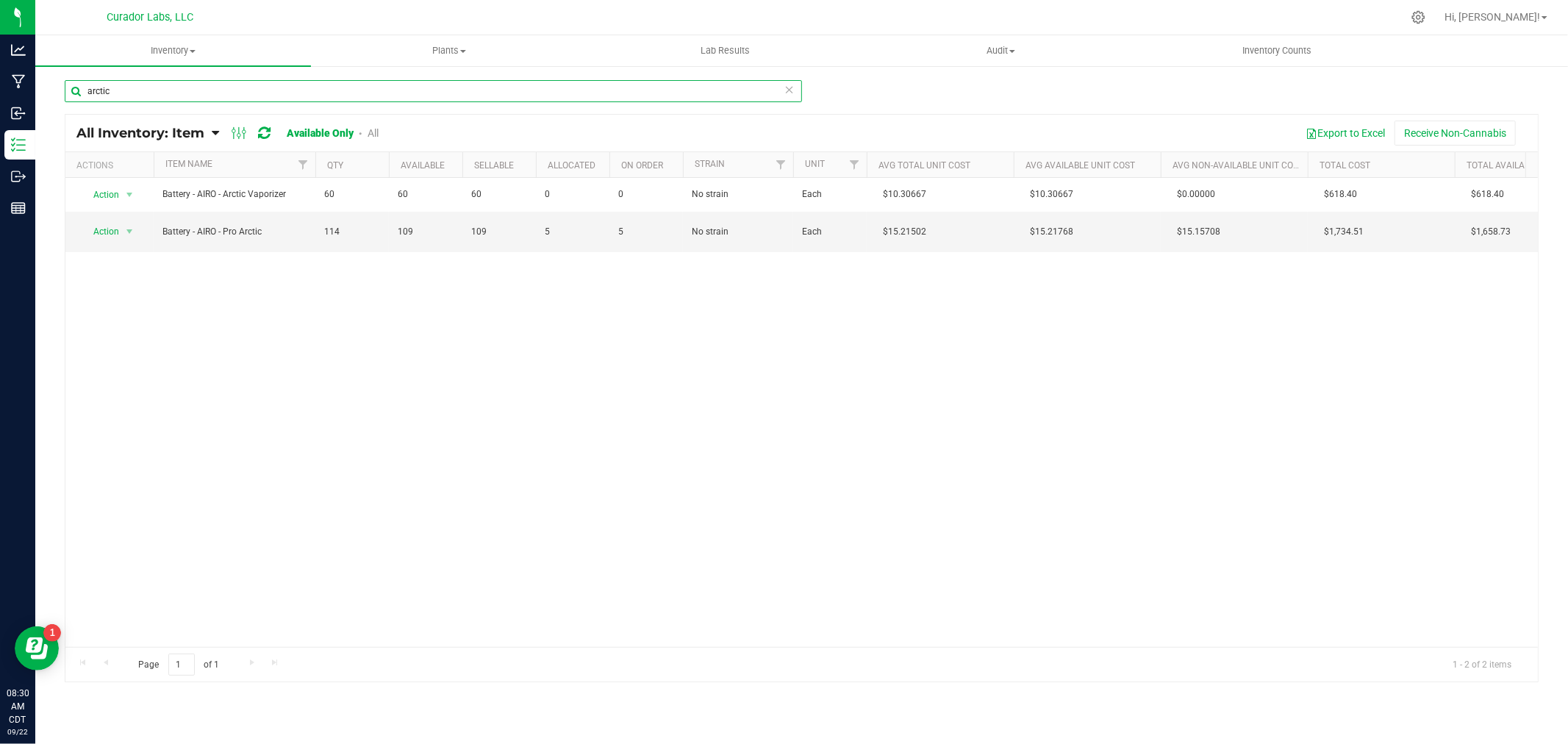
click at [174, 92] on input "arctic" at bounding box center [433, 92] width 737 height 22
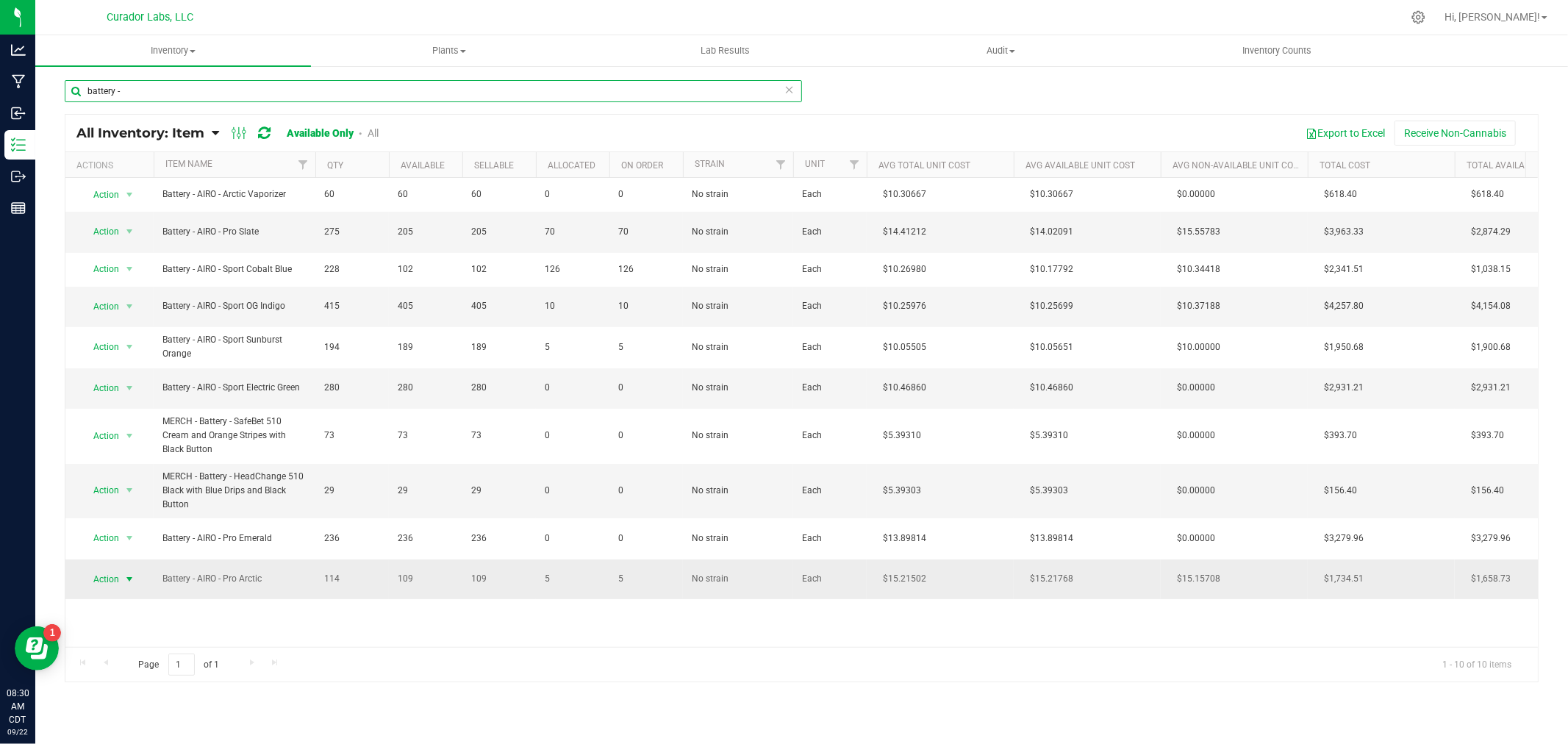
type input "battery -"
click at [119, 578] on span "Action" at bounding box center [100, 579] width 40 height 21
click at [137, 430] on li "Adjust qty" at bounding box center [128, 427] width 94 height 22
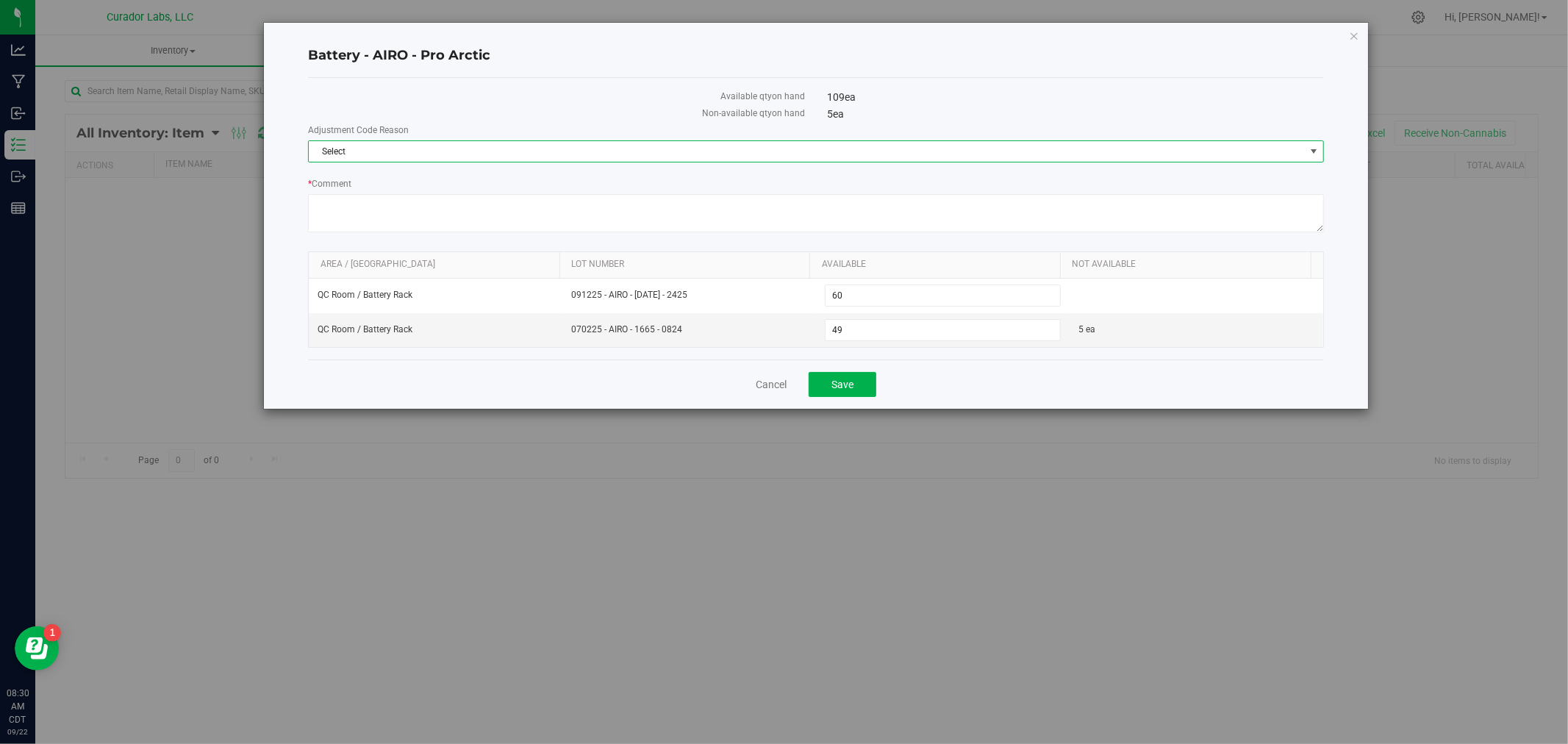
click at [422, 152] on span "Select" at bounding box center [807, 151] width 996 height 21
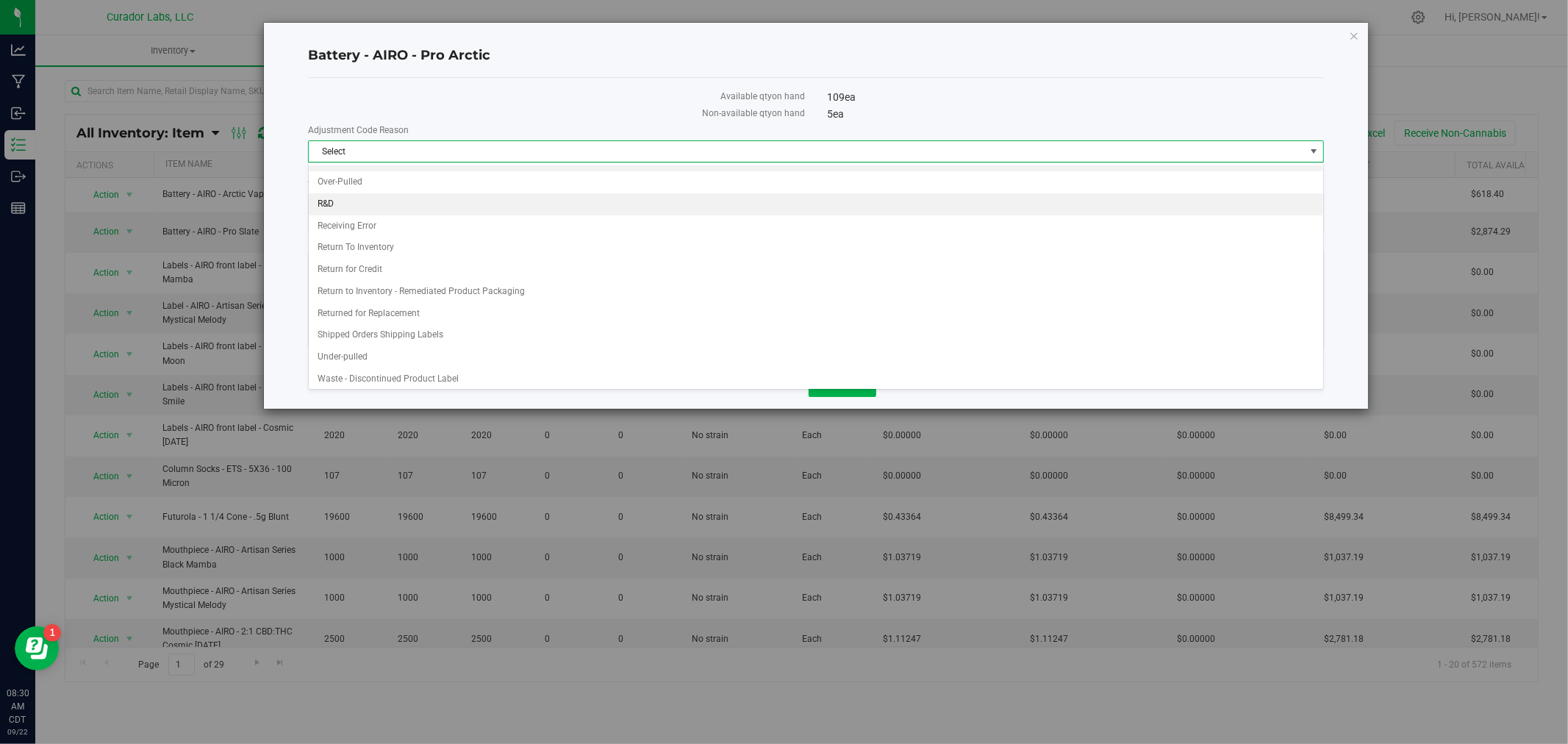
scroll to position [306, 0]
click at [400, 222] on li "Receiving Error" at bounding box center [815, 223] width 1014 height 22
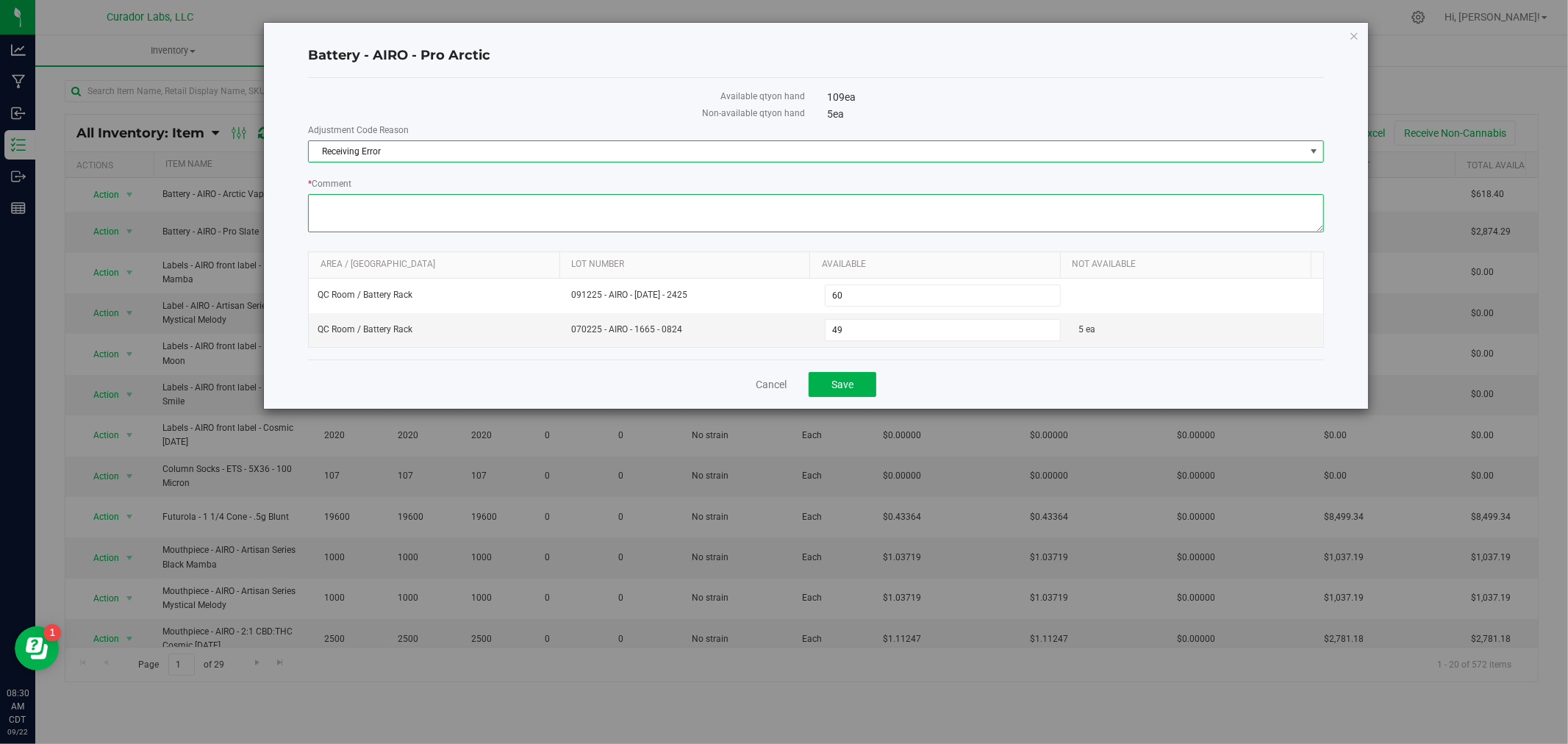
click at [400, 222] on textarea "* Comment" at bounding box center [815, 213] width 1016 height 38
type textarea "received with incorrect name"
drag, startPoint x: 439, startPoint y: 203, endPoint x: 278, endPoint y: 201, distance: 161.0
click at [278, 201] on div "Battery - AIRO - Pro Arctic Available qty on hand 109 ea Non-available qty on h…" at bounding box center [816, 216] width 1104 height 386
type textarea "I"
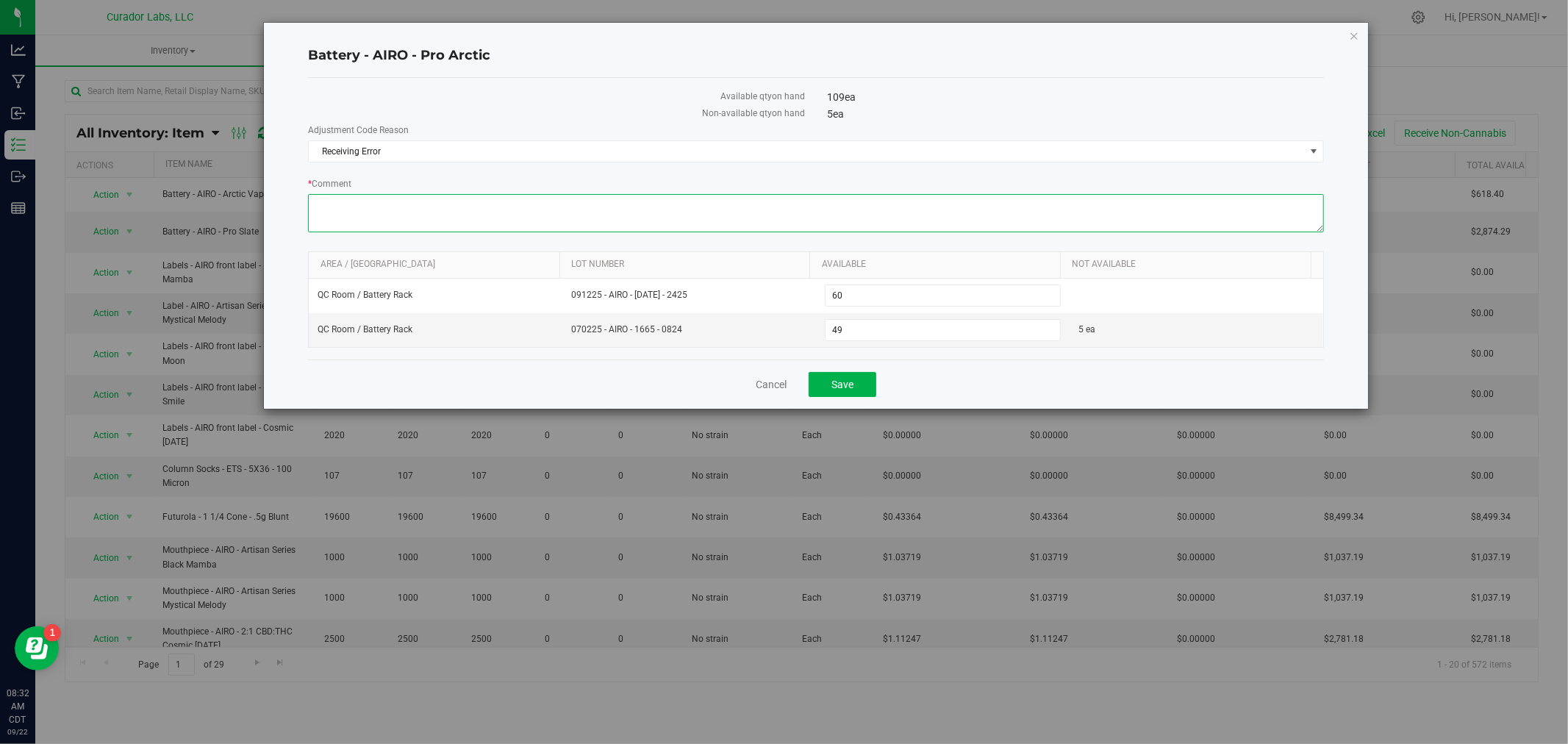
click at [368, 214] on textarea "* Comment" at bounding box center [815, 213] width 1016 height 38
paste textarea "00071"
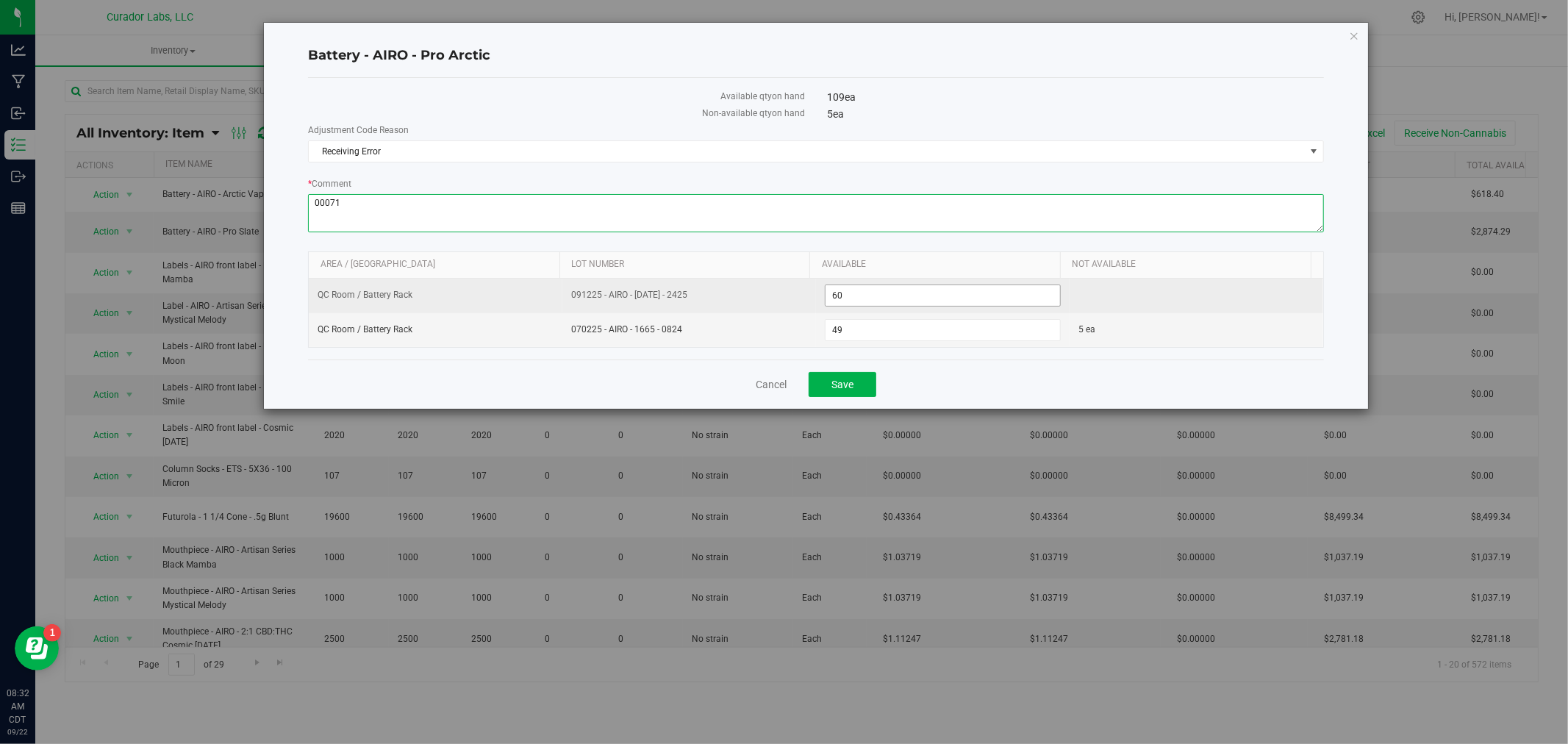
type textarea "00071"
click at [899, 295] on span "60 60" at bounding box center [943, 296] width 236 height 22
click at [899, 295] on input "60" at bounding box center [943, 296] width 235 height 21
type input "120"
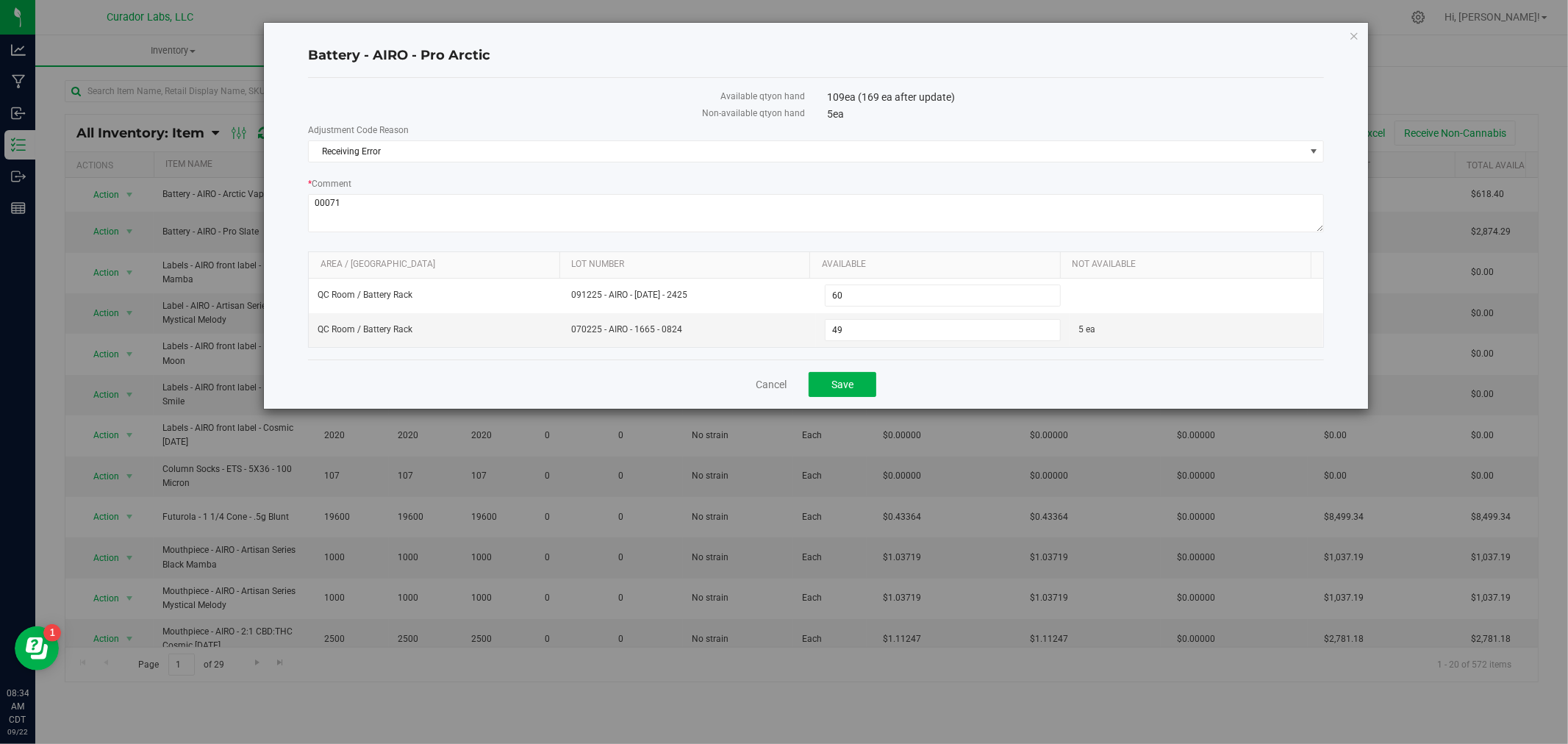
type input "120"
drag, startPoint x: 498, startPoint y: 55, endPoint x: 272, endPoint y: 50, distance: 226.1
click at [272, 50] on div "Battery - AIRO - Pro Arctic Available qty on hand 109 ea (169 ea after update) …" at bounding box center [816, 216] width 1104 height 386
click at [508, 94] on label "Available qty on hand" at bounding box center [556, 96] width 497 height 14
click at [842, 385] on span "Save" at bounding box center [842, 384] width 22 height 12
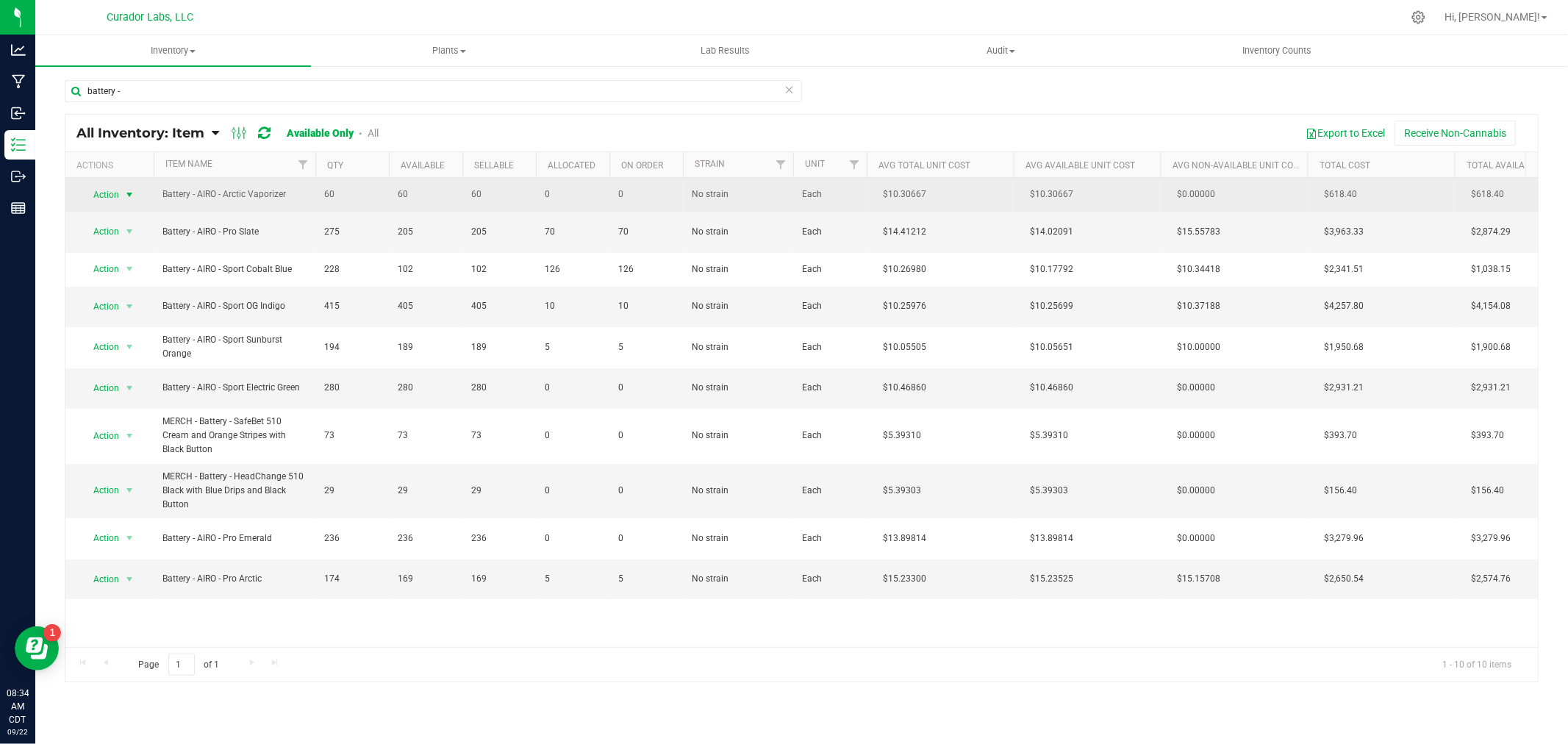
click at [103, 193] on span "Action" at bounding box center [100, 195] width 40 height 21
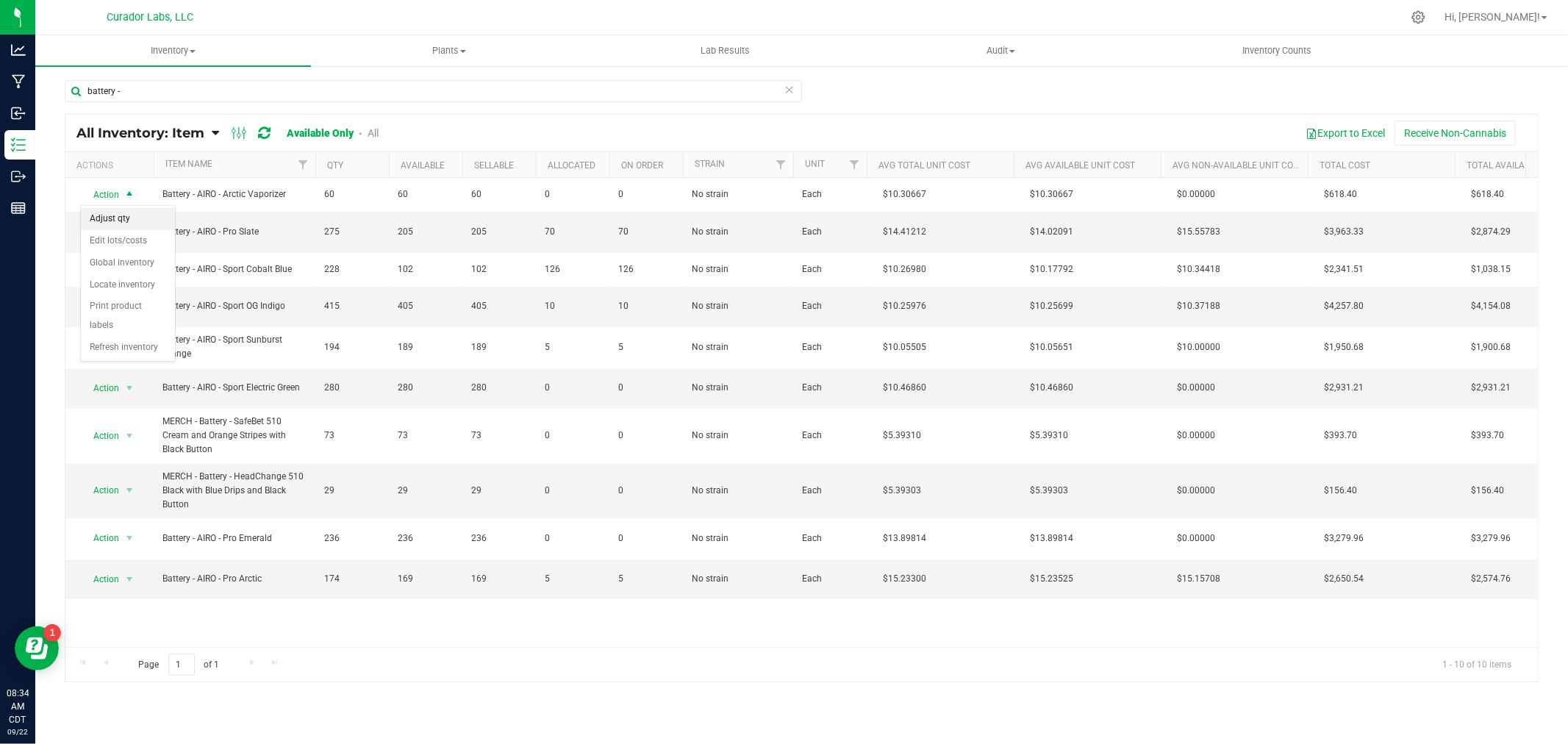
click at [120, 213] on li "Adjust qty" at bounding box center [128, 220] width 94 height 22
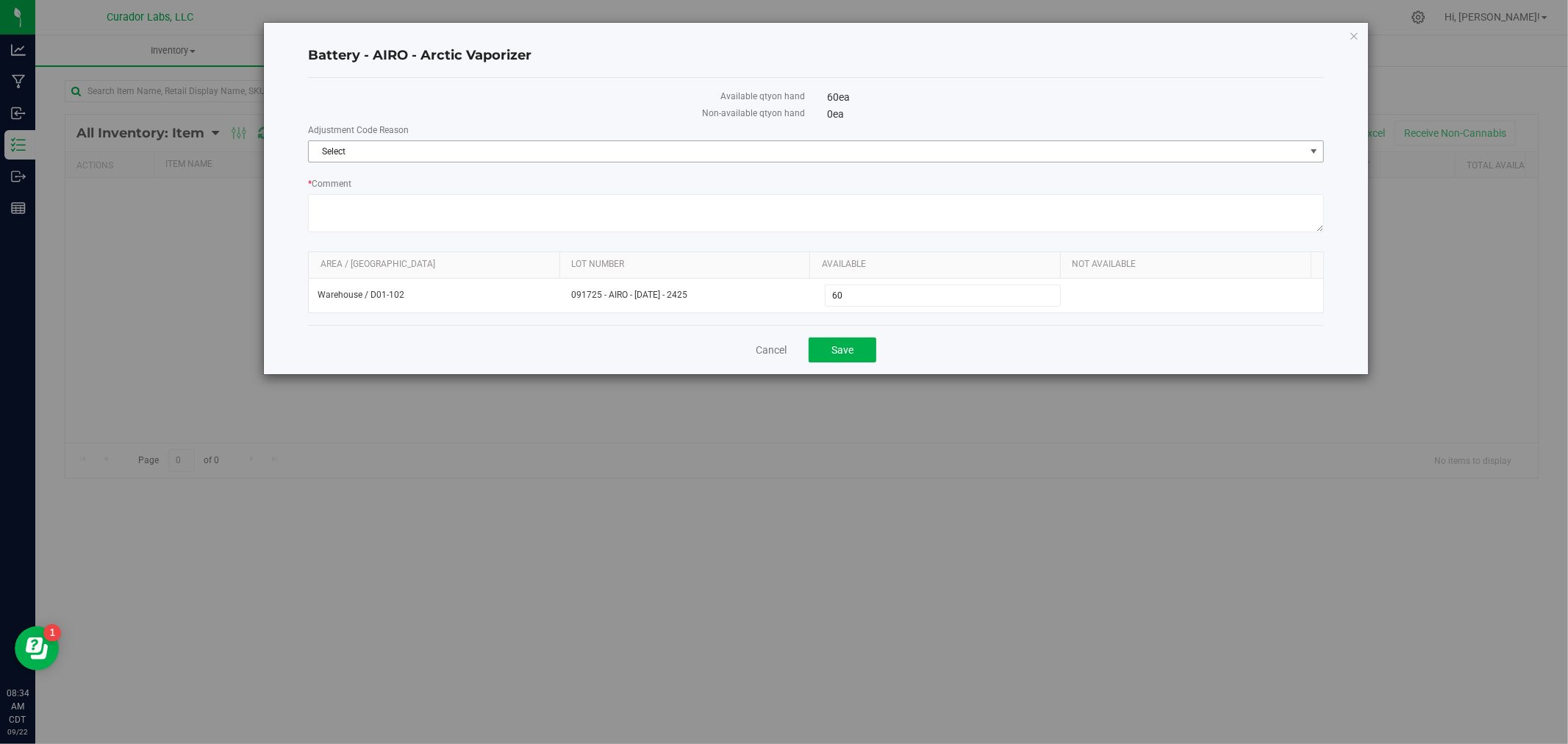
click at [486, 146] on span "Select" at bounding box center [807, 151] width 996 height 21
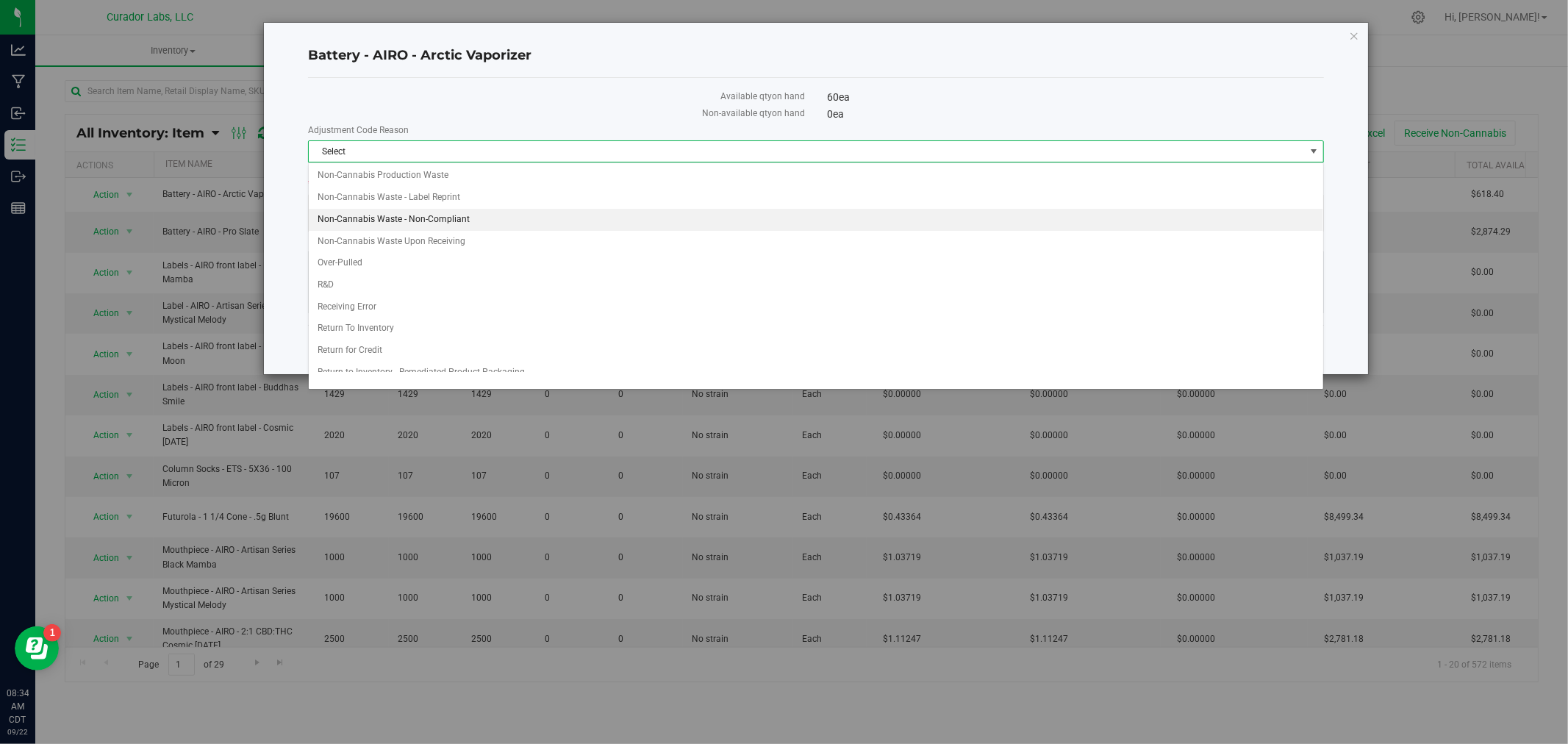
scroll to position [245, 0]
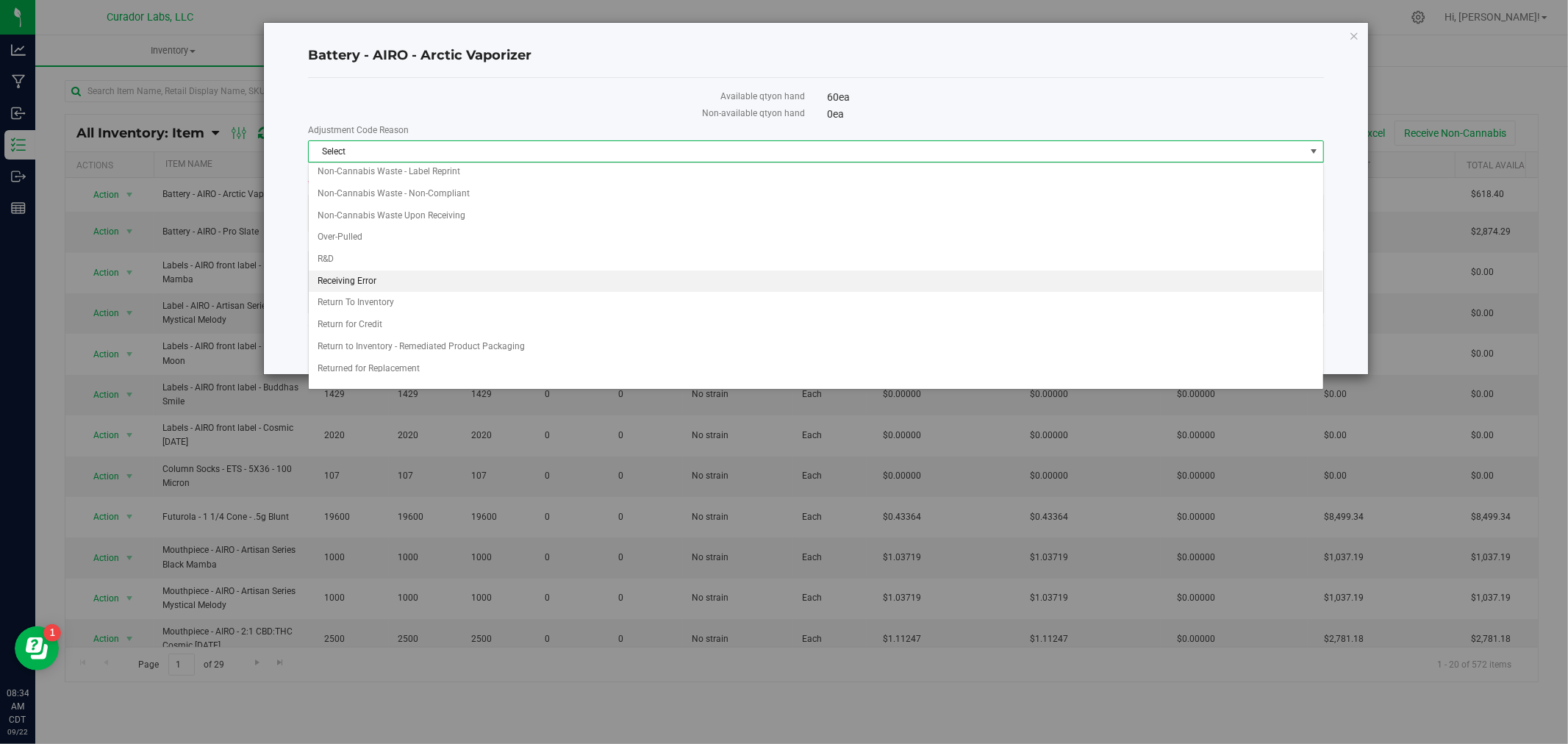
click at [399, 290] on li "Receiving Error" at bounding box center [815, 282] width 1014 height 22
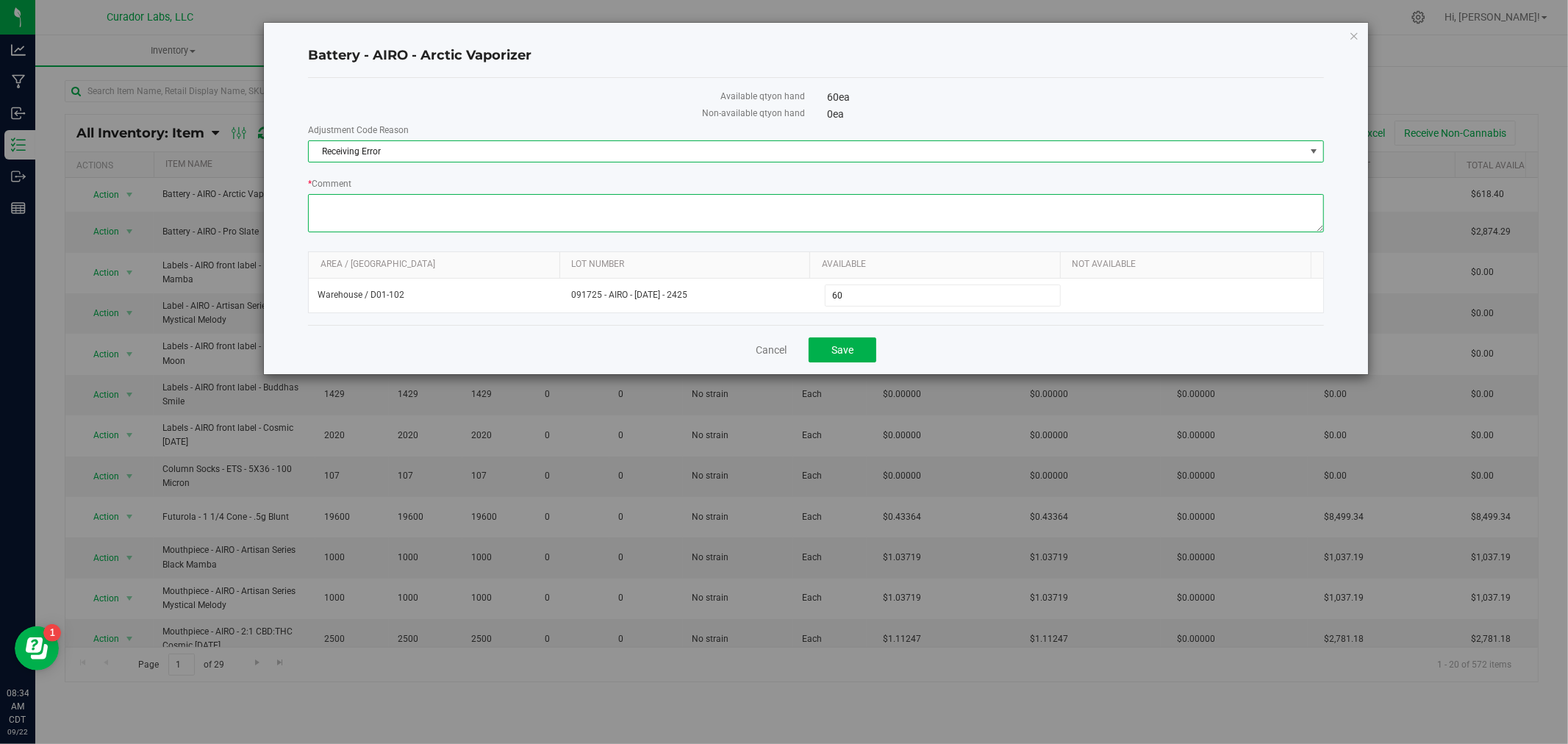
click at [397, 232] on textarea "* Comment" at bounding box center [815, 213] width 1016 height 38
paste textarea "00071"
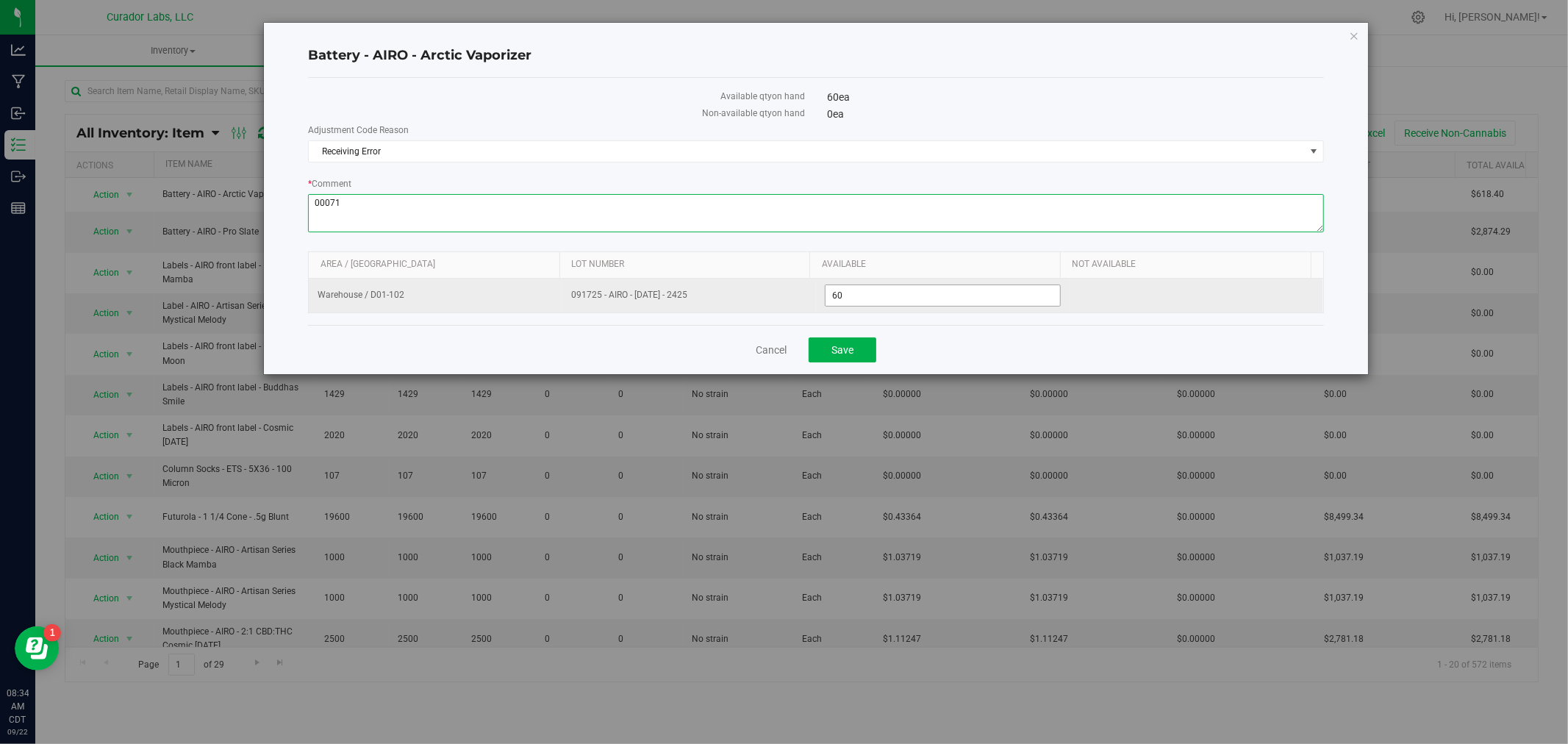
type textarea "00071"
click at [888, 298] on span "60 60" at bounding box center [943, 296] width 236 height 22
click at [888, 298] on input "60" at bounding box center [943, 296] width 235 height 21
type input "0"
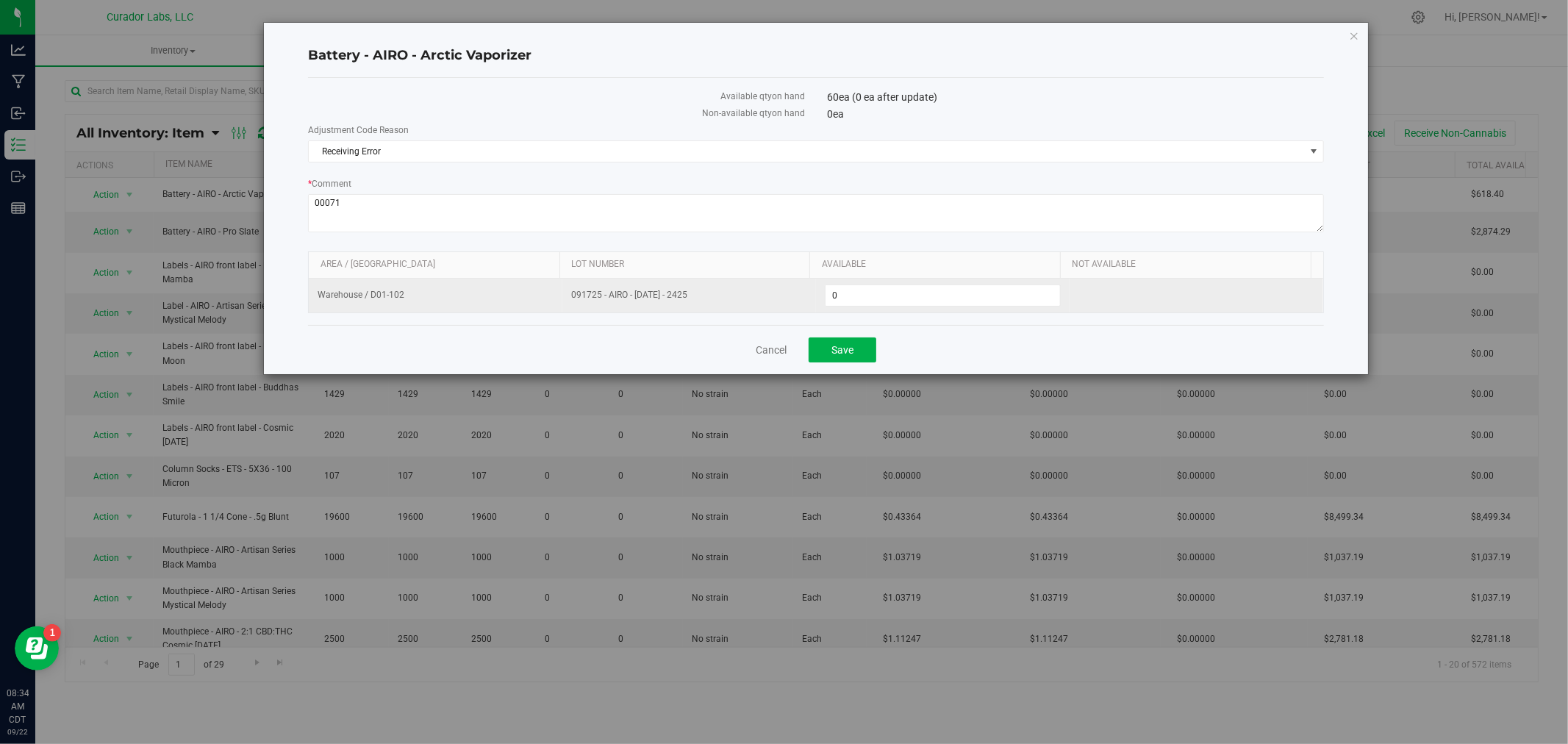
drag, startPoint x: 706, startPoint y: 294, endPoint x: 553, endPoint y: 290, distance: 153.1
click at [553, 290] on tr "Warehouse / D01-102 091725 - AIRO - 1776 - 2425 0 0" at bounding box center [815, 295] width 1014 height 34
copy tr "091725 - AIRO - [DATE] - 2425"
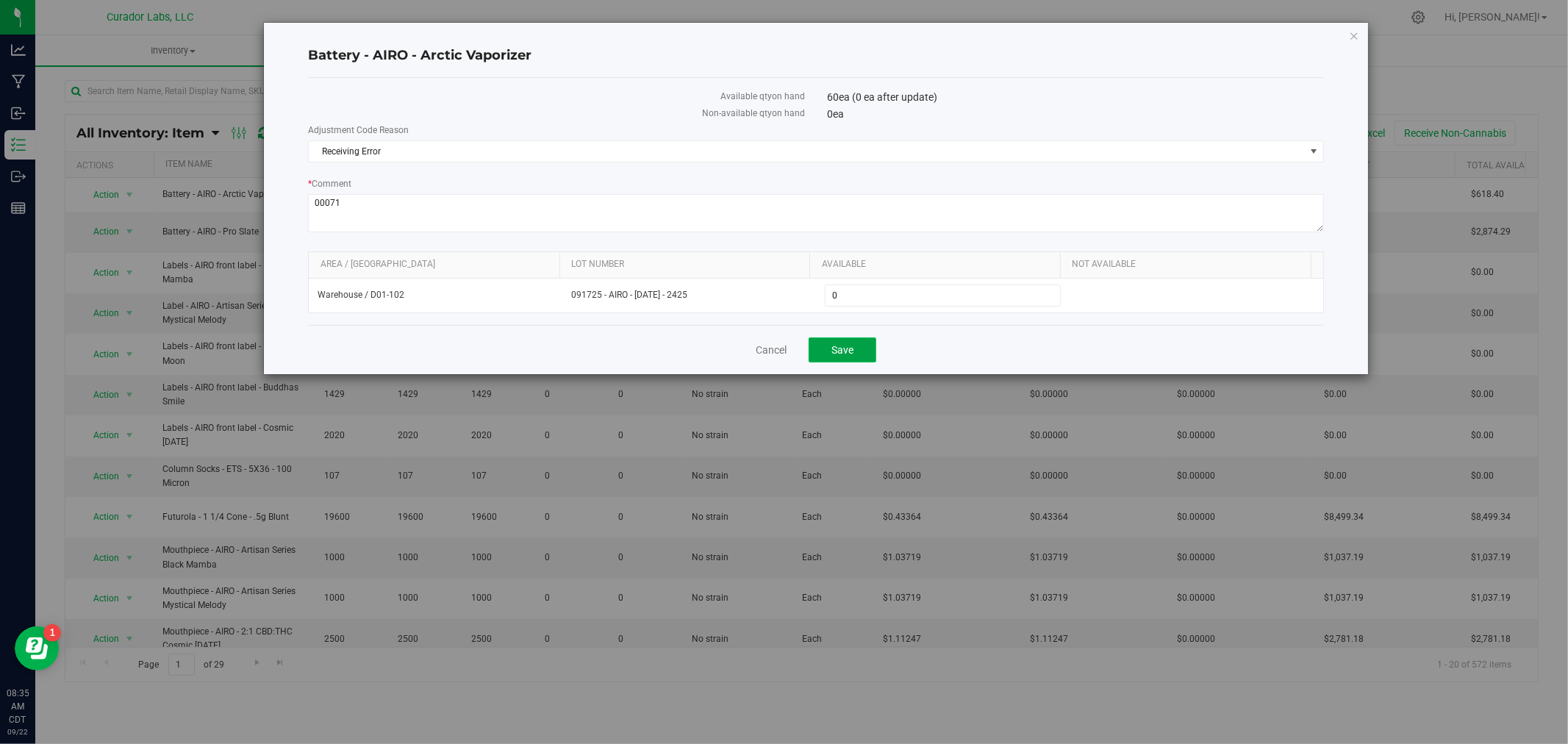
click at [841, 356] on span "Save" at bounding box center [842, 350] width 22 height 12
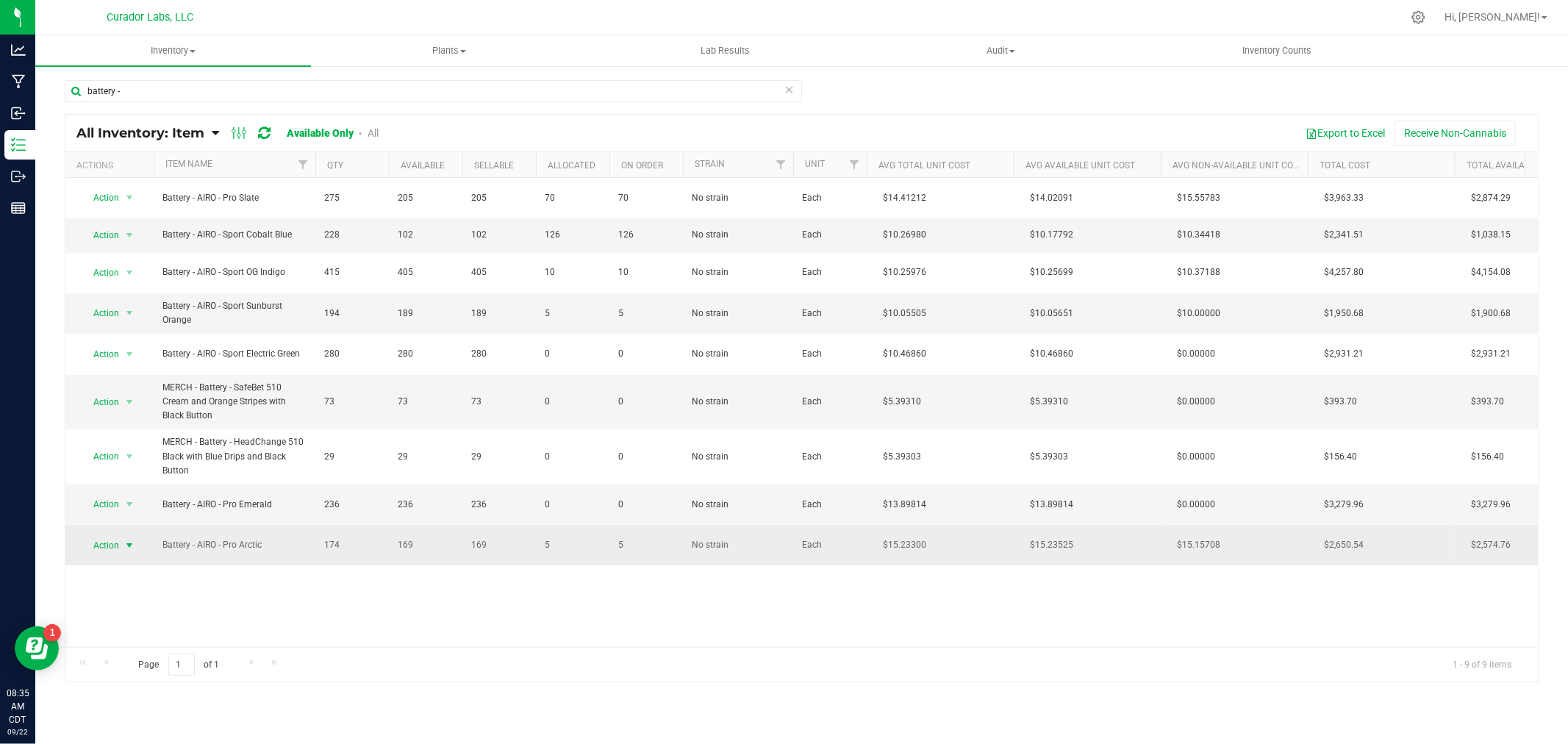
click at [115, 552] on span "Action" at bounding box center [100, 546] width 40 height 21
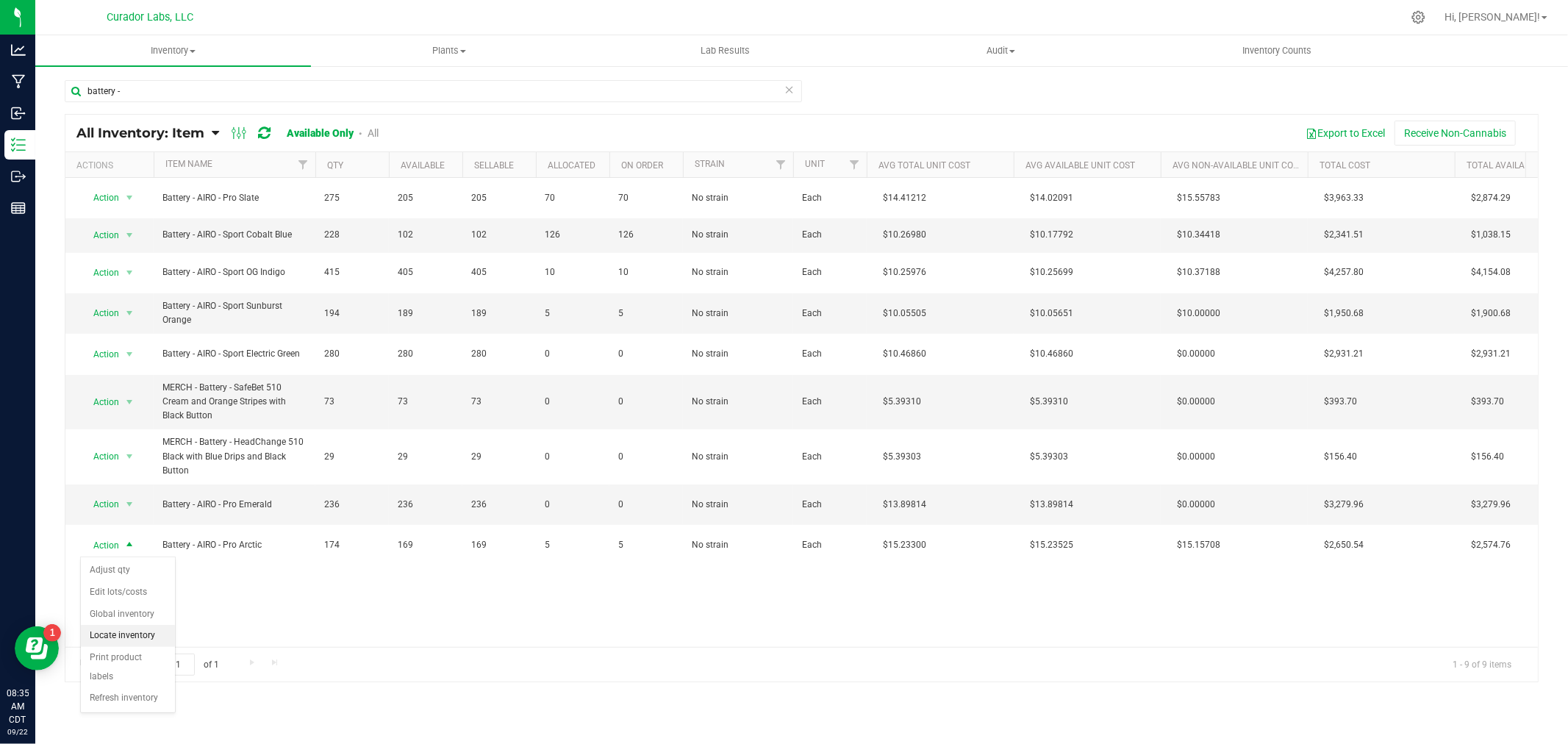
click at [143, 629] on li "Locate inventory" at bounding box center [128, 637] width 94 height 22
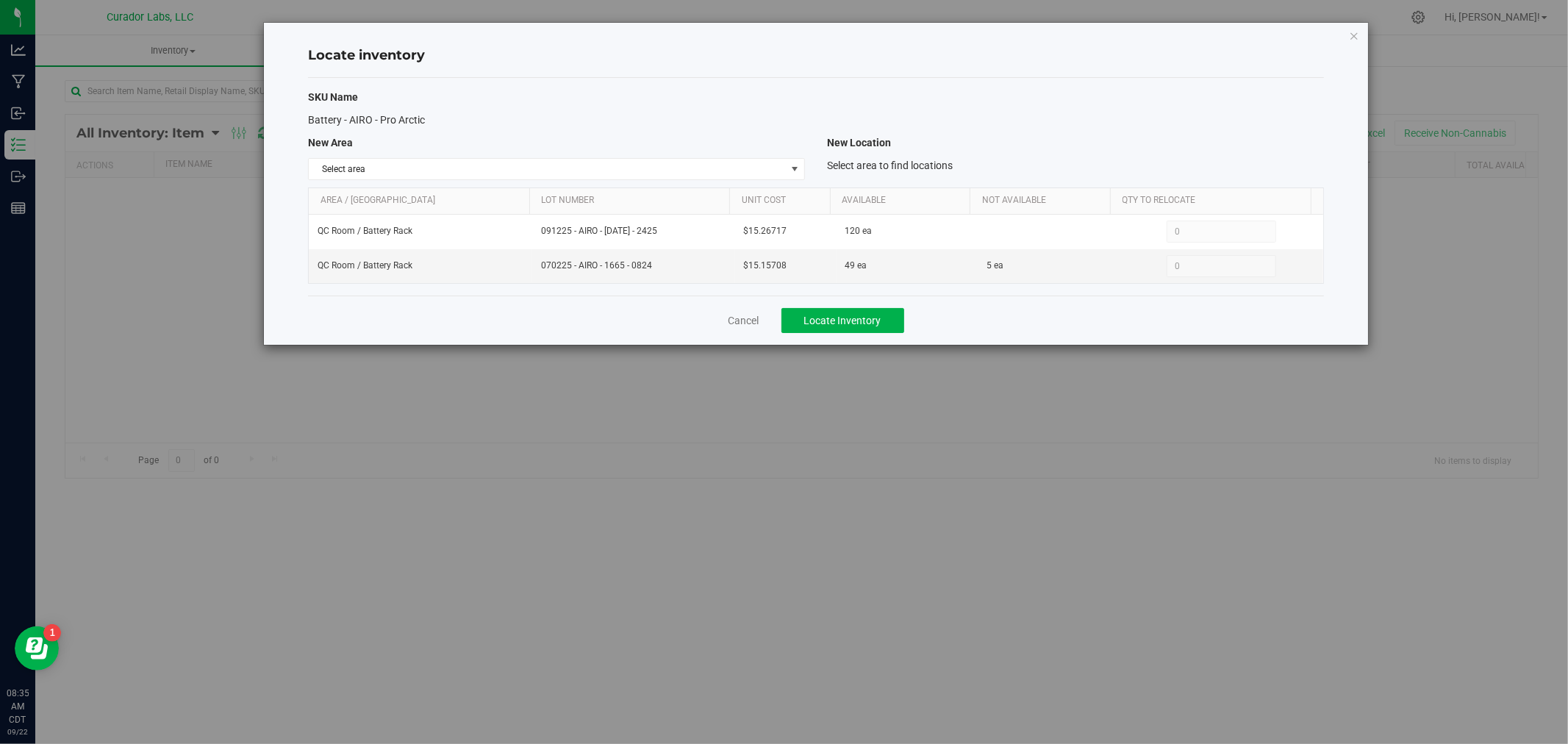
click at [428, 157] on div "SKU Name Battery - AIRO - Pro Arctic New Area New Location Select area Select a…" at bounding box center [815, 187] width 1016 height 218
click at [422, 168] on span "Select area" at bounding box center [547, 169] width 477 height 21
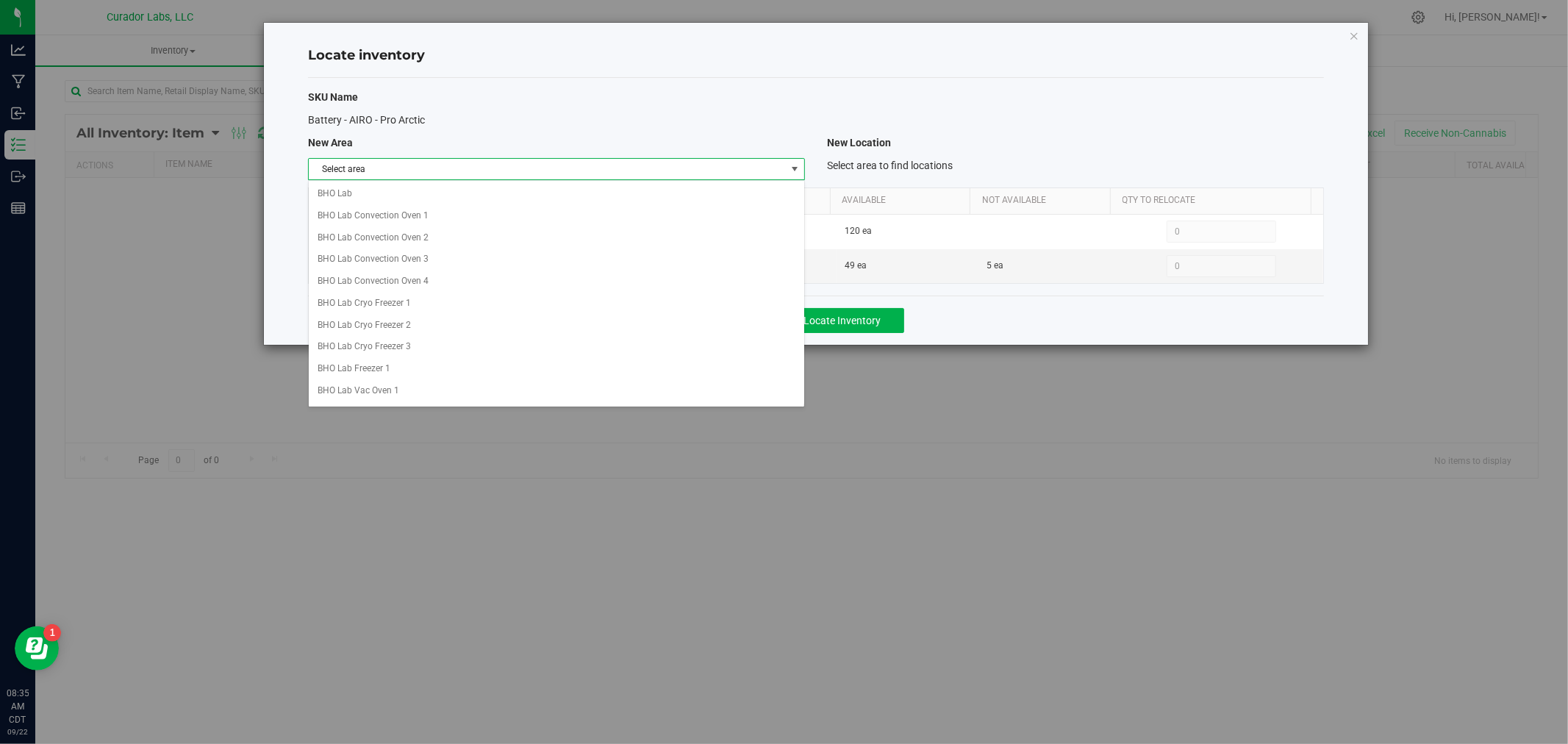
scroll to position [1188, 0]
click at [419, 395] on li "Warehouse" at bounding box center [556, 384] width 496 height 22
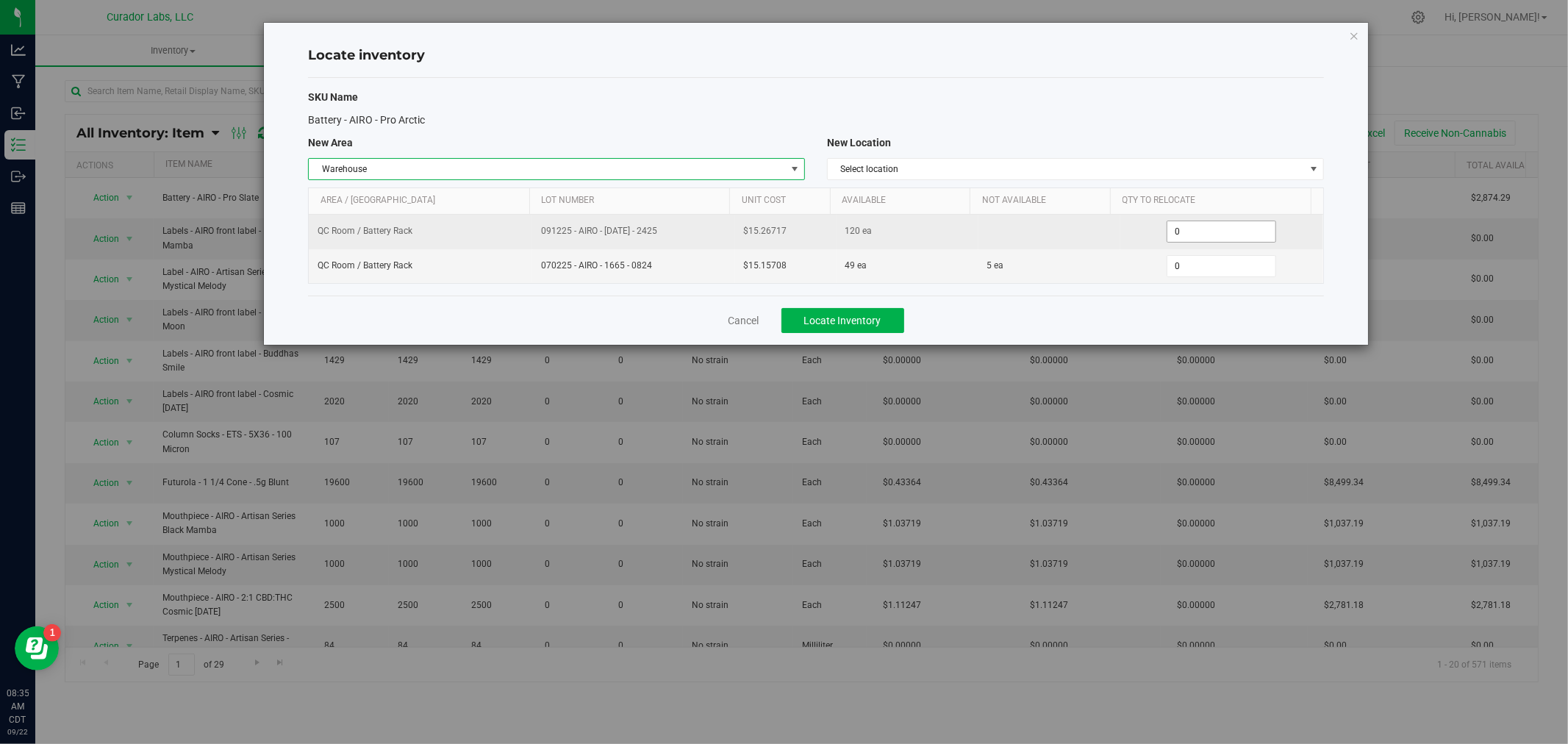
click at [1189, 236] on span "0 0" at bounding box center [1222, 232] width 110 height 22
click at [1189, 236] on input "0" at bounding box center [1222, 232] width 108 height 21
type input "60"
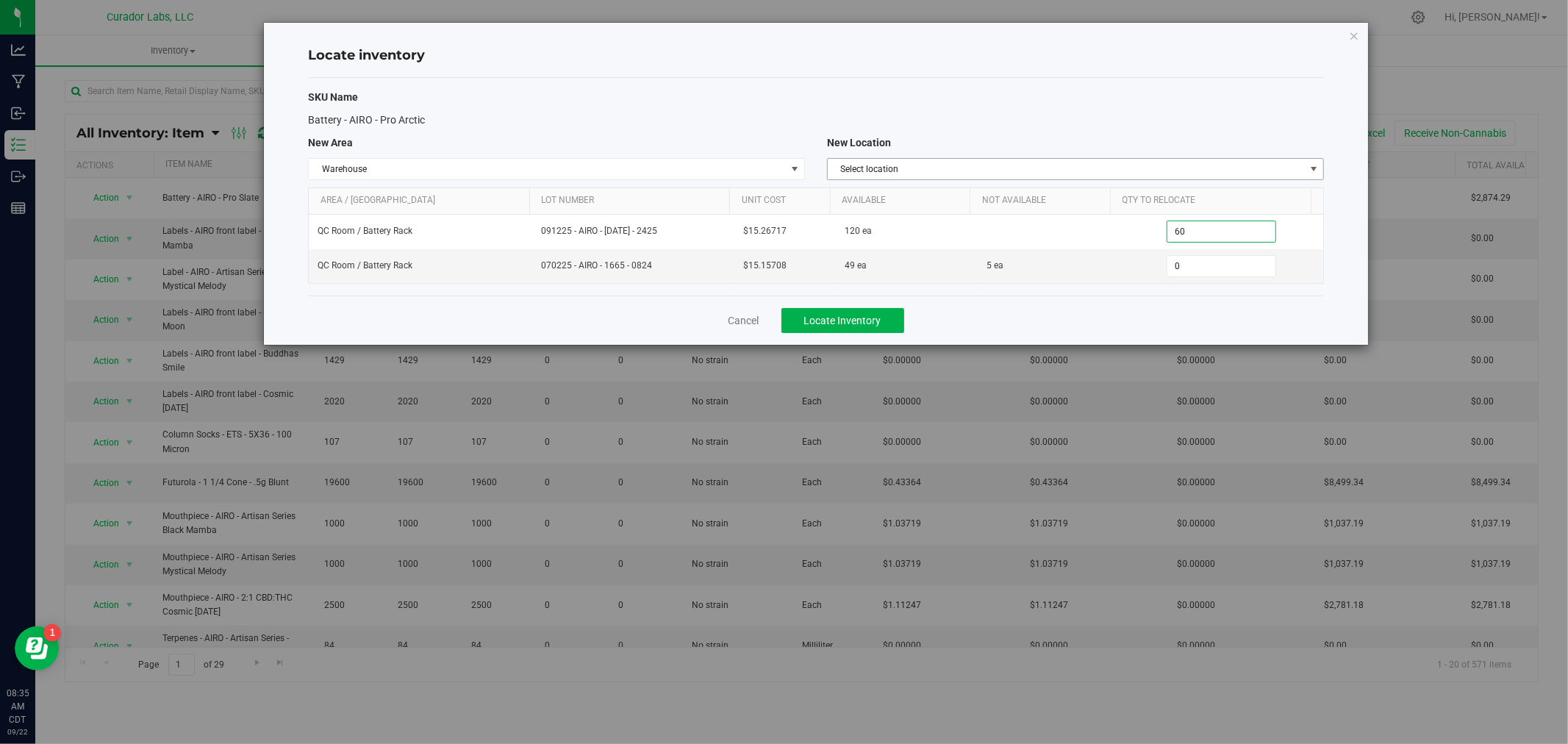
click at [913, 171] on span "Select location" at bounding box center [1067, 169] width 477 height 21
click at [1057, 169] on span "Select location" at bounding box center [1067, 169] width 477 height 21
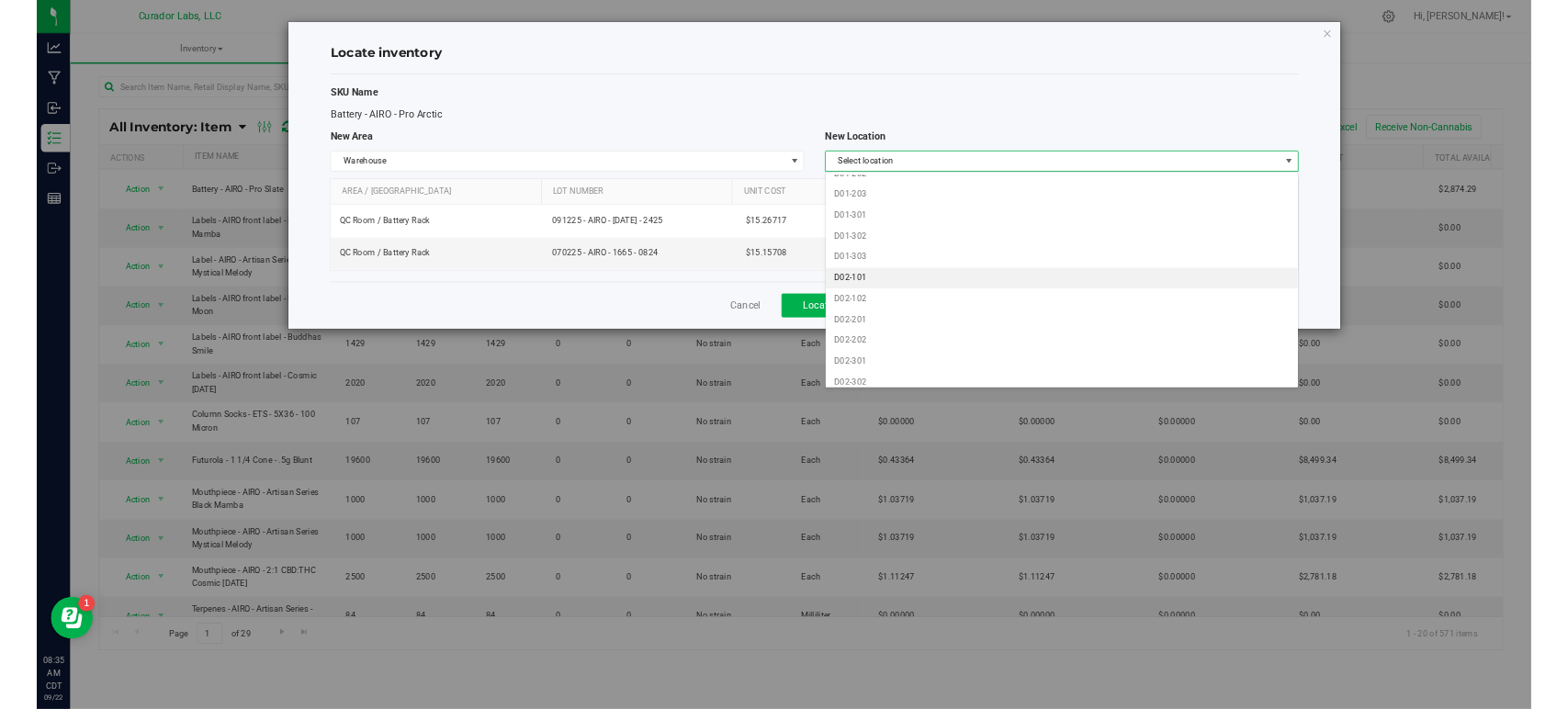
scroll to position [1631, 0]
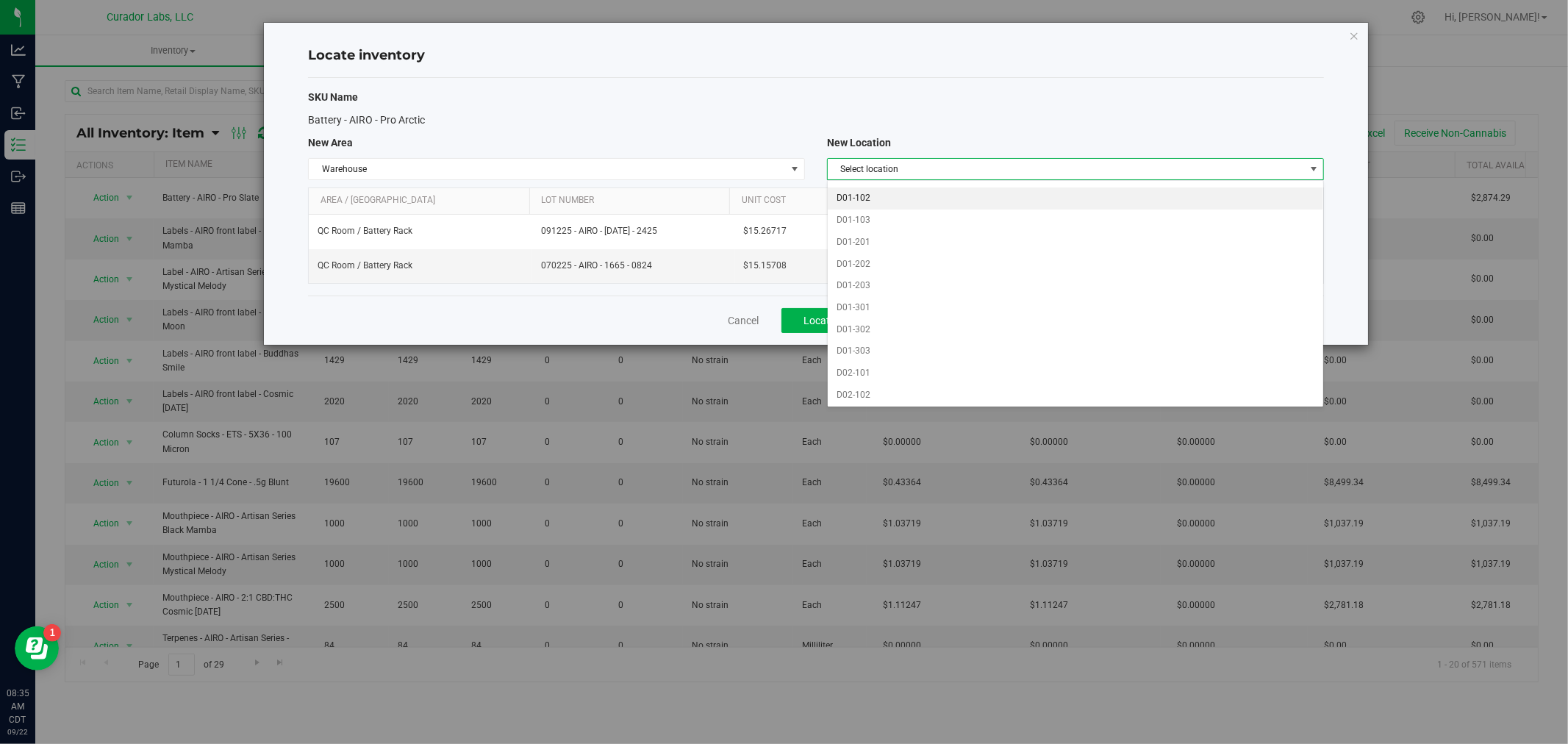
click at [869, 208] on li "D01-102" at bounding box center [1076, 199] width 496 height 22
type input "0"
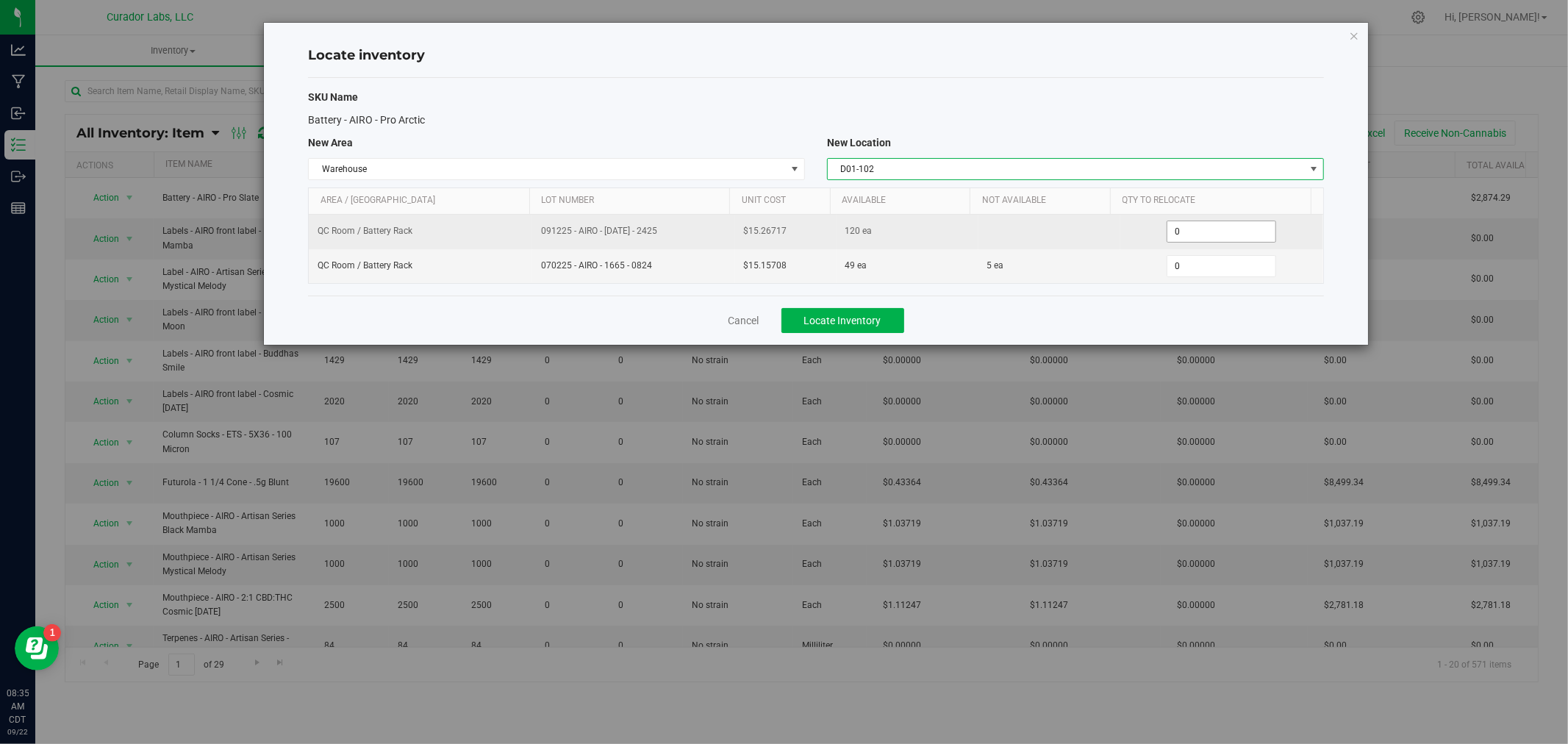
click at [1189, 228] on span "0 0" at bounding box center [1222, 232] width 110 height 22
click at [1189, 228] on input "0" at bounding box center [1222, 232] width 108 height 21
type input "60"
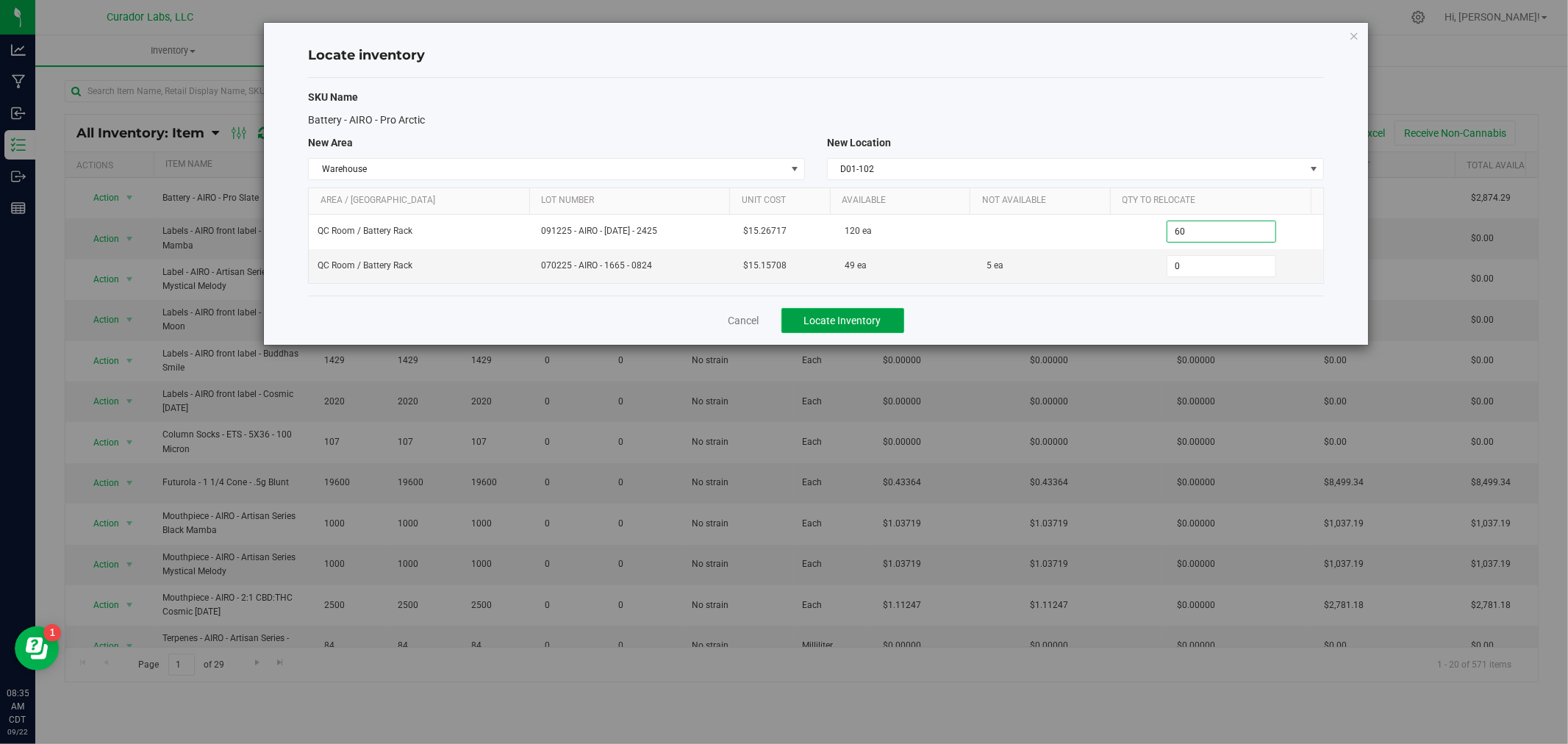
type input "60"
click at [828, 325] on span "Locate Inventory" at bounding box center [842, 321] width 77 height 12
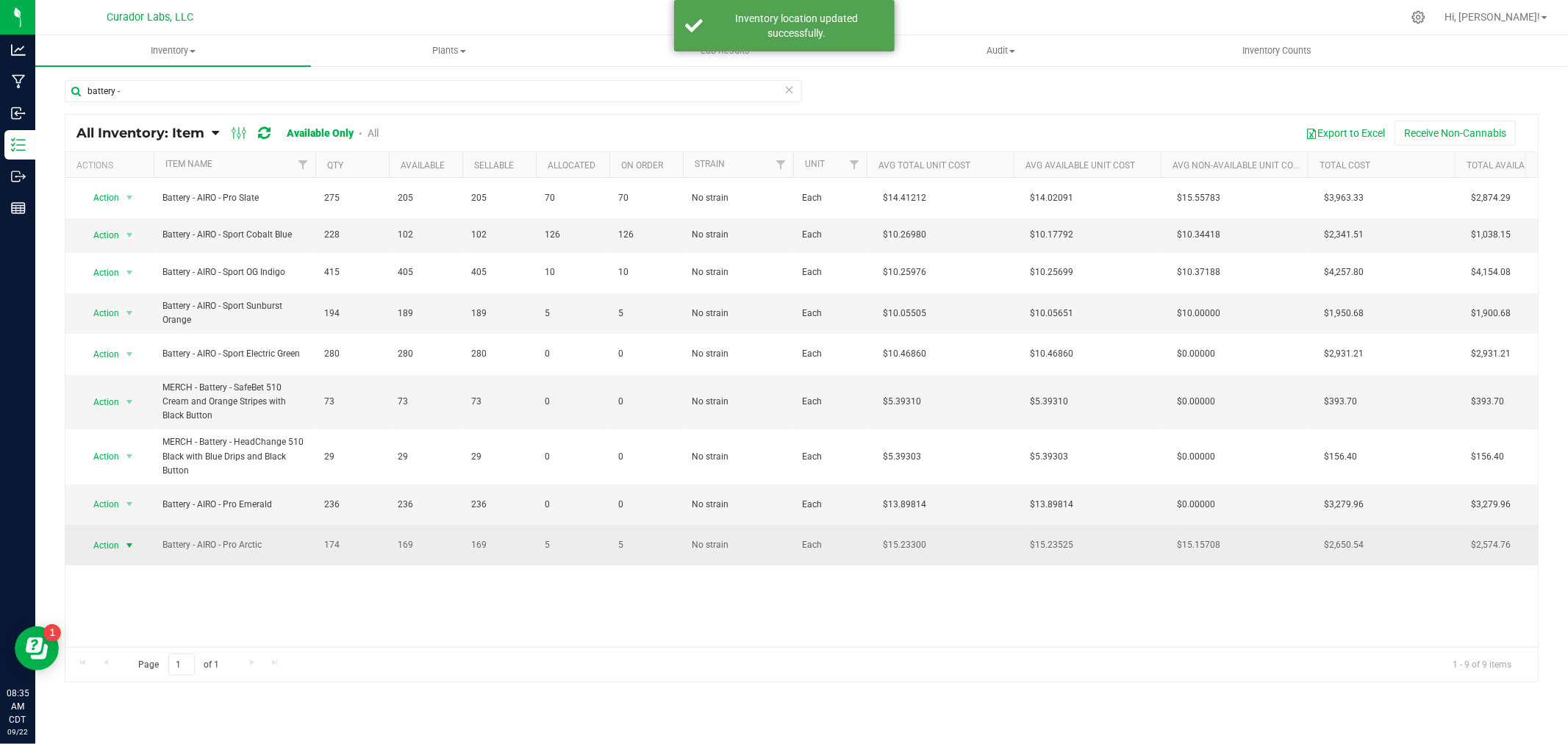
click at [121, 540] on span "select" at bounding box center [130, 546] width 18 height 21
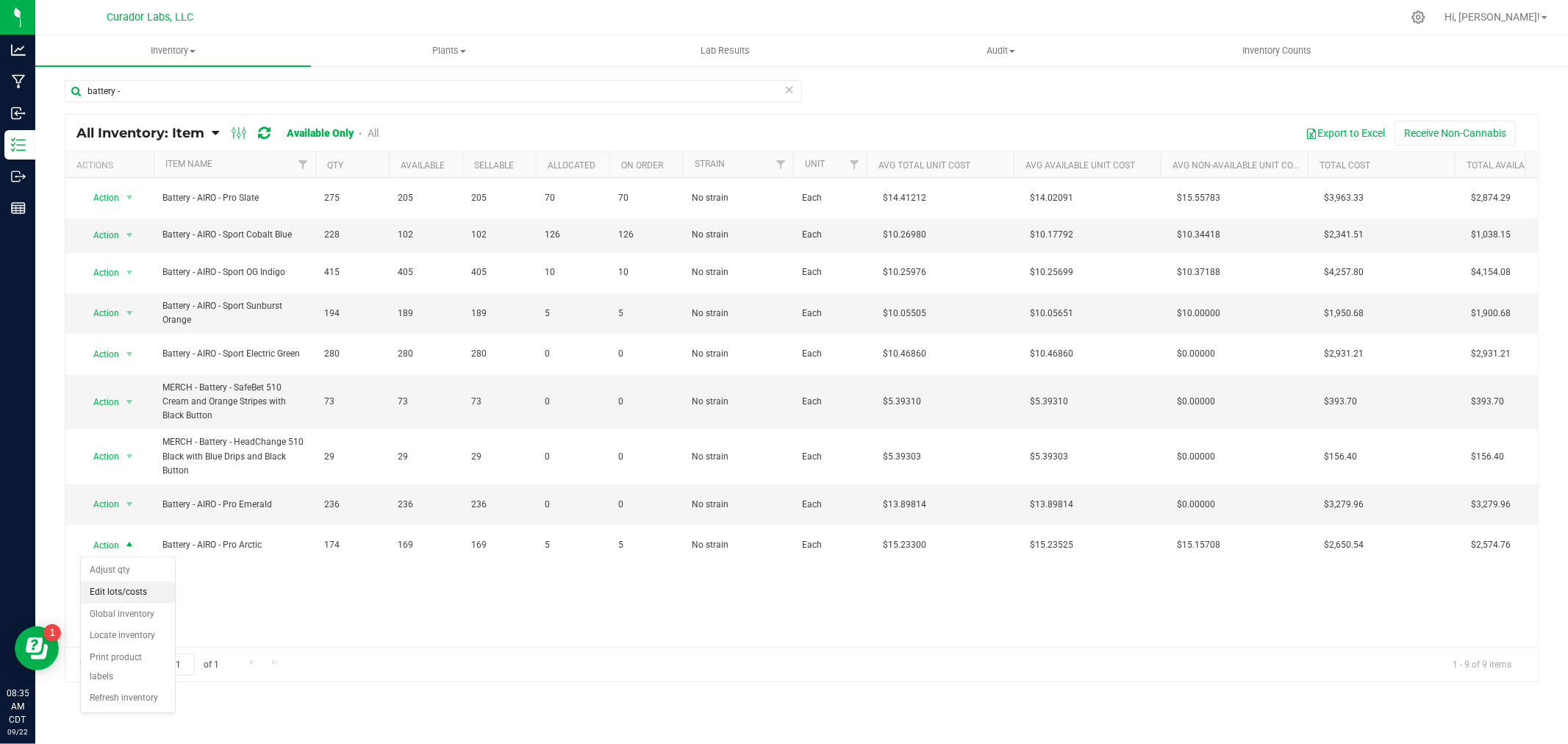
click at [147, 588] on li "Edit lots/costs" at bounding box center [128, 593] width 94 height 22
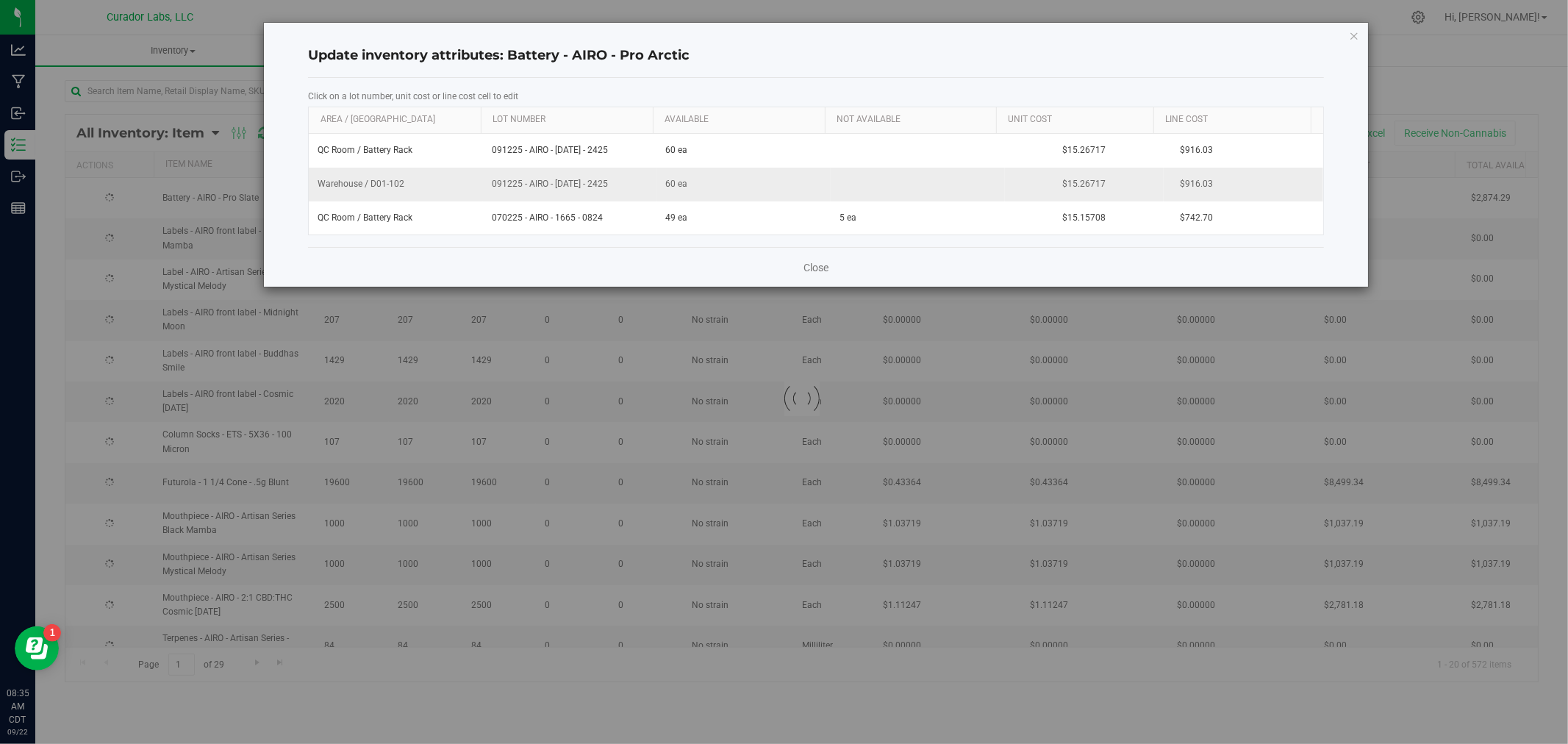
click at [565, 182] on span "091225 - AIRO - [DATE] - 2425" at bounding box center [570, 185] width 157 height 14
type input "091725 - AIRO - [DATE] - 2425"
click at [916, 240] on div "Click on a lot number, unit cost or line cost cell to edit Area / Locn Lot Numb…" at bounding box center [815, 162] width 1016 height 169
click at [815, 267] on link "Close" at bounding box center [815, 267] width 25 height 14
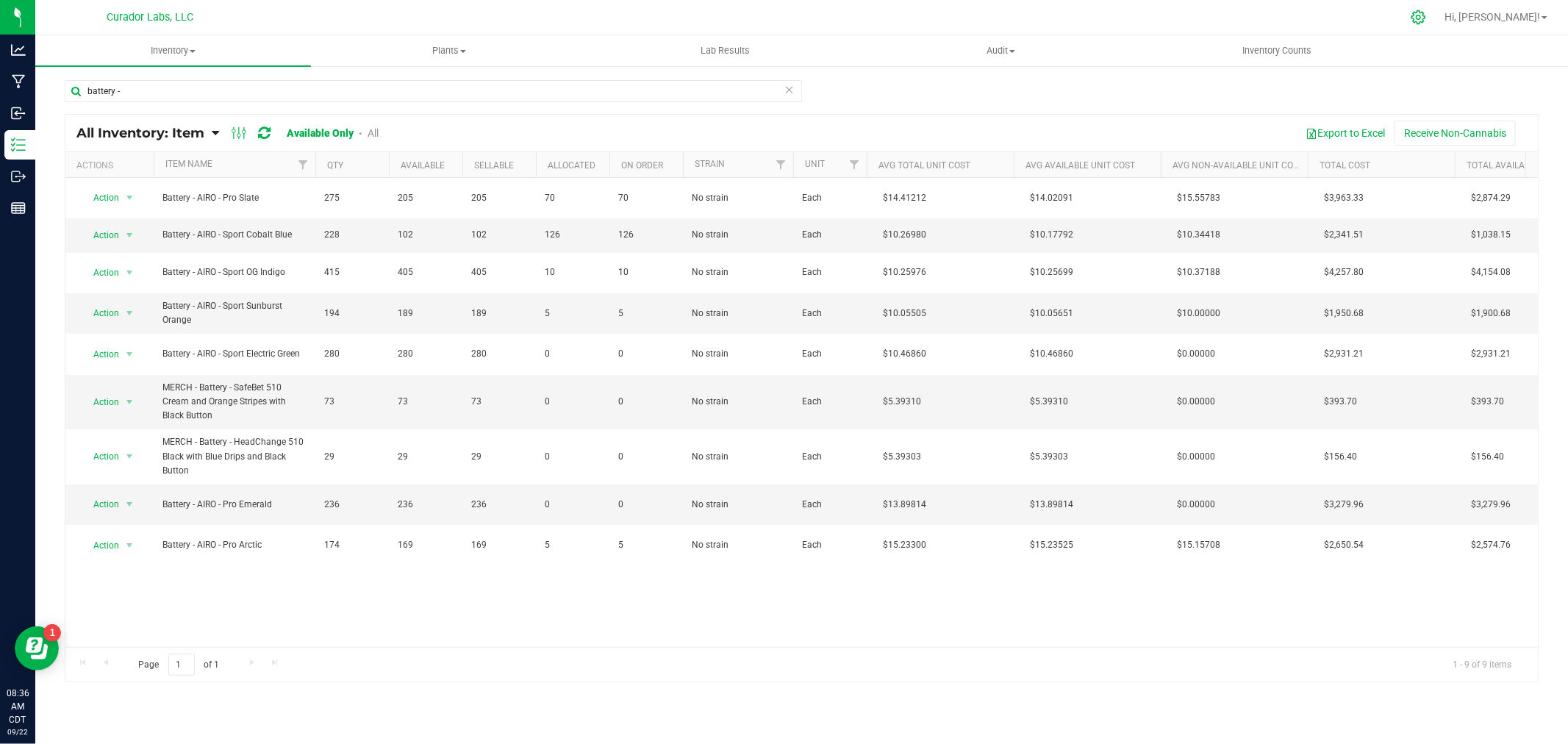
click at [1426, 15] on icon at bounding box center [1418, 17] width 15 height 15
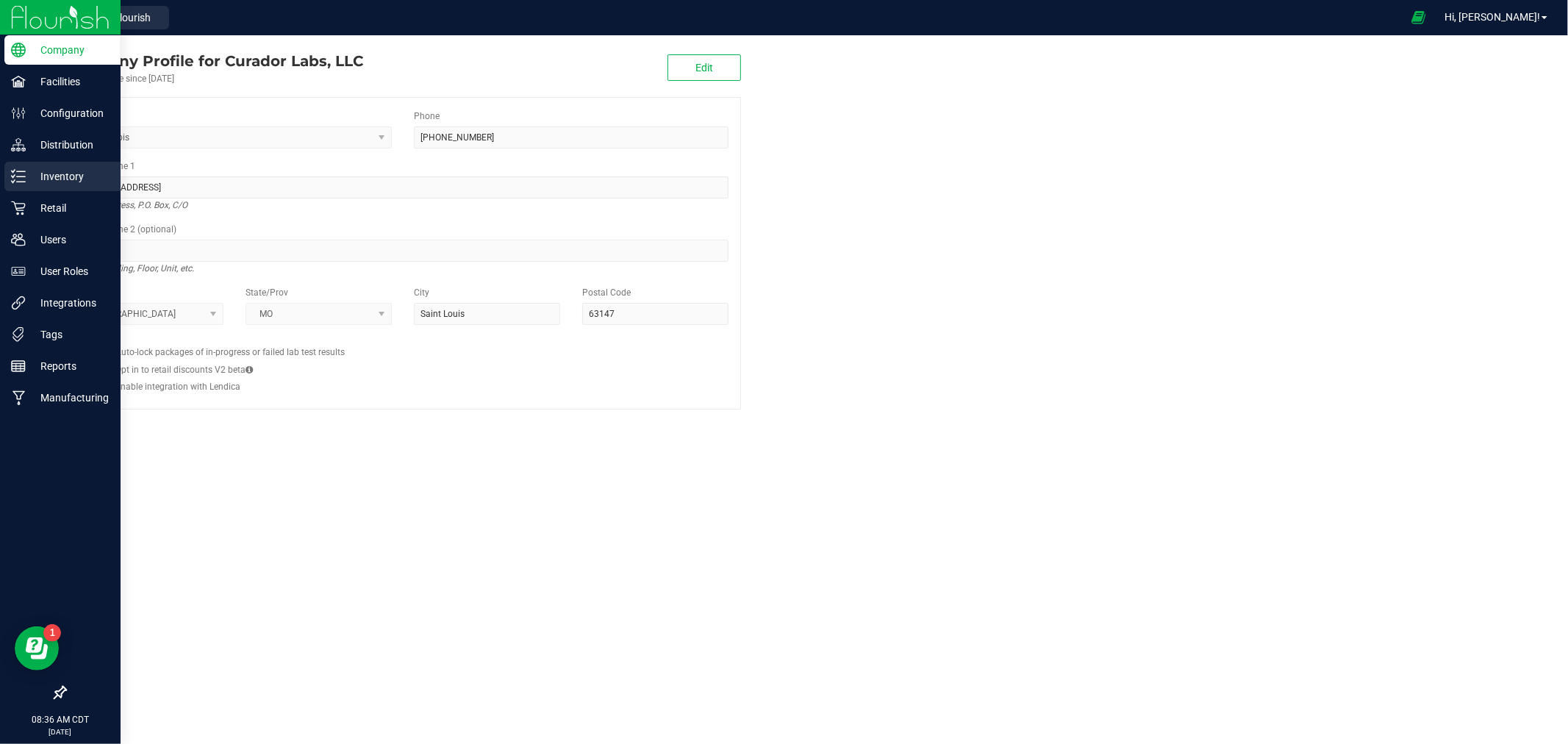
click at [76, 181] on p "Inventory" at bounding box center [69, 177] width 88 height 18
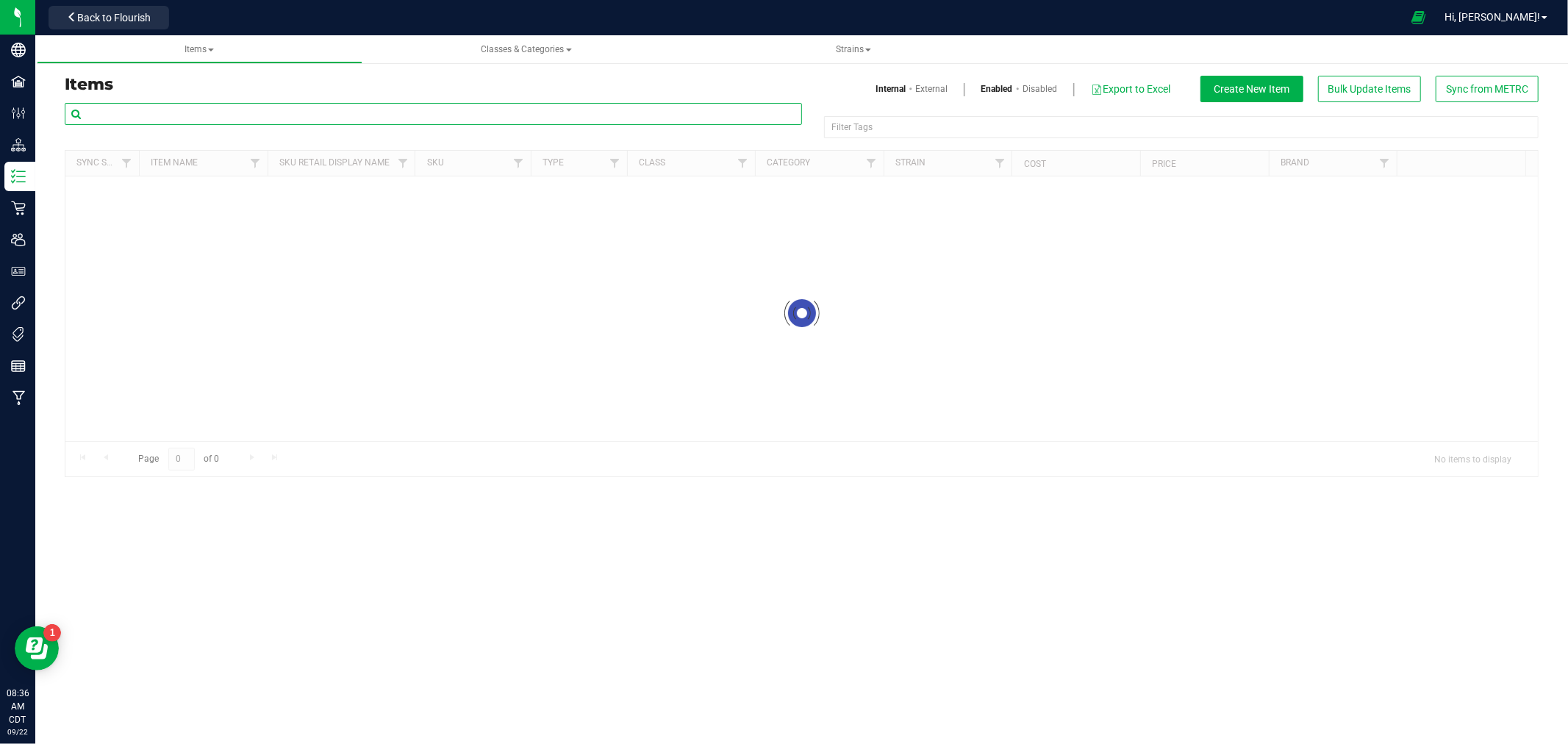
click at [243, 104] on input "text" at bounding box center [433, 114] width 737 height 22
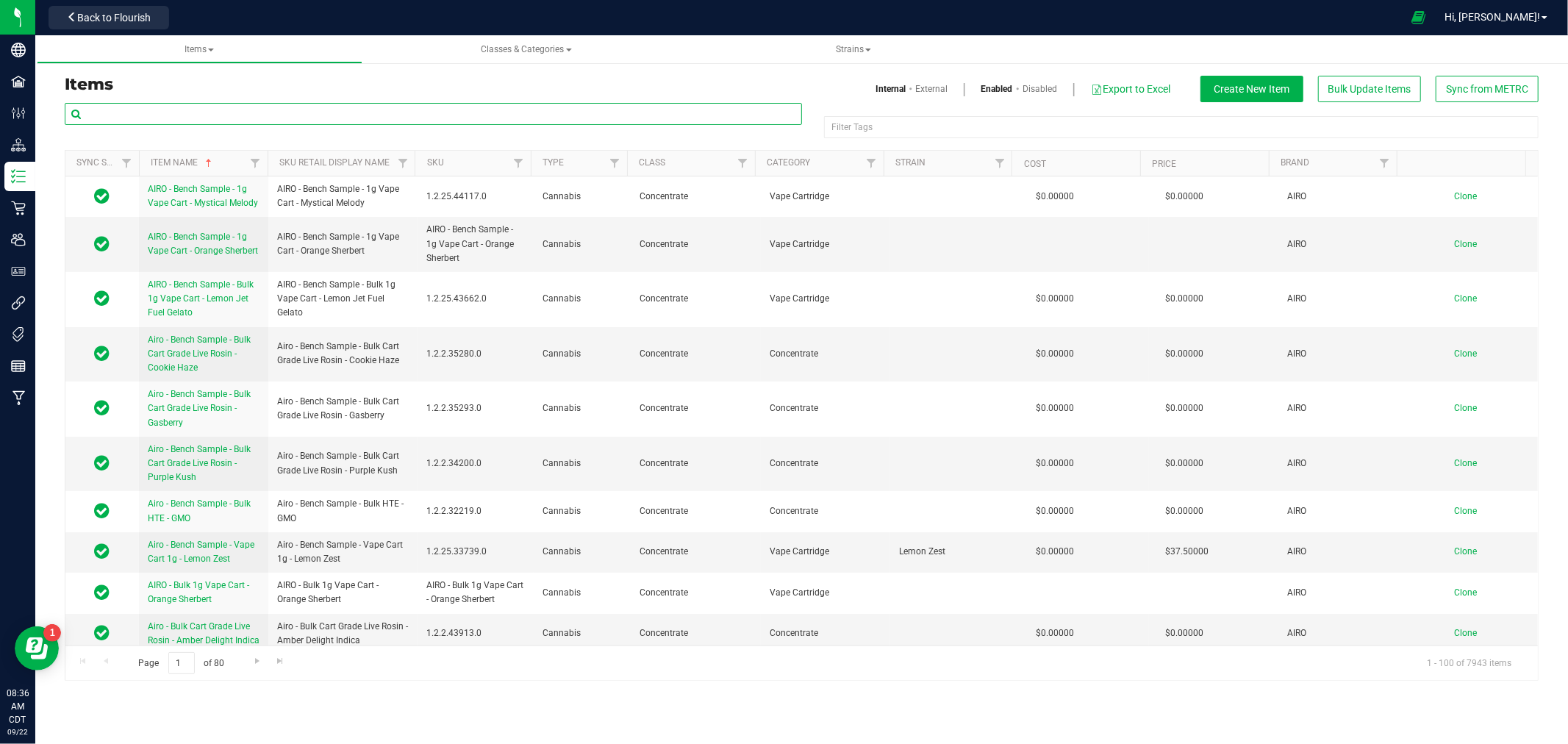
click at [238, 111] on input "text" at bounding box center [433, 114] width 737 height 22
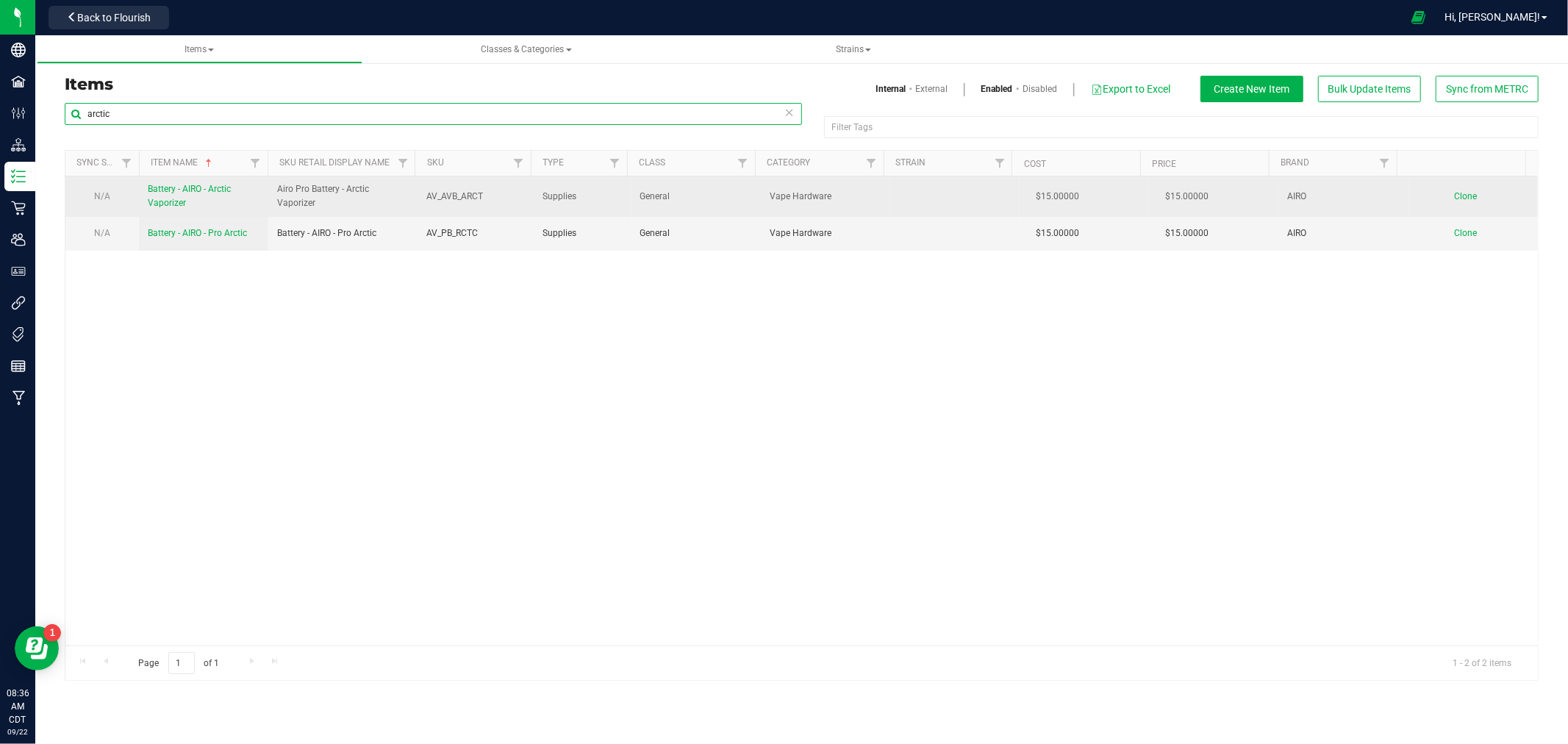
type input "arctic"
click at [180, 191] on span "Battery - AIRO - Arctic Vaporizer" at bounding box center [189, 196] width 83 height 24
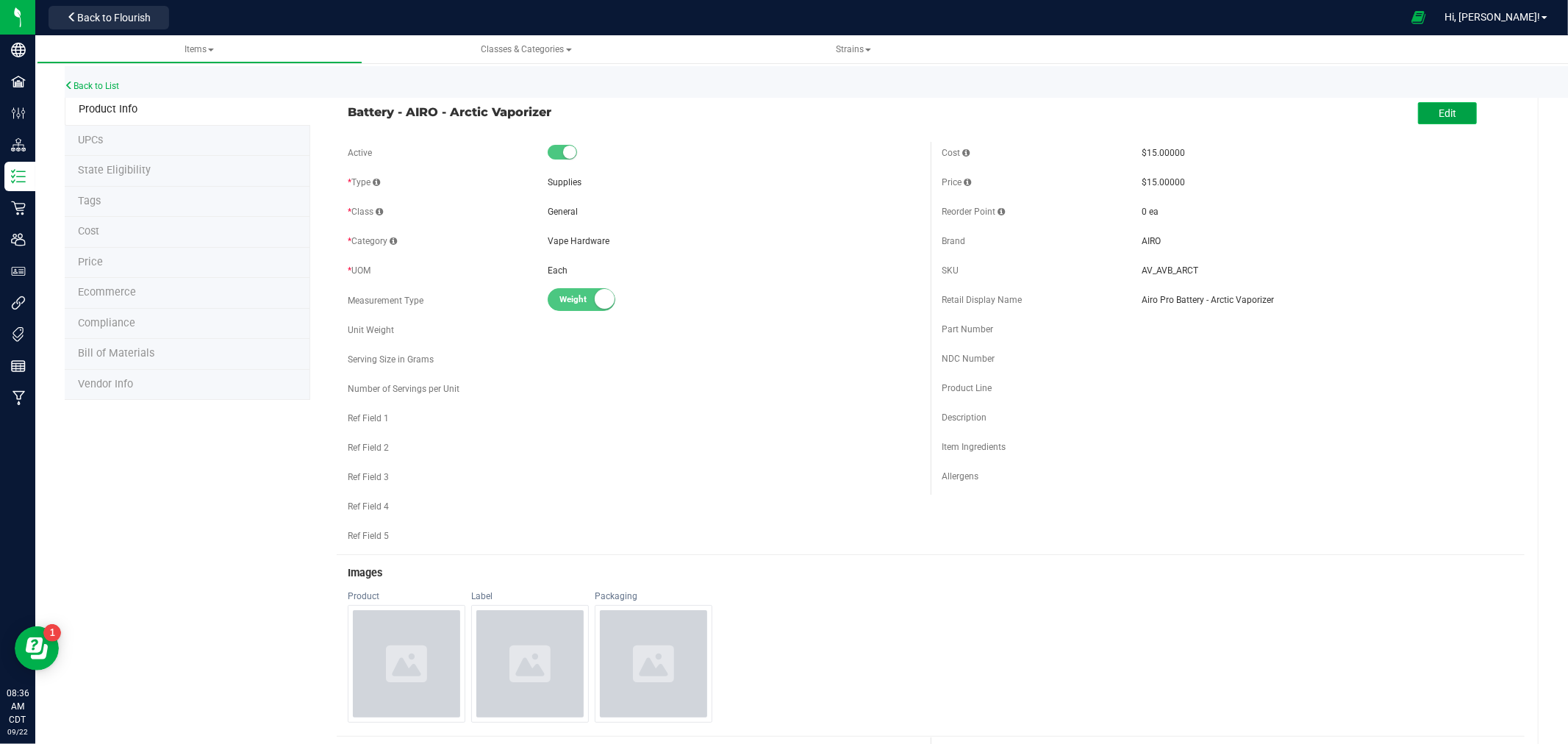
click at [1439, 111] on span "Edit" at bounding box center [1448, 113] width 18 height 12
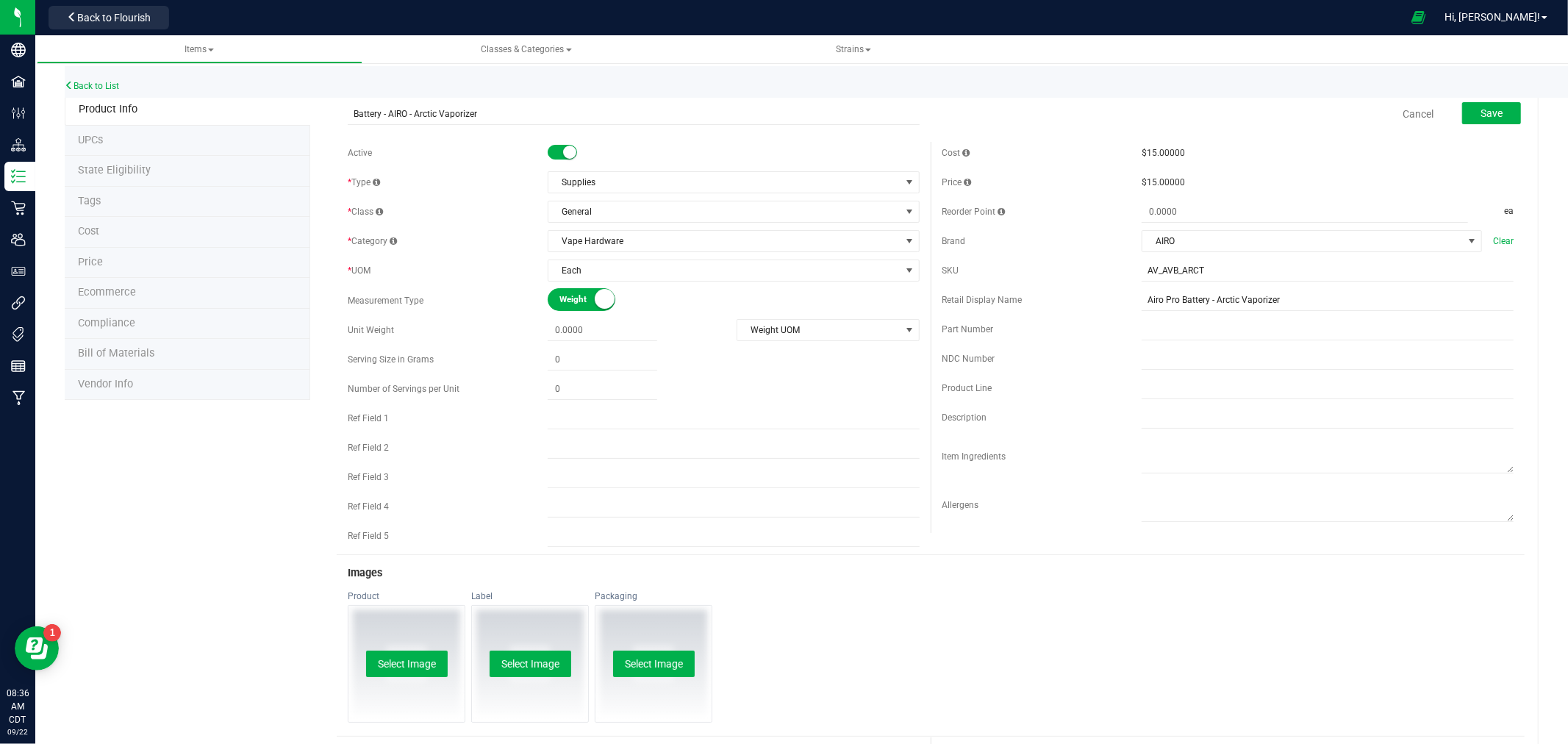
click at [564, 154] on small at bounding box center [570, 152] width 14 height 14
click at [1462, 112] on button "Save" at bounding box center [1492, 113] width 59 height 22
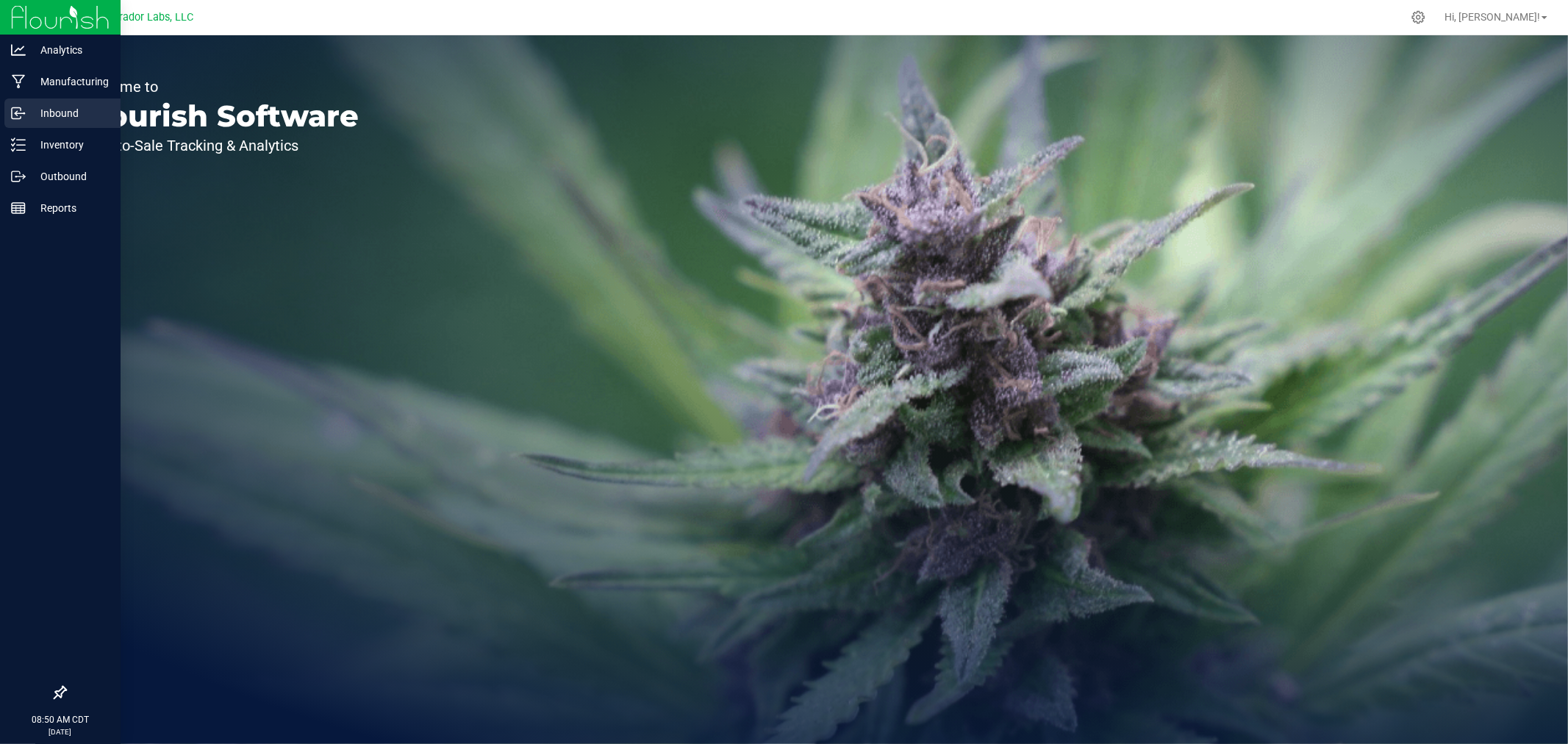
click at [62, 128] on link "Inbound" at bounding box center [60, 115] width 121 height 32
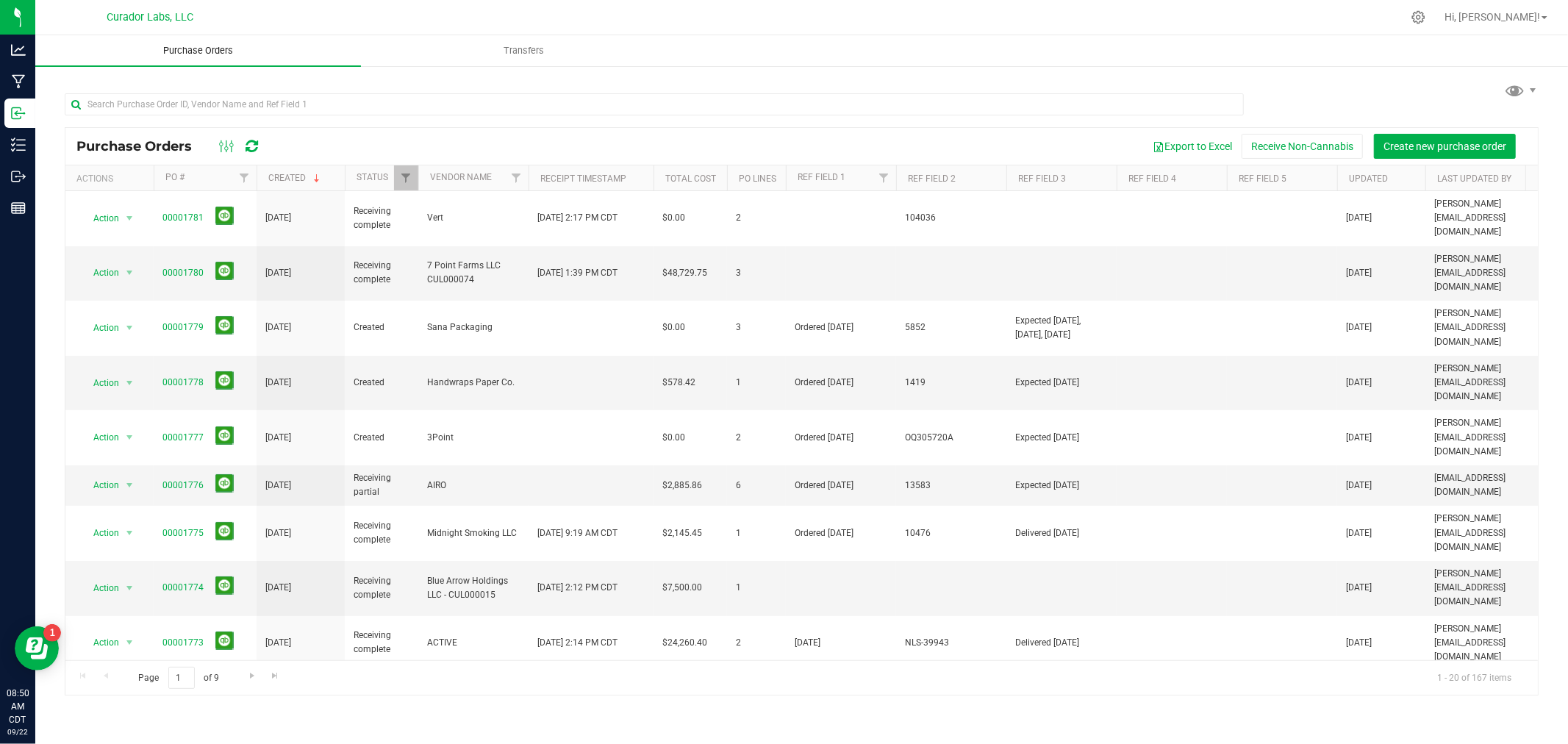
click at [200, 55] on span "Purchase Orders" at bounding box center [198, 50] width 110 height 14
click at [258, 107] on input "text" at bounding box center [654, 104] width 1179 height 22
click at [171, 481] on link "00001776" at bounding box center [183, 485] width 41 height 10
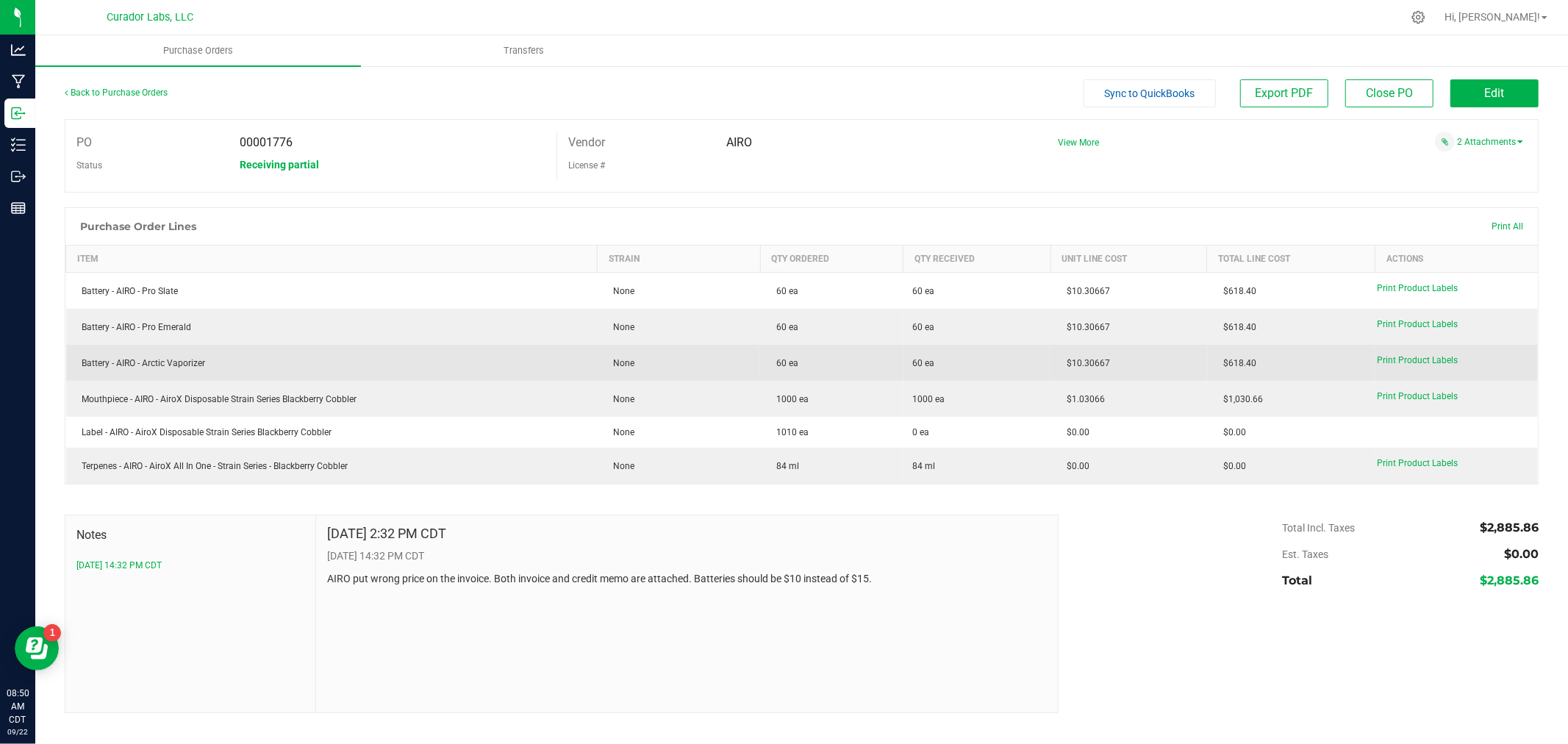
drag, startPoint x: 1138, startPoint y: 363, endPoint x: 1064, endPoint y: 363, distance: 74.0
click at [1064, 363] on td "$10.30667" at bounding box center [1129, 362] width 157 height 36
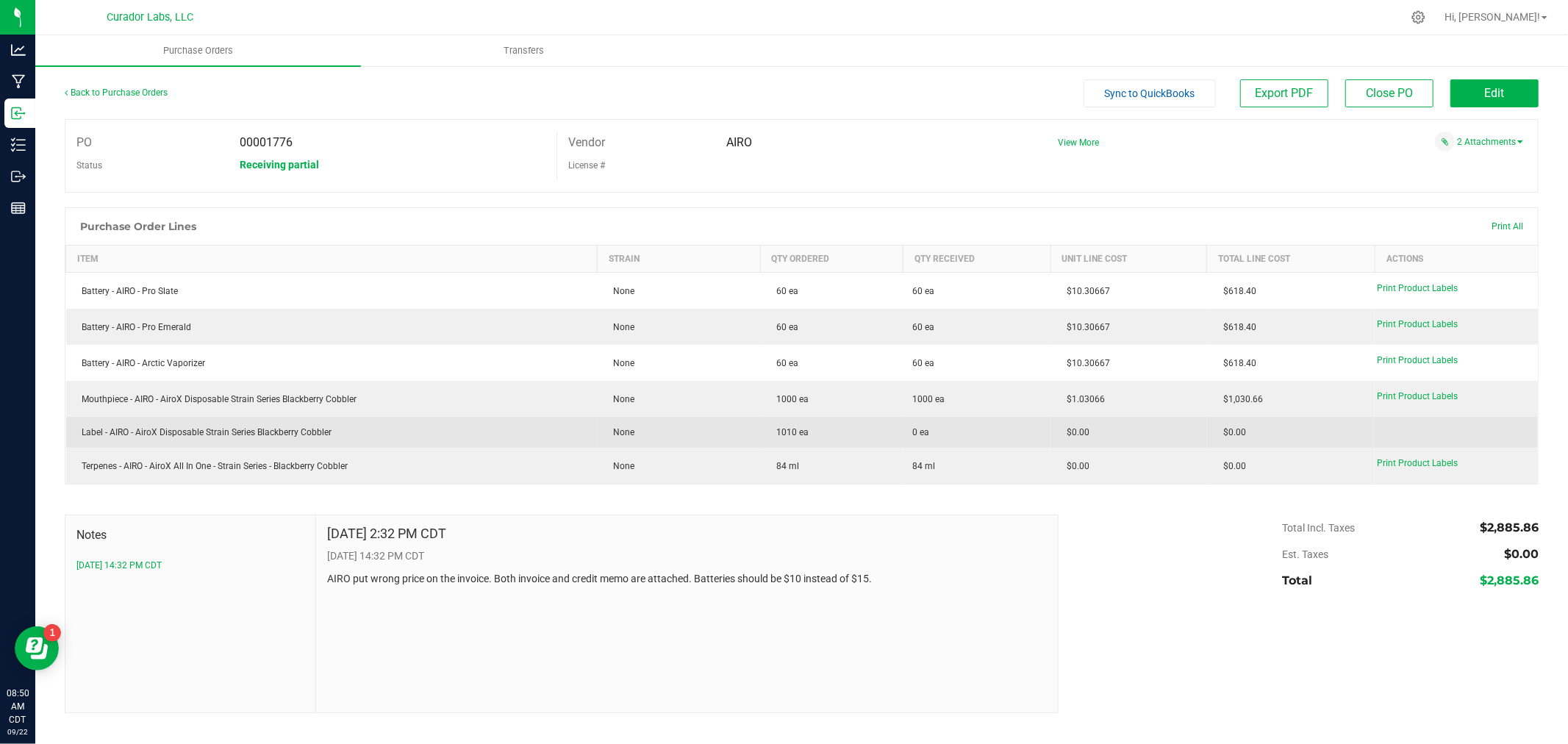
copy span "$10.30667"
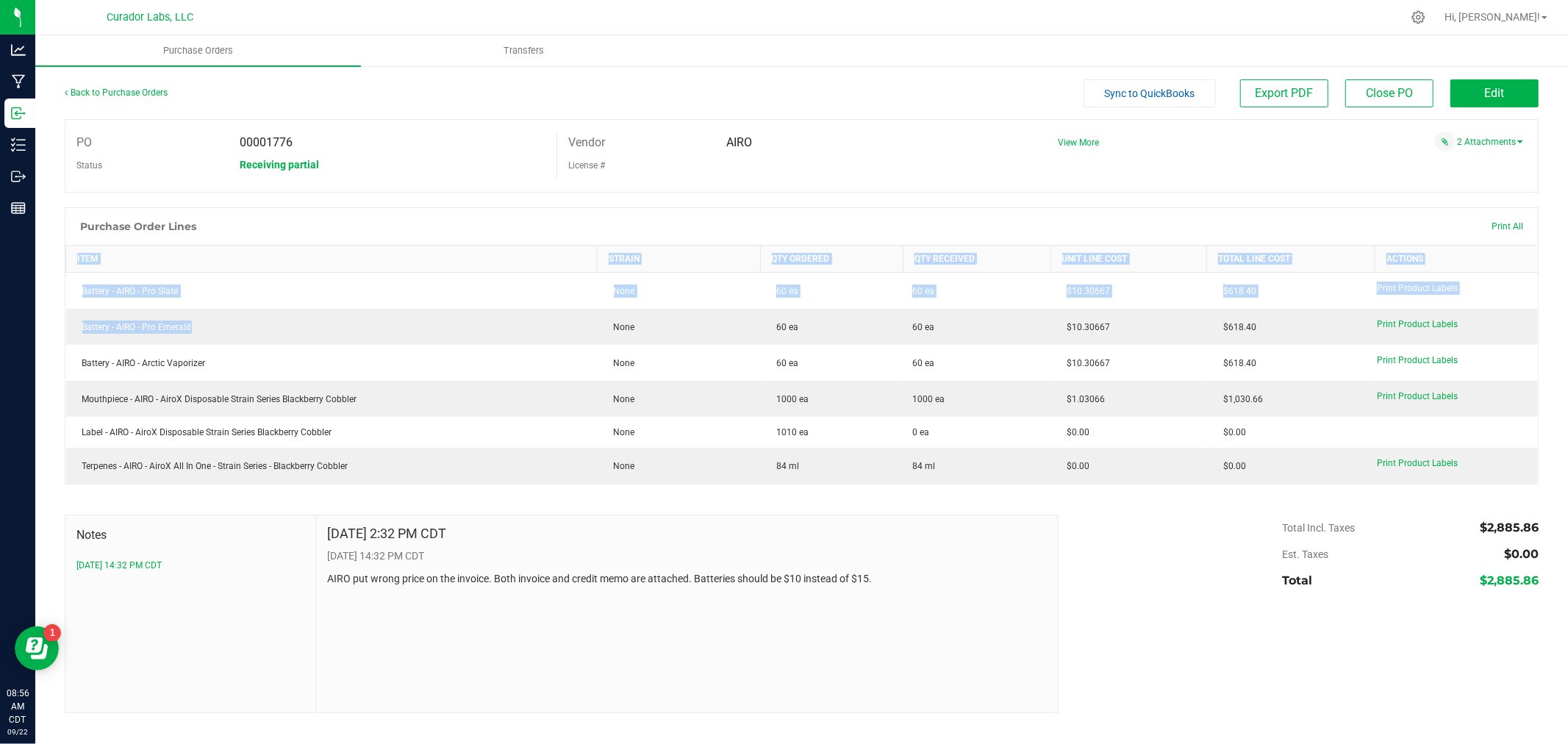
drag, startPoint x: 210, startPoint y: 333, endPoint x: 45, endPoint y: 325, distance: 165.2
click at [45, 325] on div "Back to Purchase Orders Sync to QuickBooks Export PDF Close PO Edit PO 00001776…" at bounding box center [801, 396] width 1533 height 664
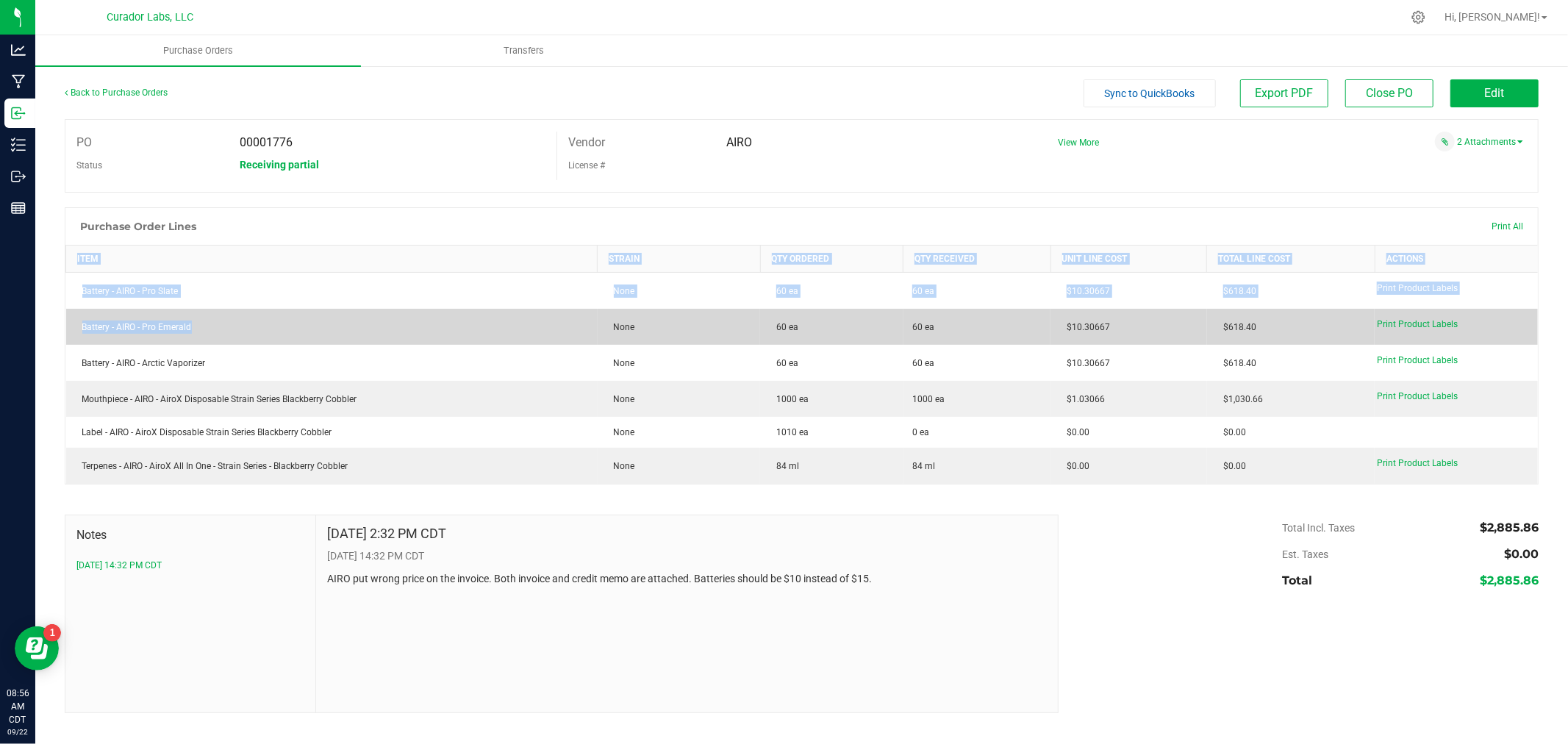
click at [131, 325] on div "Battery - AIRO - Pro Emerald" at bounding box center [332, 327] width 514 height 14
